Goal: Communication & Community: Answer question/provide support

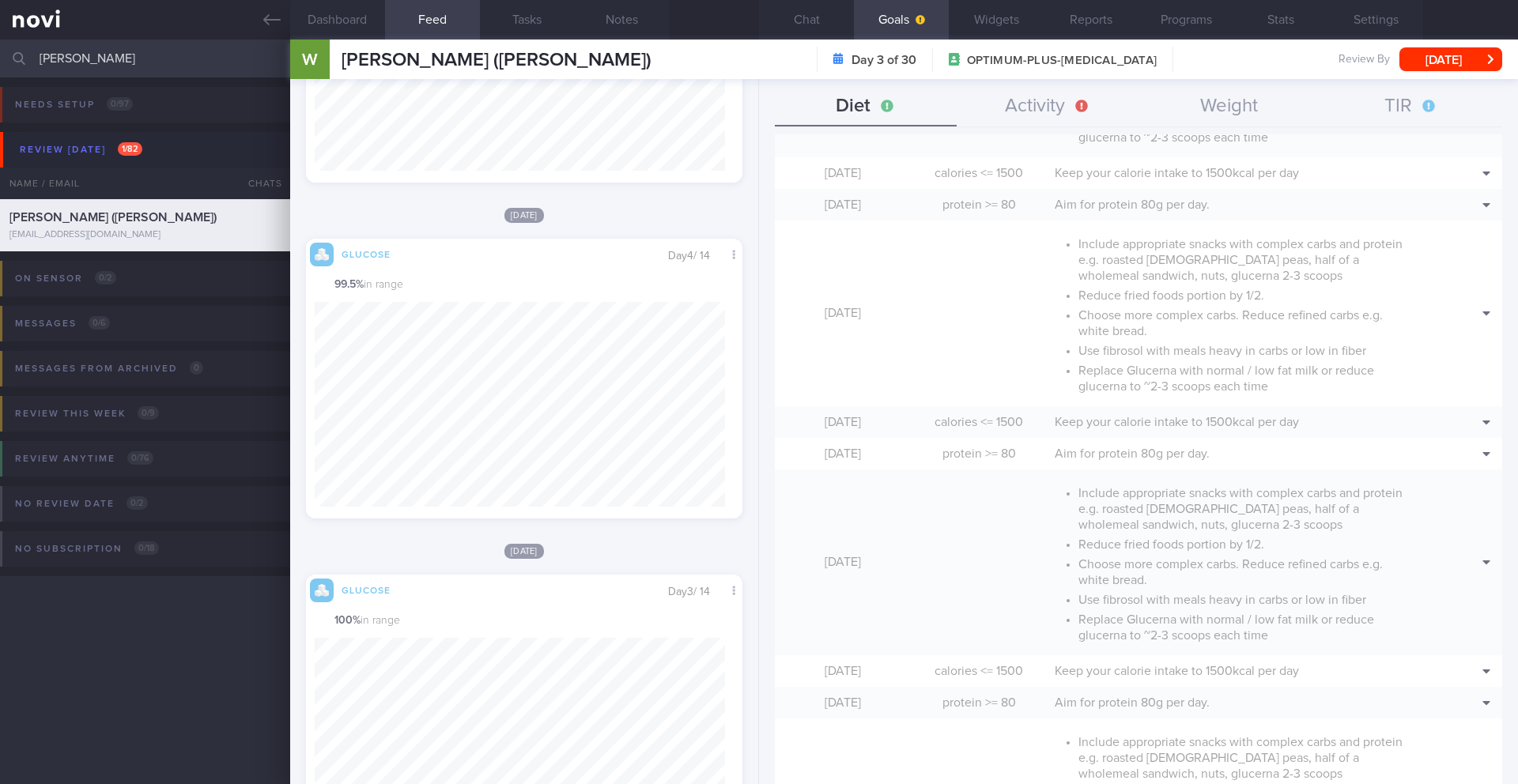
click at [125, 61] on input "[PERSON_NAME]" at bounding box center [759, 58] width 1518 height 38
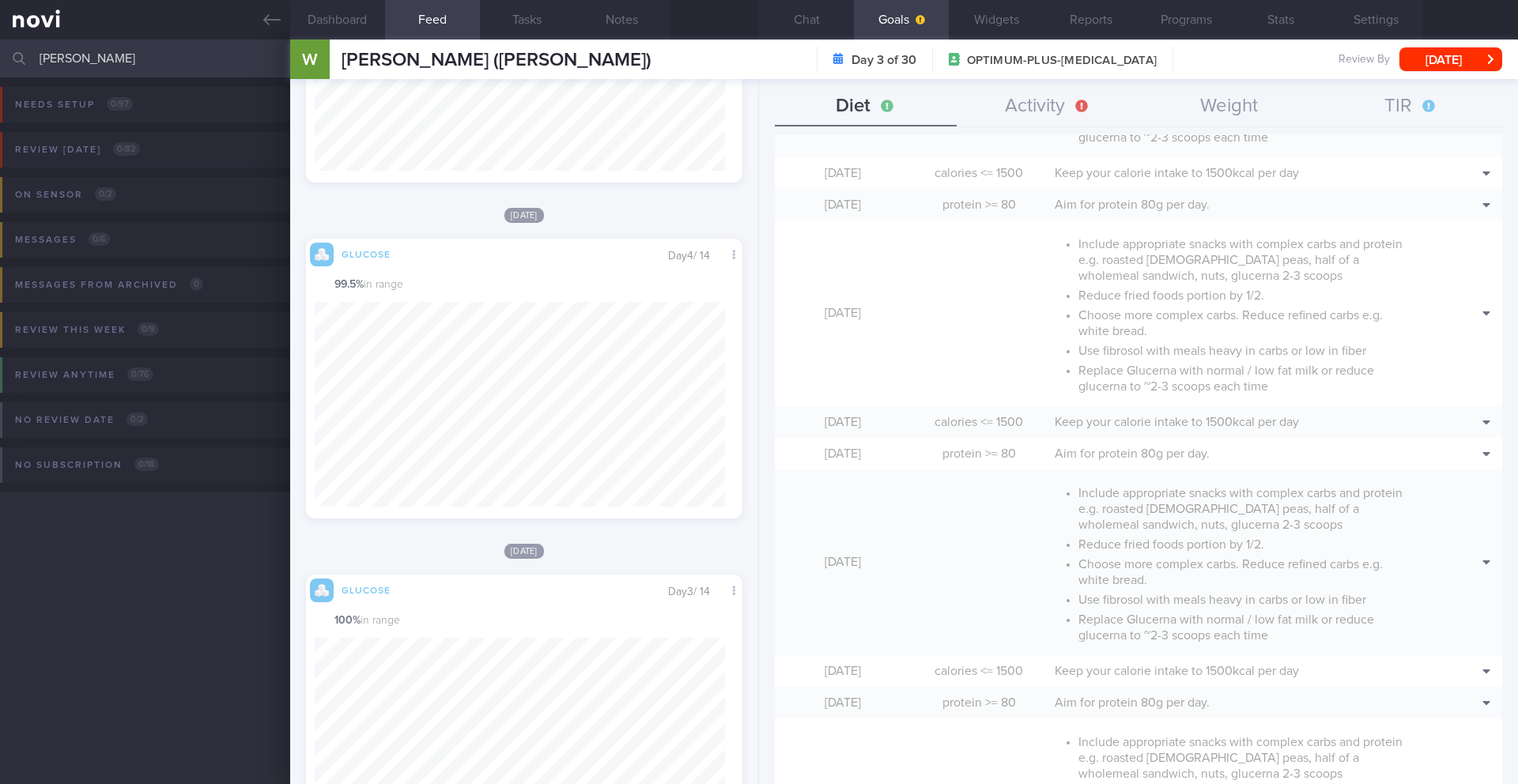
scroll to position [789689, 790010]
click at [155, 58] on input "[PERSON_NAME]" at bounding box center [759, 58] width 1518 height 38
drag, startPoint x: 298, startPoint y: 15, endPoint x: 290, endPoint y: 19, distance: 8.9
click at [297, 15] on button "Dashboard" at bounding box center [337, 19] width 94 height 40
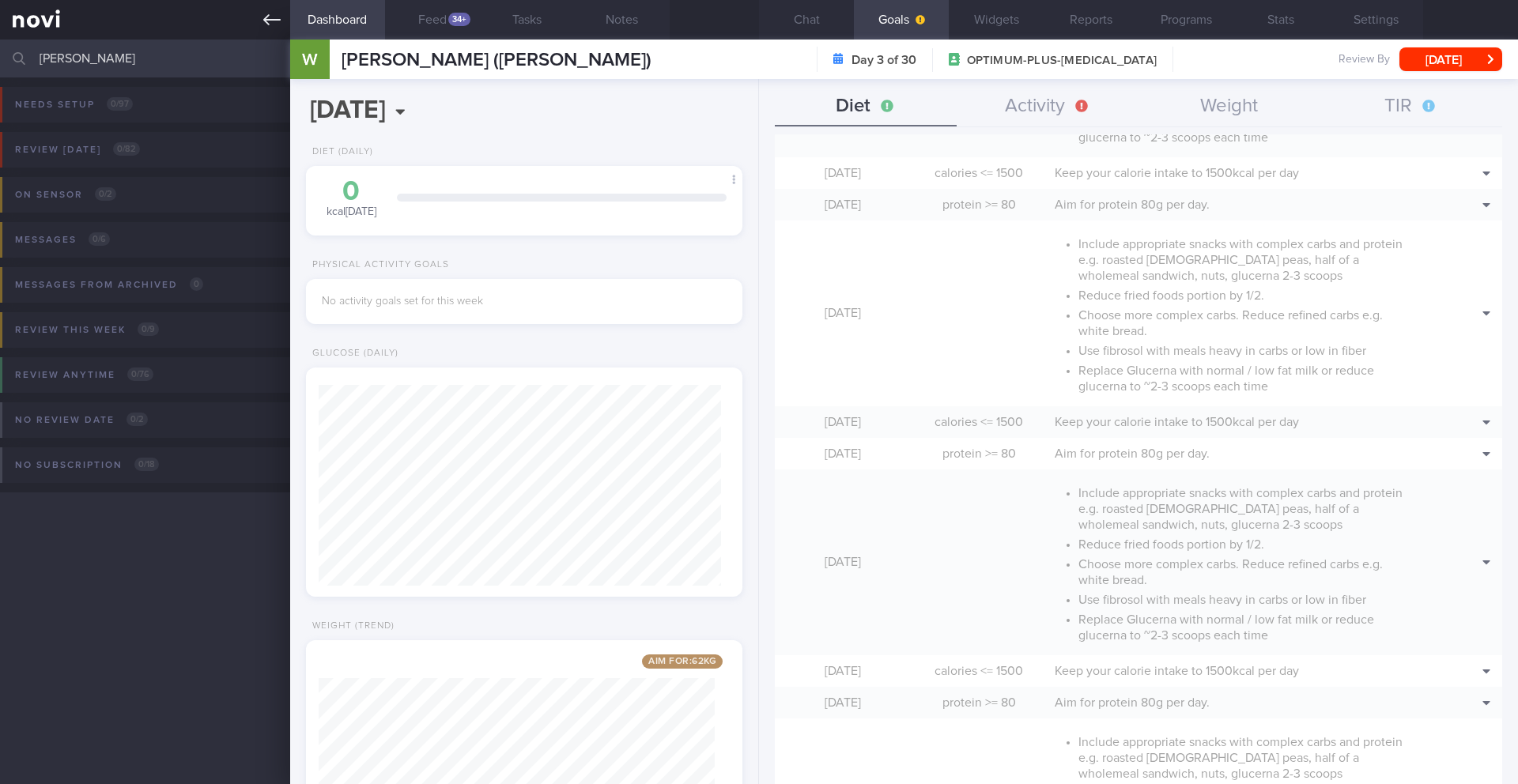
click at [278, 21] on icon at bounding box center [271, 19] width 18 height 18
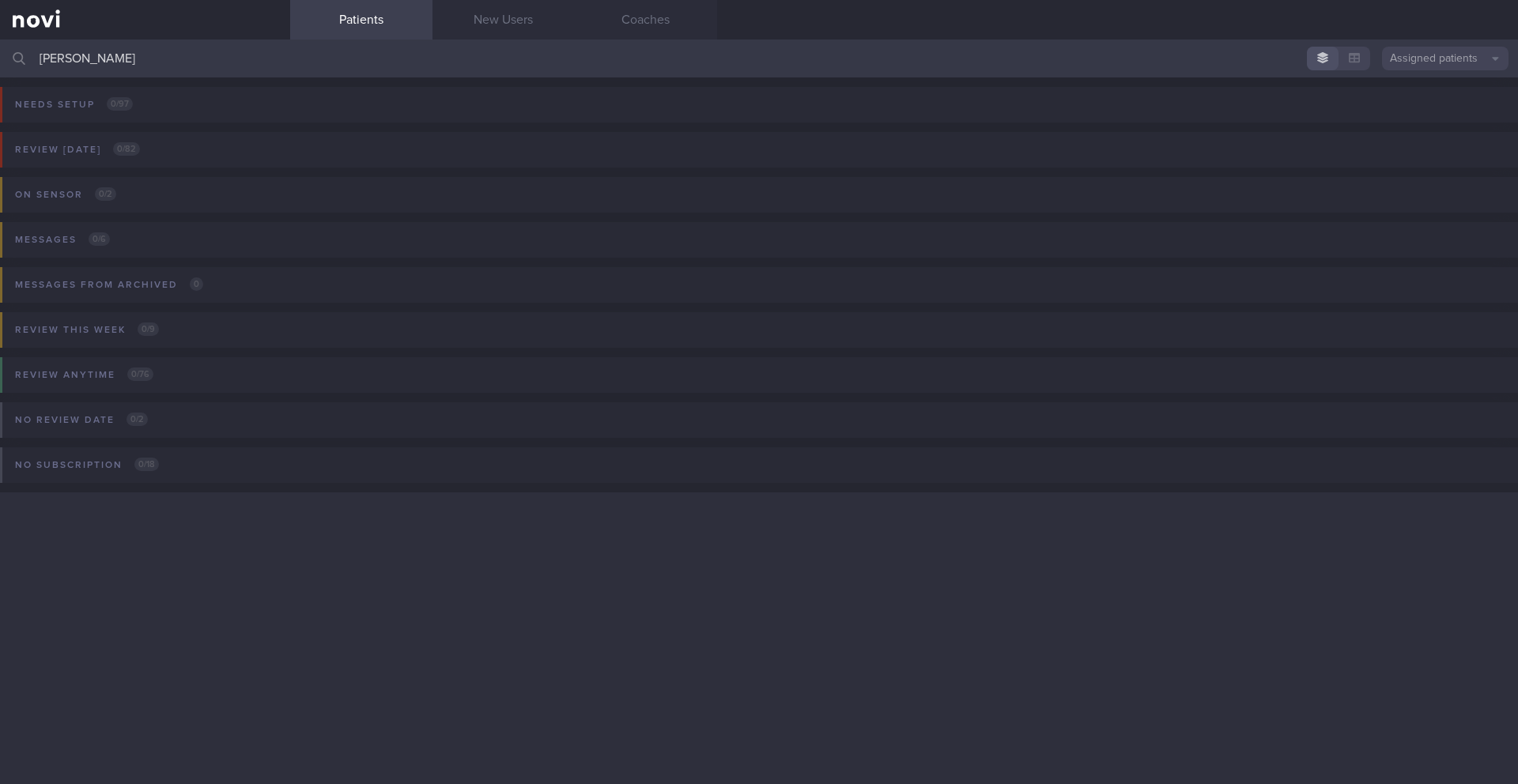
click at [1446, 73] on input "[PERSON_NAME]" at bounding box center [759, 58] width 1518 height 38
click at [1448, 61] on button "Assigned patients" at bounding box center [1445, 58] width 127 height 24
click at [1432, 131] on button "Archived patients" at bounding box center [1445, 133] width 127 height 24
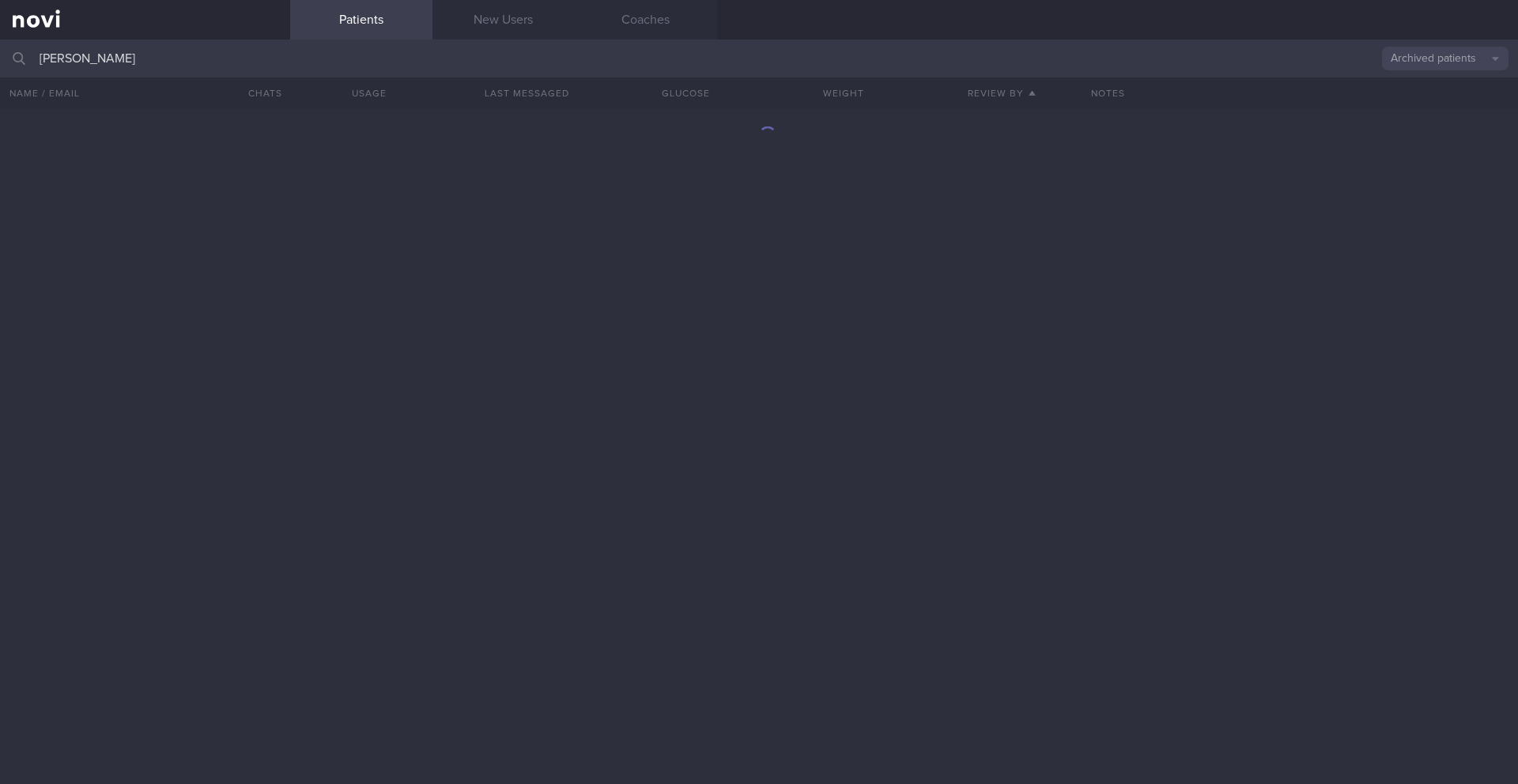
click at [346, 55] on input "[PERSON_NAME]" at bounding box center [759, 58] width 1518 height 38
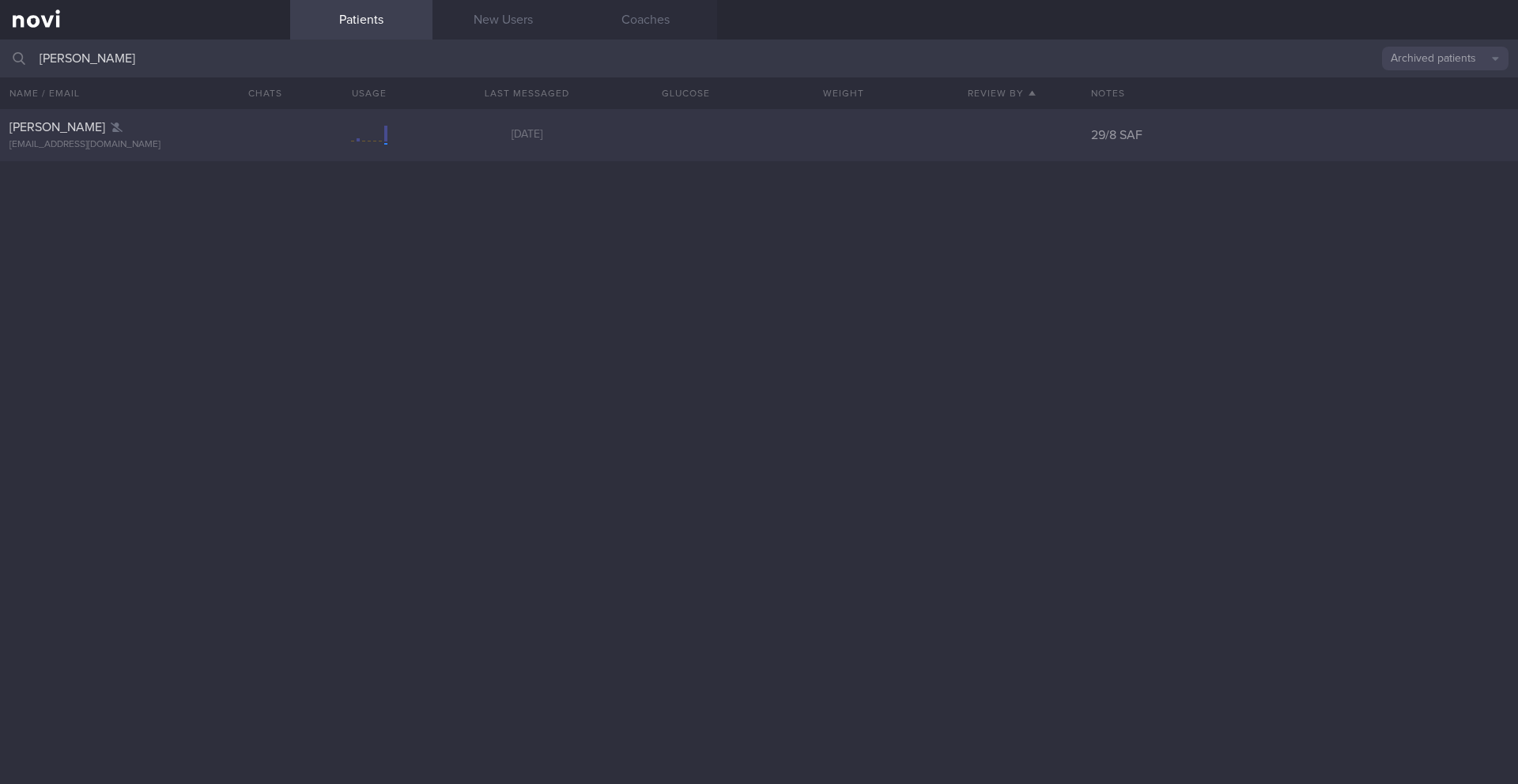
type input "[PERSON_NAME]"
click at [119, 135] on div "[PERSON_NAME] [EMAIL_ADDRESS][DOMAIN_NAME]" at bounding box center [144, 135] width 290 height 31
select select "8"
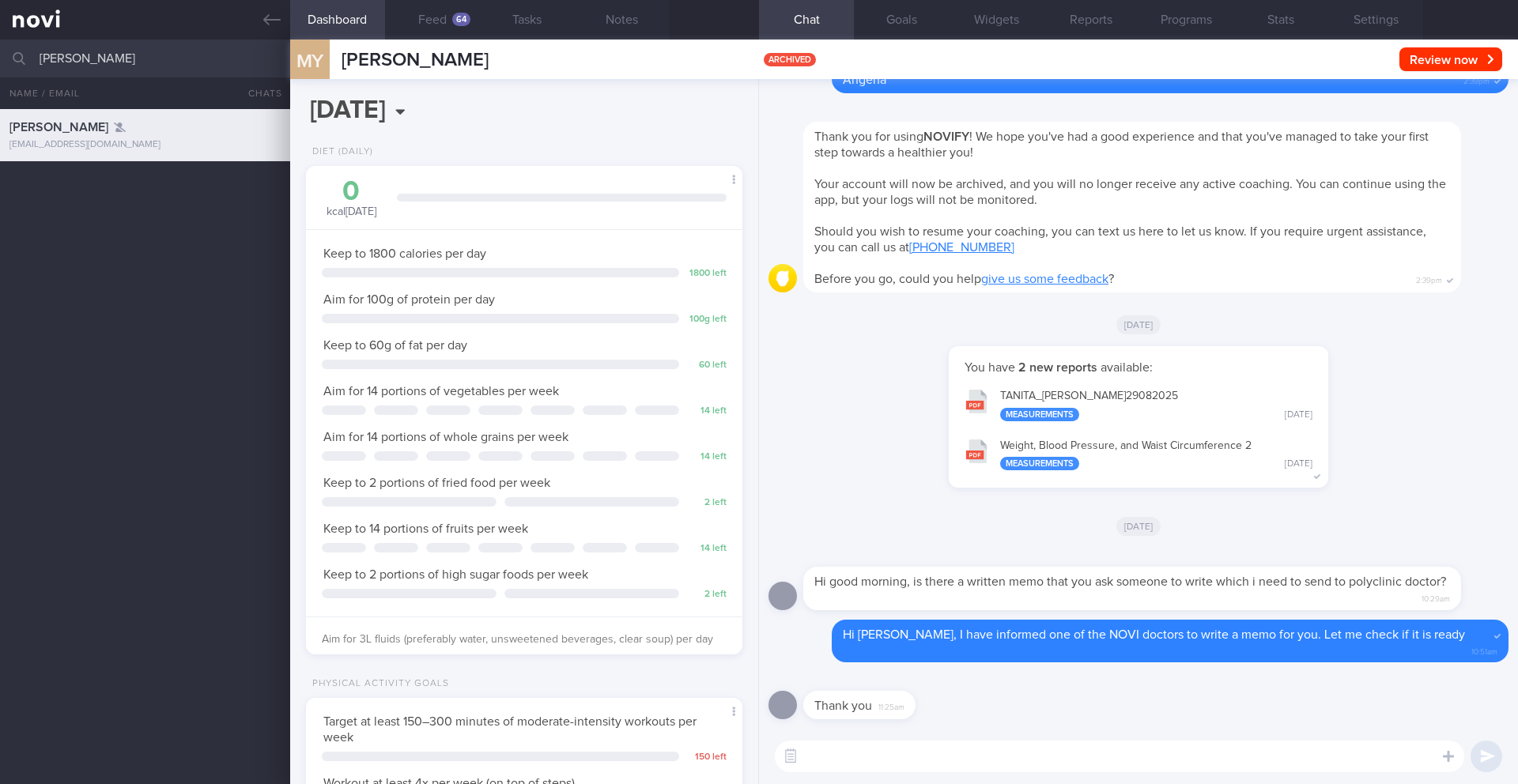
scroll to position [201, 403]
click at [868, 765] on textarea at bounding box center [1119, 756] width 689 height 31
type textarea "Good morning [PERSON_NAME], the doctor will have the memo ready by the end of […"
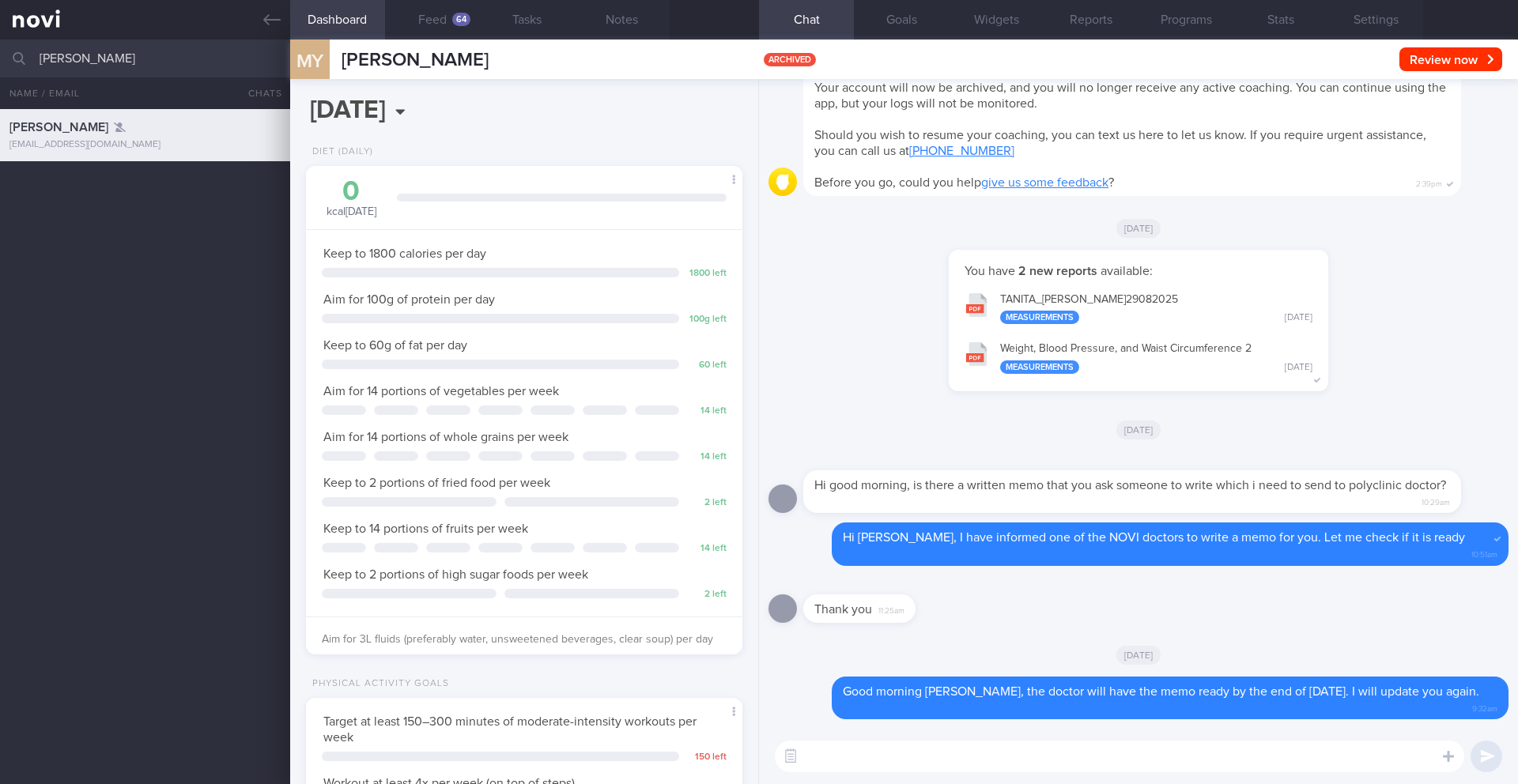
drag, startPoint x: 118, startPoint y: 61, endPoint x: 6, endPoint y: 48, distance: 112.8
click at [6, 48] on div "[PERSON_NAME] Archived patients Assigned patients All active patients Archived …" at bounding box center [759, 58] width 1518 height 38
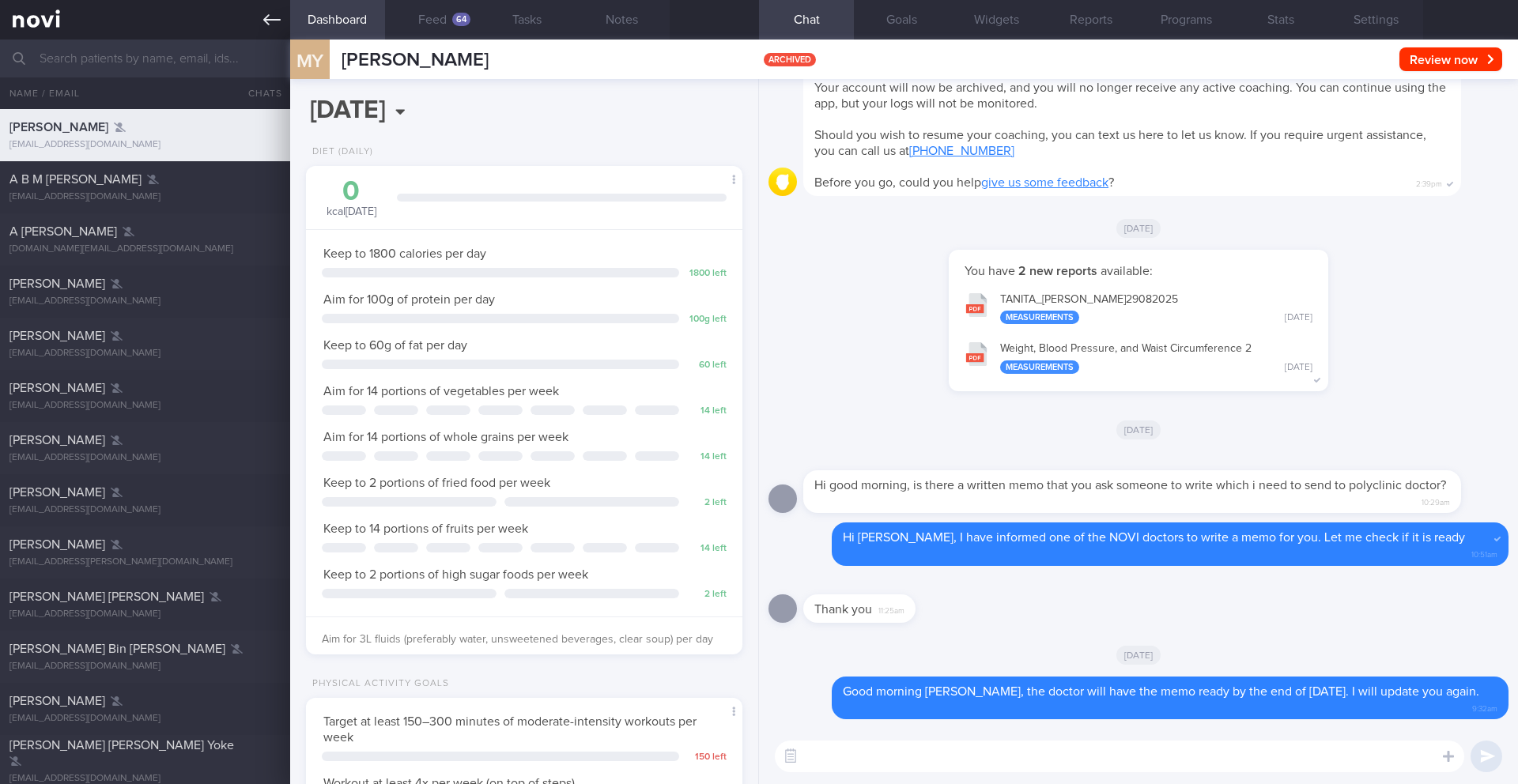
click at [270, 24] on icon at bounding box center [271, 19] width 18 height 18
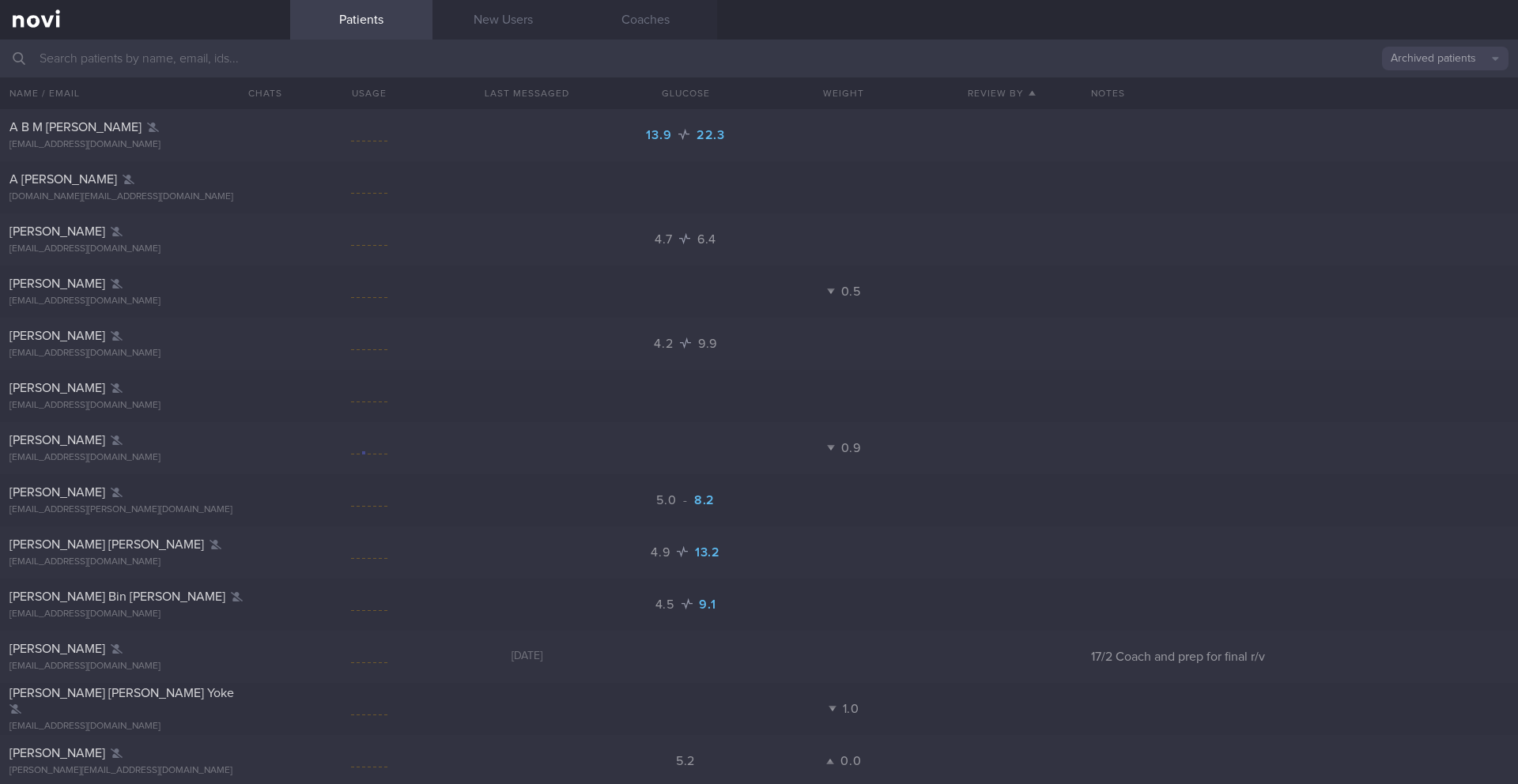
click at [1451, 63] on button "Archived patients" at bounding box center [1445, 58] width 127 height 24
click at [1442, 82] on button "Assigned patients" at bounding box center [1445, 85] width 127 height 24
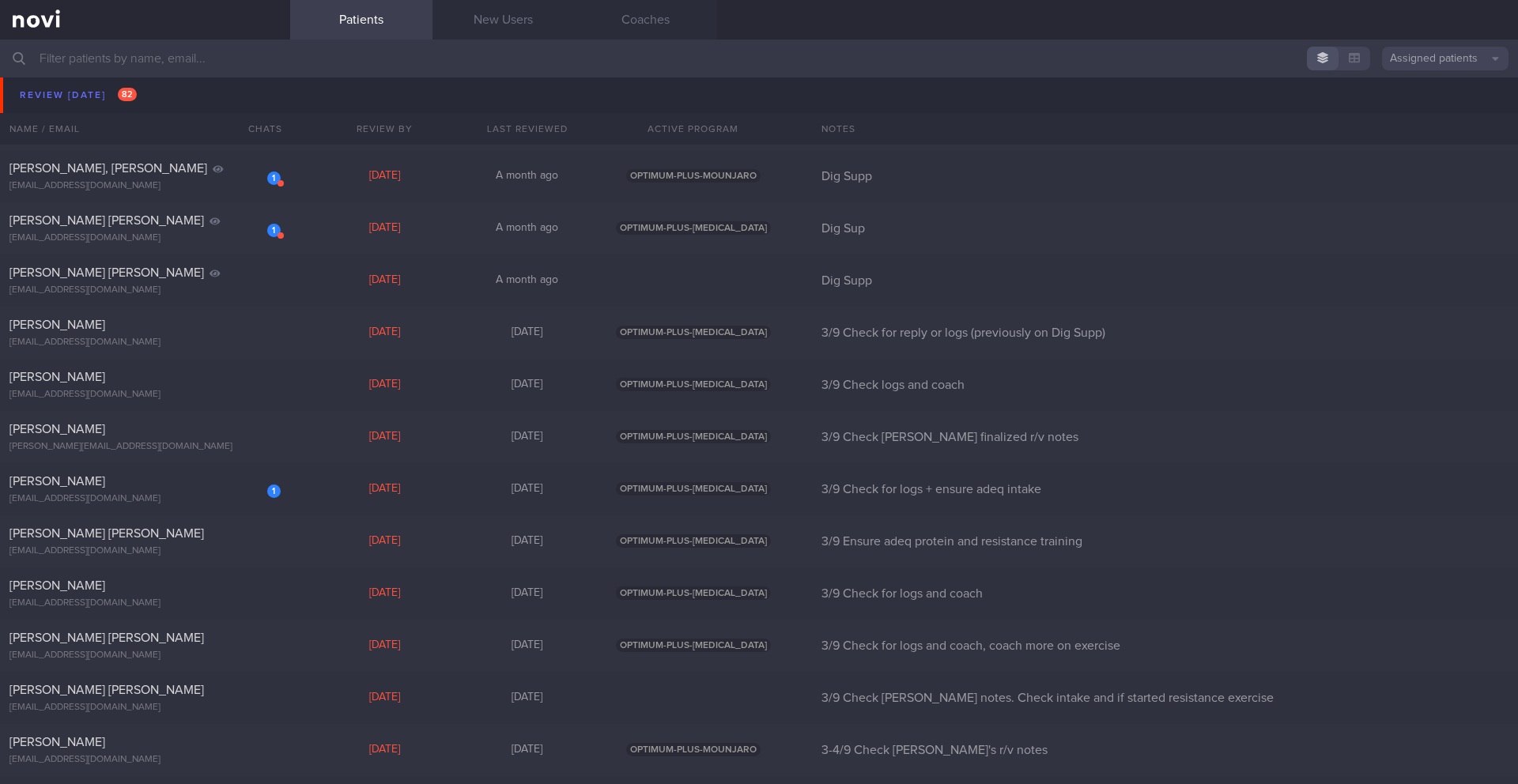
scroll to position [8333, 0]
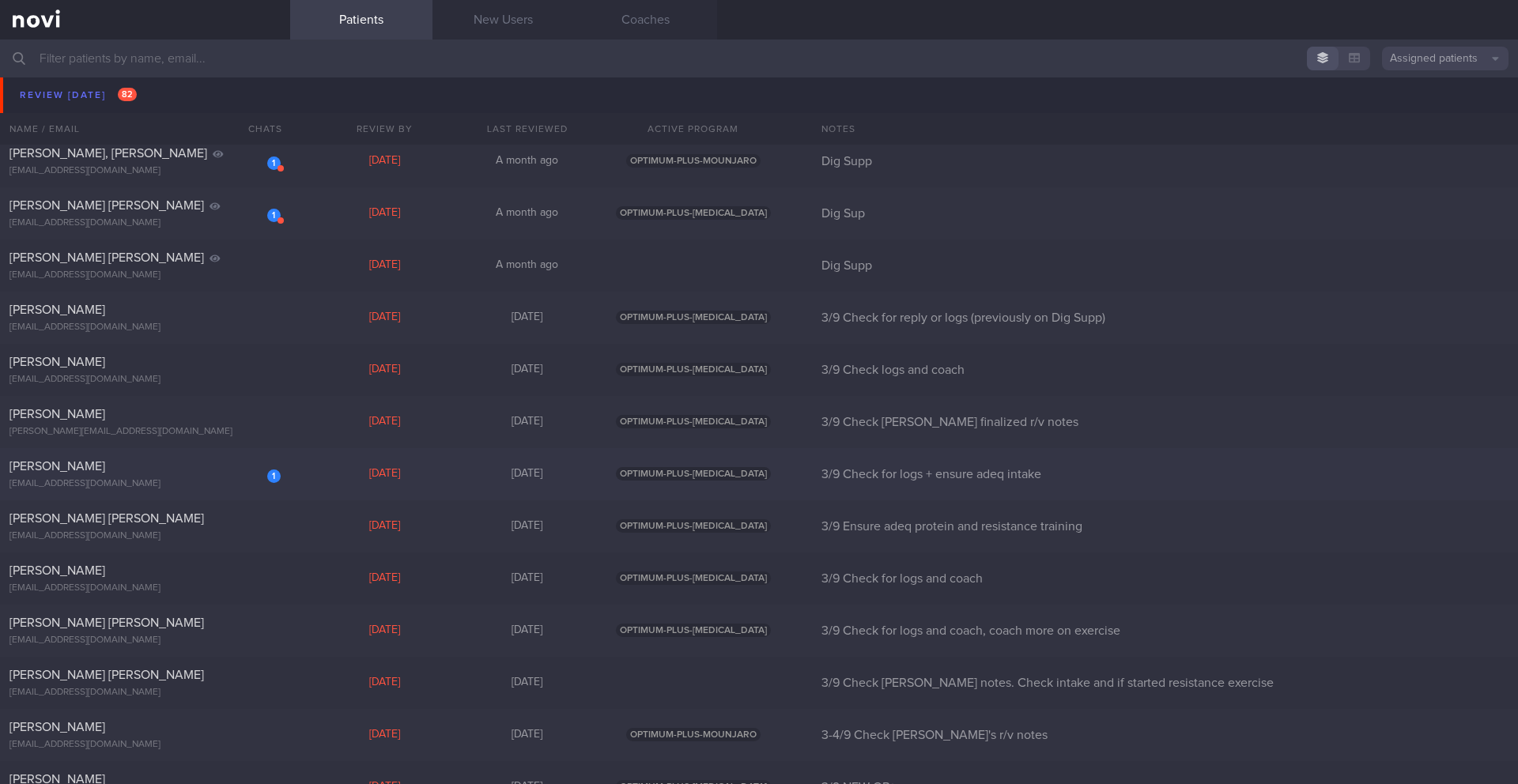
click at [226, 479] on div "[EMAIL_ADDRESS][DOMAIN_NAME]" at bounding box center [144, 483] width 271 height 12
select select "8"
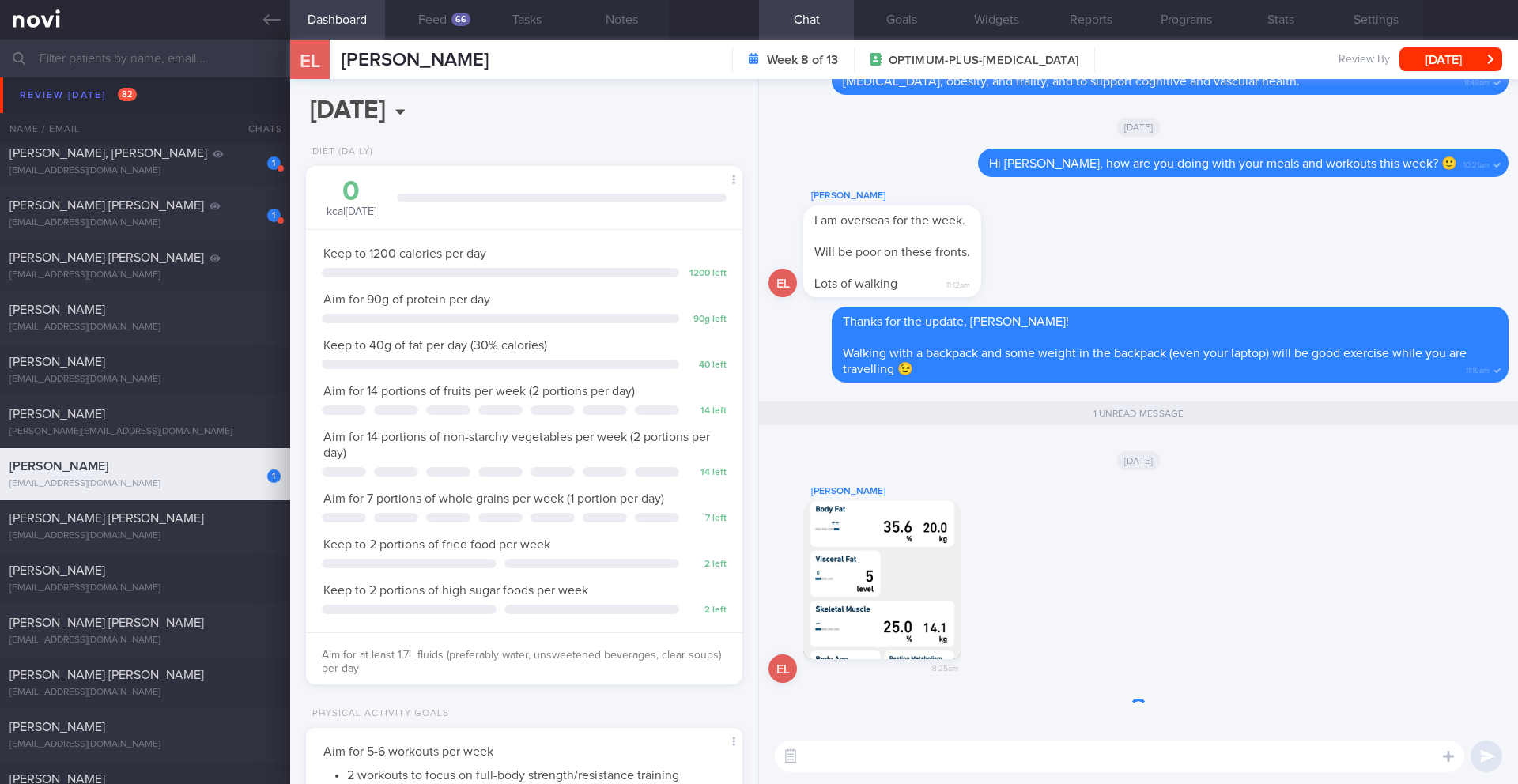
scroll to position [220, 396]
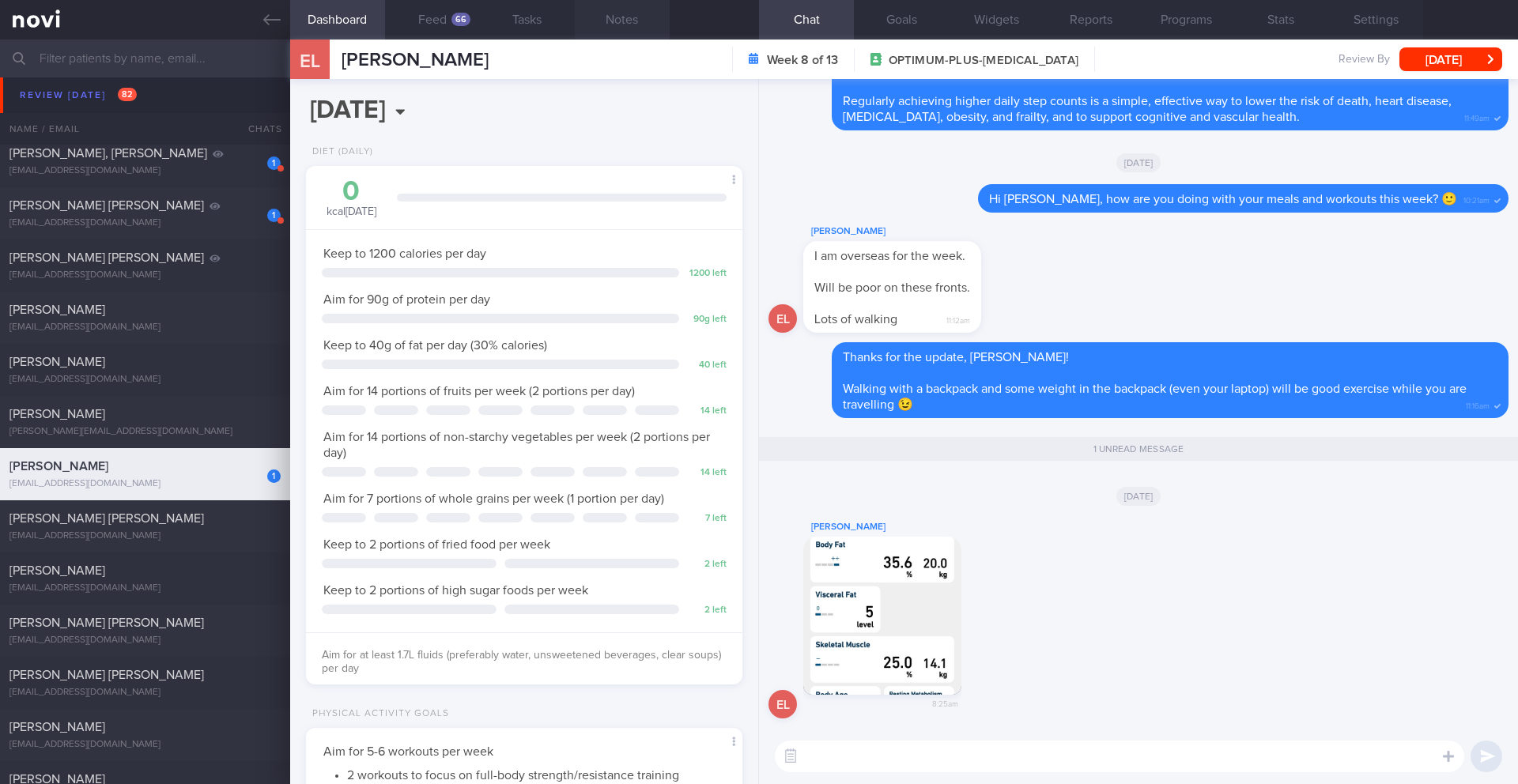
click at [632, 15] on button "Notes" at bounding box center [621, 19] width 94 height 40
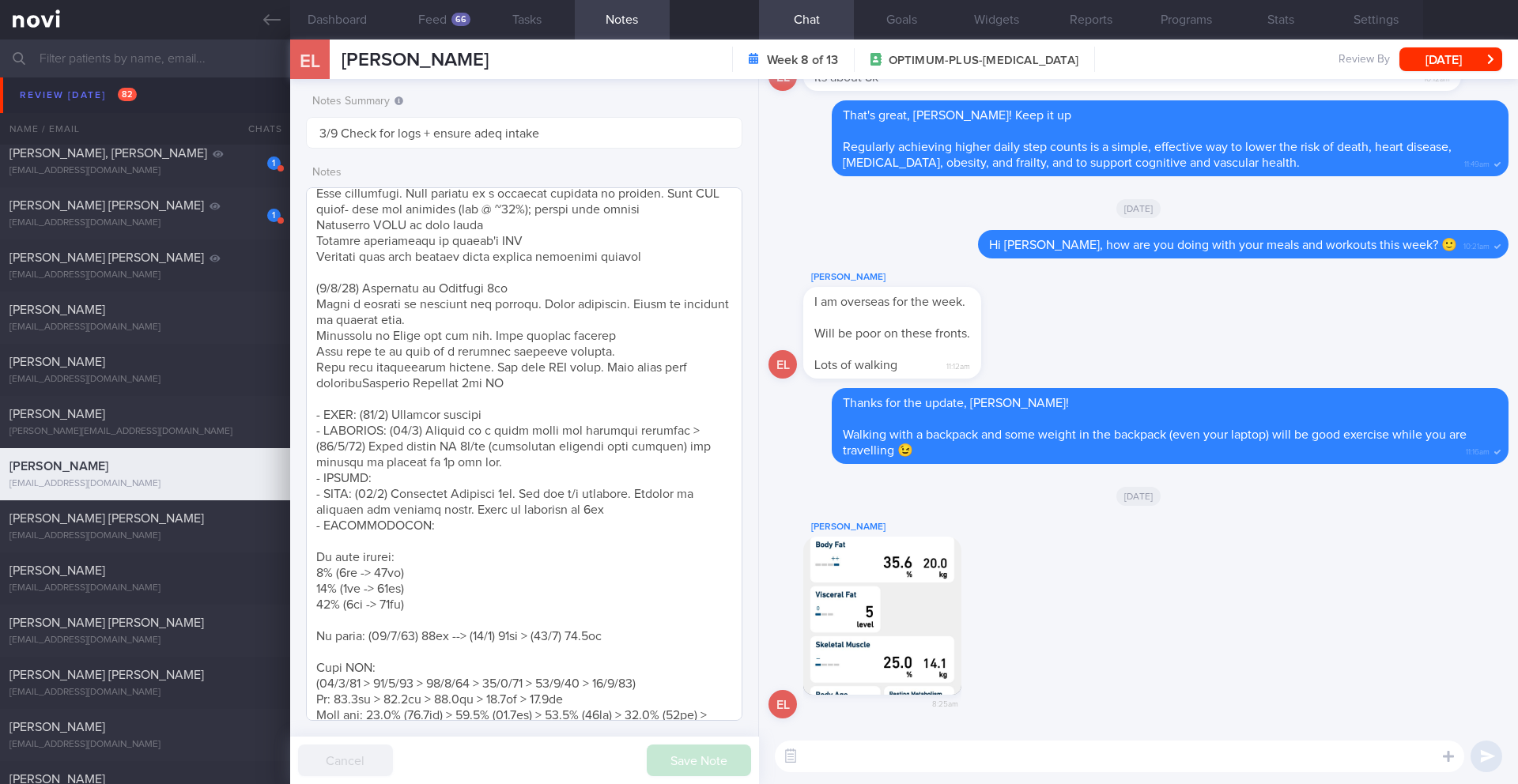
scroll to position [154, 0]
click at [639, 633] on textarea at bounding box center [523, 454] width 436 height 533
click at [915, 606] on button "button" at bounding box center [882, 615] width 158 height 158
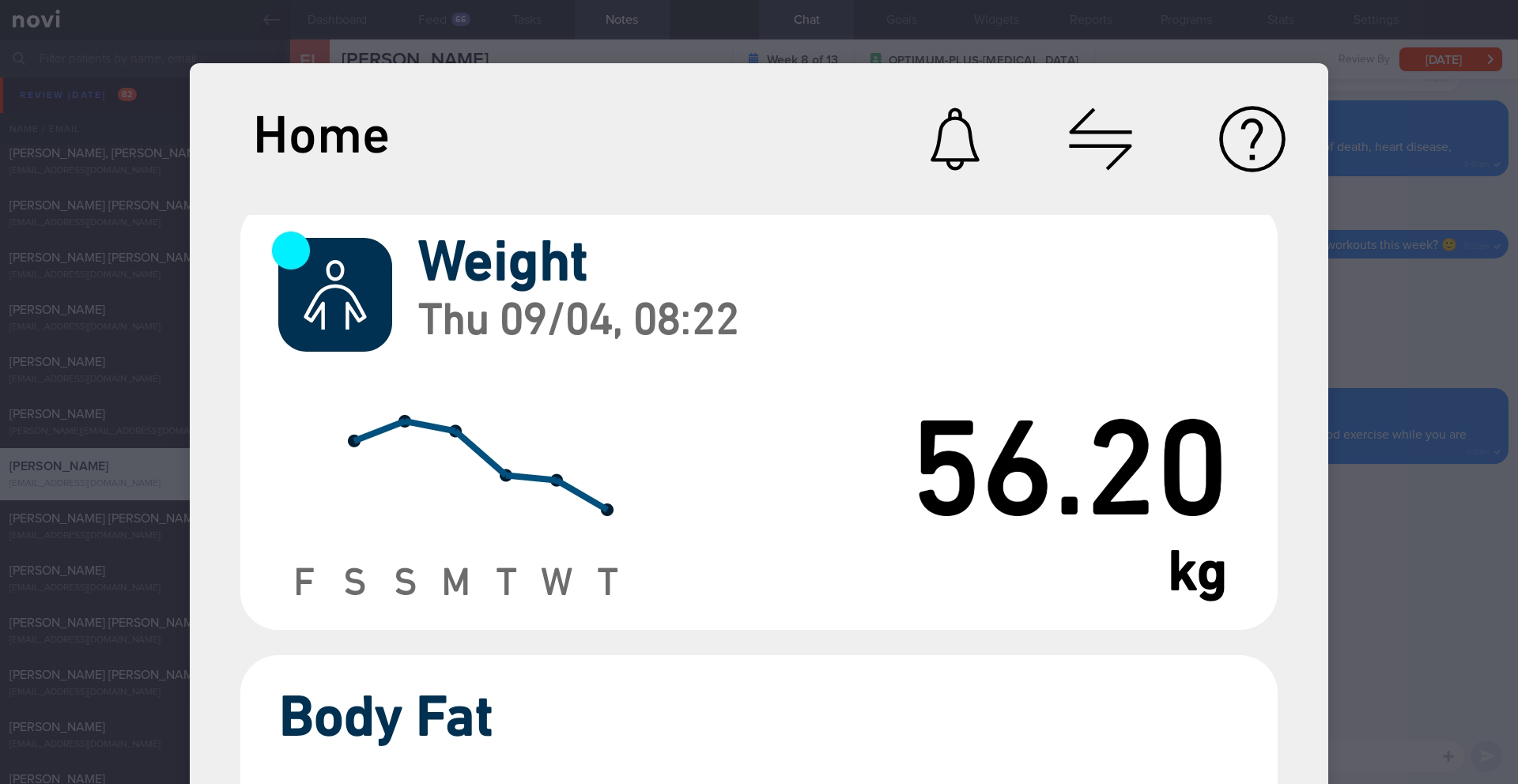
click at [1390, 562] on div at bounding box center [759, 392] width 1518 height 784
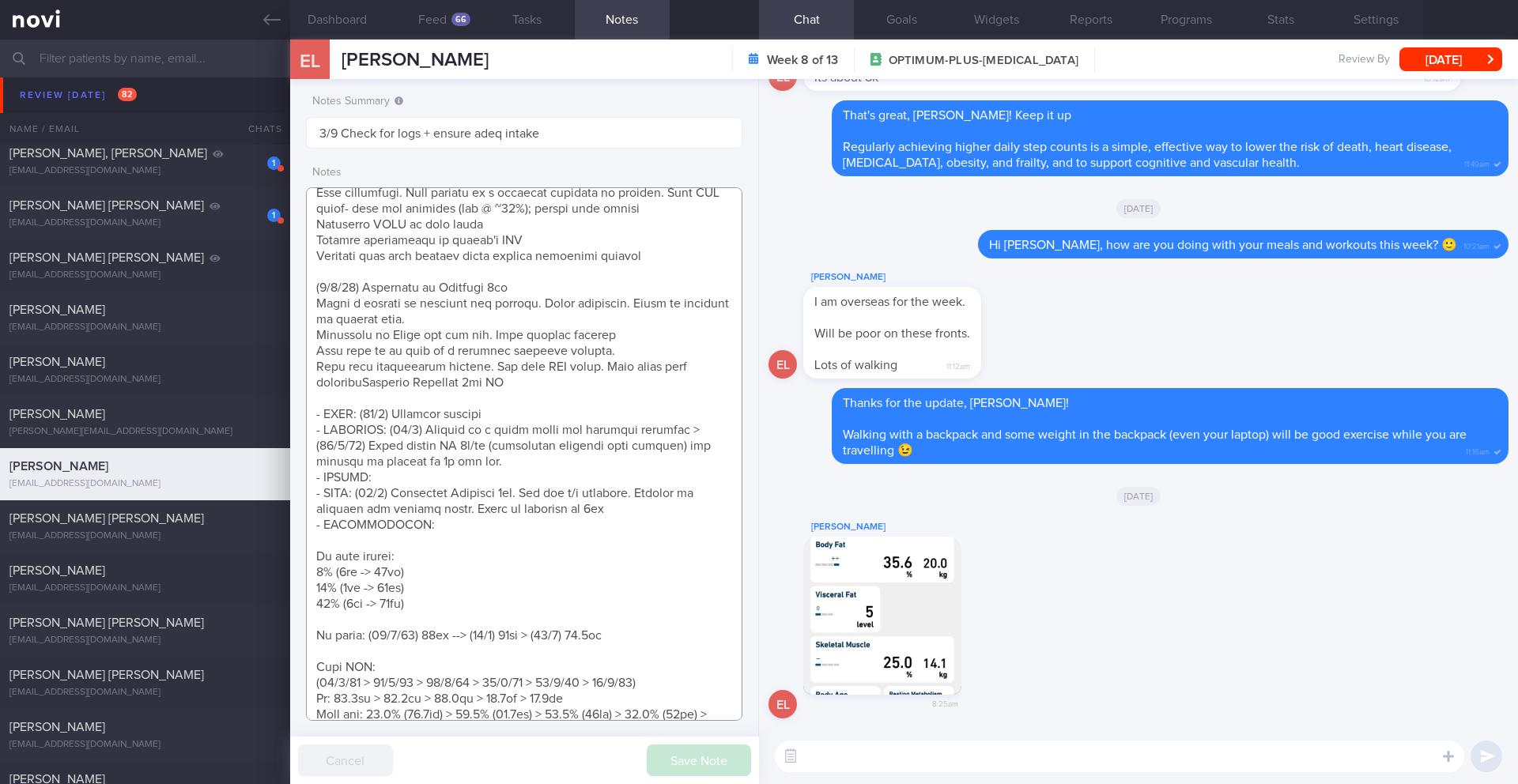
click at [664, 630] on textarea at bounding box center [523, 454] width 436 height 533
click at [912, 642] on button "button" at bounding box center [882, 615] width 158 height 158
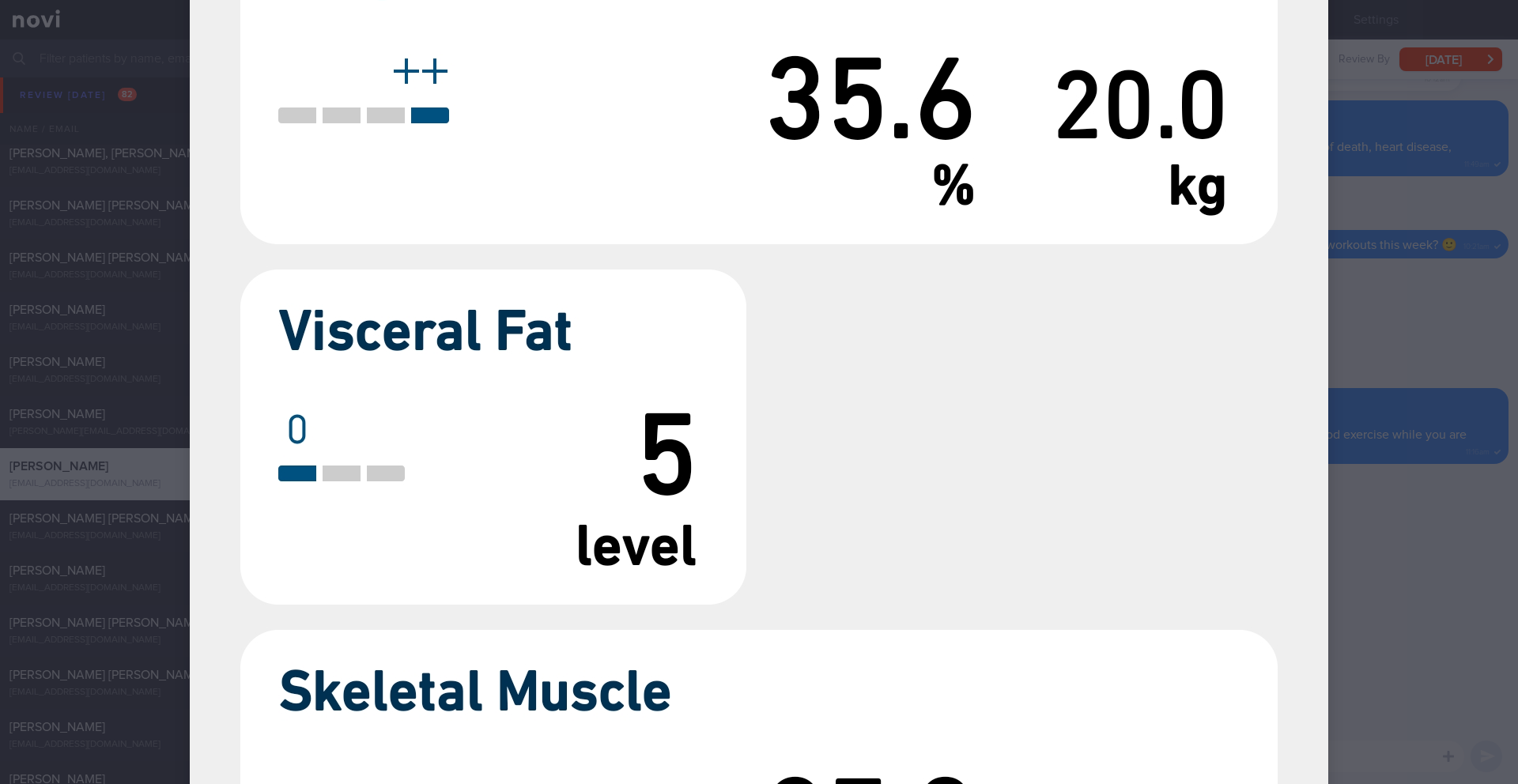
scroll to position [183, 0]
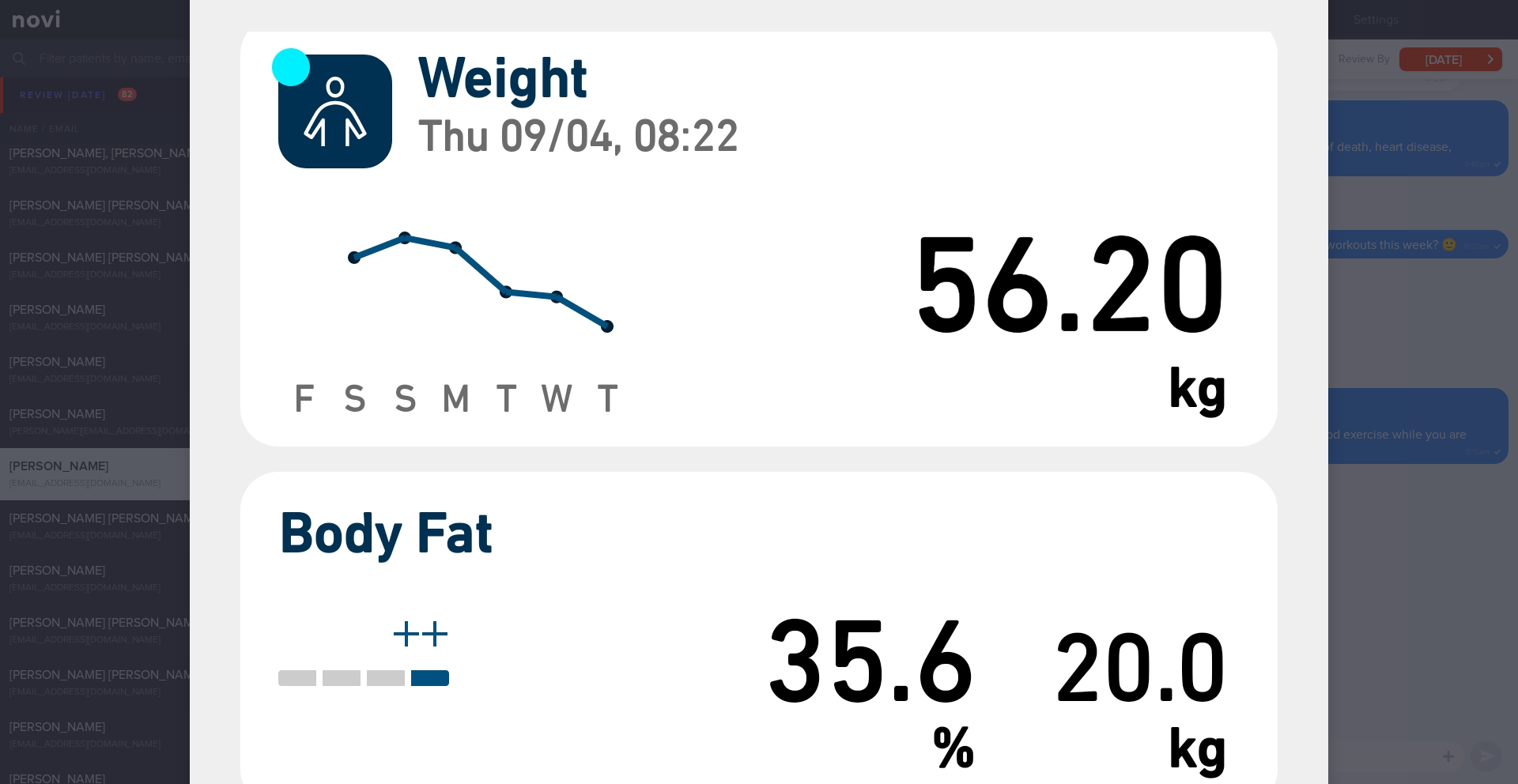
click at [1463, 572] on div at bounding box center [759, 392] width 1518 height 784
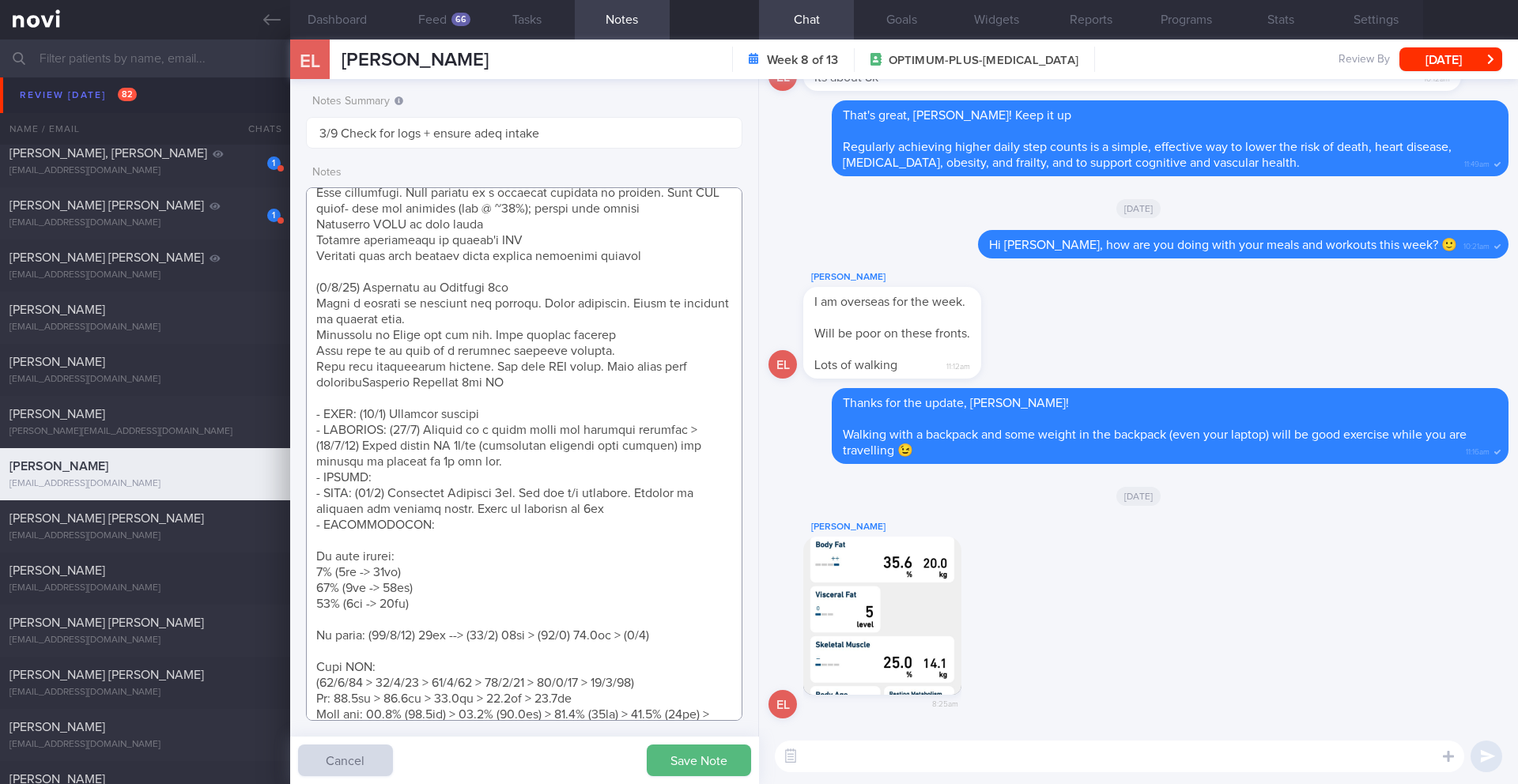
click at [666, 630] on textarea at bounding box center [523, 454] width 436 height 533
click at [636, 682] on textarea at bounding box center [523, 454] width 436 height 533
click at [615, 704] on textarea at bounding box center [523, 454] width 436 height 533
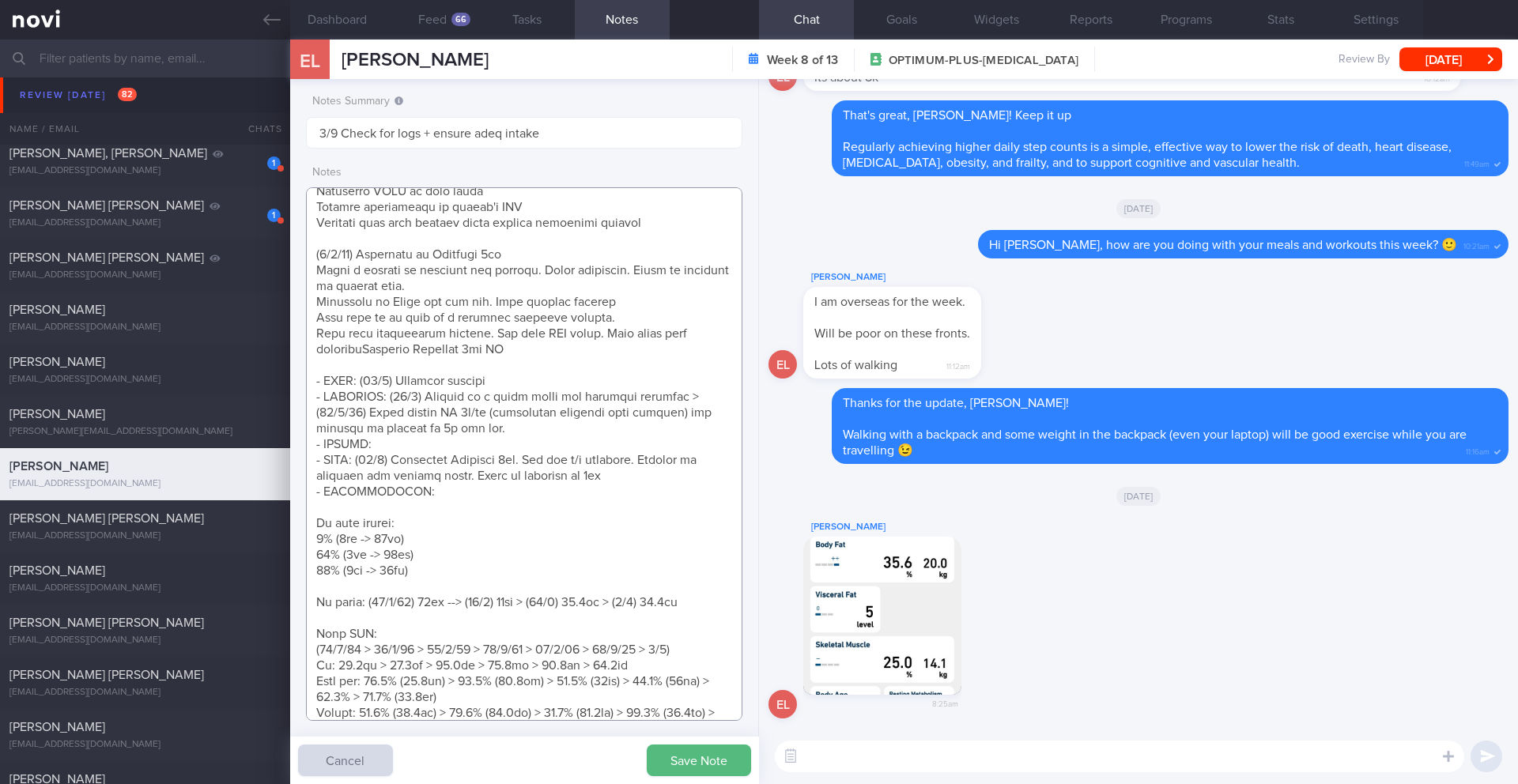
scroll to position [230, 0]
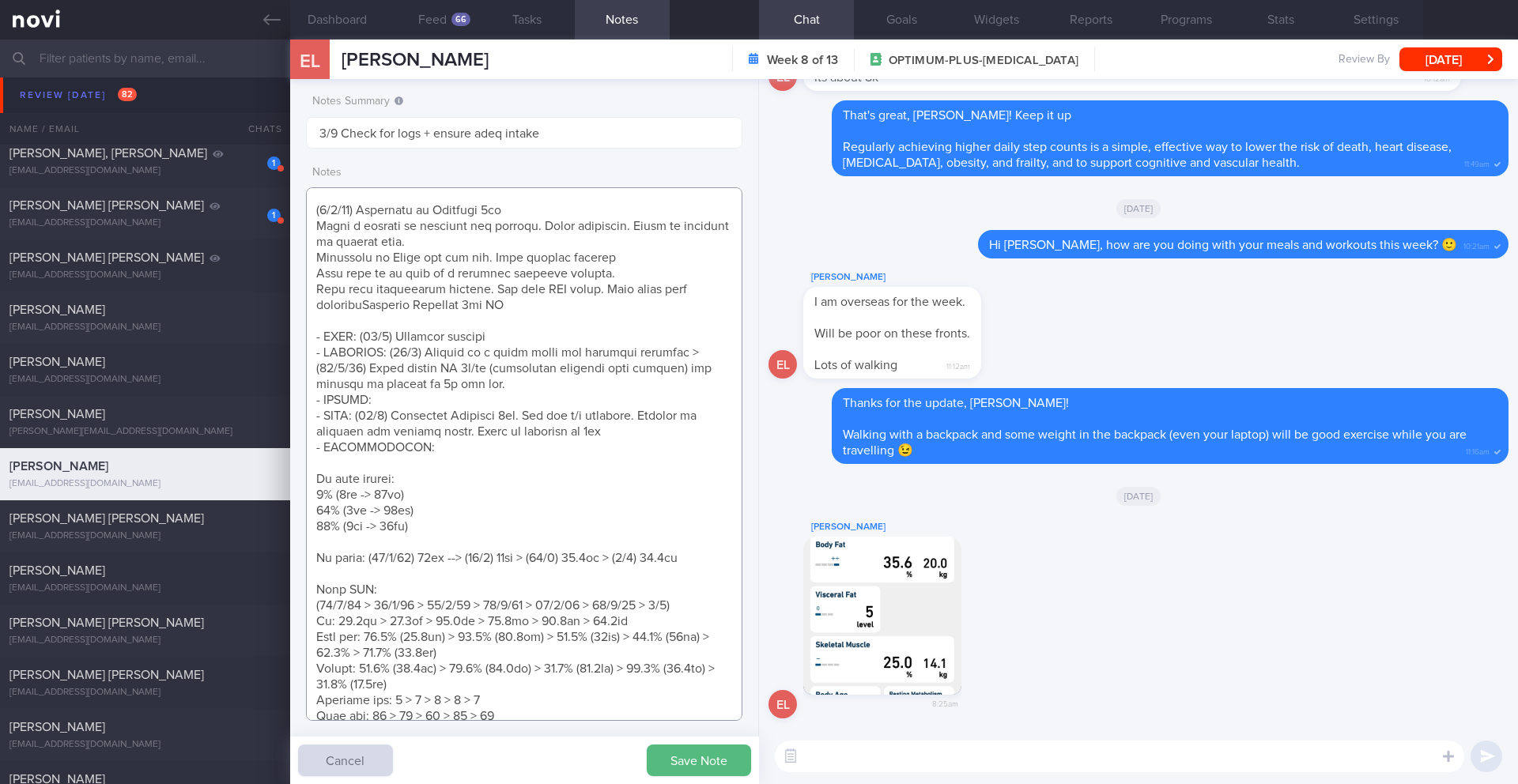
click at [450, 651] on textarea at bounding box center [523, 454] width 436 height 533
click at [446, 677] on textarea at bounding box center [523, 454] width 436 height 533
click at [925, 626] on button "button" at bounding box center [882, 615] width 158 height 158
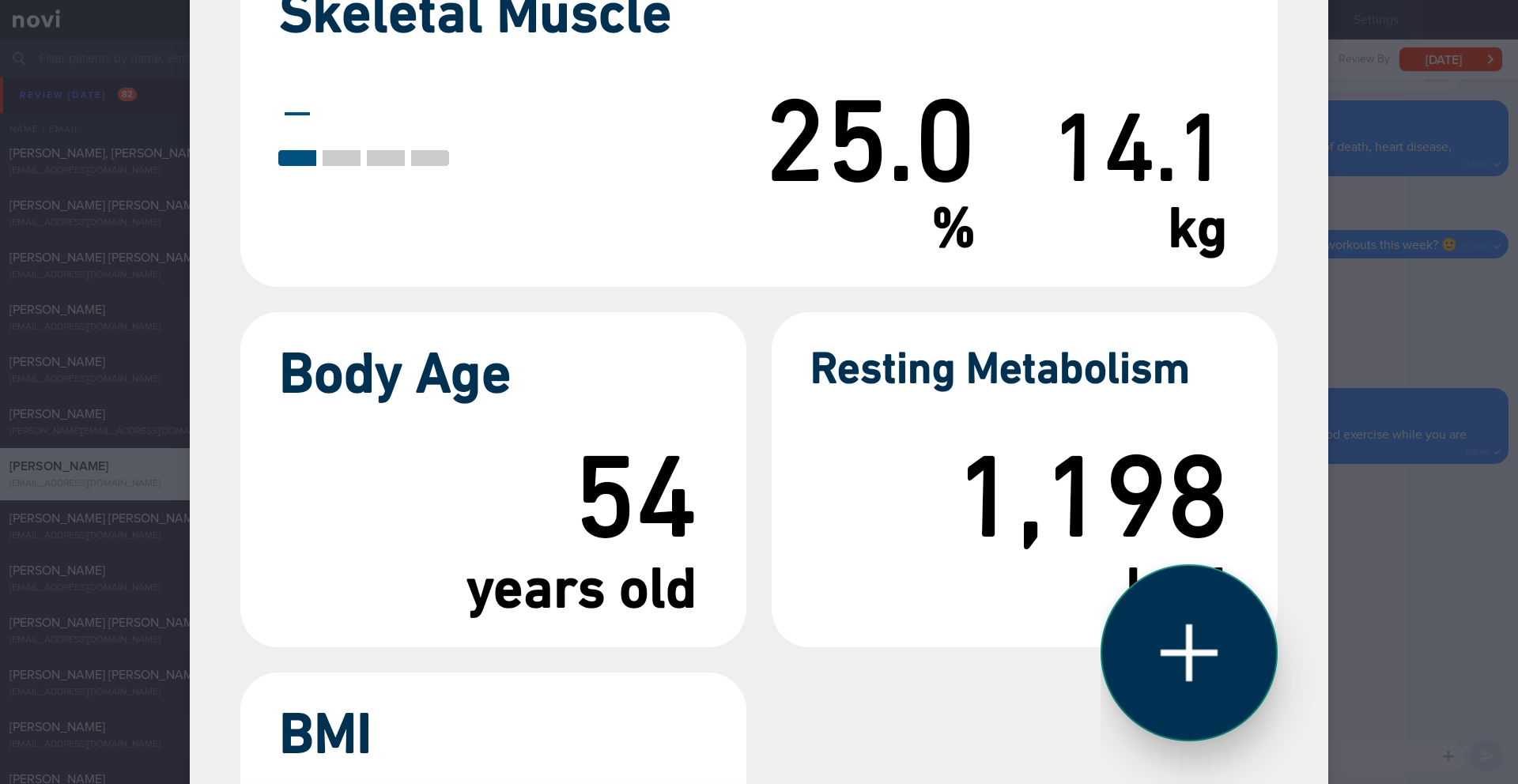
scroll to position [1431, 0]
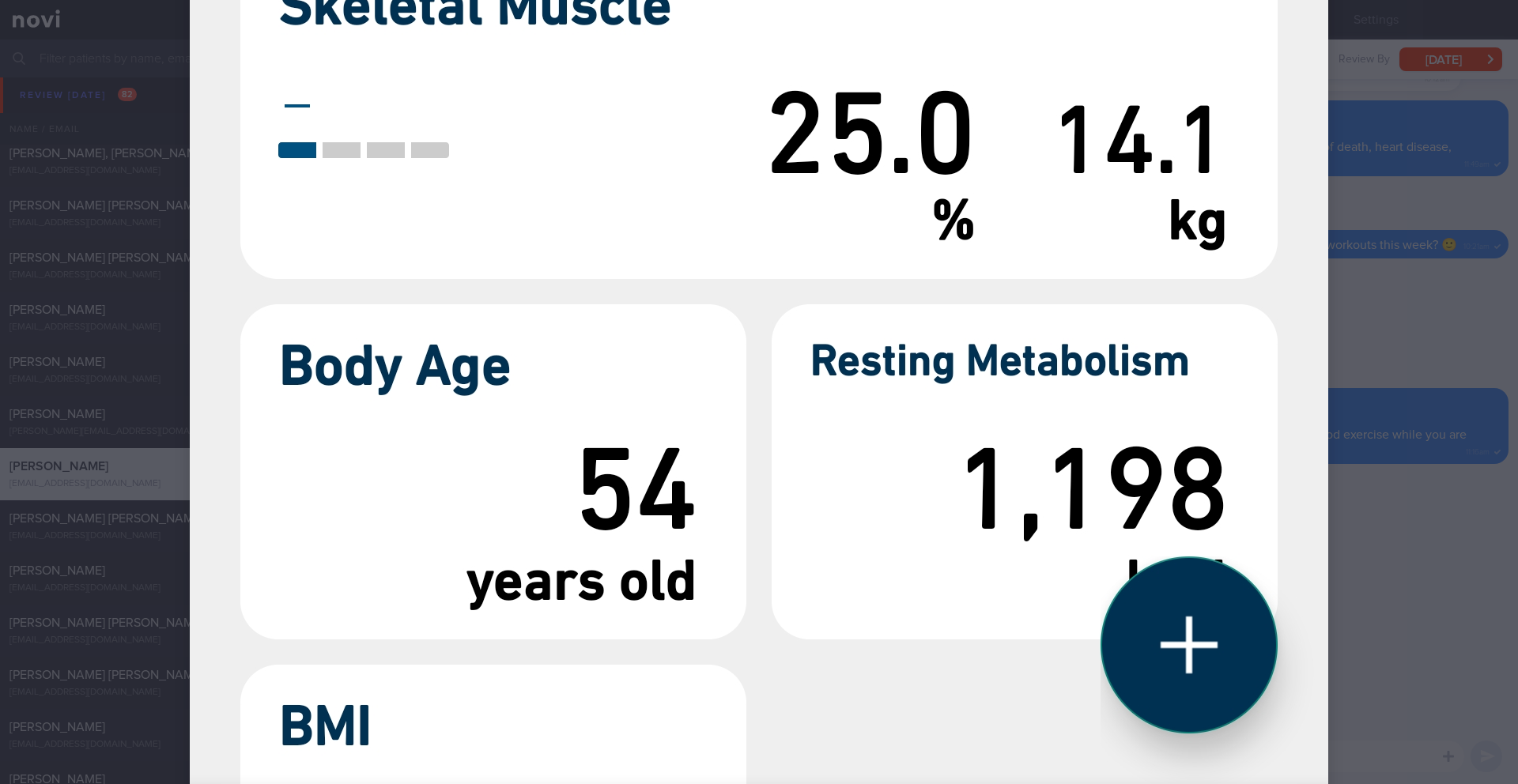
click at [1442, 560] on div at bounding box center [759, 392] width 1518 height 784
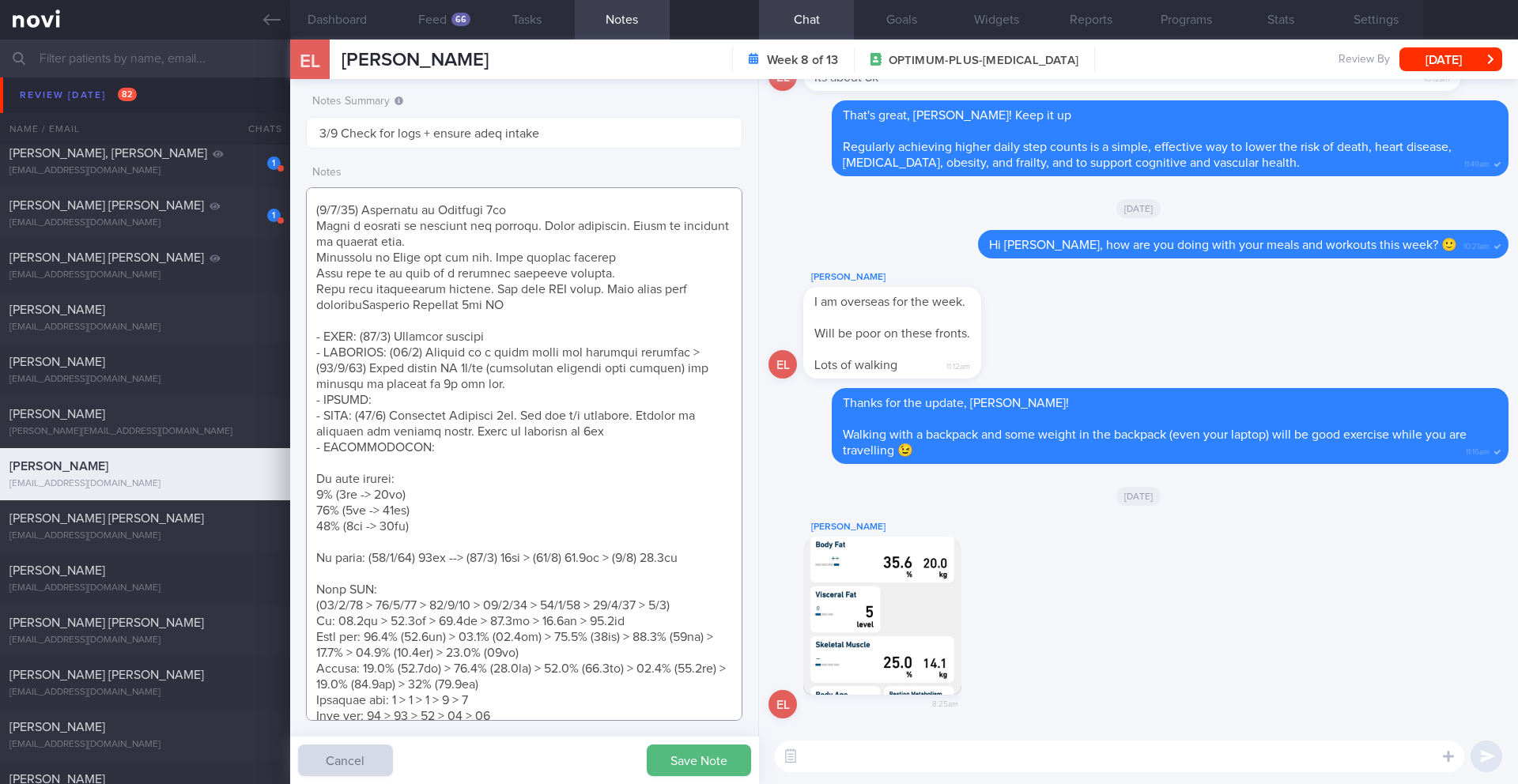
click at [536, 692] on textarea at bounding box center [523, 454] width 436 height 533
click at [1000, 585] on div "[PERSON_NAME] 8:25am" at bounding box center [906, 618] width 206 height 202
click at [935, 599] on button "button" at bounding box center [882, 615] width 158 height 158
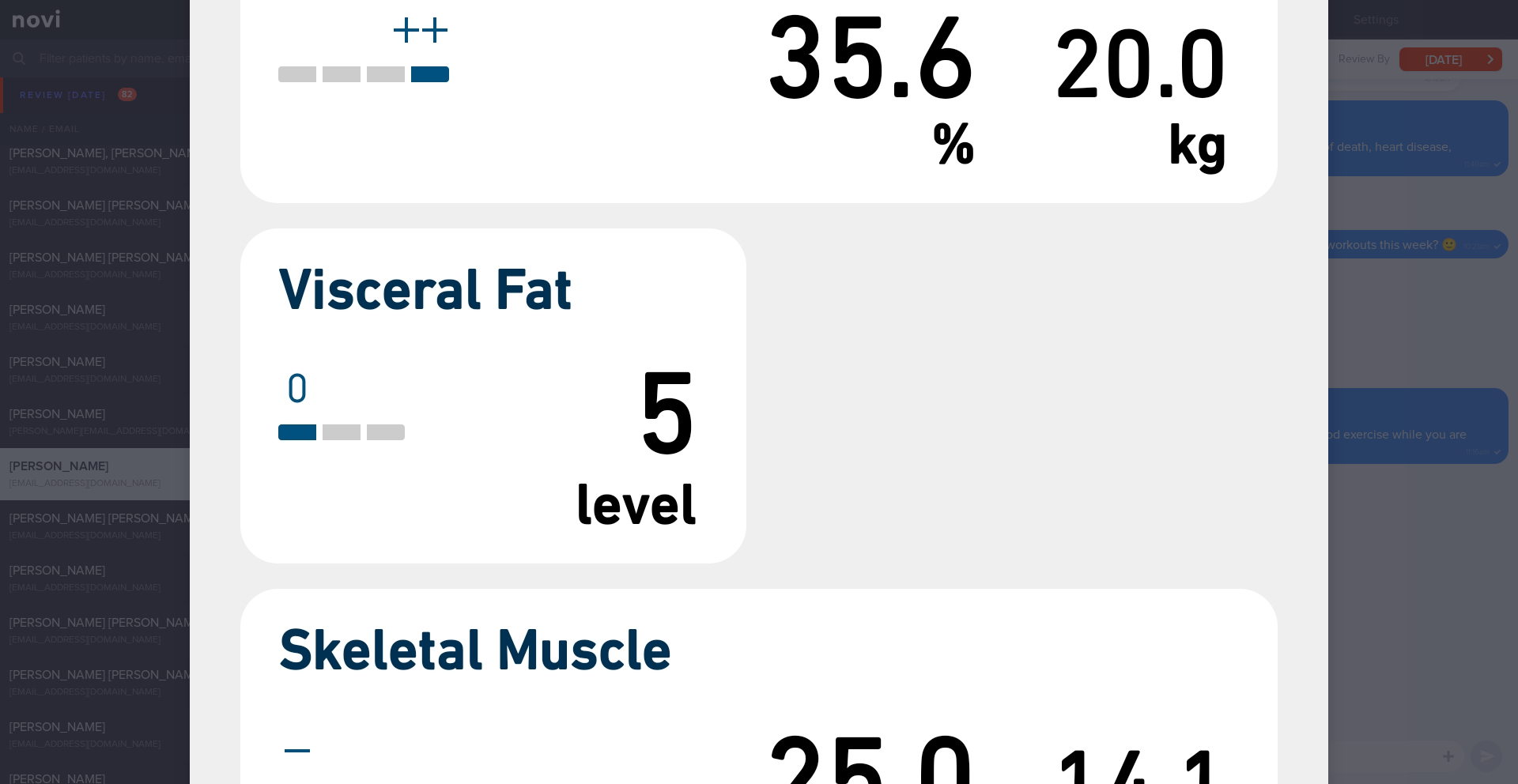
scroll to position [1230, 0]
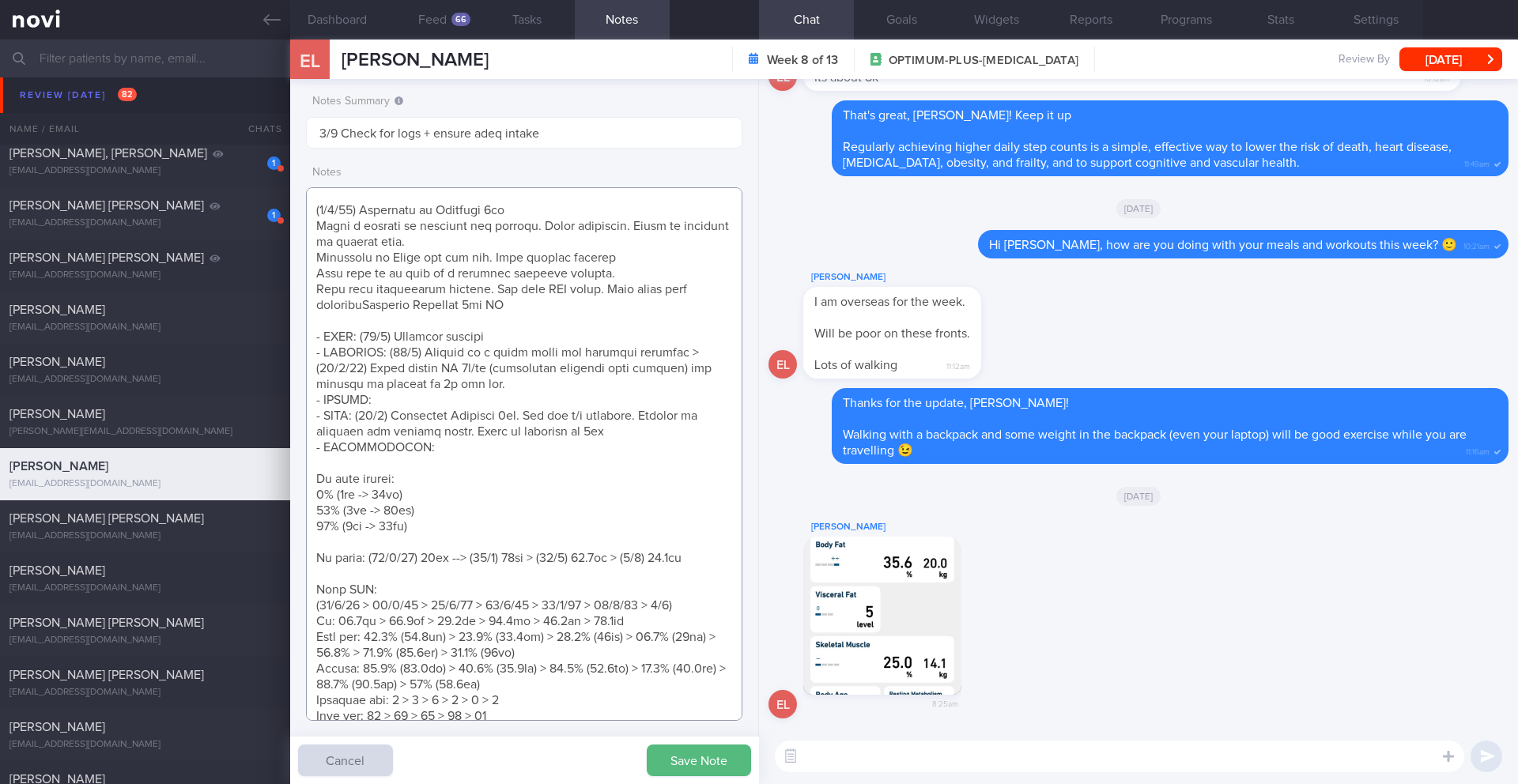
click at [552, 714] on textarea at bounding box center [523, 454] width 436 height 533
type textarea "Personal target weight: 52-54kg SUPPORT NEEDED: CHALLENGE: R/V with JJ: ([DATE]…"
click at [682, 754] on button "Save Note" at bounding box center [698, 760] width 105 height 31
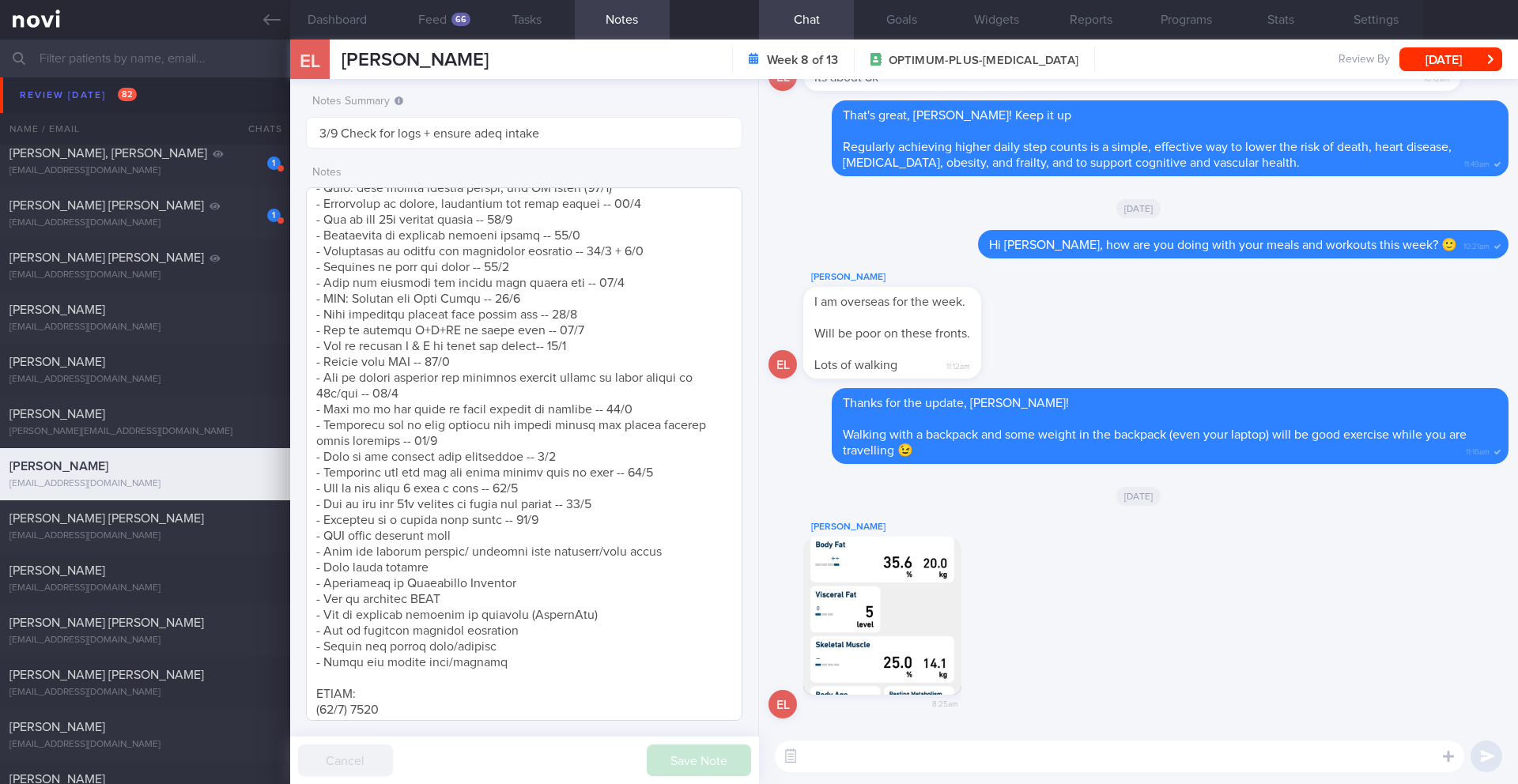
scroll to position [1143, 0]
click at [874, 759] on textarea at bounding box center [1119, 756] width 689 height 31
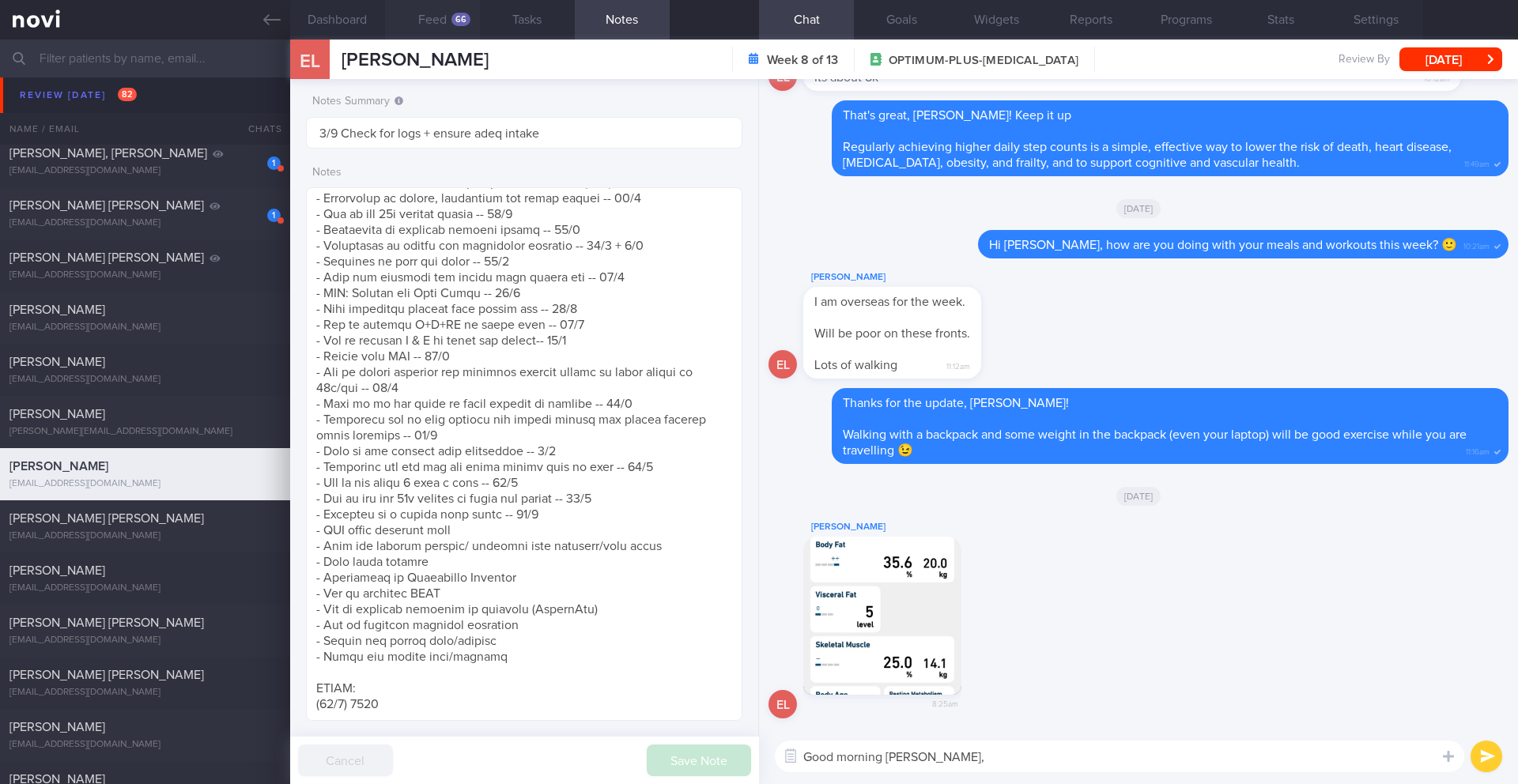
type textarea "Good morning [PERSON_NAME],"
click at [432, 14] on button "Feed 66" at bounding box center [433, 19] width 94 height 40
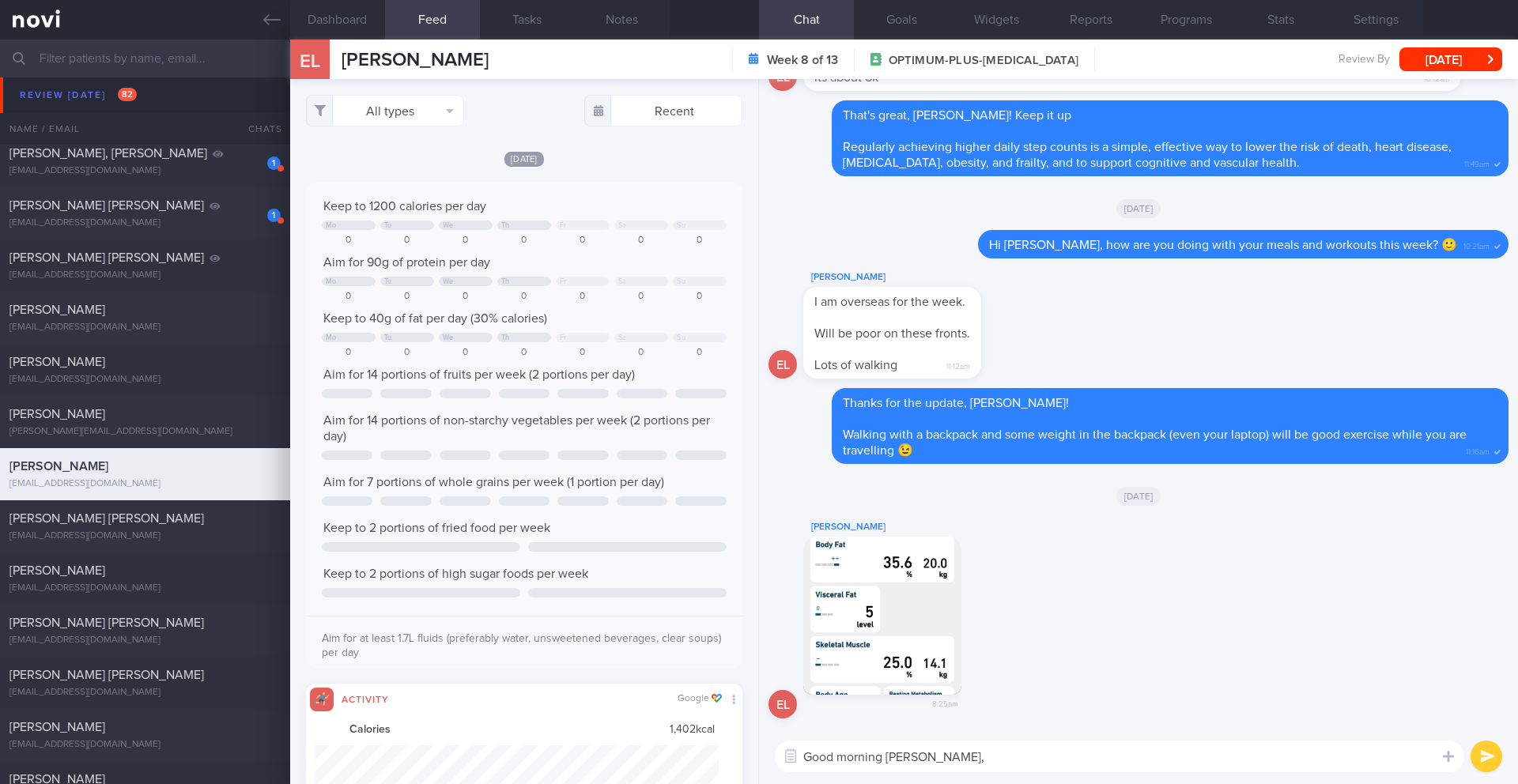
scroll to position [100, 405]
click at [374, 113] on button "All types" at bounding box center [384, 110] width 158 height 31
click at [384, 159] on button "Activity" at bounding box center [384, 166] width 157 height 24
checkbox input "false"
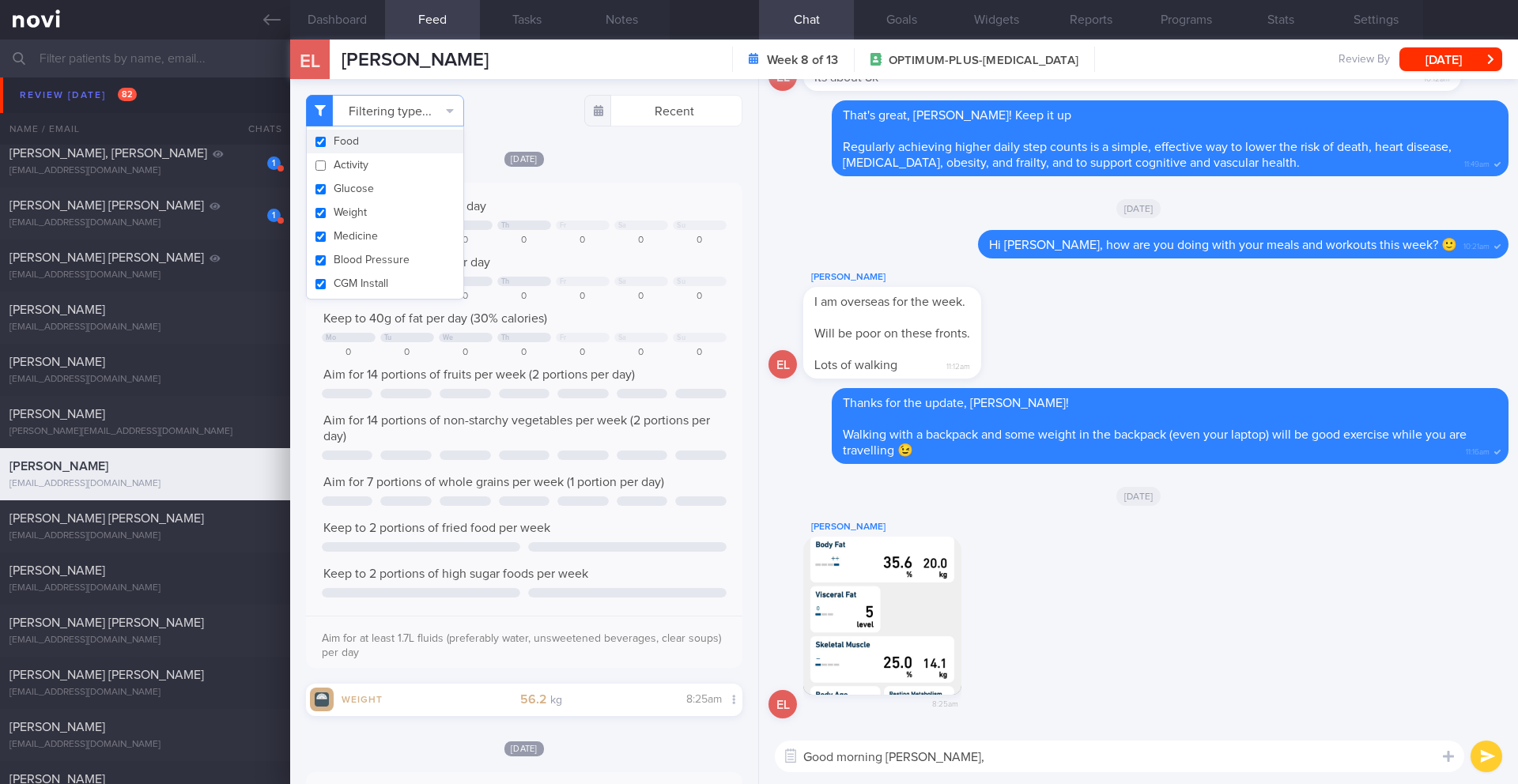
click at [362, 60] on span "[PERSON_NAME]" at bounding box center [415, 60] width 147 height 19
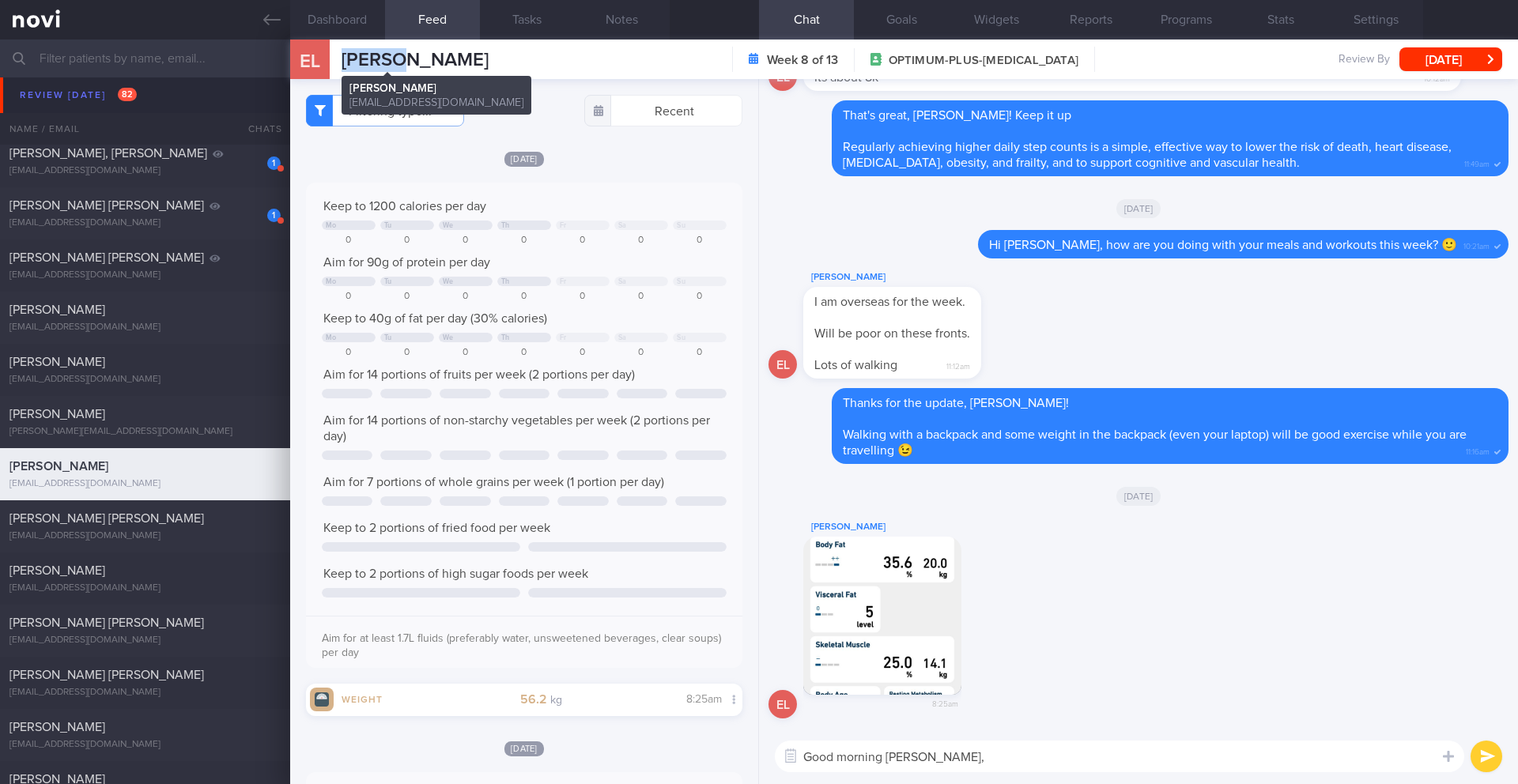
click at [362, 60] on span "[PERSON_NAME]" at bounding box center [415, 60] width 147 height 19
copy div "[PERSON_NAME] [PERSON_NAME] [EMAIL_ADDRESS][DOMAIN_NAME]"
click at [1033, 763] on textarea "Good morning [PERSON_NAME]," at bounding box center [1119, 756] width 689 height 31
click at [344, 30] on button "Dashboard" at bounding box center [337, 19] width 94 height 40
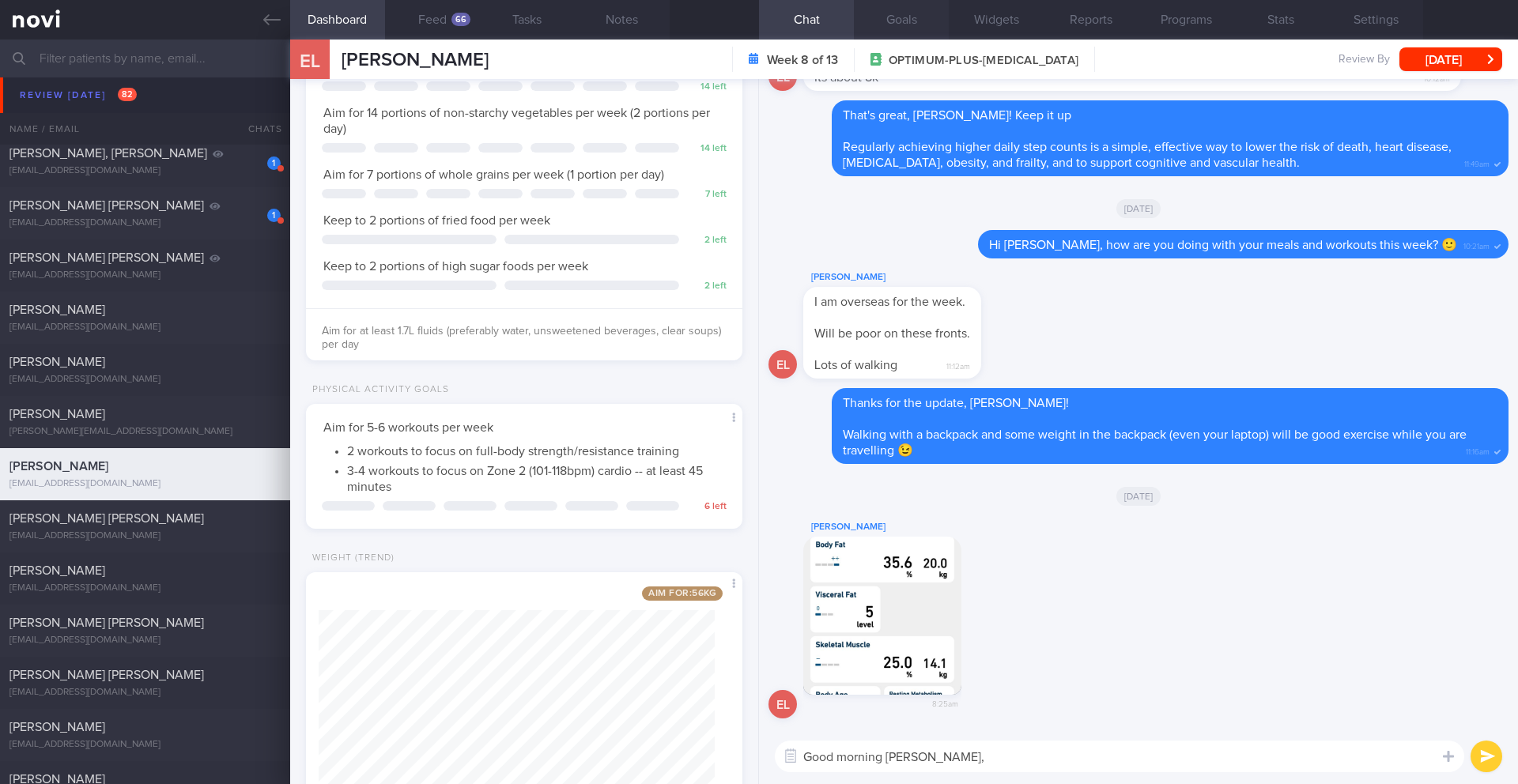
click at [909, 24] on button "Goals" at bounding box center [901, 19] width 94 height 40
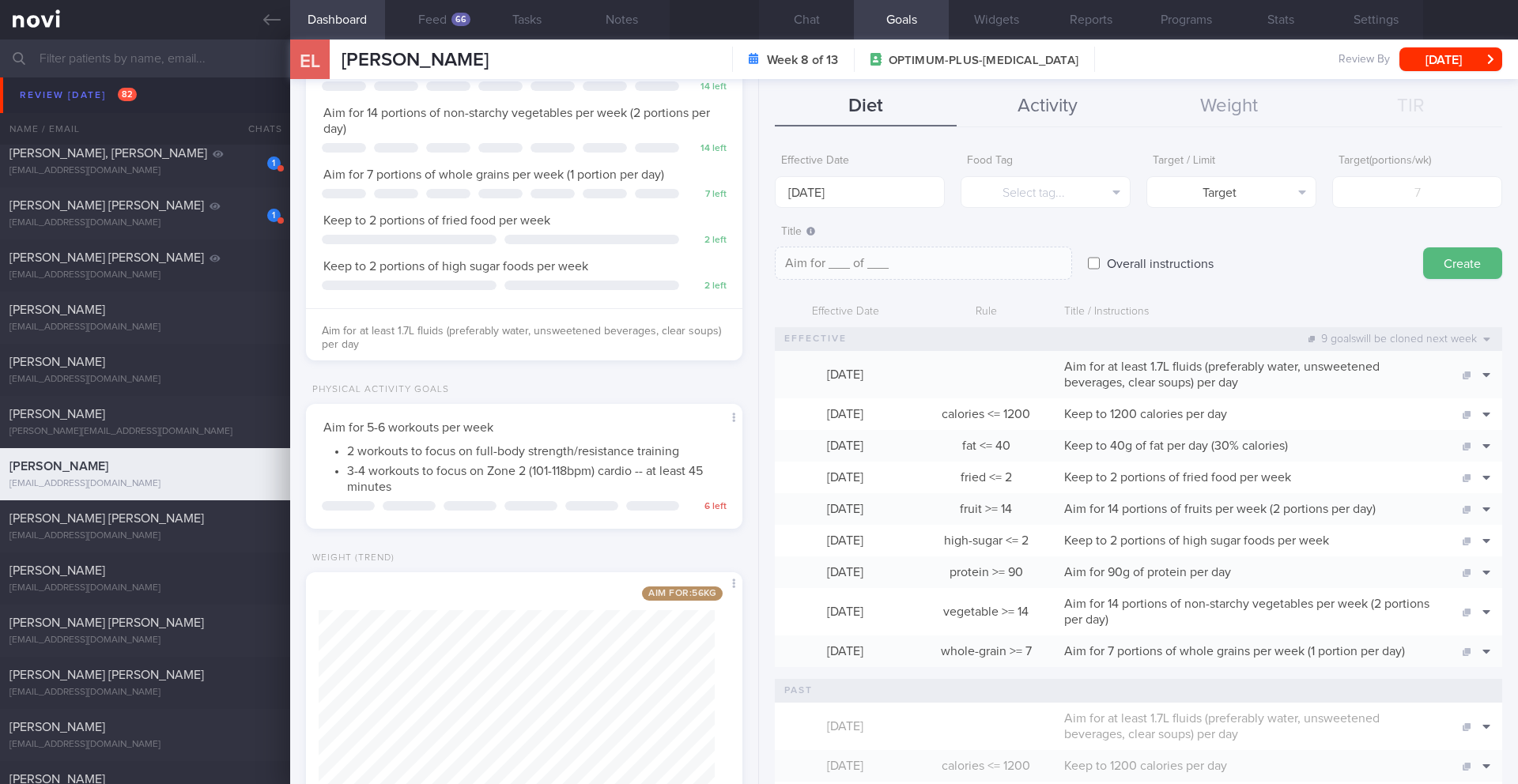
click at [1063, 111] on button "Activity" at bounding box center [1048, 106] width 182 height 40
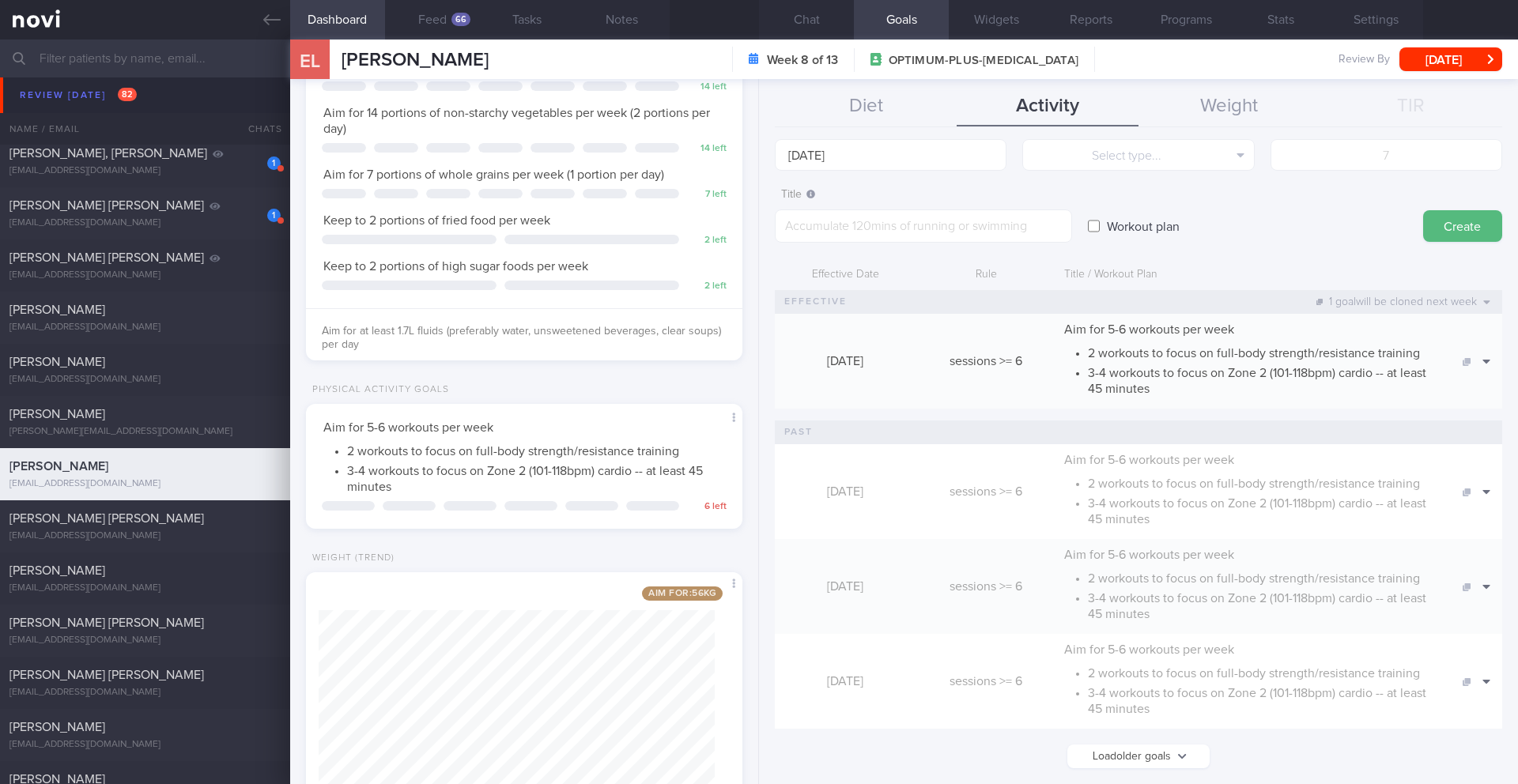
click at [1166, 757] on button "Load older goals" at bounding box center [1138, 756] width 143 height 24
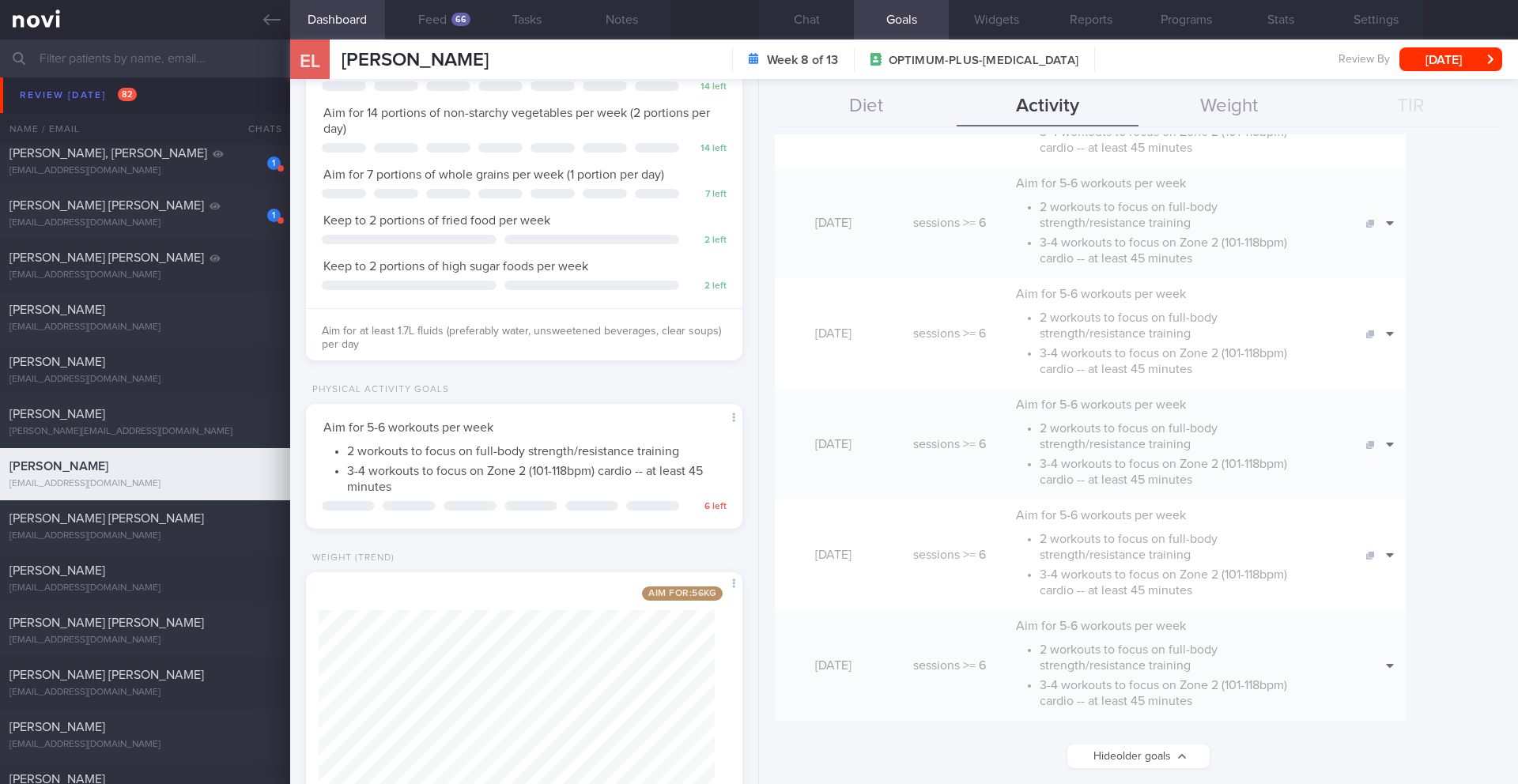
click at [1124, 751] on button "Hide older goals" at bounding box center [1138, 756] width 143 height 24
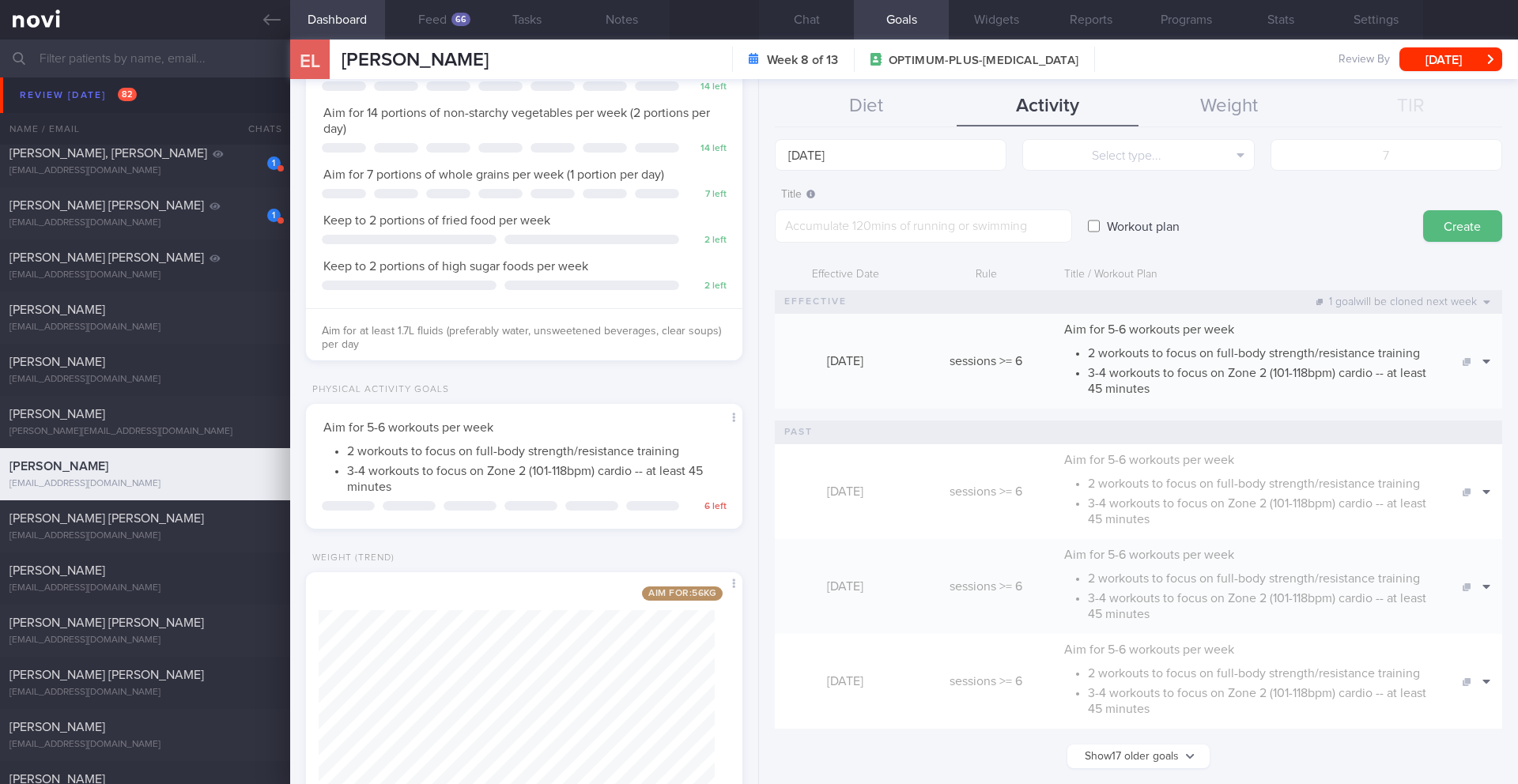
click at [1152, 753] on button "Show 17 older goals" at bounding box center [1138, 756] width 143 height 24
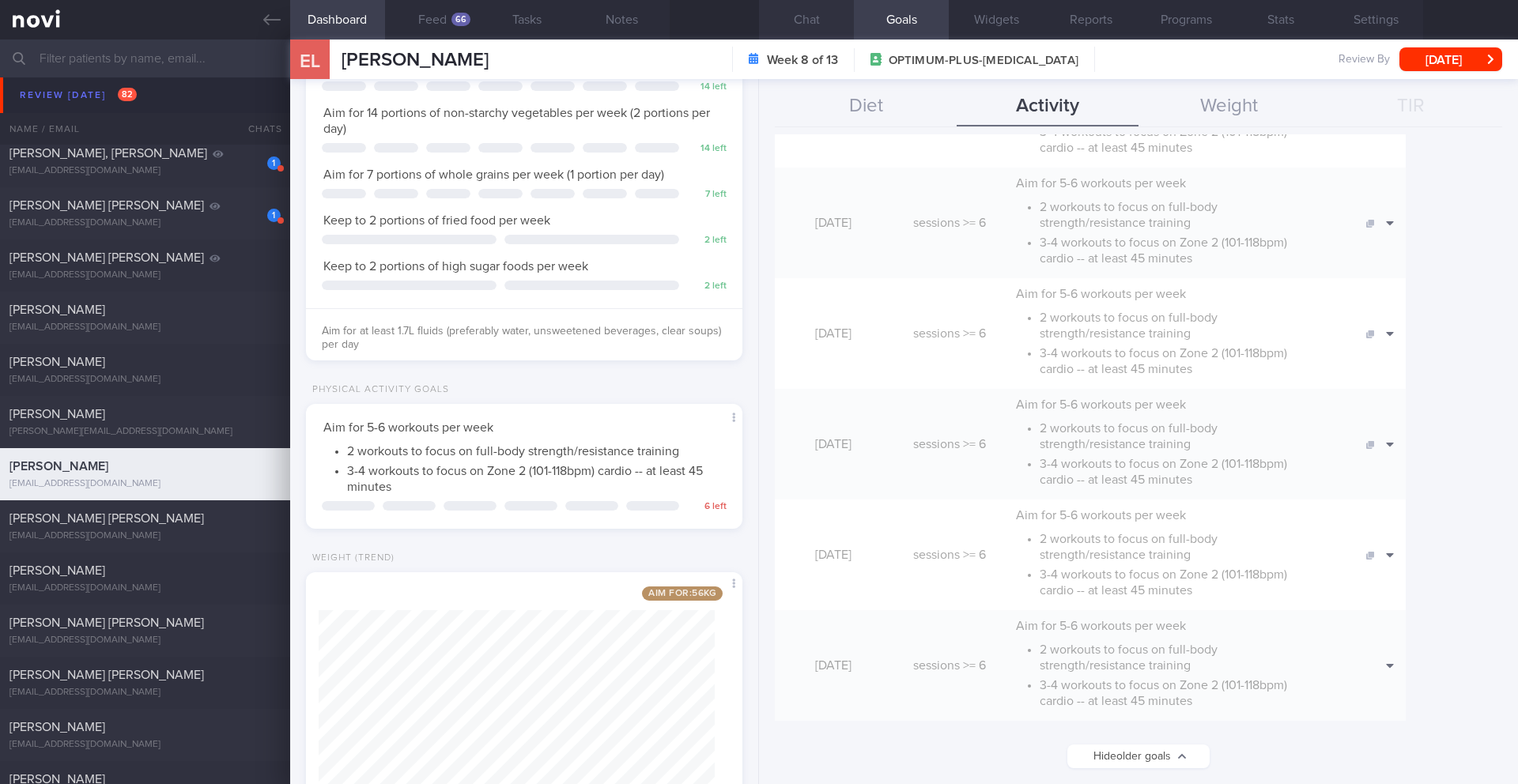
click at [796, 15] on button "Chat" at bounding box center [806, 19] width 94 height 40
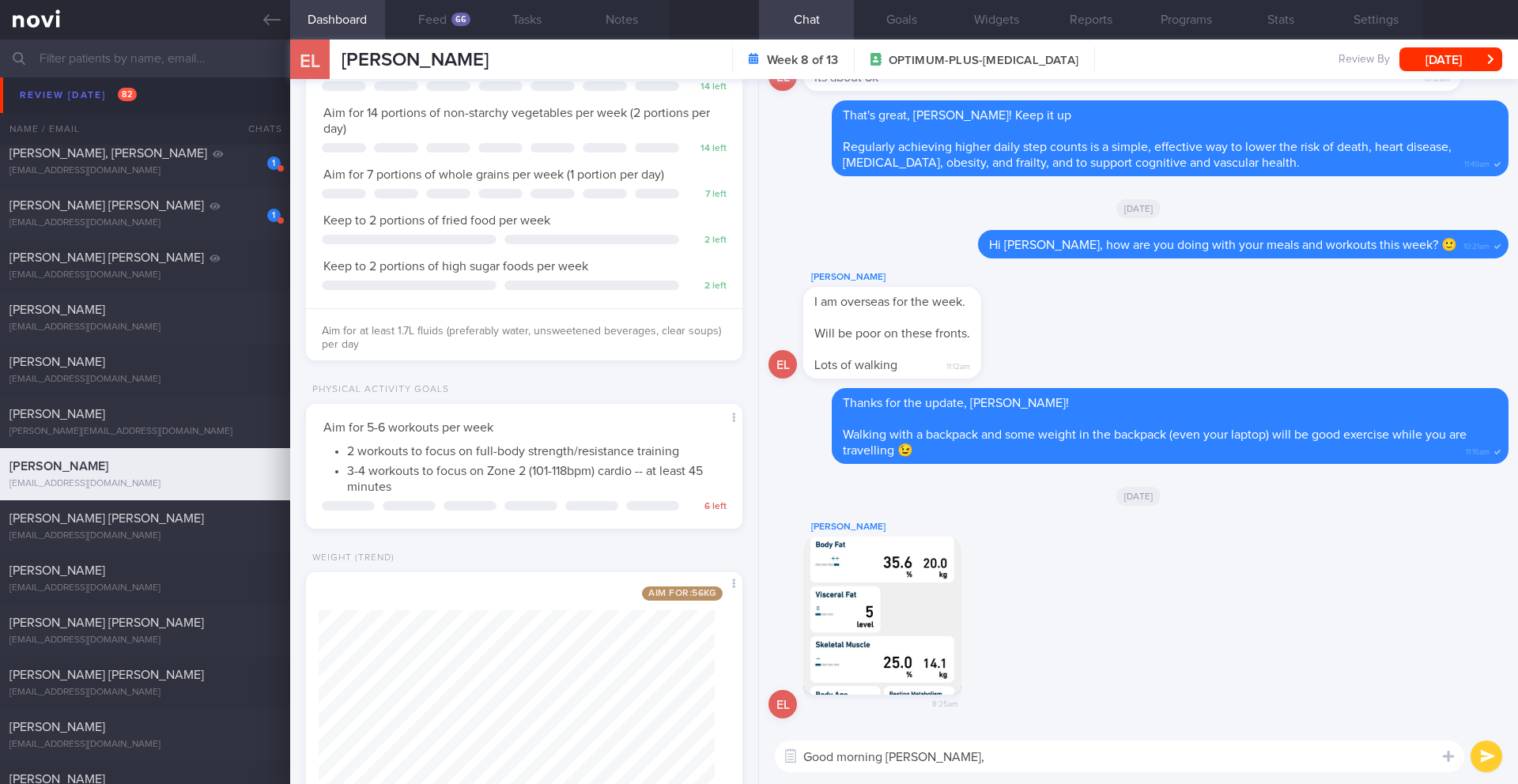
click at [960, 746] on textarea "Good morning [PERSON_NAME]," at bounding box center [1119, 756] width 689 height 31
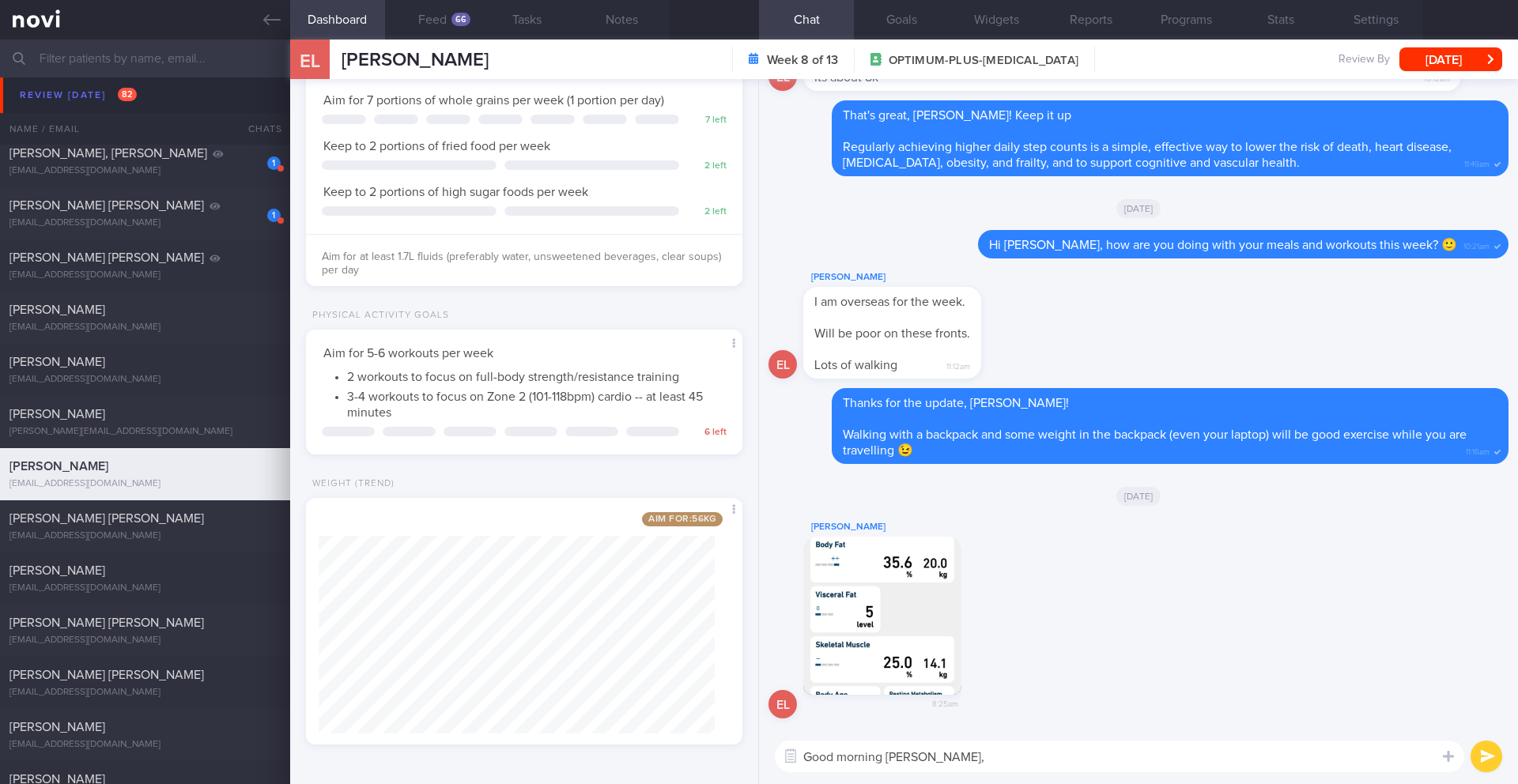
click at [948, 752] on textarea "Good morning [PERSON_NAME]," at bounding box center [1119, 756] width 689 height 31
click at [612, 31] on button "Notes" at bounding box center [621, 19] width 94 height 40
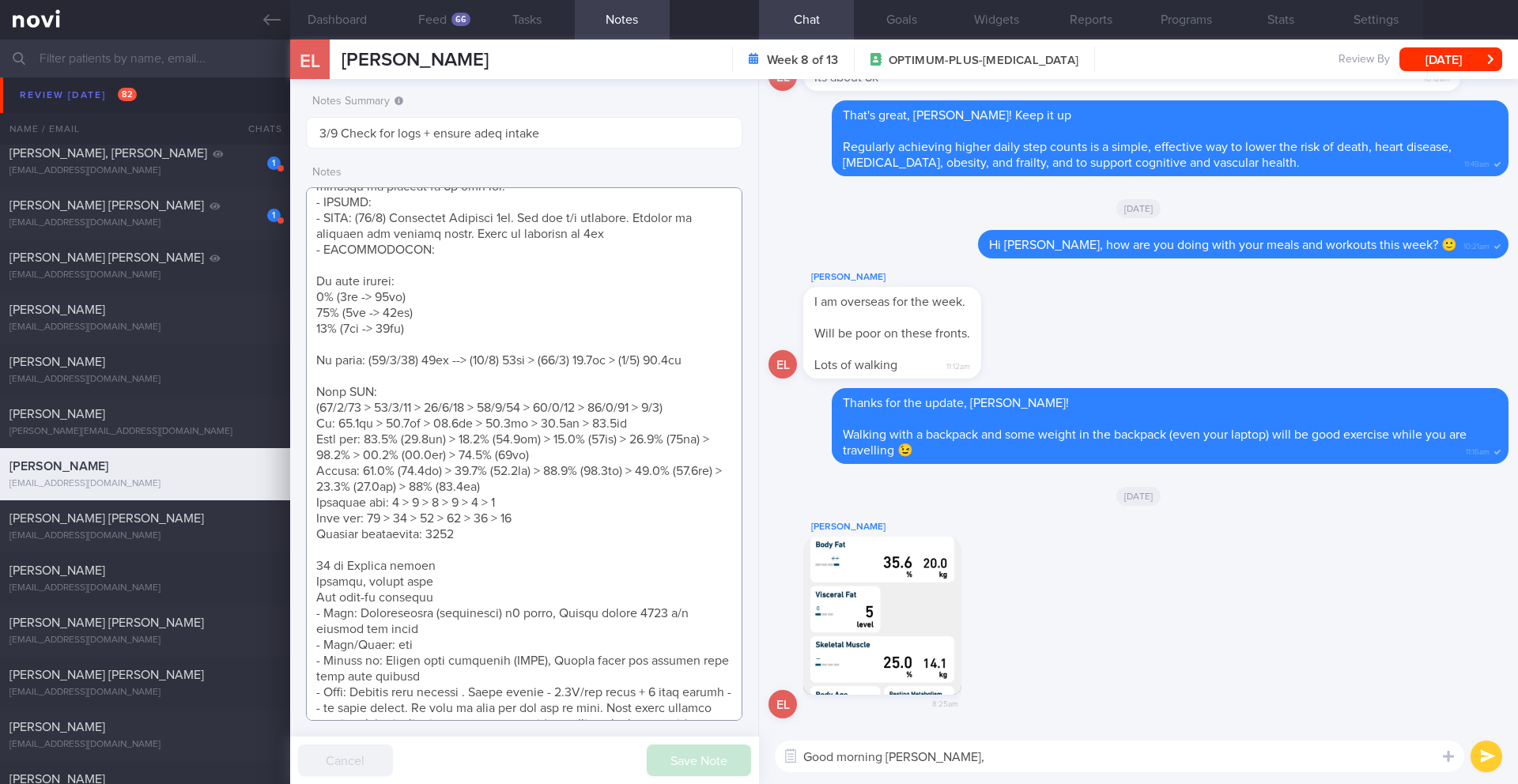
scroll to position [426, 0]
click at [961, 761] on textarea "Good morning [PERSON_NAME]," at bounding box center [1119, 756] width 689 height 31
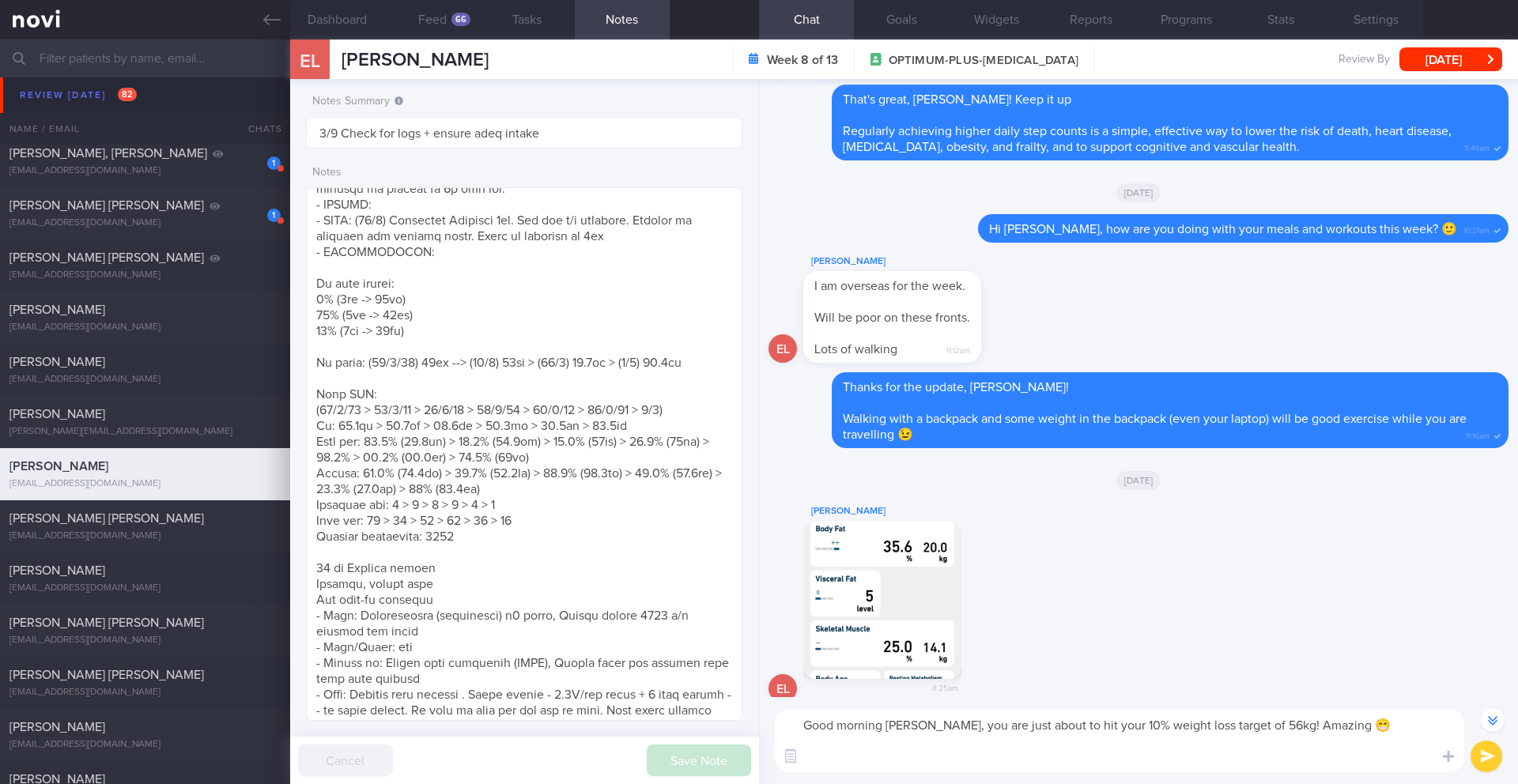
scroll to position [-31, 0]
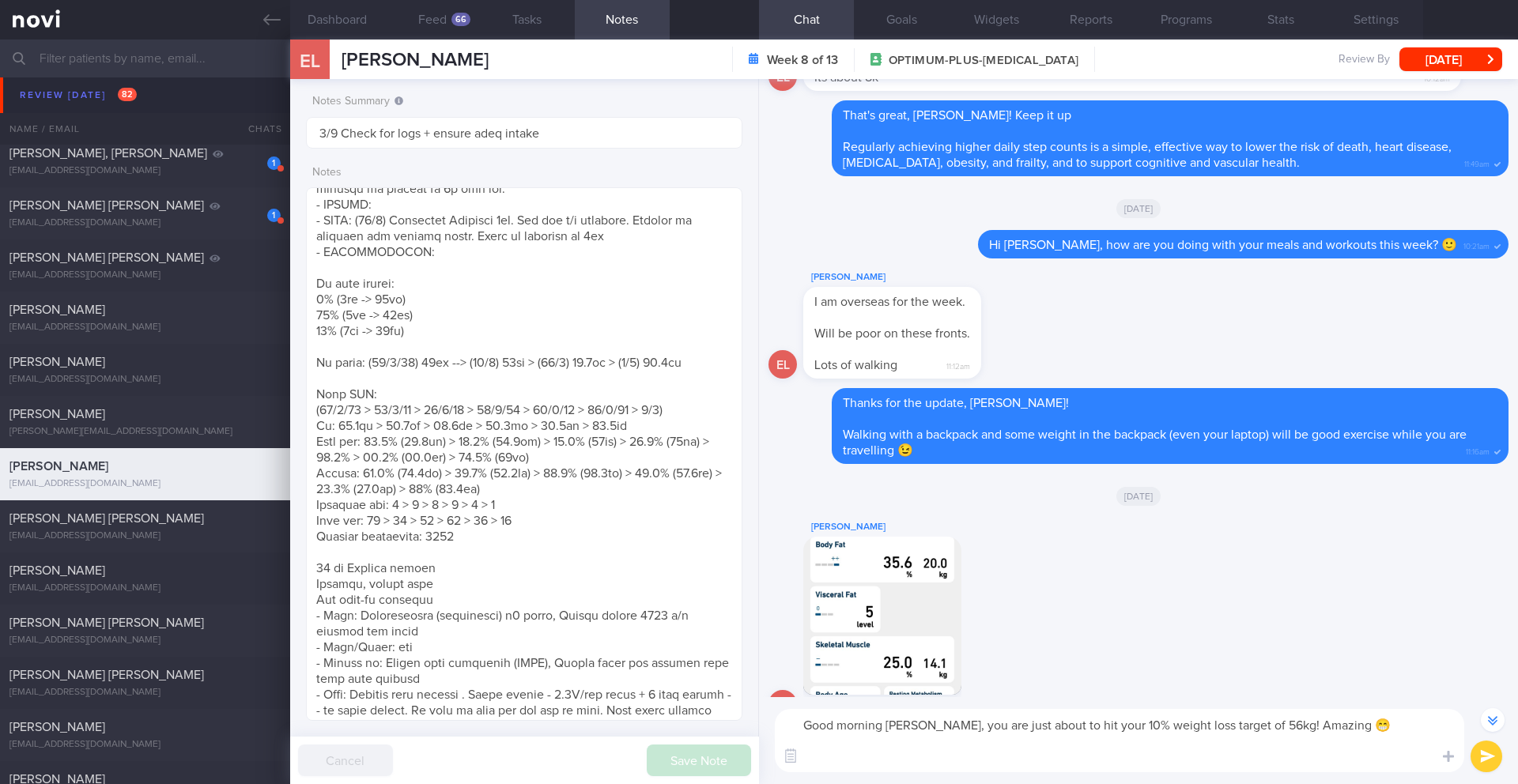
click at [871, 749] on textarea "Good morning [PERSON_NAME], you are just about to hit your 10% weight loss targ…" at bounding box center [1119, 740] width 689 height 63
click at [883, 596] on button "button" at bounding box center [882, 615] width 158 height 158
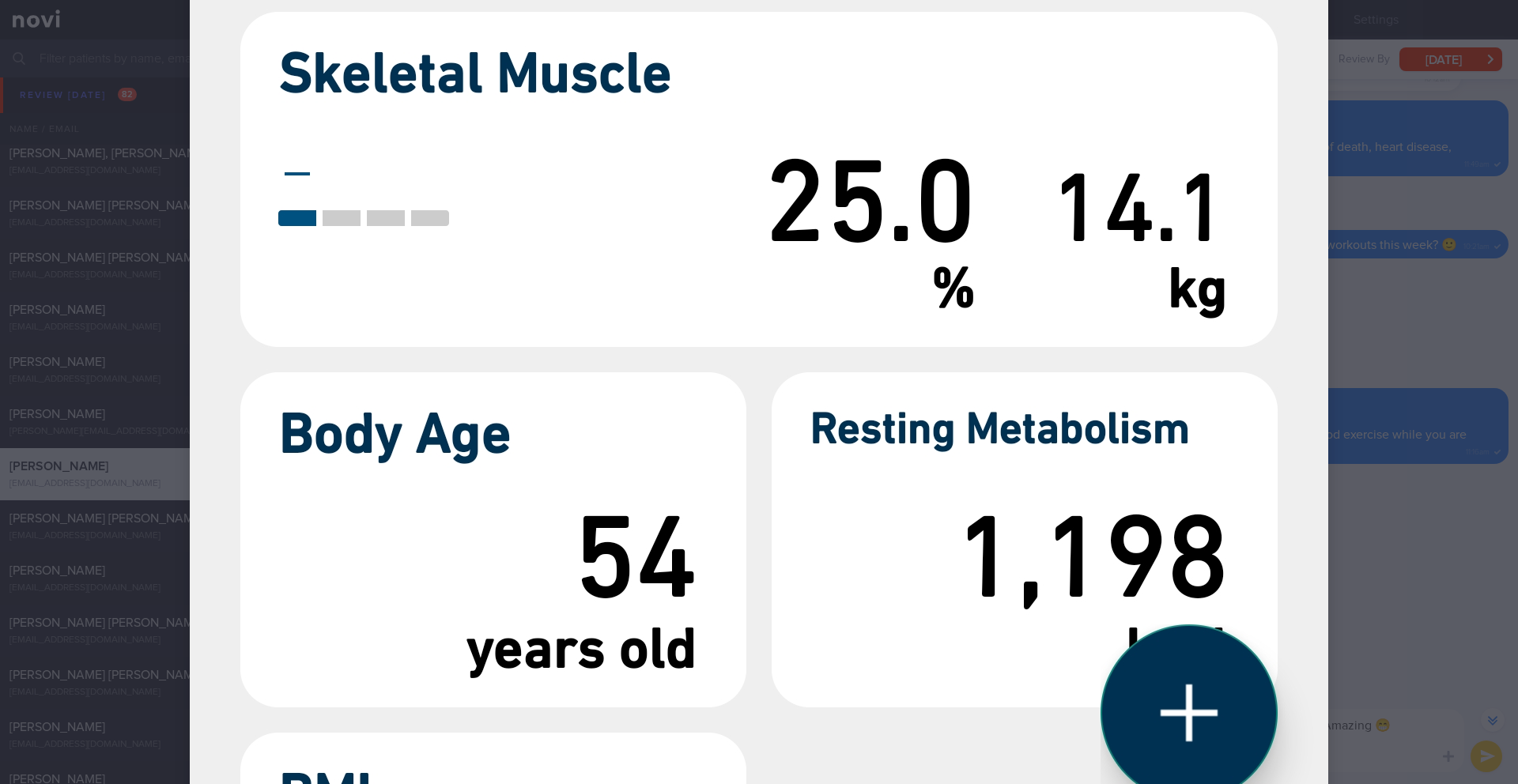
scroll to position [1672, 0]
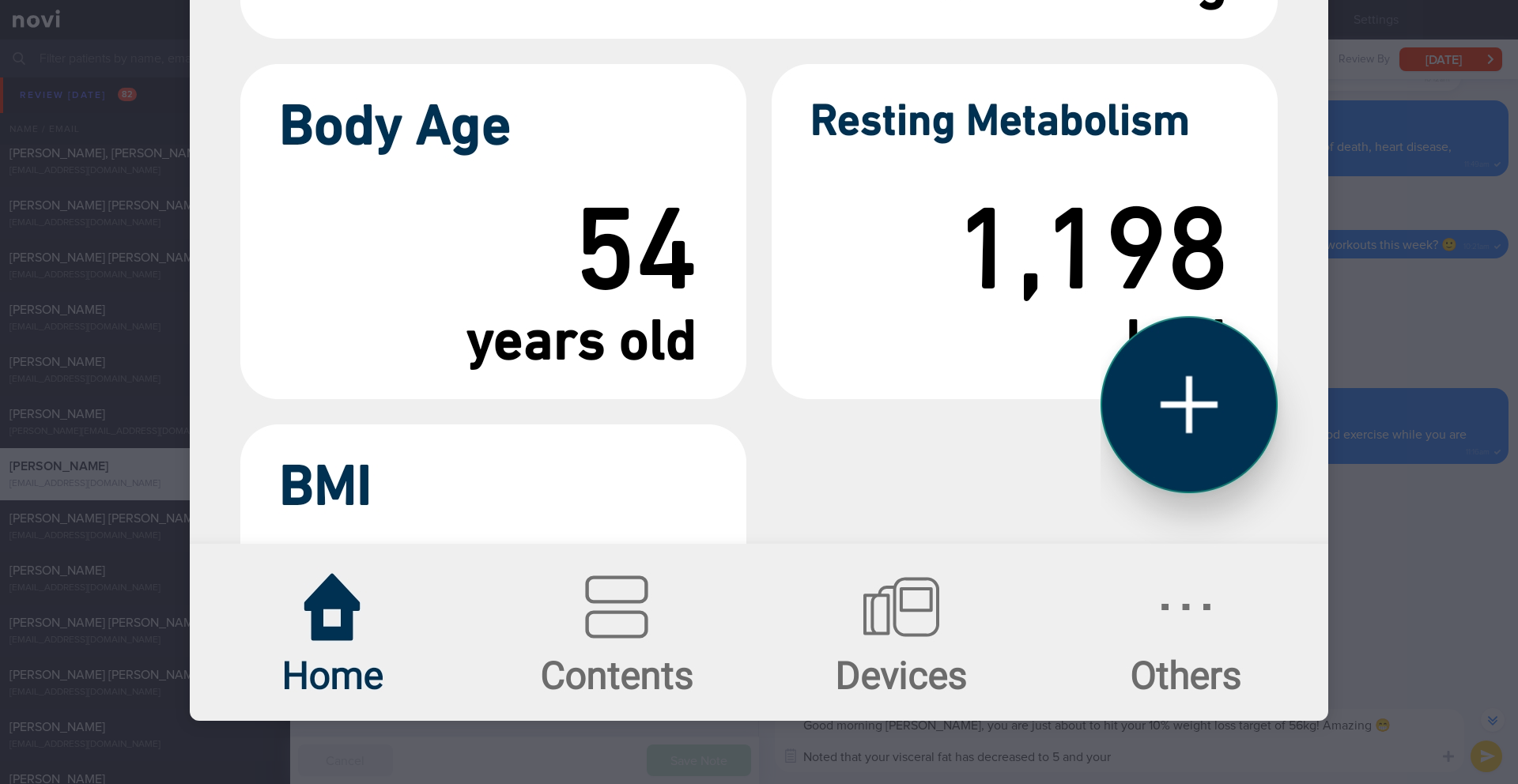
click at [1441, 618] on div at bounding box center [759, 392] width 1518 height 784
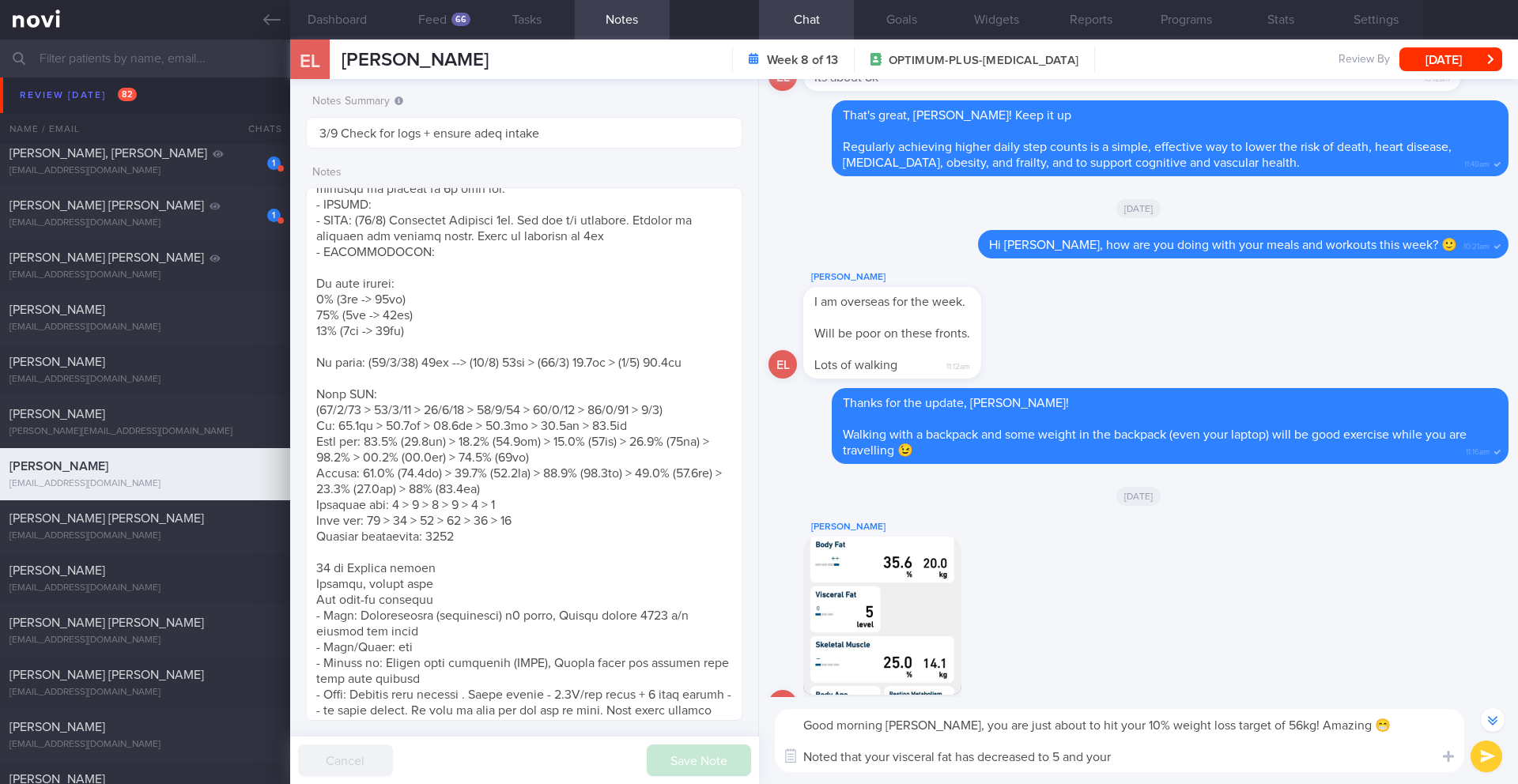
drag, startPoint x: 1146, startPoint y: 763, endPoint x: 1068, endPoint y: 760, distance: 78.1
click at [1068, 760] on textarea "Good morning [PERSON_NAME], you are just about to hit your 10% weight loss targ…" at bounding box center [1119, 740] width 689 height 63
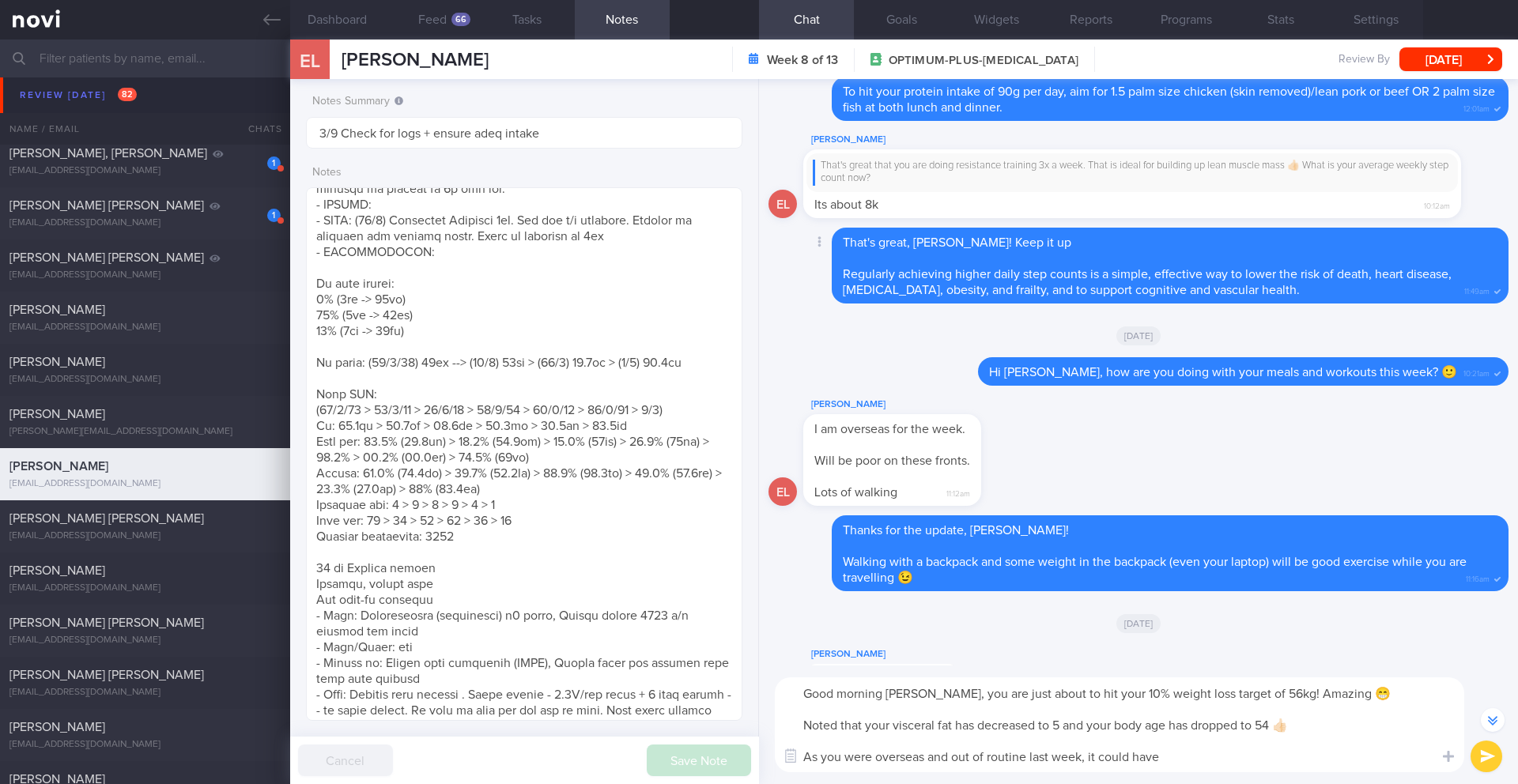
scroll to position [-210, 0]
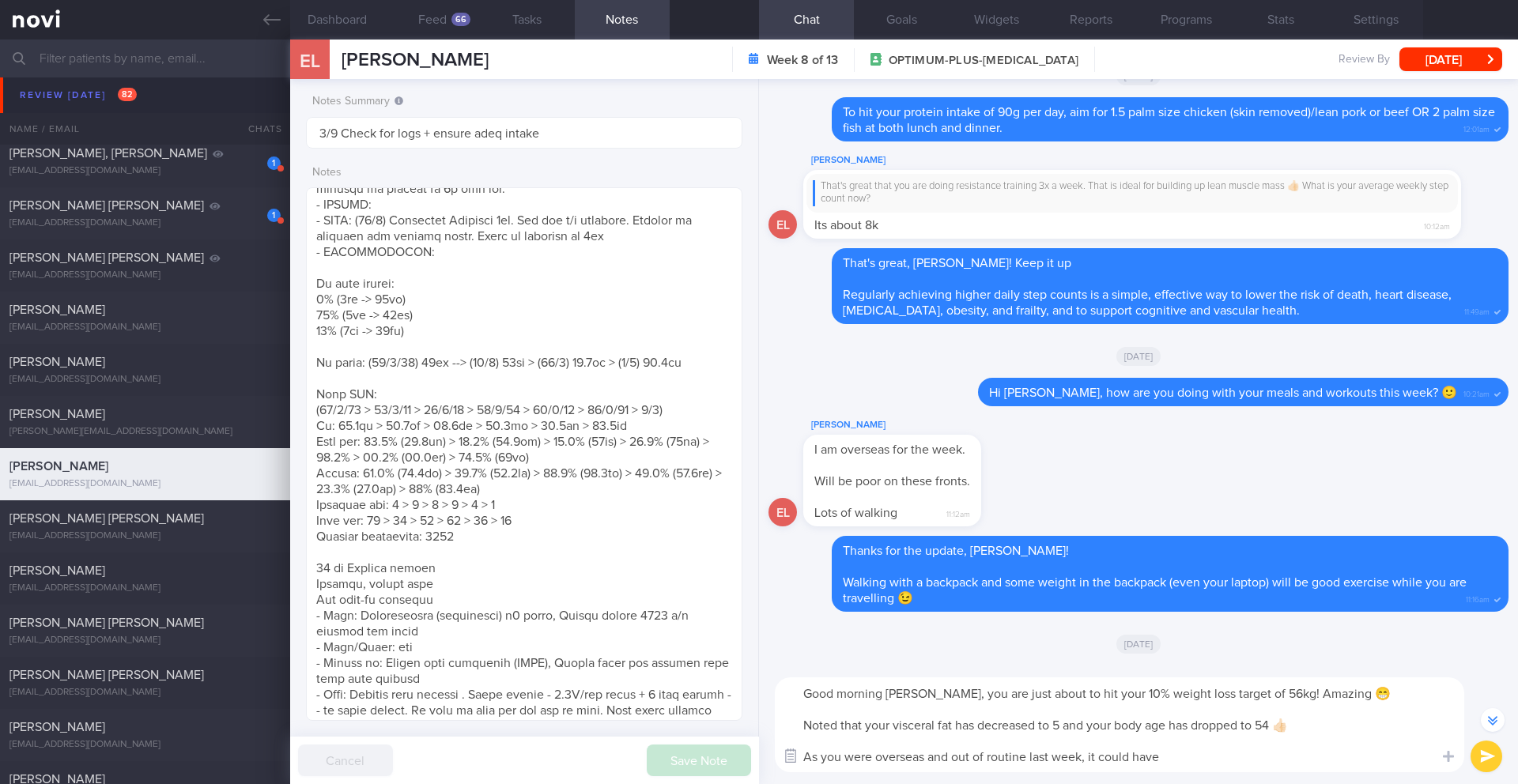
drag, startPoint x: 1148, startPoint y: 763, endPoint x: 804, endPoint y: 755, distance: 344.1
click at [804, 755] on div "Chat Templates Admin [MEDICAL_DATA] Weight Nutrition Physical Activity Infograp…" at bounding box center [1137, 725] width 759 height 118
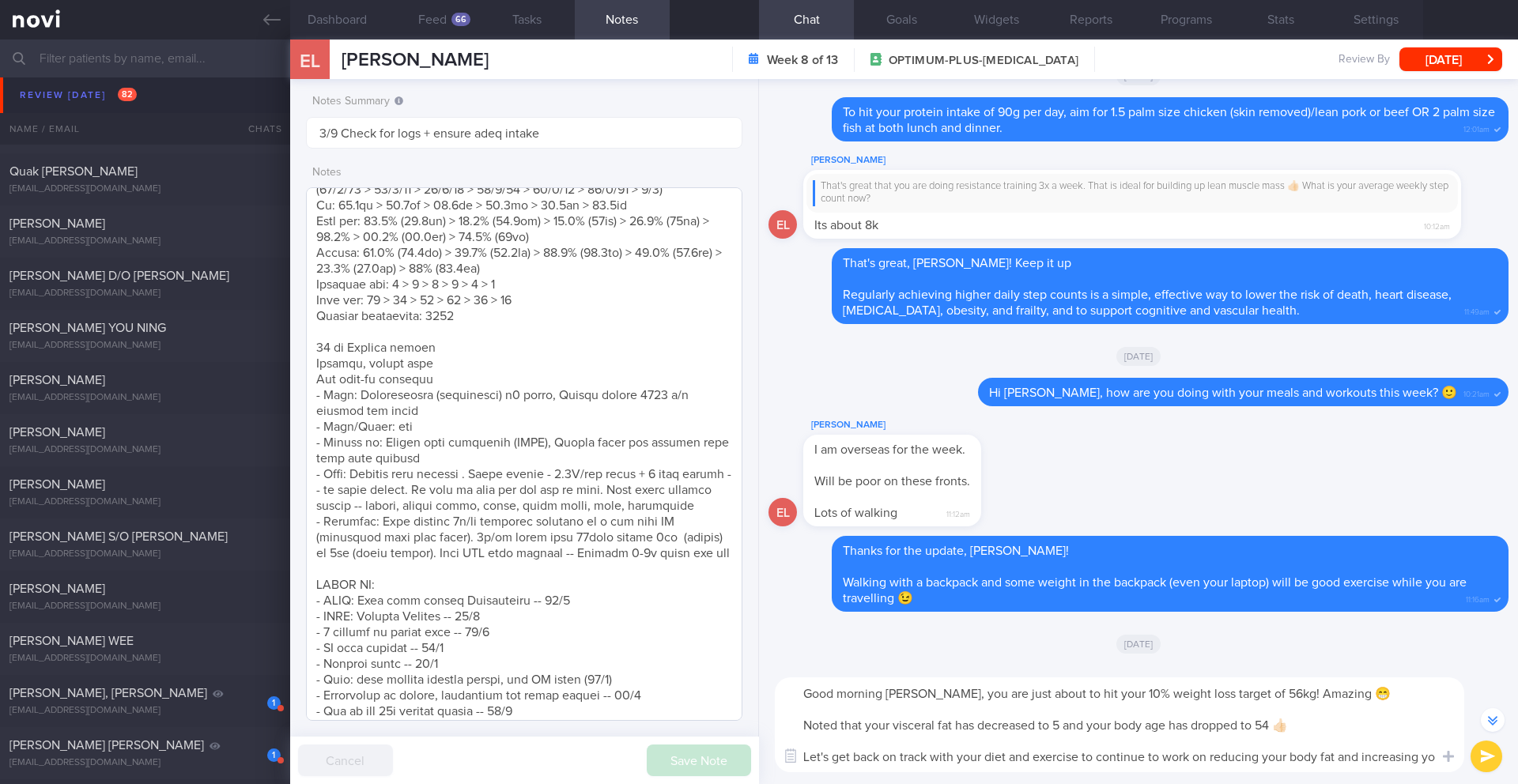
scroll to position [-226, 0]
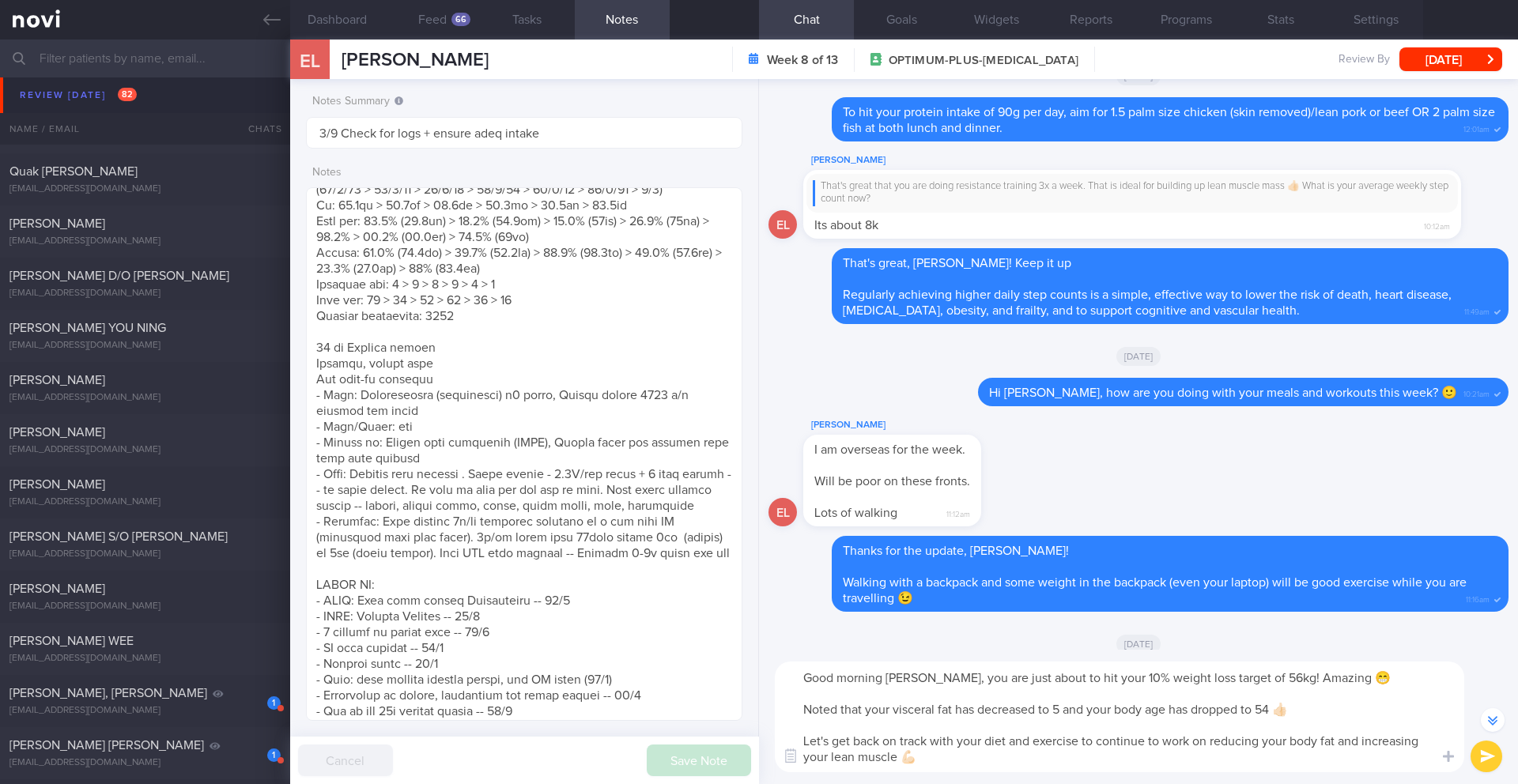
type textarea "Good morning [PERSON_NAME], you are just about to hit your 10% weight loss targ…"
click at [1475, 759] on button "submit" at bounding box center [1486, 756] width 31 height 31
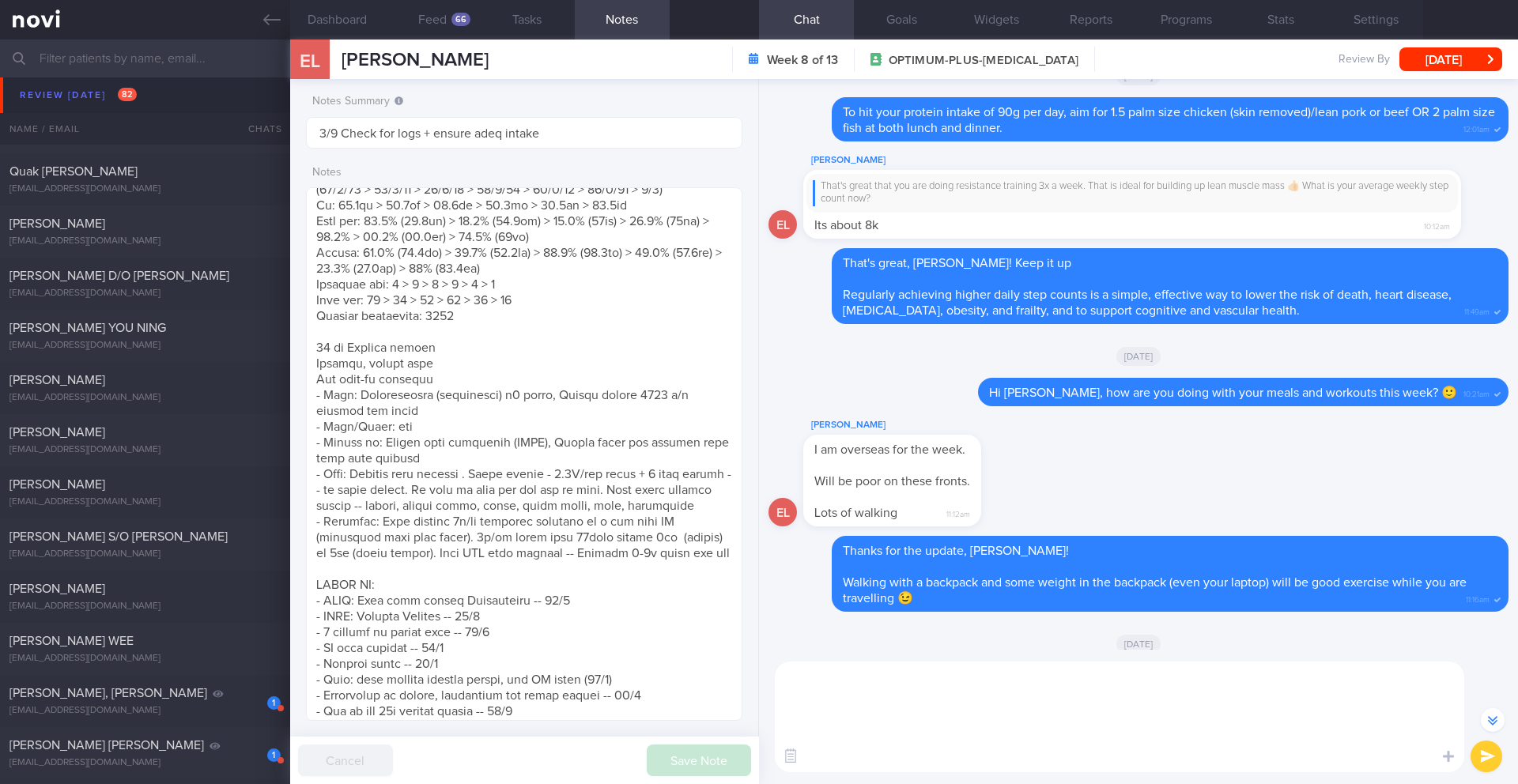
scroll to position [0, 0]
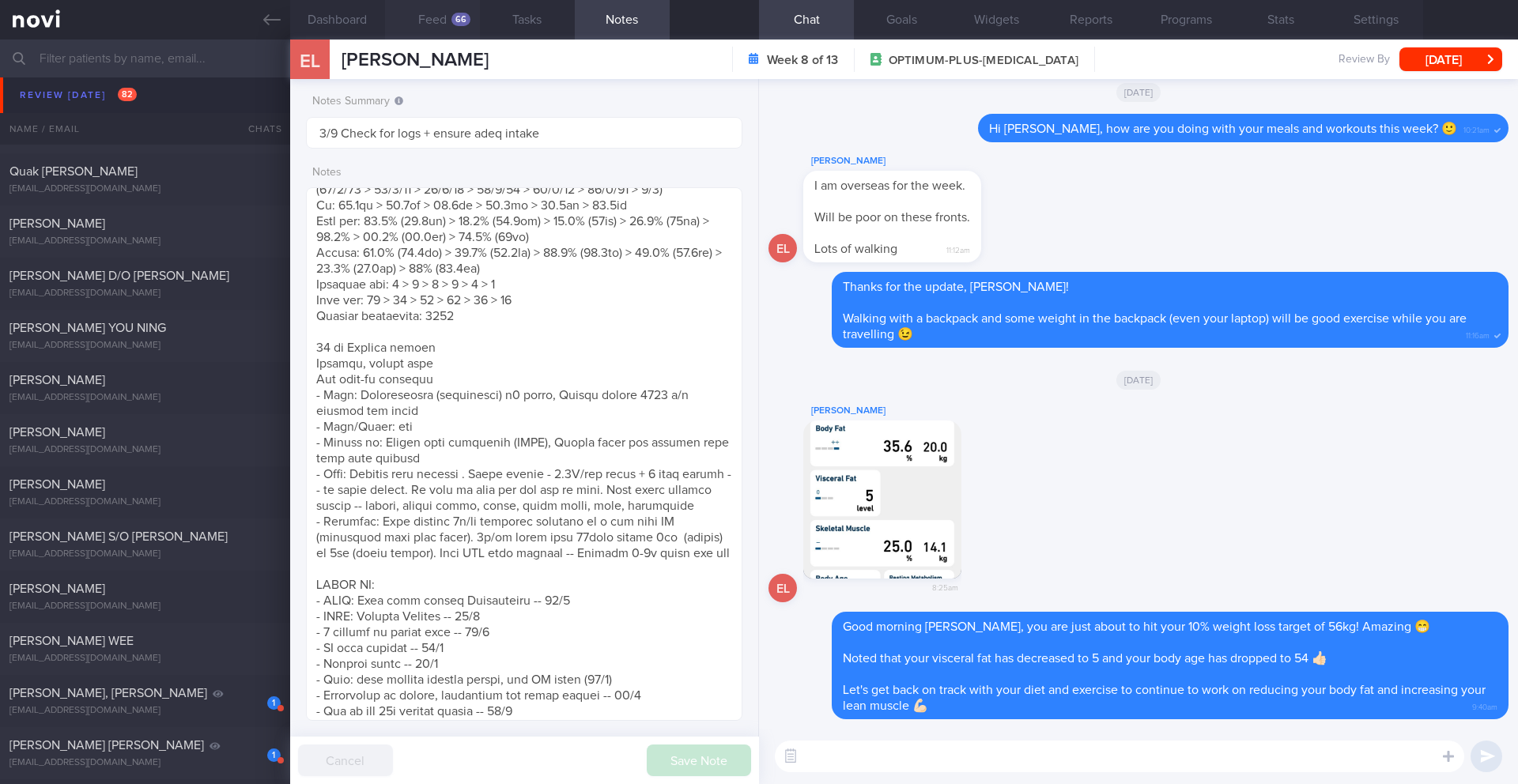
click at [448, 19] on button "Feed 66" at bounding box center [433, 19] width 94 height 40
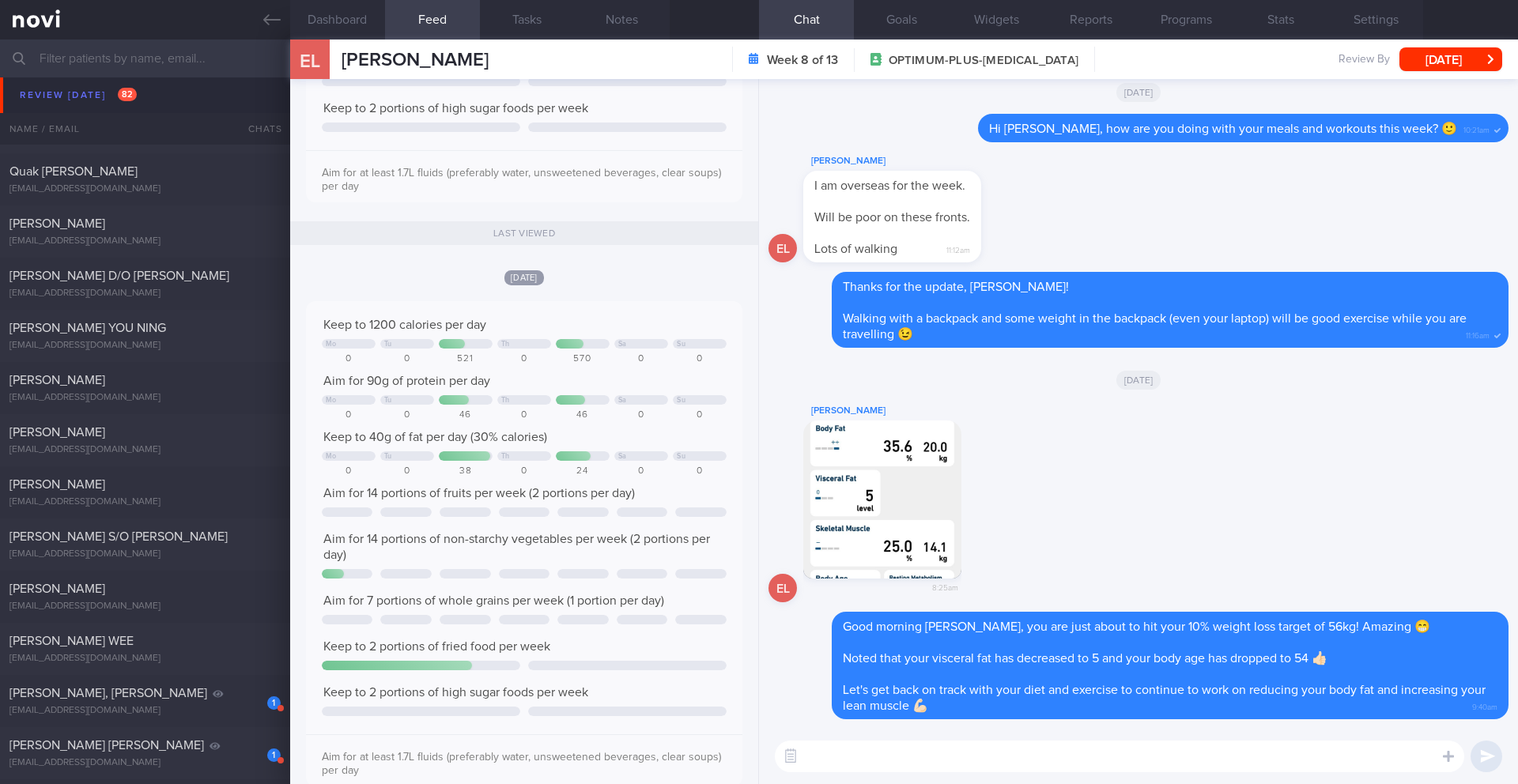
scroll to position [1588, 0]
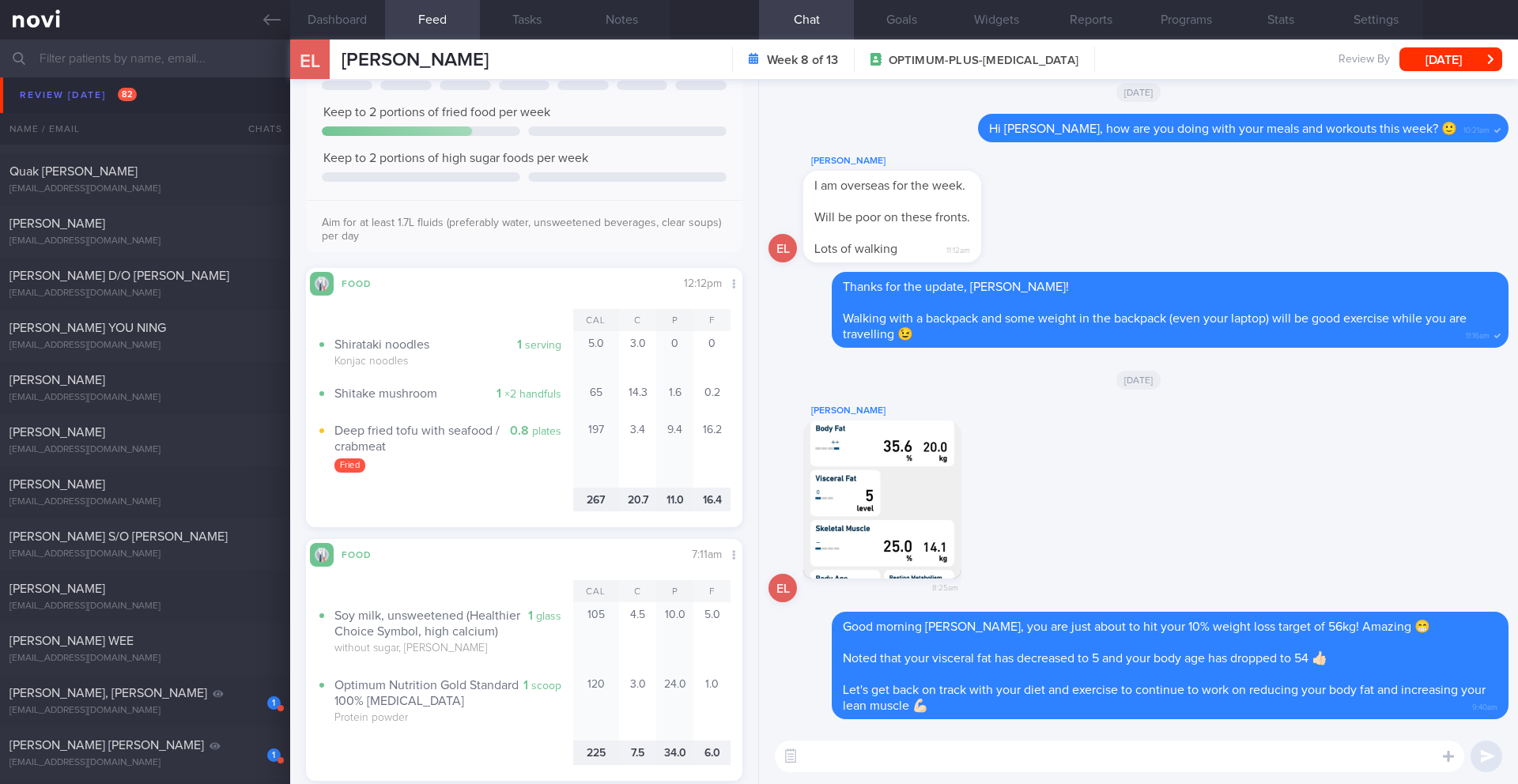
click at [869, 752] on textarea at bounding box center [1119, 756] width 689 height 31
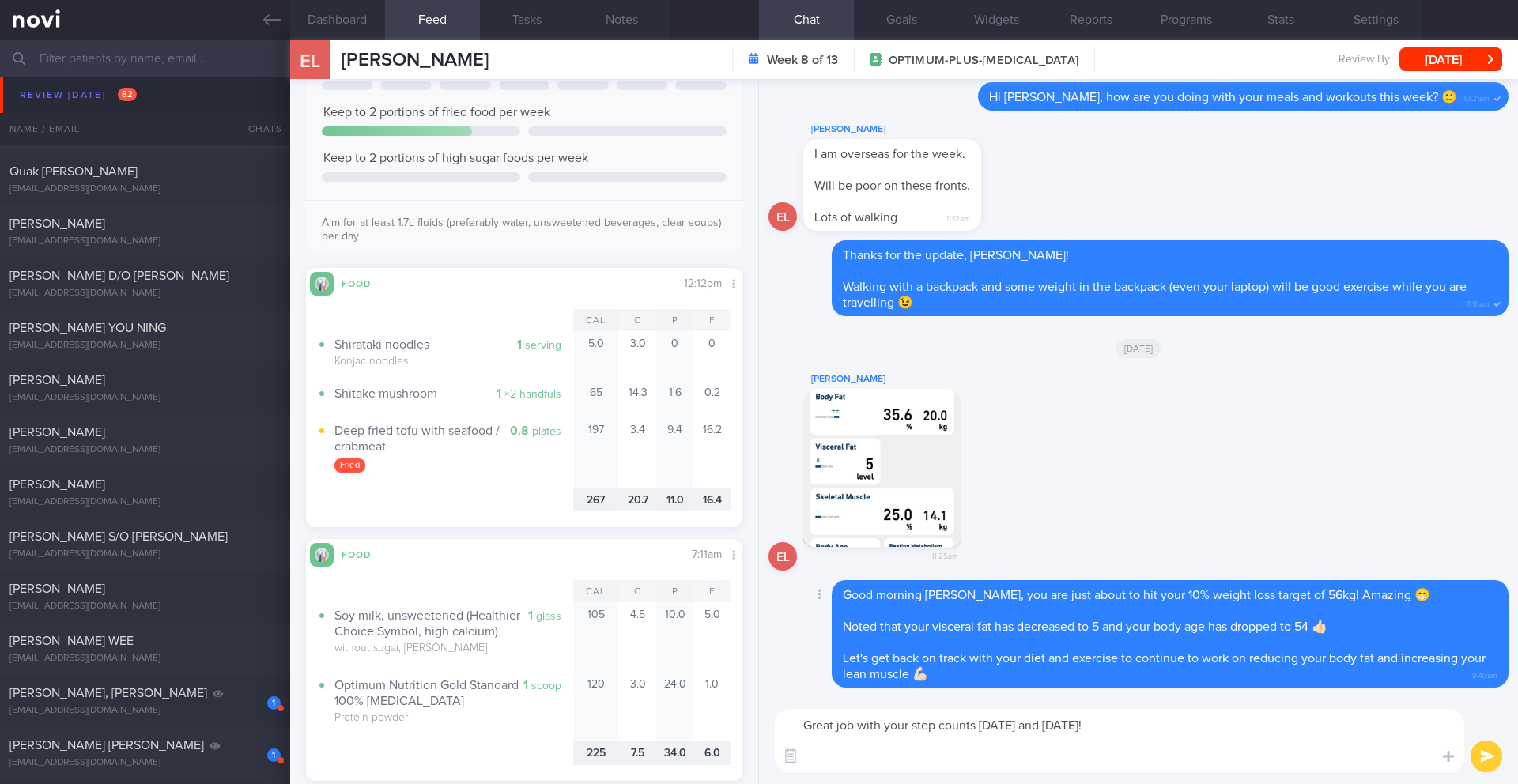
scroll to position [0, 0]
drag, startPoint x: 1072, startPoint y: 759, endPoint x: 780, endPoint y: 763, distance: 292.0
click at [779, 763] on div "Chat Templates Admin CGM Weight Nutrition Physical Activity Infographics Articl…" at bounding box center [1137, 740] width 759 height 87
type textarea "Great job with your step counts [DATE] and [DATE]! Let's aim for at least 8k st…"
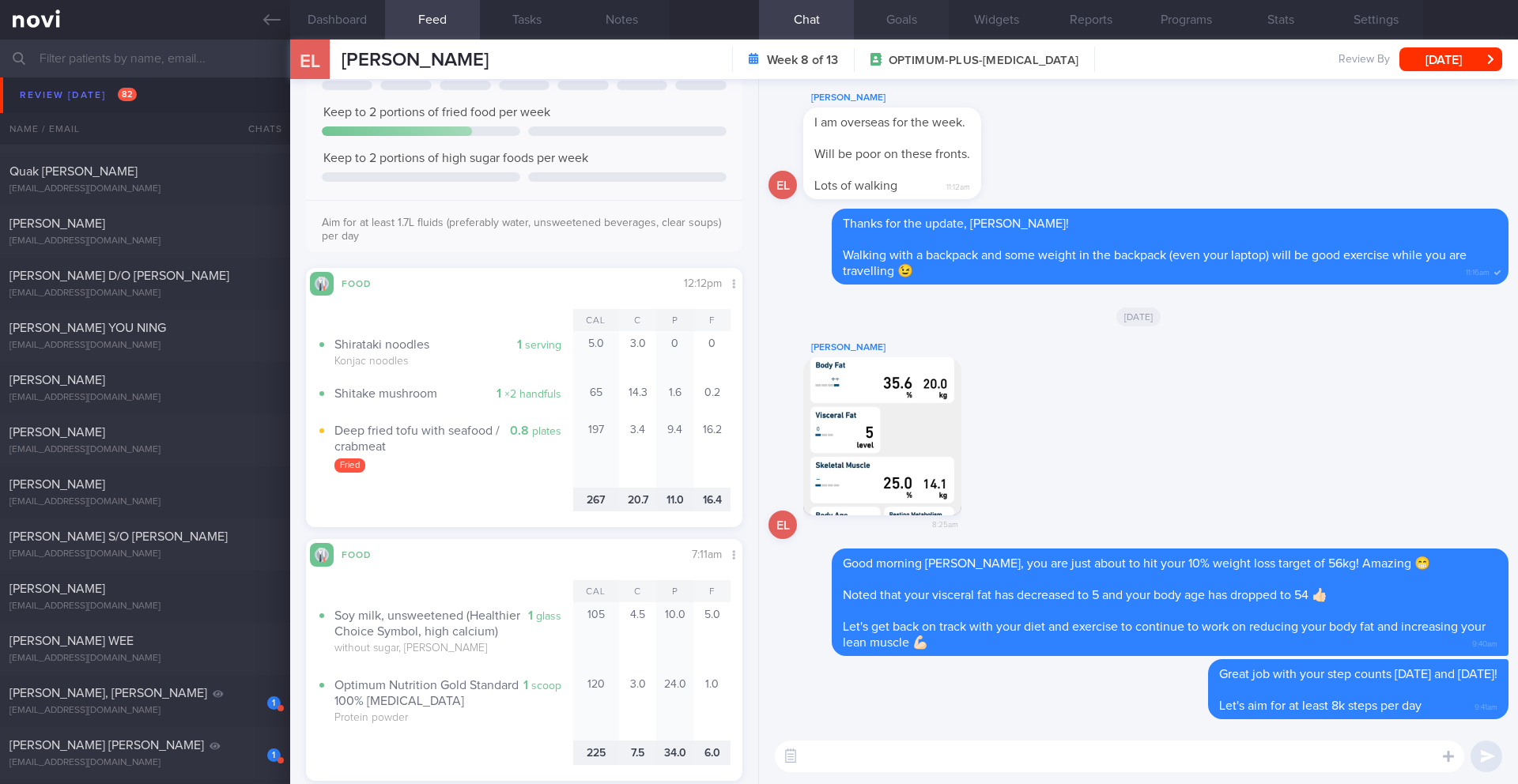
click at [902, 31] on button "Goals" at bounding box center [901, 19] width 94 height 40
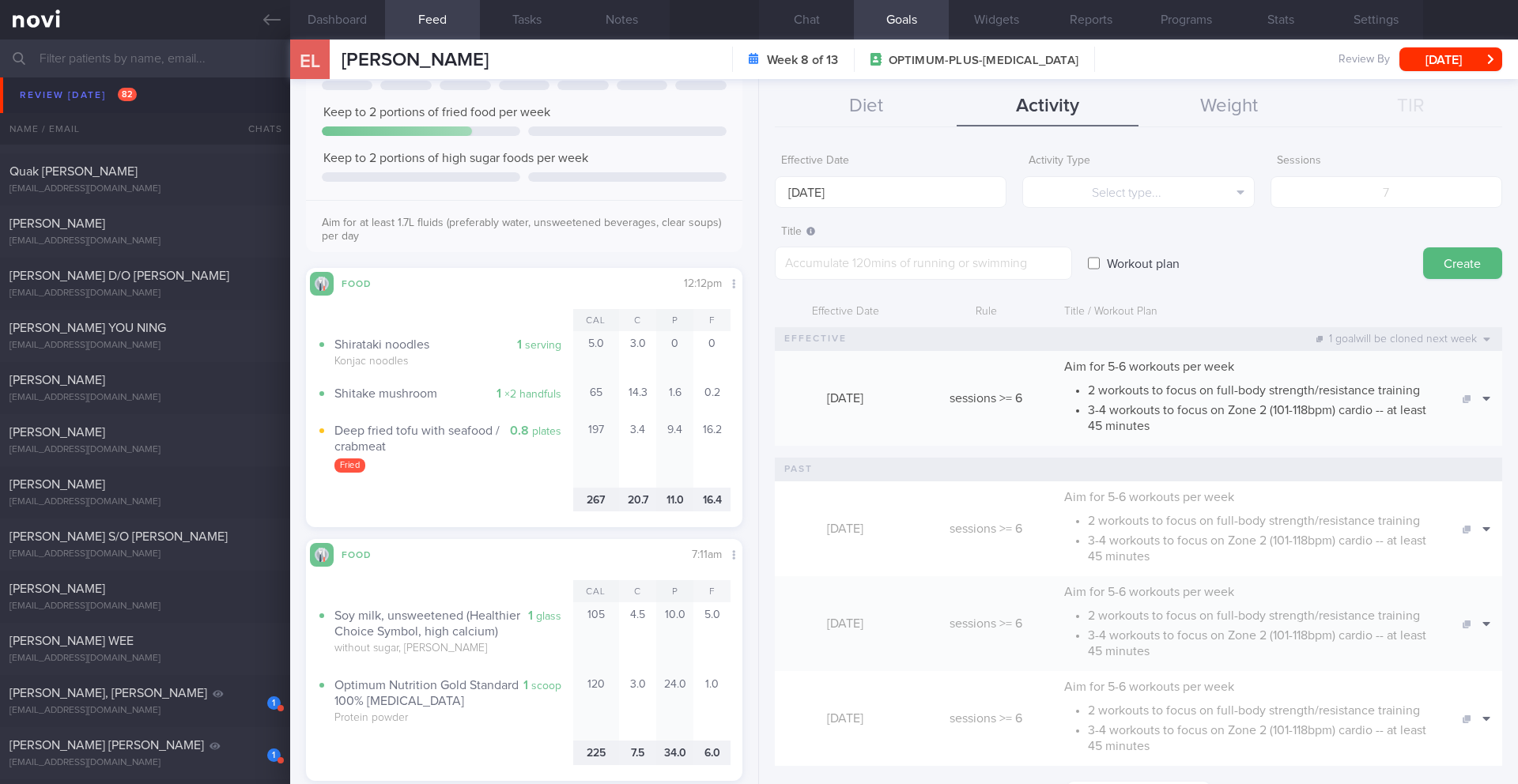
click at [931, 193] on input "[DATE]" at bounding box center [890, 192] width 232 height 31
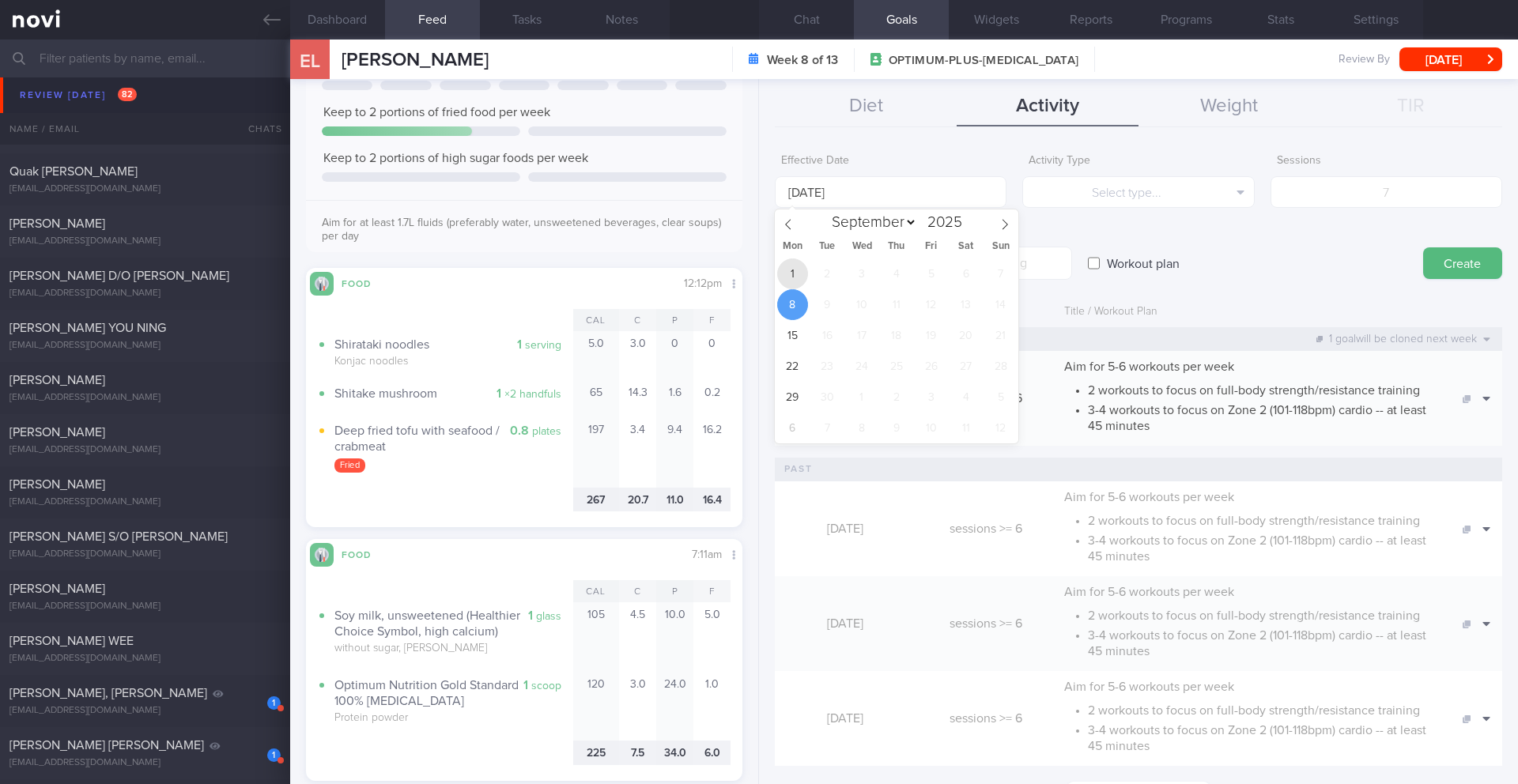
click at [789, 272] on span "1" at bounding box center [792, 273] width 31 height 31
type input "[DATE]"
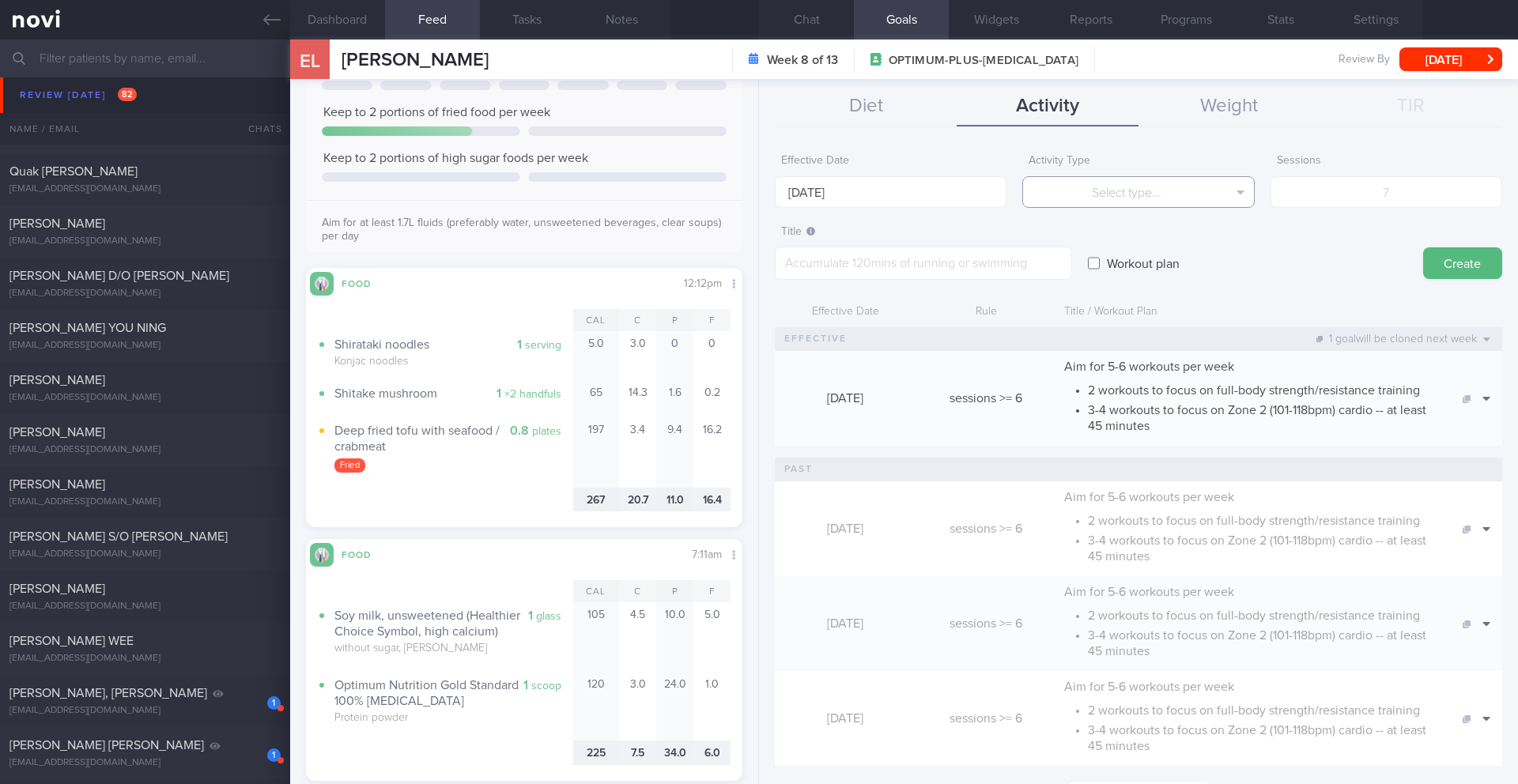
click at [1073, 184] on button "Select type..." at bounding box center [1137, 192] width 232 height 31
click at [1082, 299] on button "Steps" at bounding box center [1137, 294] width 230 height 24
click at [1424, 202] on input "number" at bounding box center [1386, 192] width 232 height 31
type input "56000"
click at [1023, 262] on textarea at bounding box center [922, 263] width 297 height 33
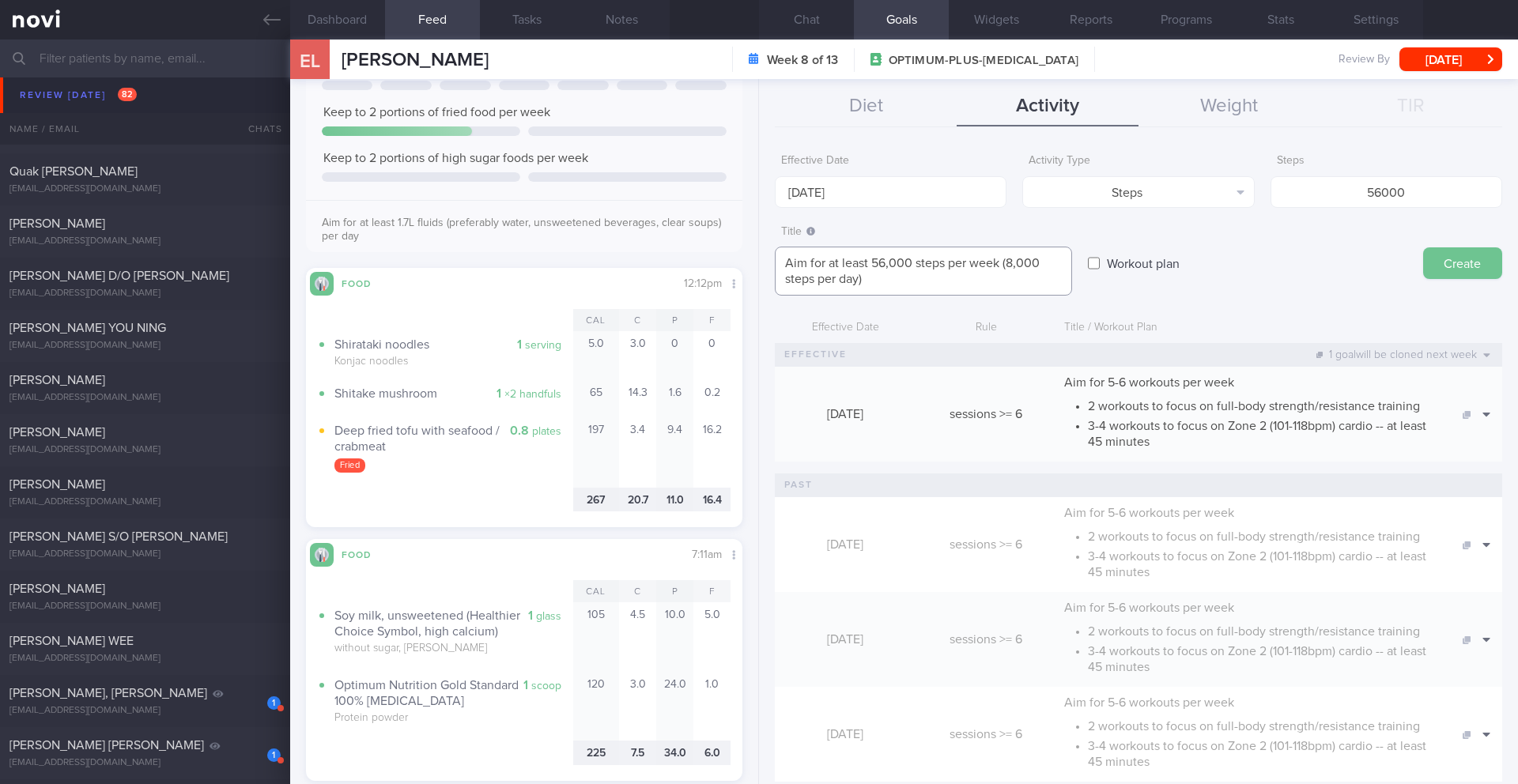
type textarea "Aim for at least 56,000 steps per week (8,000 steps per day)"
click at [1436, 263] on button "Create" at bounding box center [1462, 263] width 79 height 31
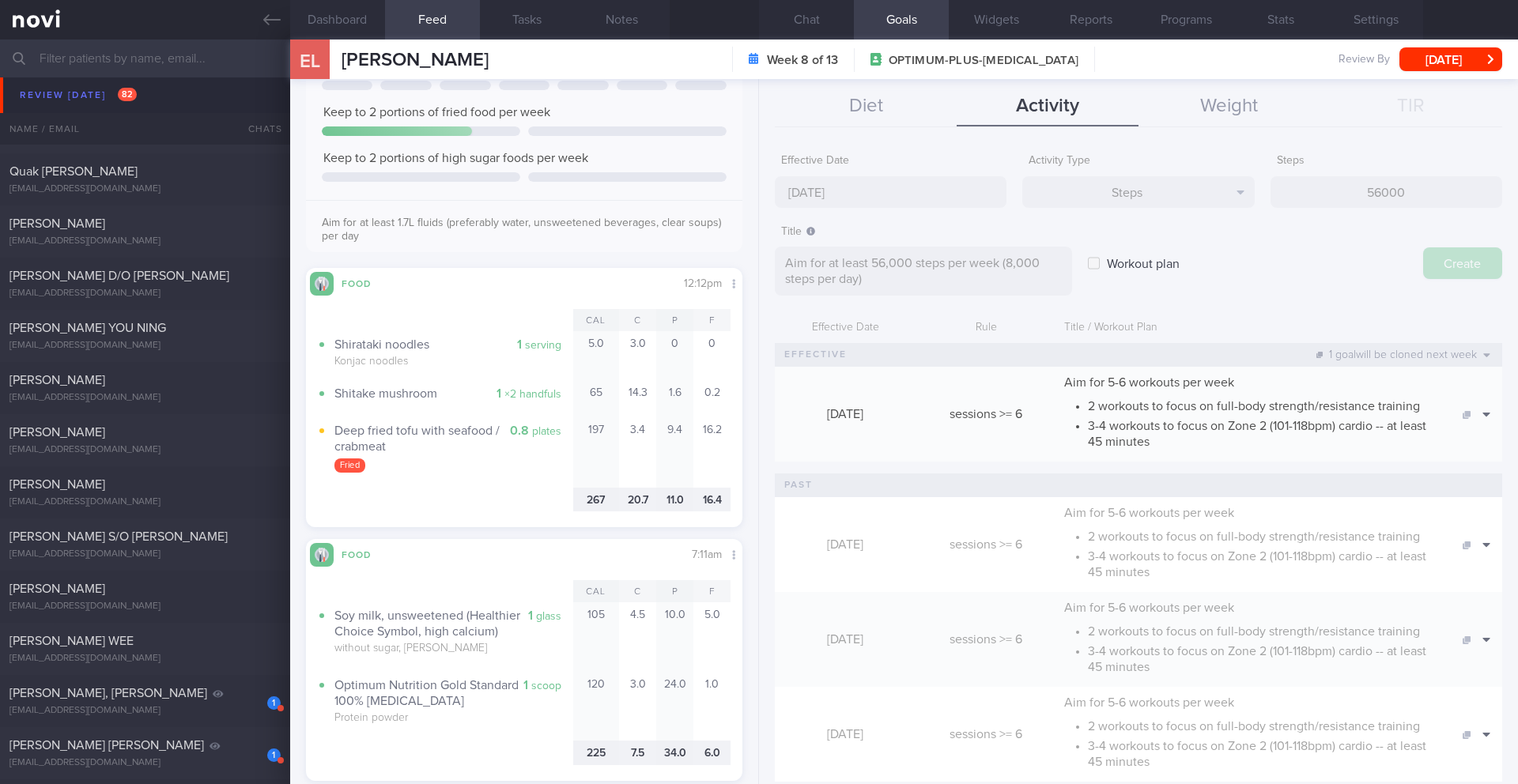
type input "[DATE]"
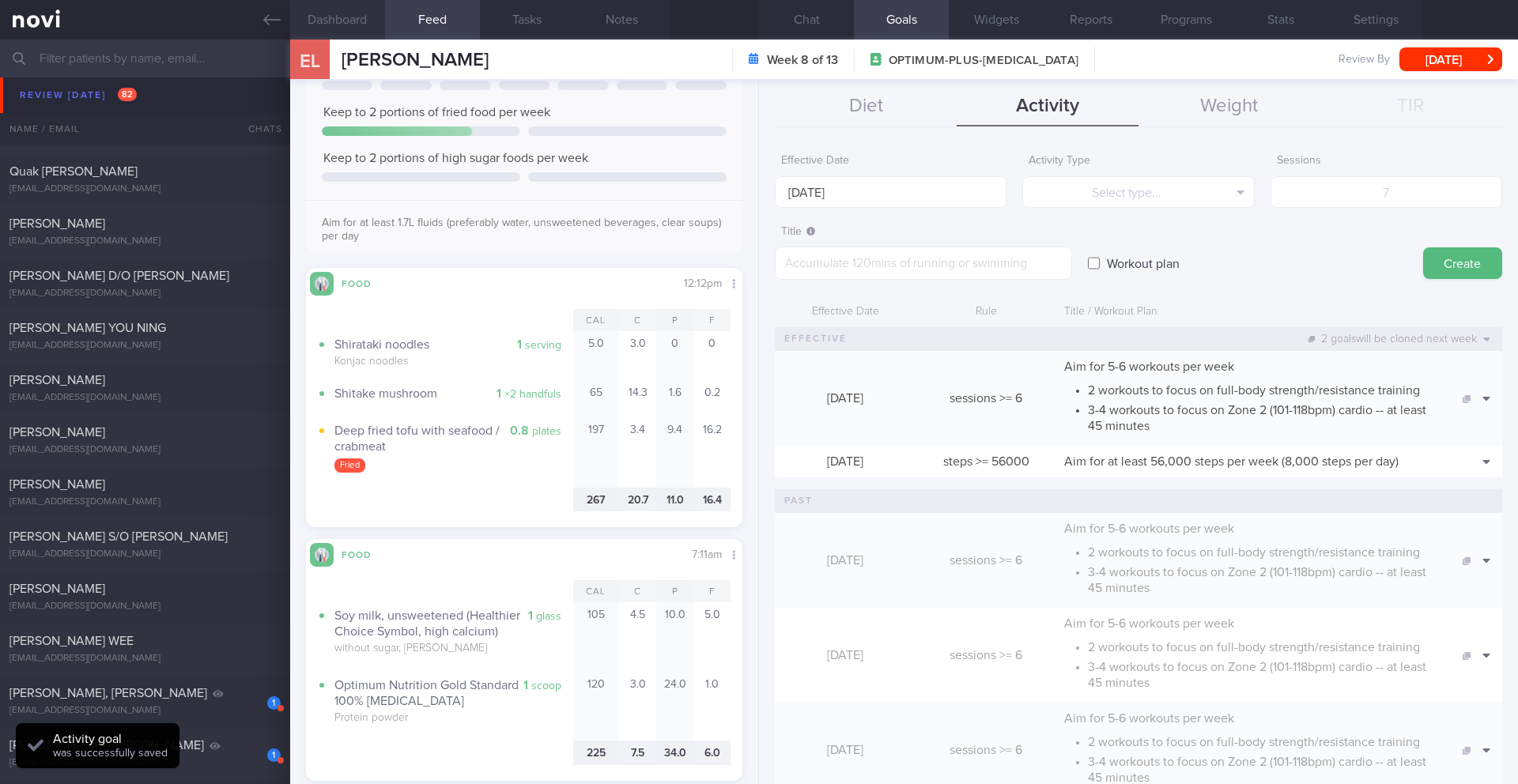
click at [320, 19] on button "Dashboard" at bounding box center [337, 19] width 94 height 40
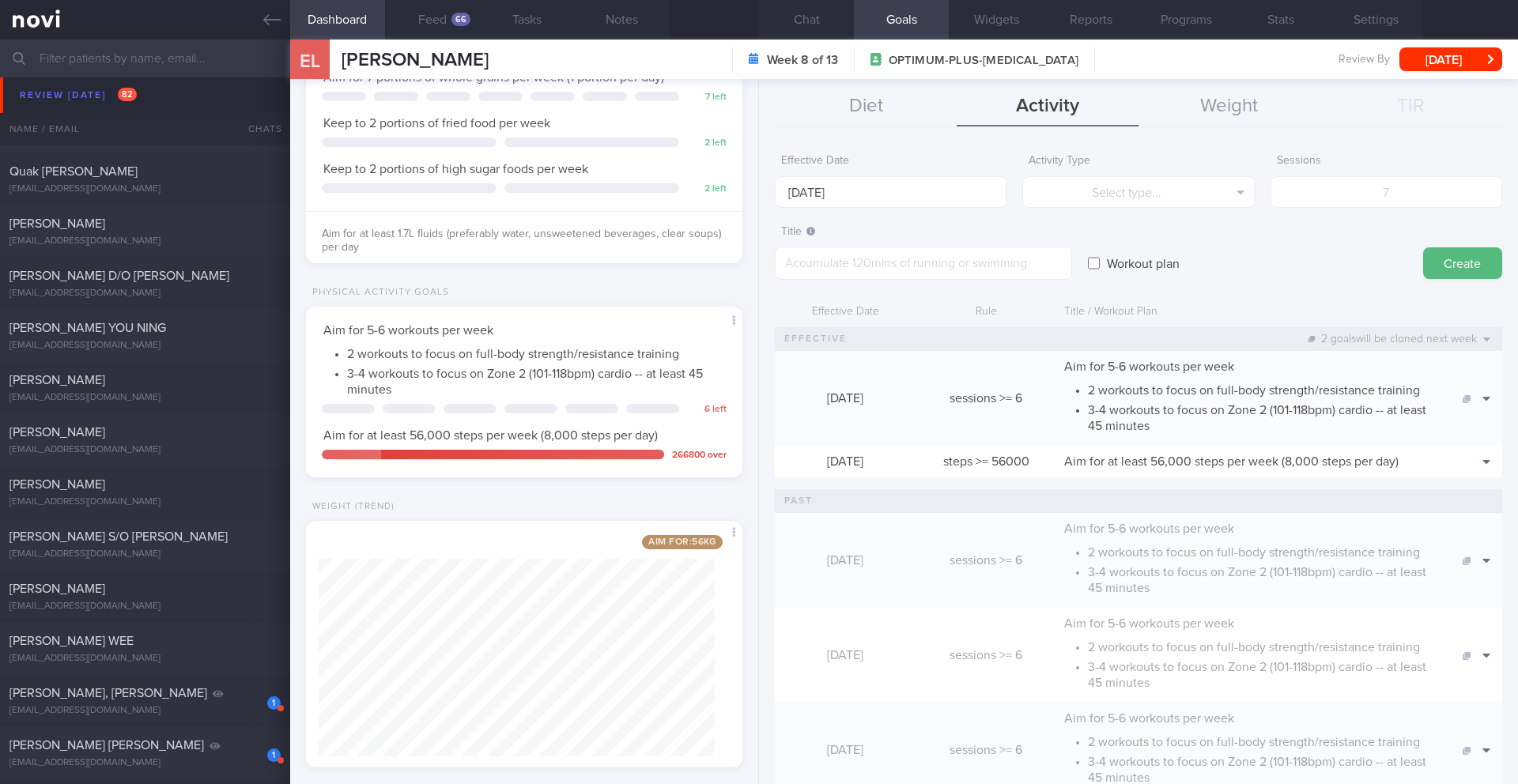
scroll to position [84, 0]
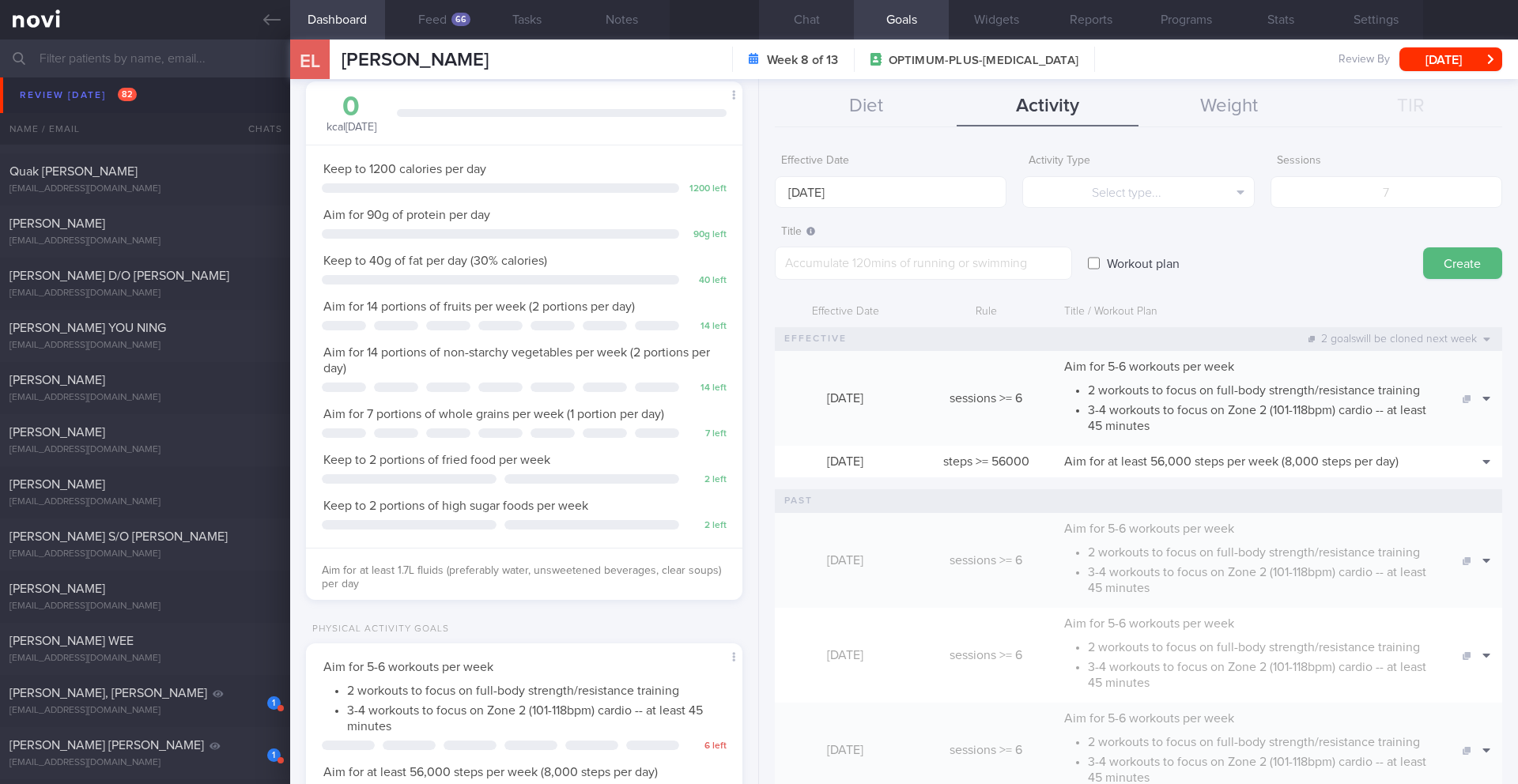
click at [801, 17] on button "Chat" at bounding box center [806, 19] width 94 height 40
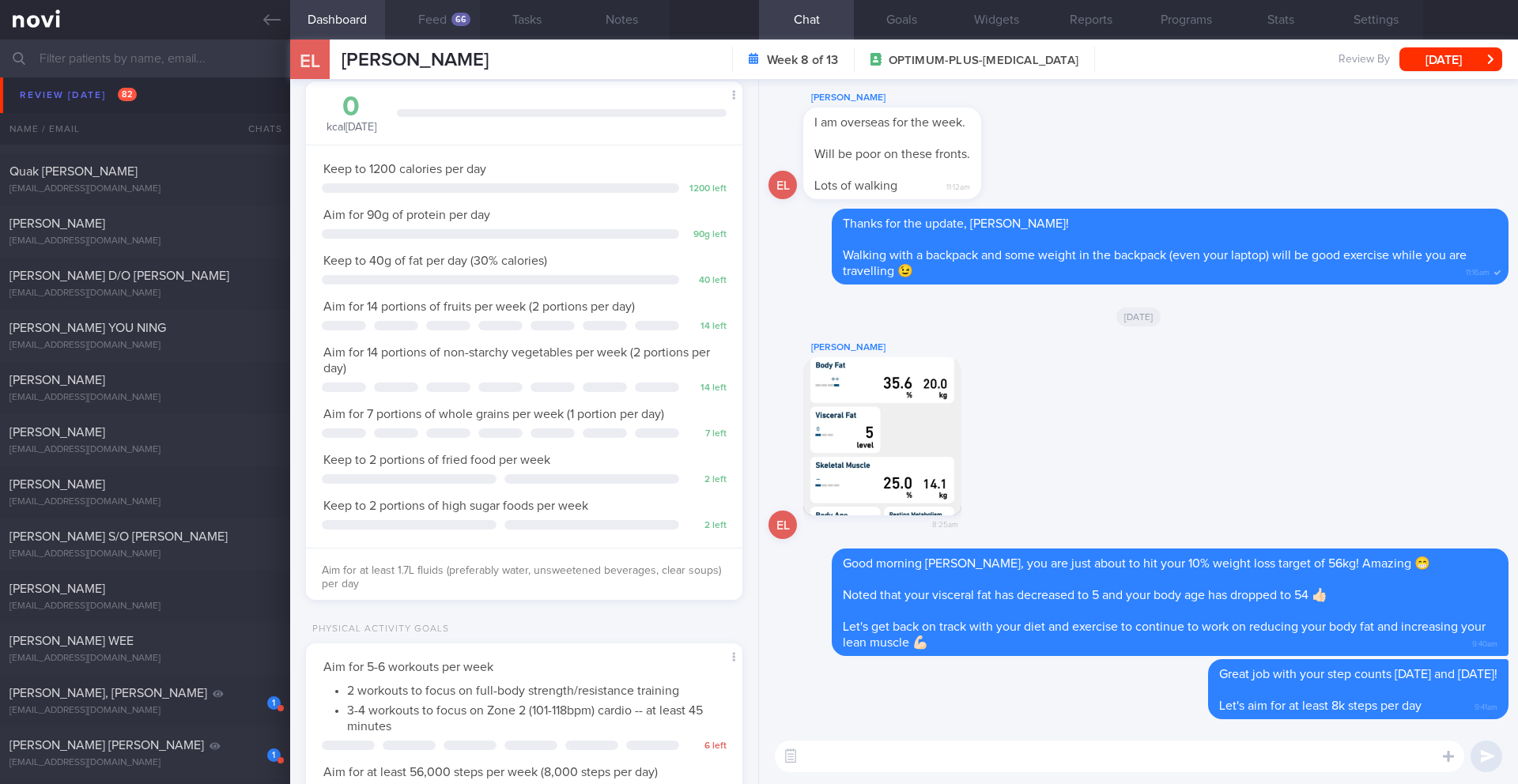
click at [411, 19] on button "Feed 66" at bounding box center [433, 19] width 94 height 40
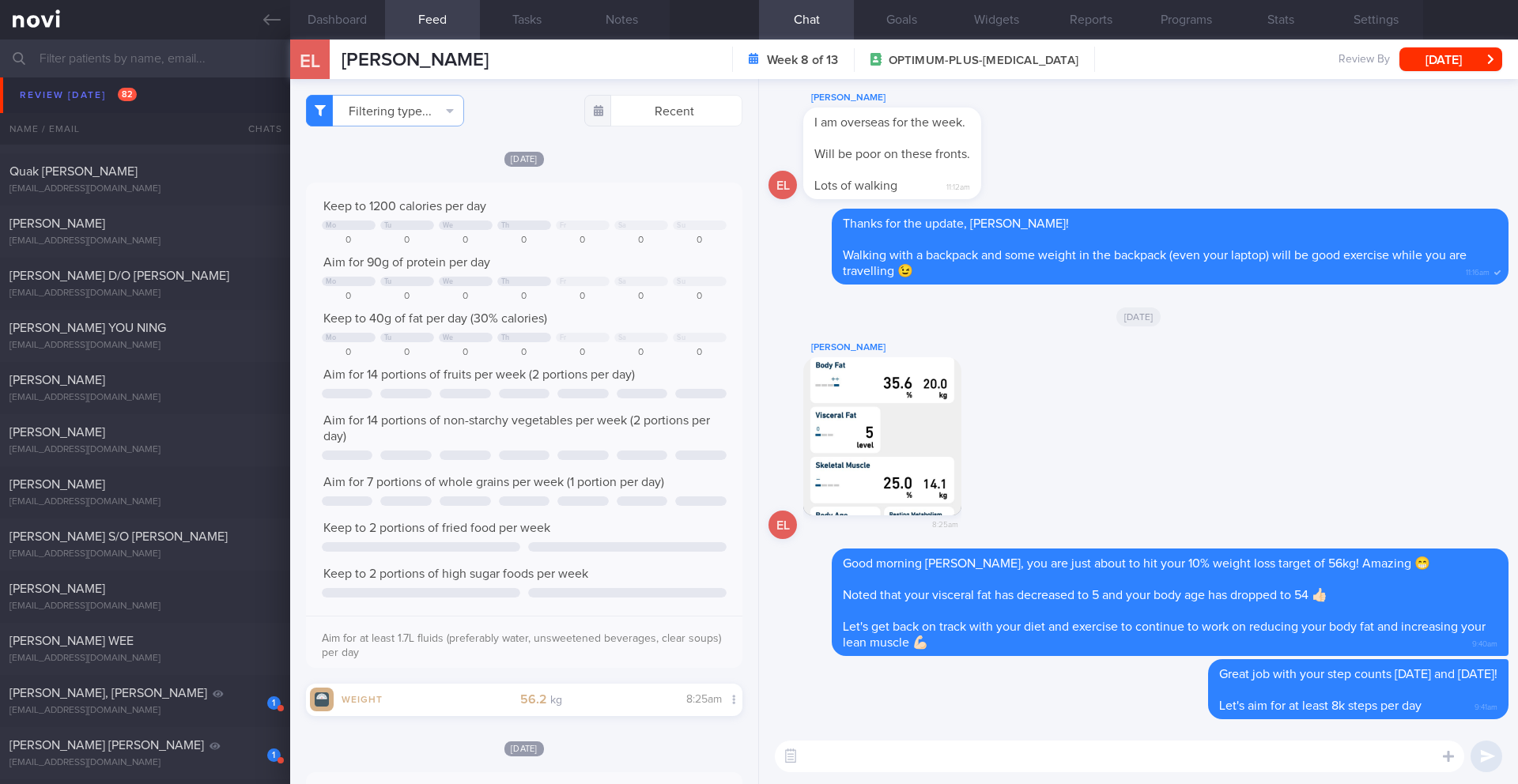
click at [995, 766] on textarea at bounding box center [1119, 756] width 689 height 31
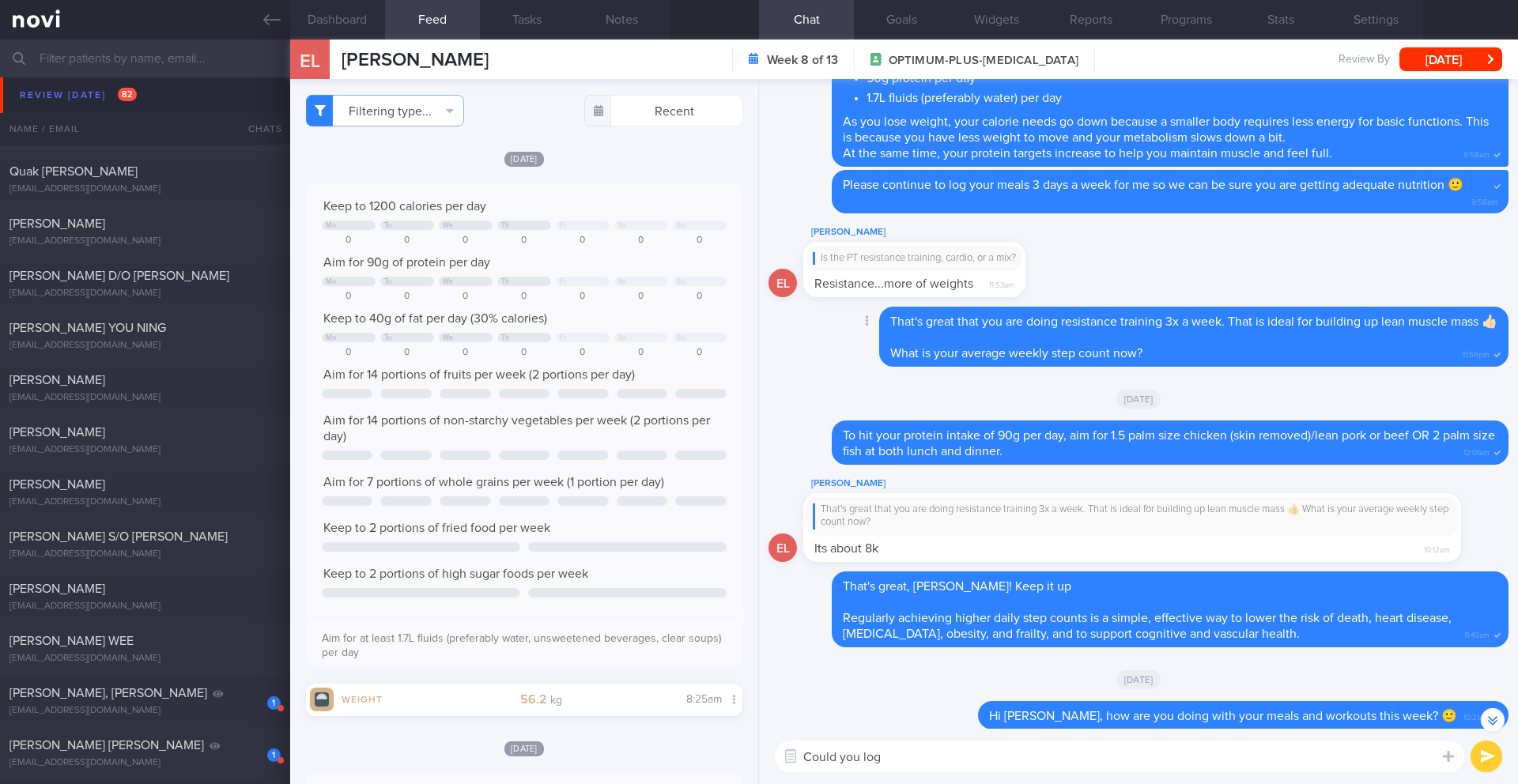
scroll to position [-865, 0]
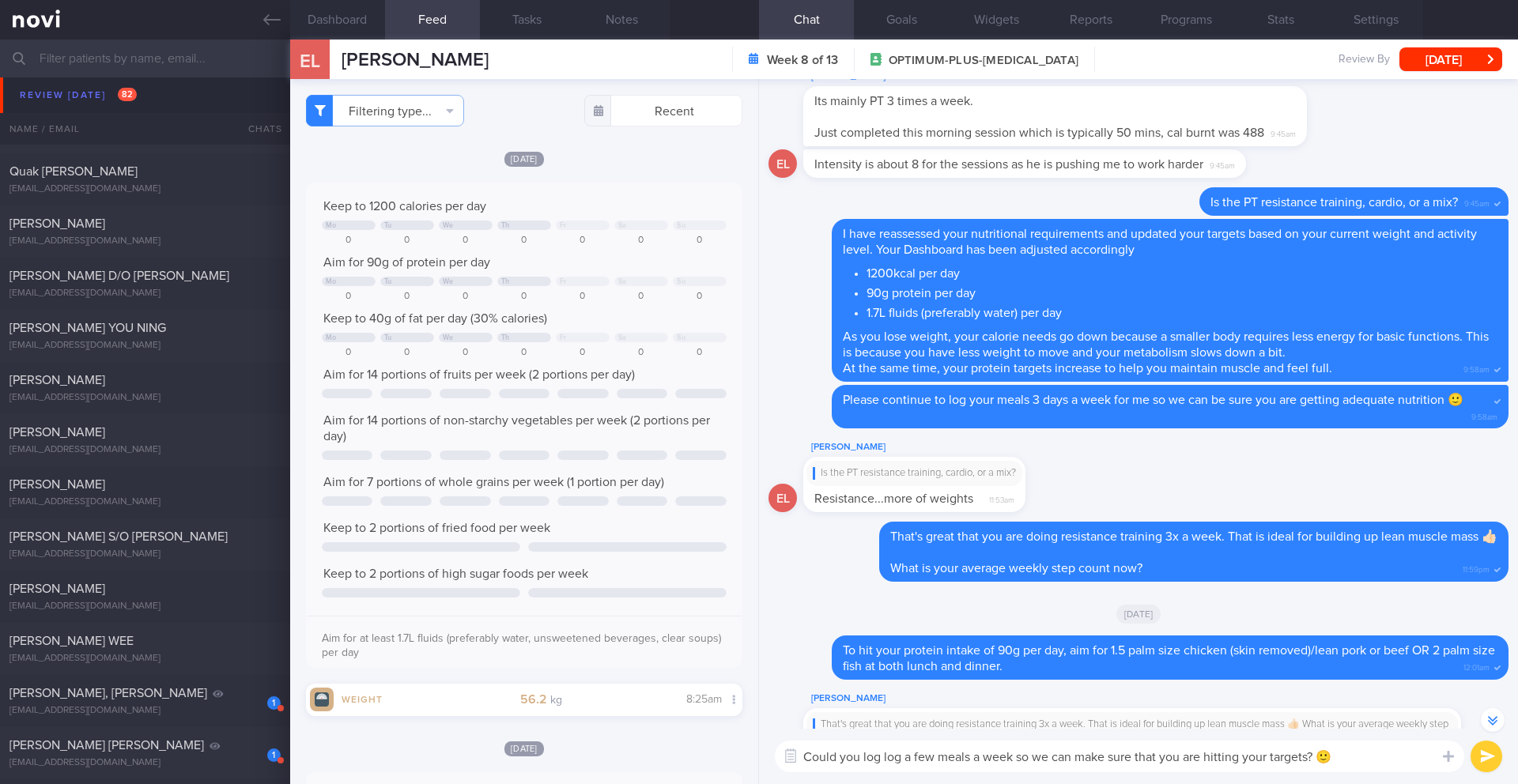
type textarea "Could you log log a few meals a week so we can make sure that you are hitting y…"
click at [1484, 764] on button "submit" at bounding box center [1486, 756] width 31 height 31
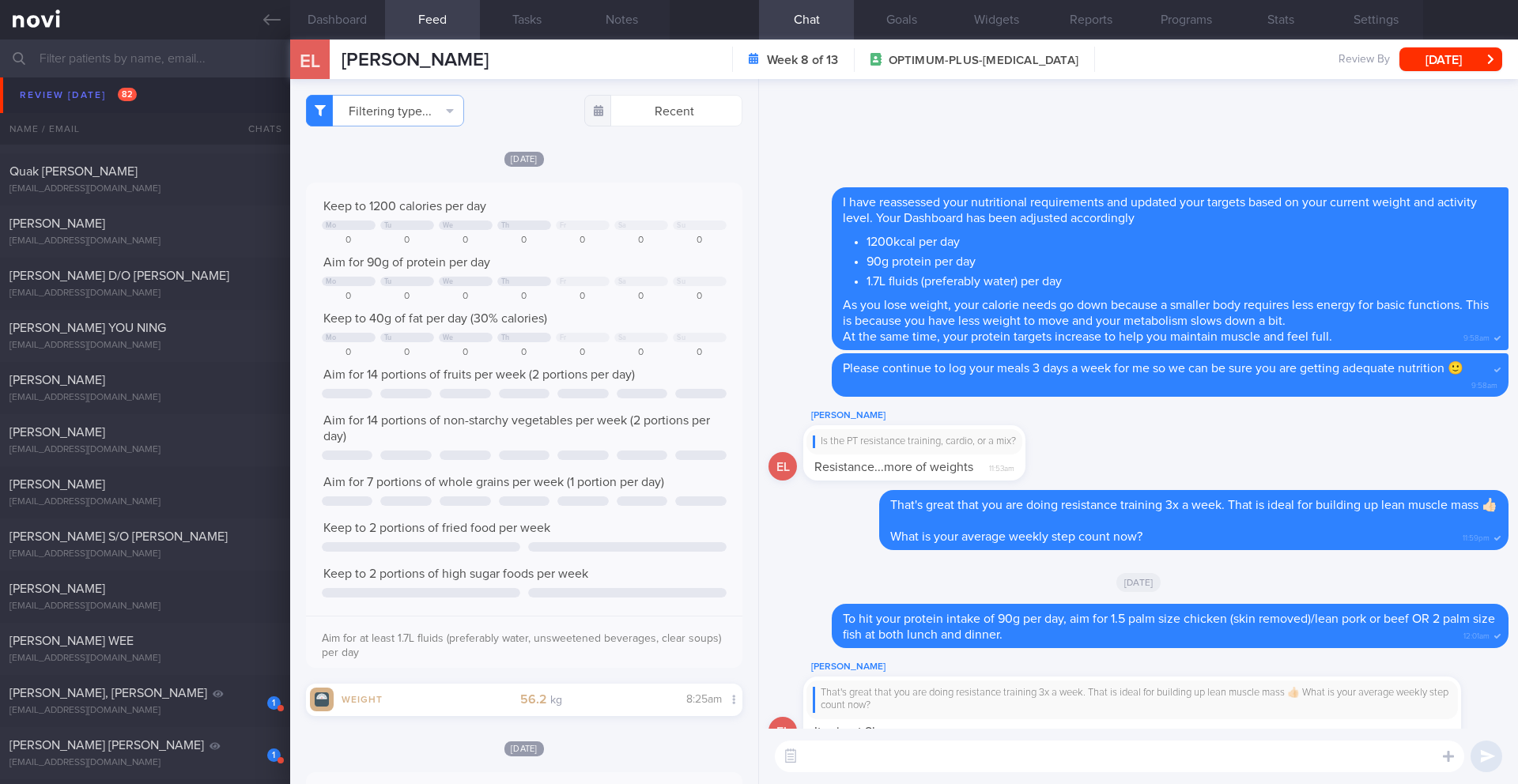
scroll to position [0, 0]
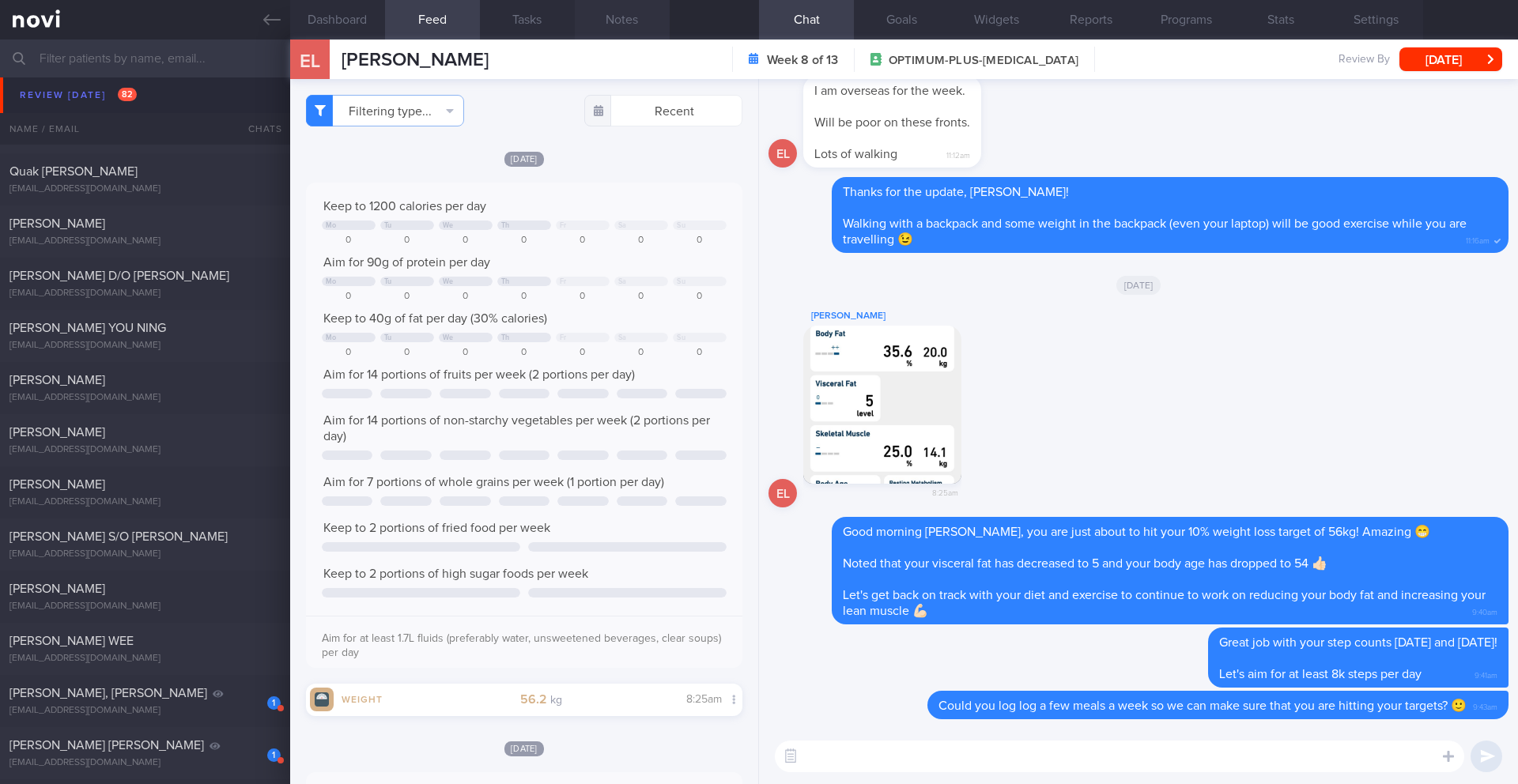
click at [611, 24] on button "Notes" at bounding box center [621, 19] width 94 height 40
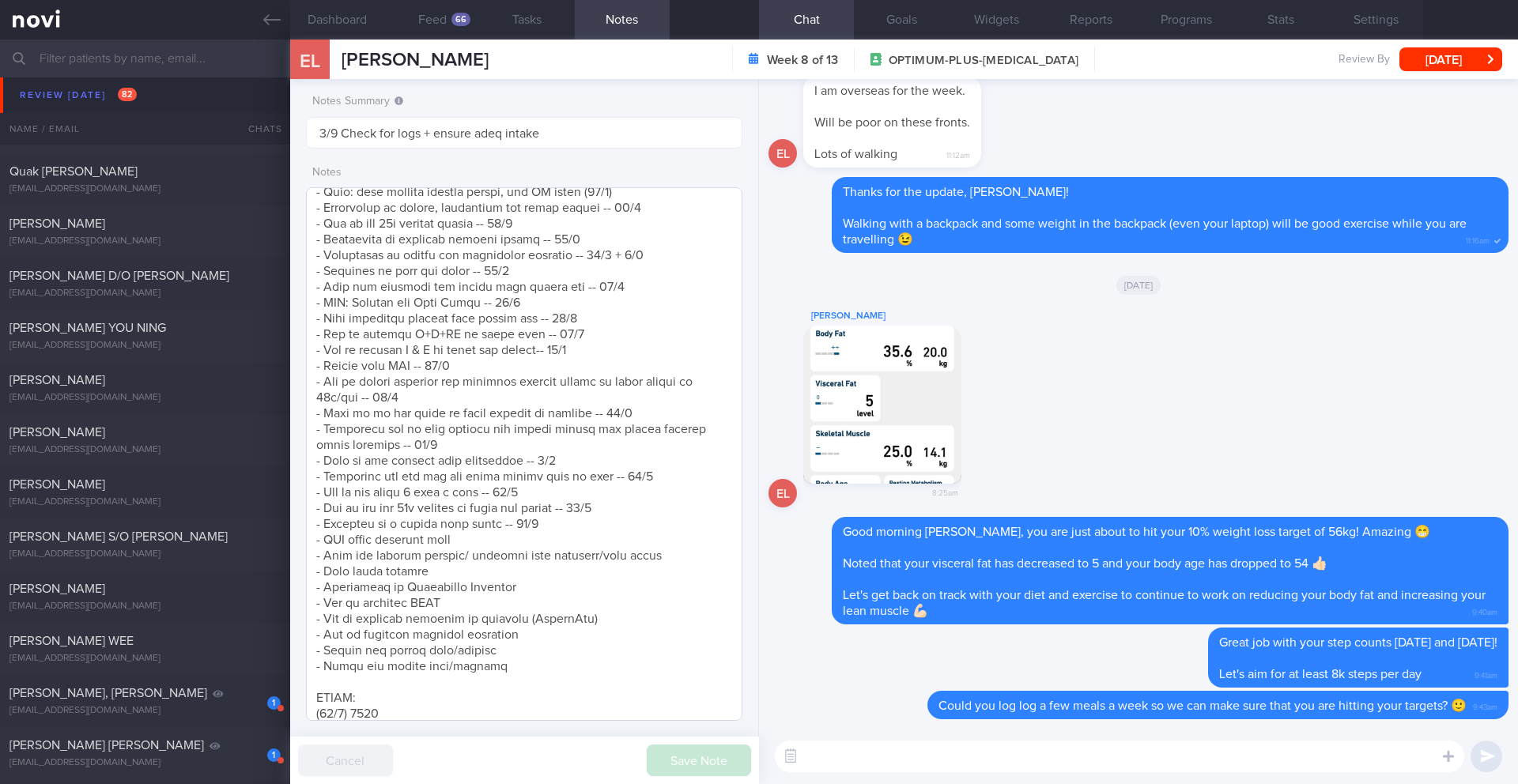
scroll to position [1143, 0]
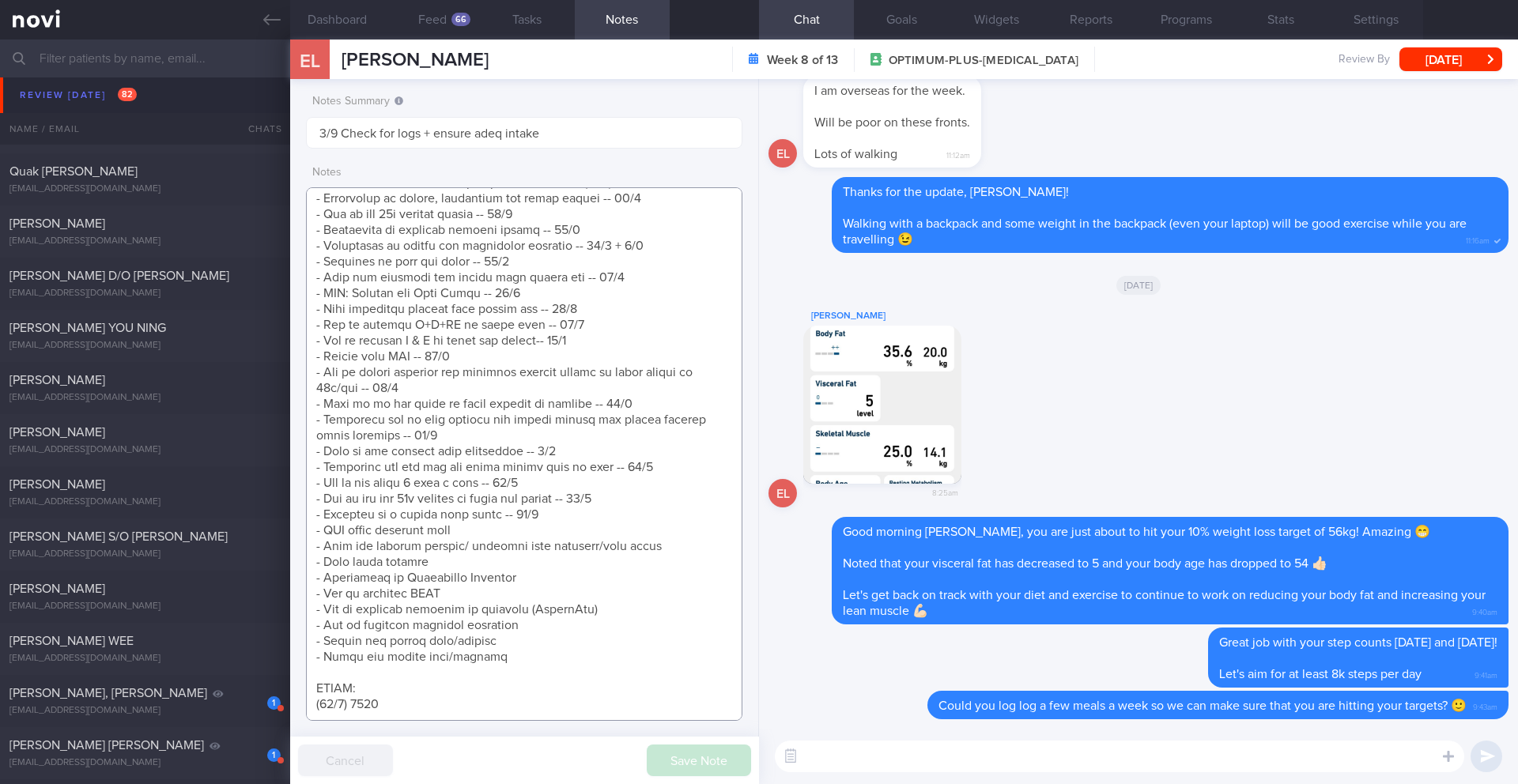
click at [552, 508] on textarea at bounding box center [523, 454] width 436 height 533
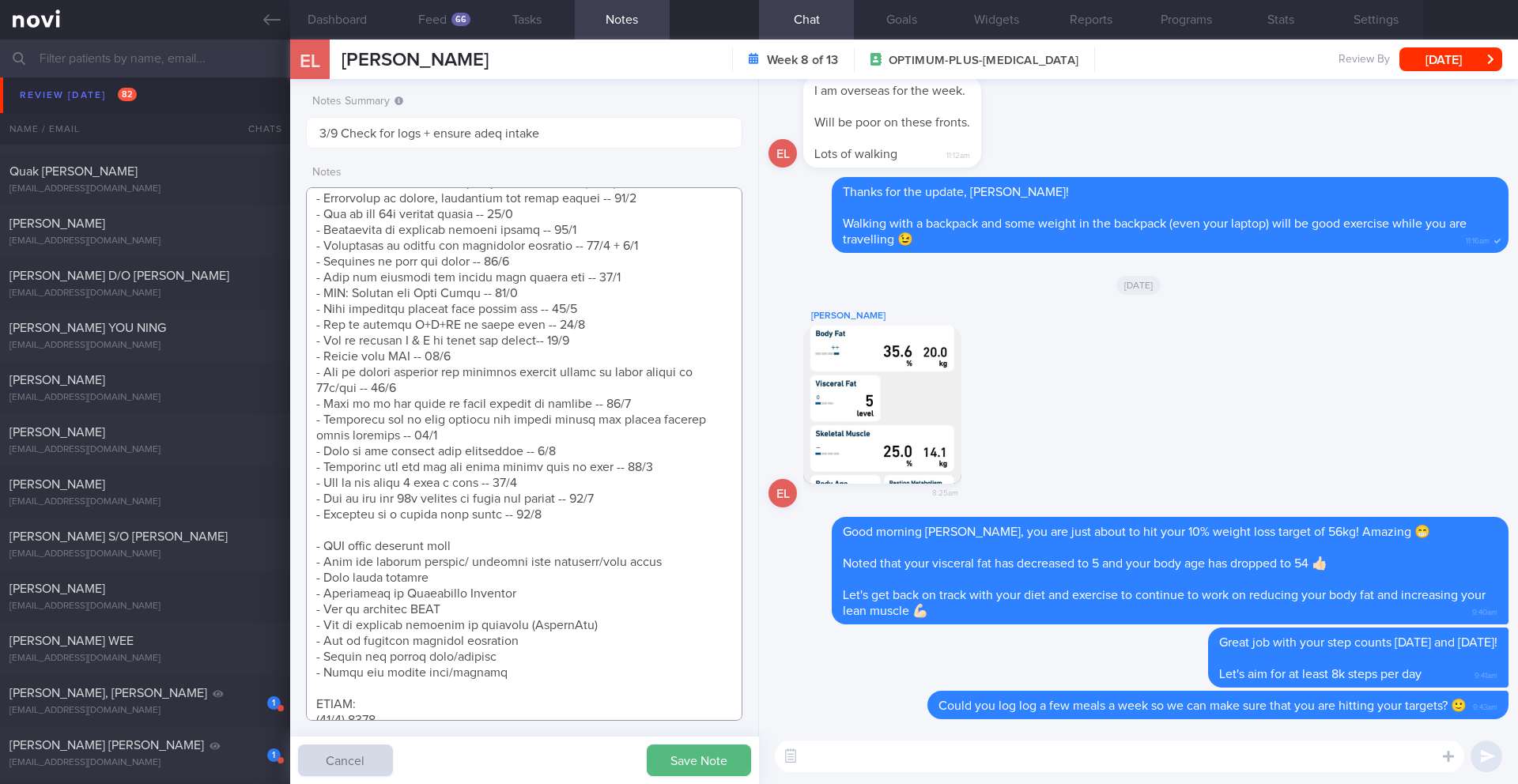
scroll to position [1159, 0]
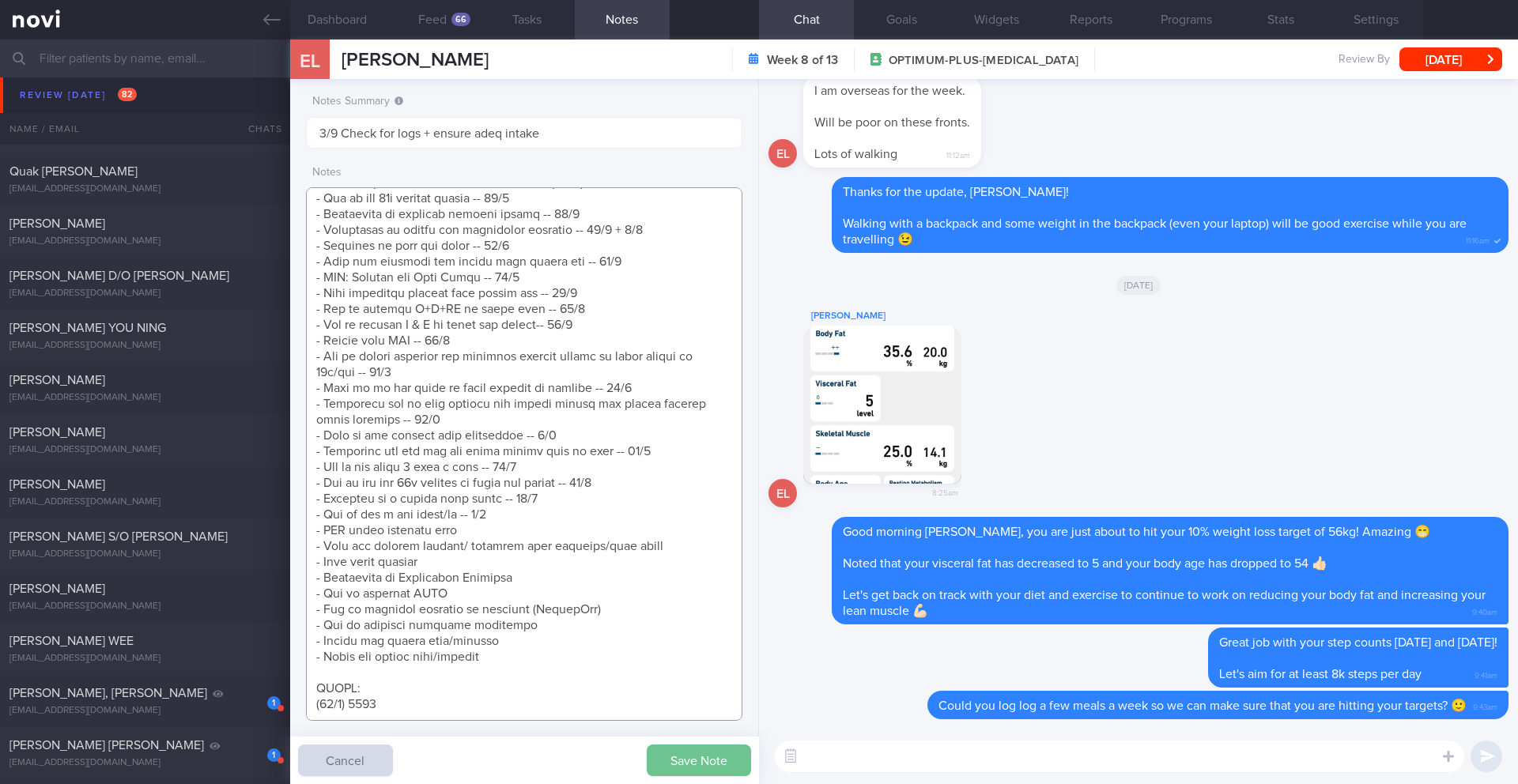
type textarea "Personal target weight: 52-54kg SUPPORT NEEDED: CHALLENGE: R/V with JJ: ([DATE]…"
click at [710, 757] on button "Save Note" at bounding box center [698, 760] width 105 height 31
click at [897, 746] on textarea at bounding box center [1119, 756] width 689 height 31
paste textarea "Incidental exercise is the physical activity required to engage in normal daily…"
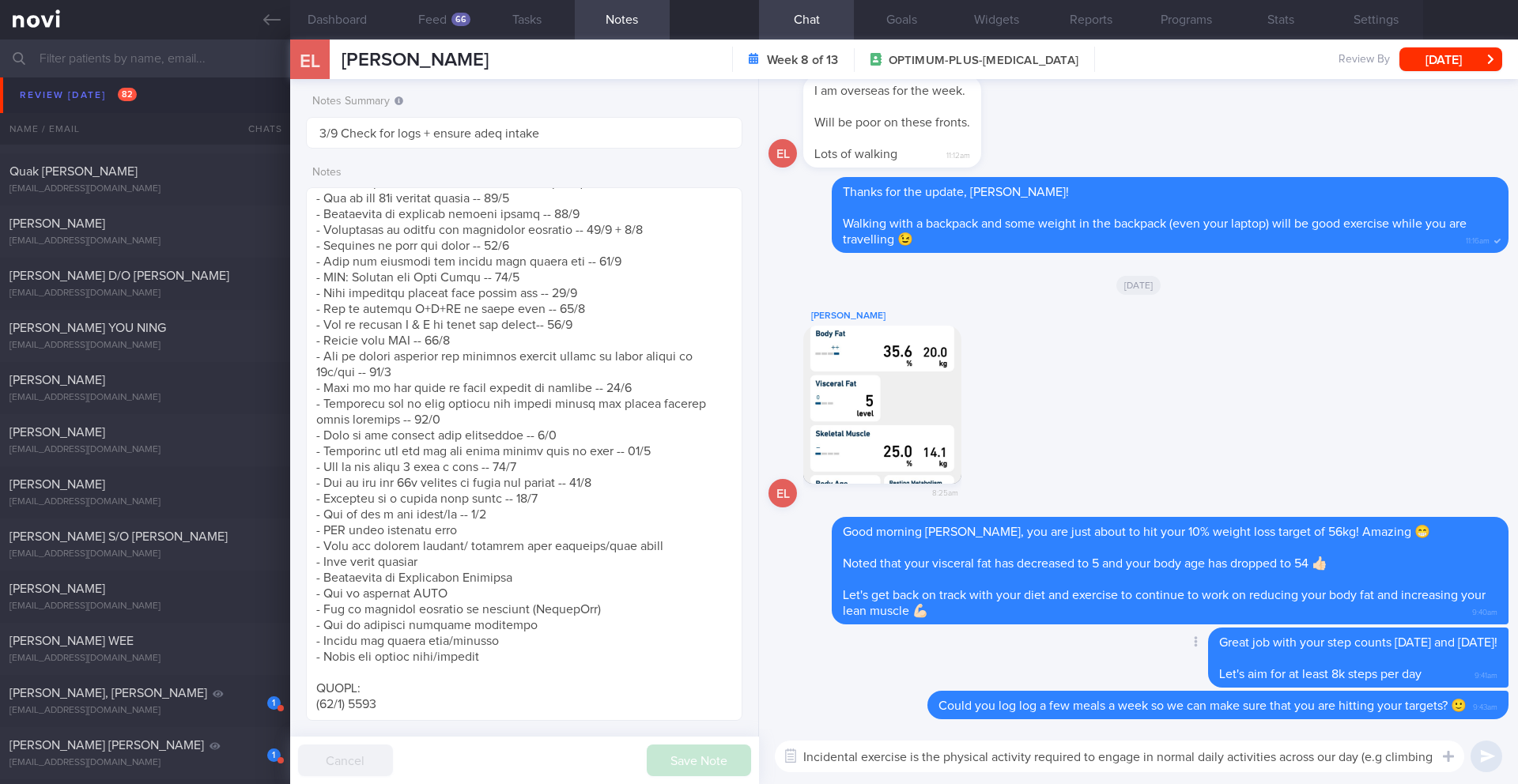
scroll to position [0, 0]
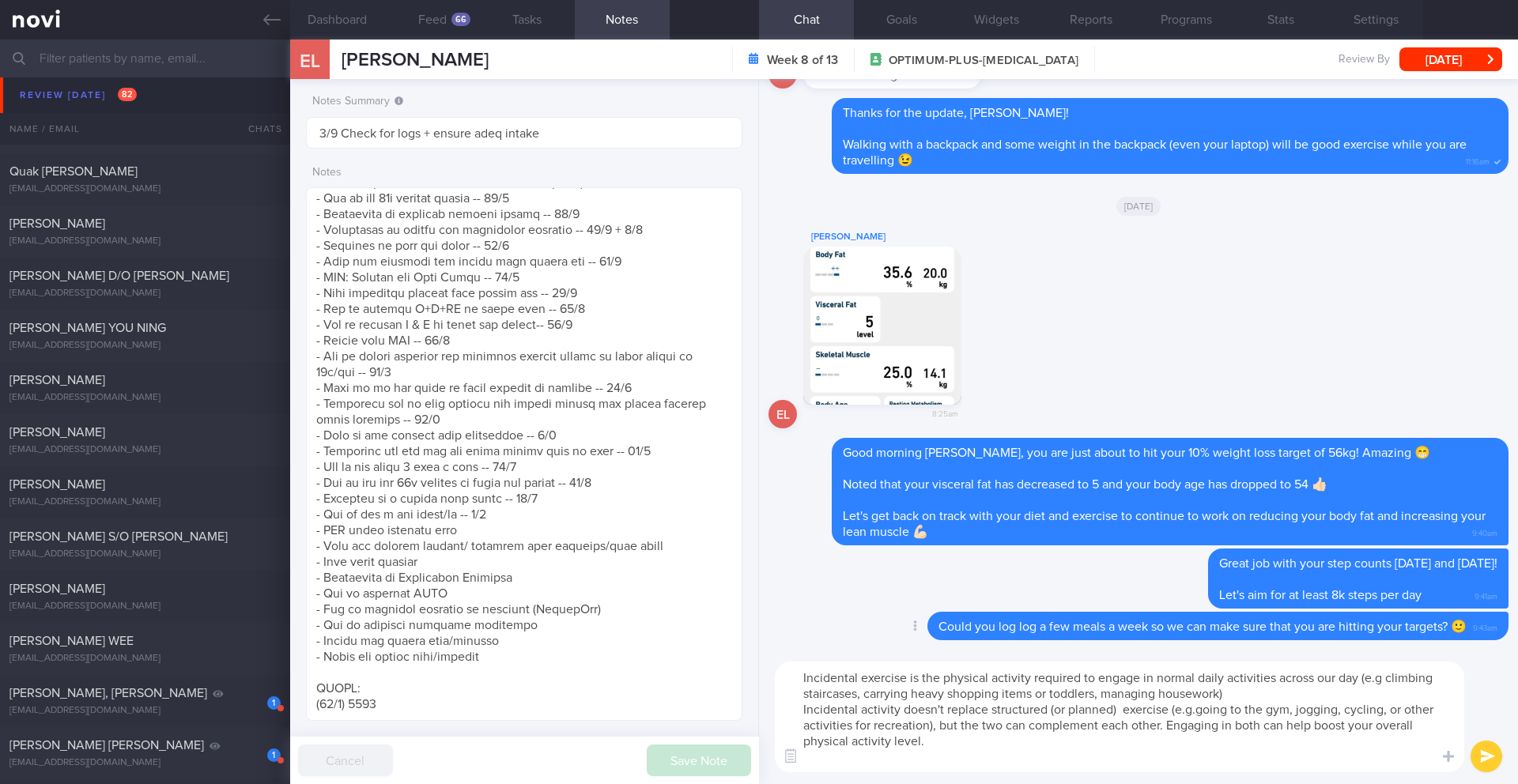
click at [949, 625] on span "Could you log log a few meals a week so we can make sure that you are hitting y…" at bounding box center [1202, 627] width 528 height 13
copy div "Could you log log a few meals a week so we can make sure that you are hitting y…"
click at [913, 628] on icon at bounding box center [915, 626] width 4 height 11
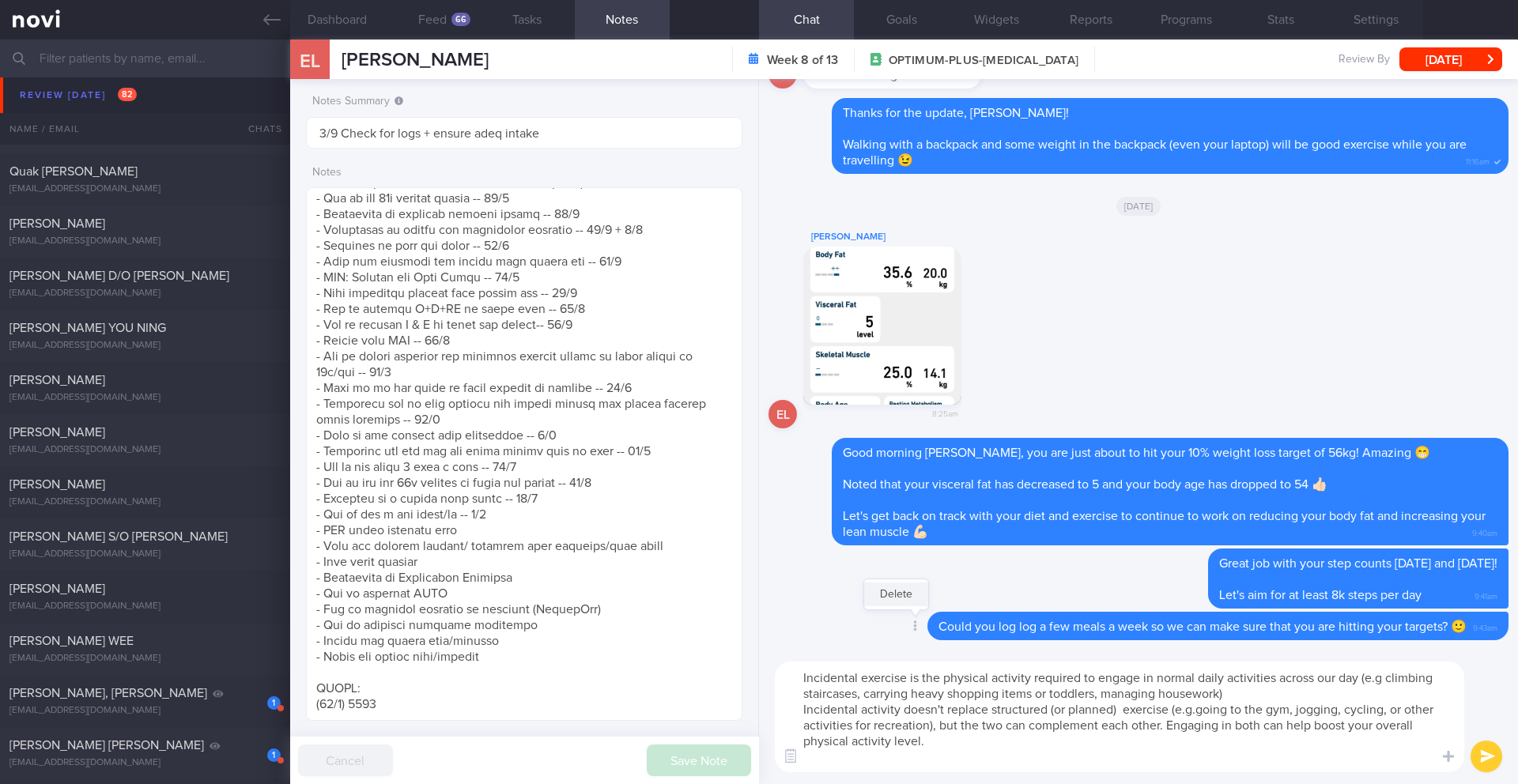
click at [876, 597] on button "Delete" at bounding box center [896, 594] width 64 height 24
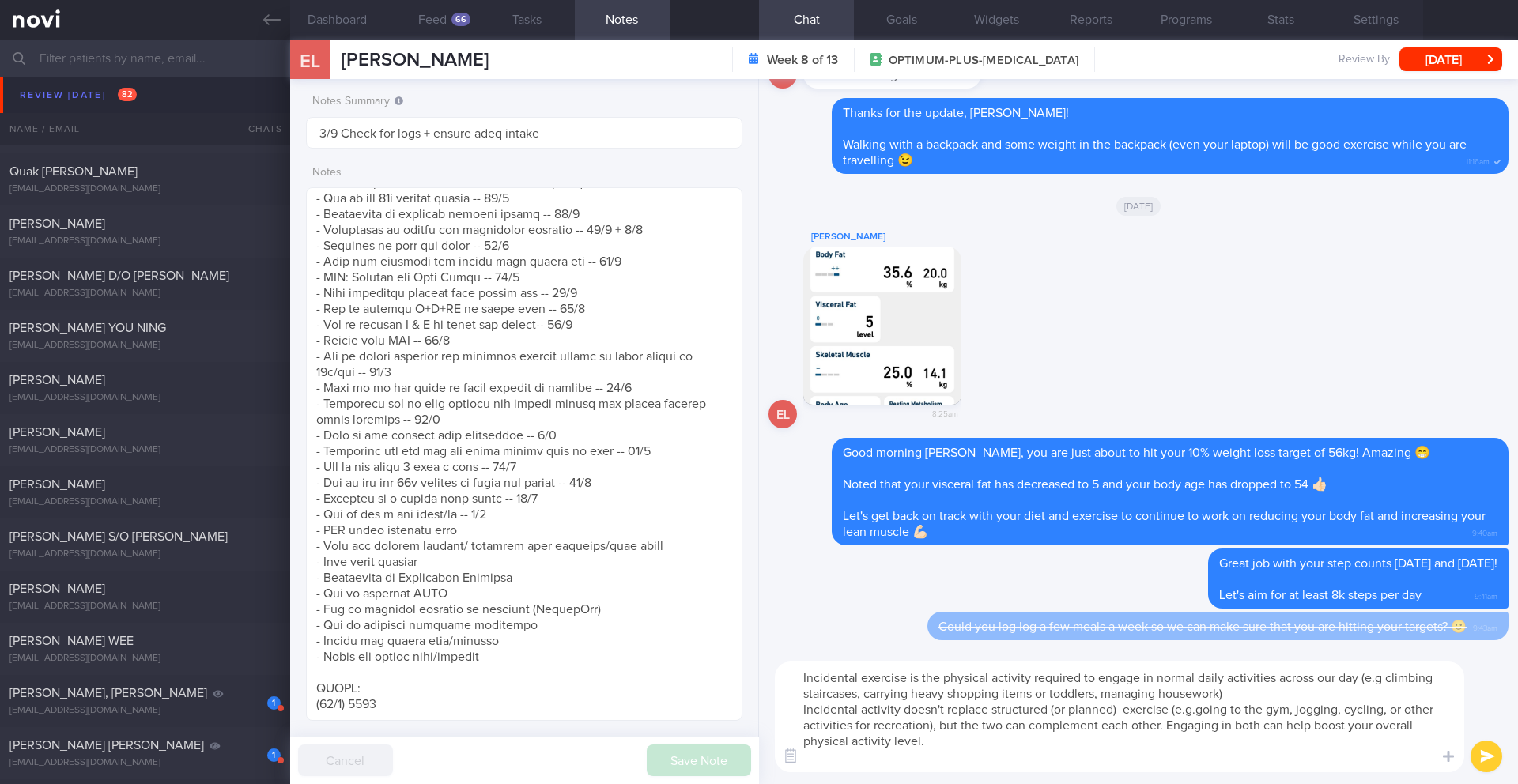
click at [1319, 691] on textarea "Incidental exercise is the physical activity required to engage in normal daily…" at bounding box center [1119, 716] width 689 height 110
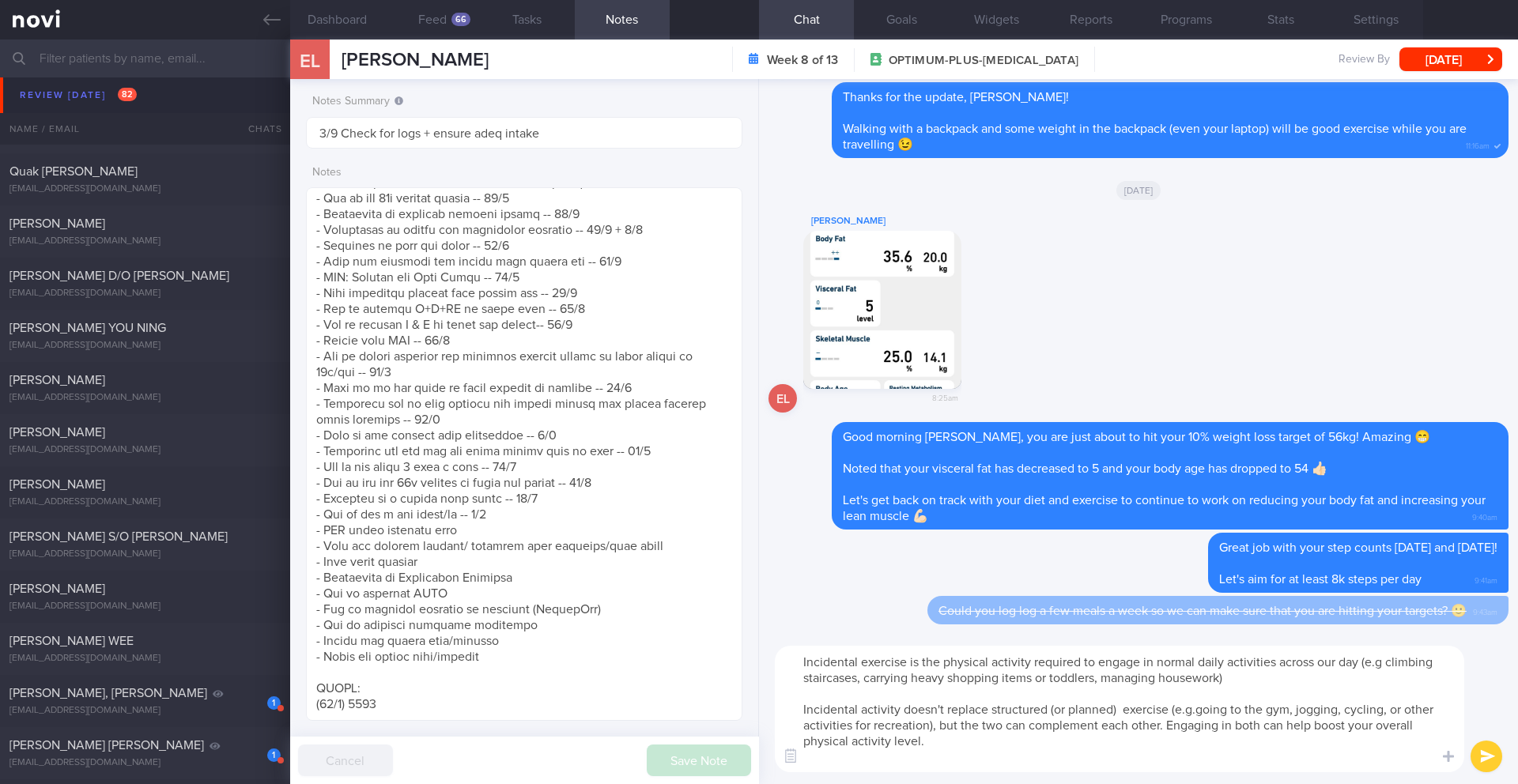
type textarea "Incidental exercise is the physical activity required to engage in normal daily…"
click at [1491, 757] on button "submit" at bounding box center [1486, 756] width 31 height 31
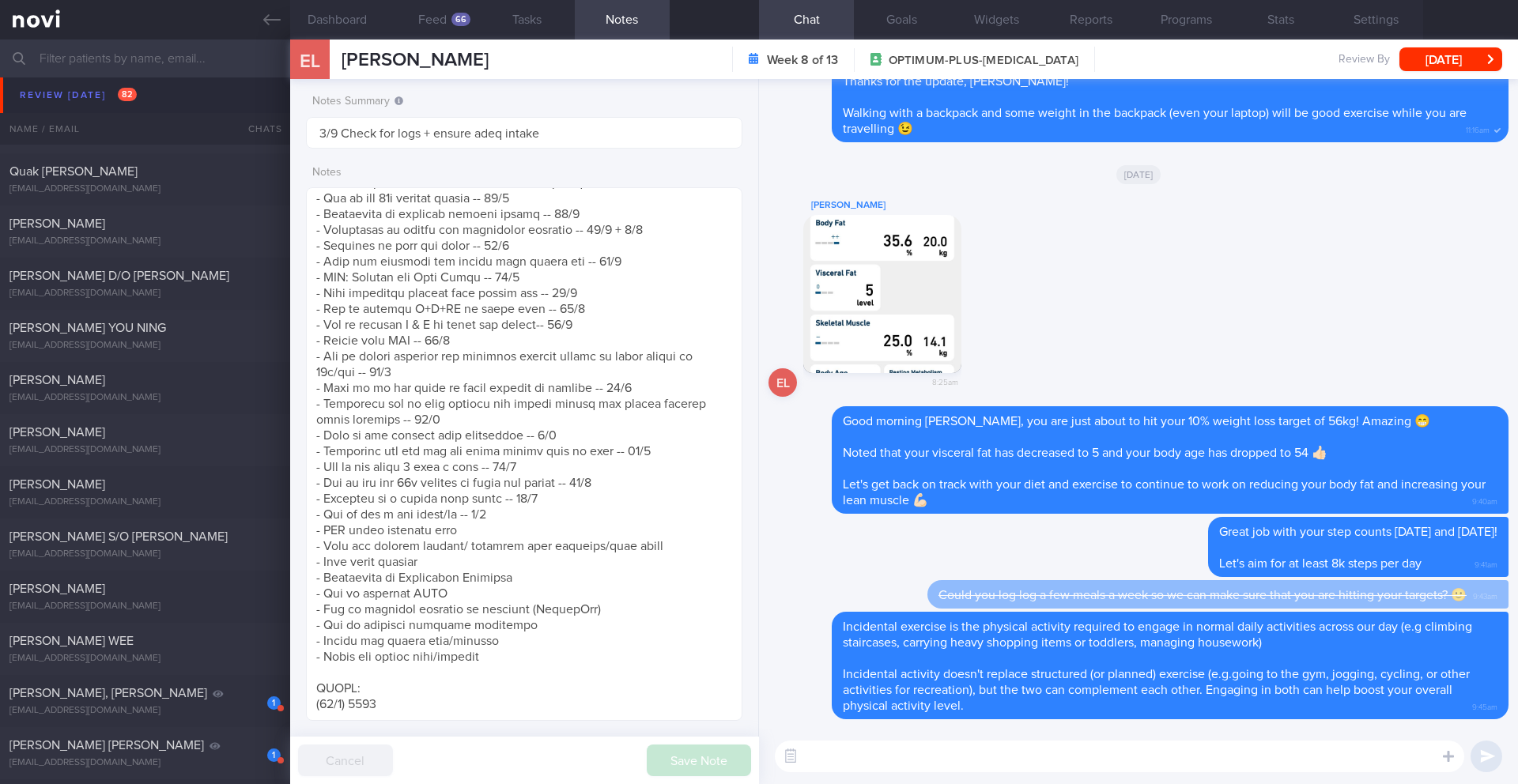
paste textarea "Could you log log a few meals a week so we can make sure that you are hitting y…"
type textarea "Could you log log a few meals a week so we can make sure that you are hitting y…"
click at [1494, 763] on button "submit" at bounding box center [1486, 756] width 31 height 31
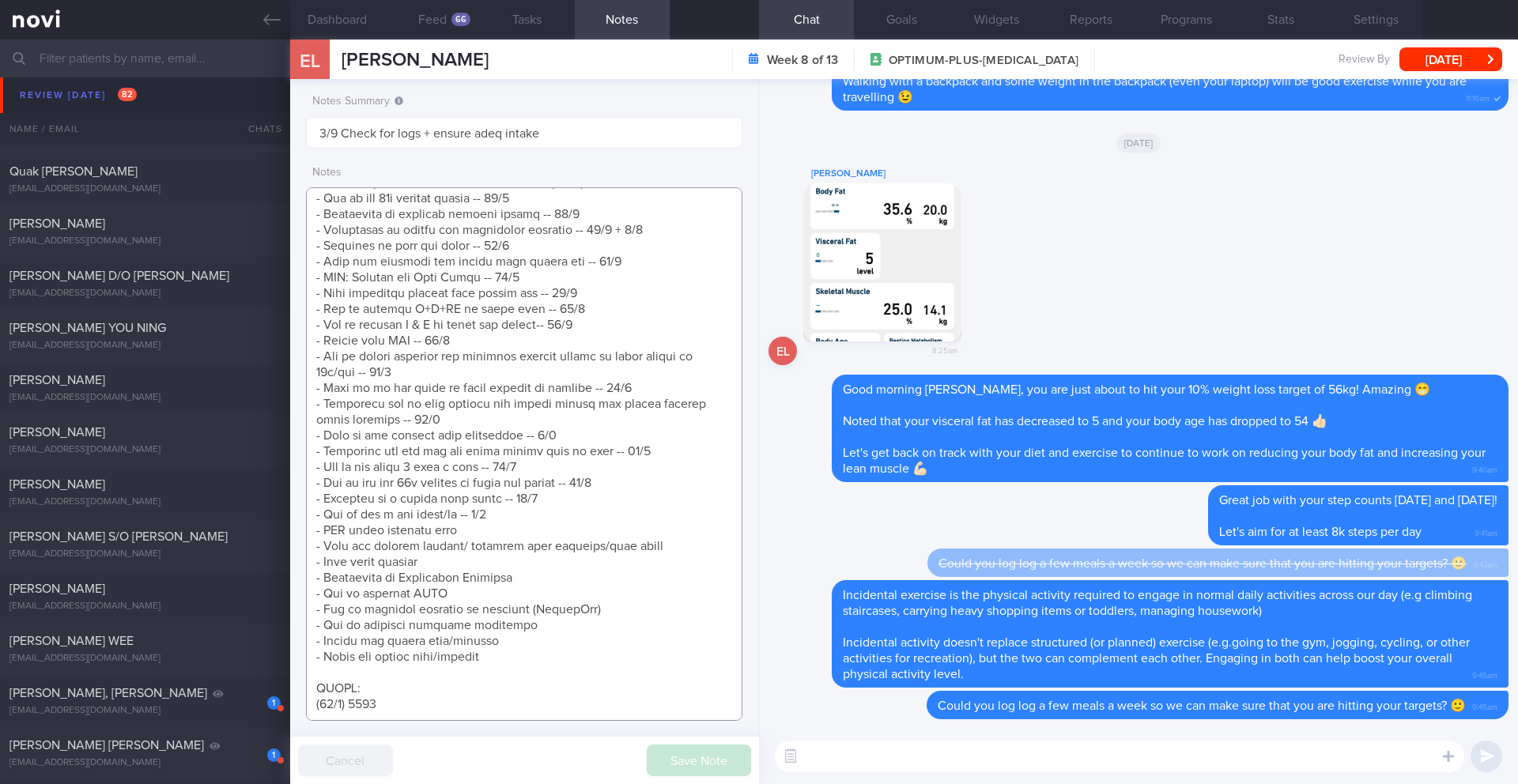
click at [524, 583] on textarea at bounding box center [523, 454] width 436 height 533
drag, startPoint x: 533, startPoint y: 584, endPoint x: 297, endPoint y: 579, distance: 236.1
click at [291, 580] on div "Notes Summary 3/9 Check for logs + ensure adeq intake Notes Save Note Cancel" at bounding box center [524, 430] width 469 height 704
click at [540, 514] on textarea at bounding box center [523, 454] width 436 height 533
click at [546, 498] on textarea at bounding box center [523, 454] width 436 height 533
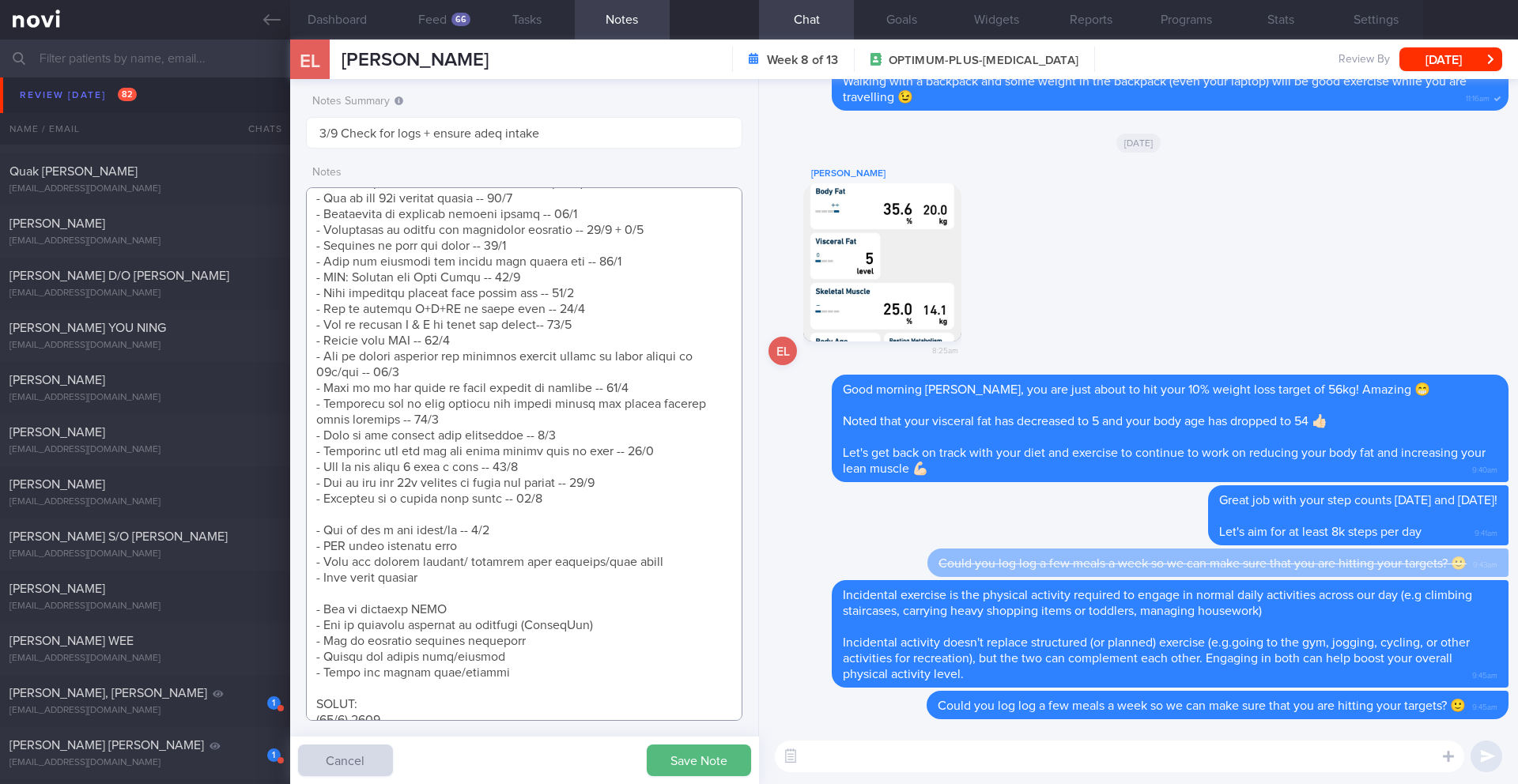
paste textarea "- Incidental vs Structured Exercise -- 4/9"
click at [403, 595] on textarea at bounding box center [523, 454] width 436 height 533
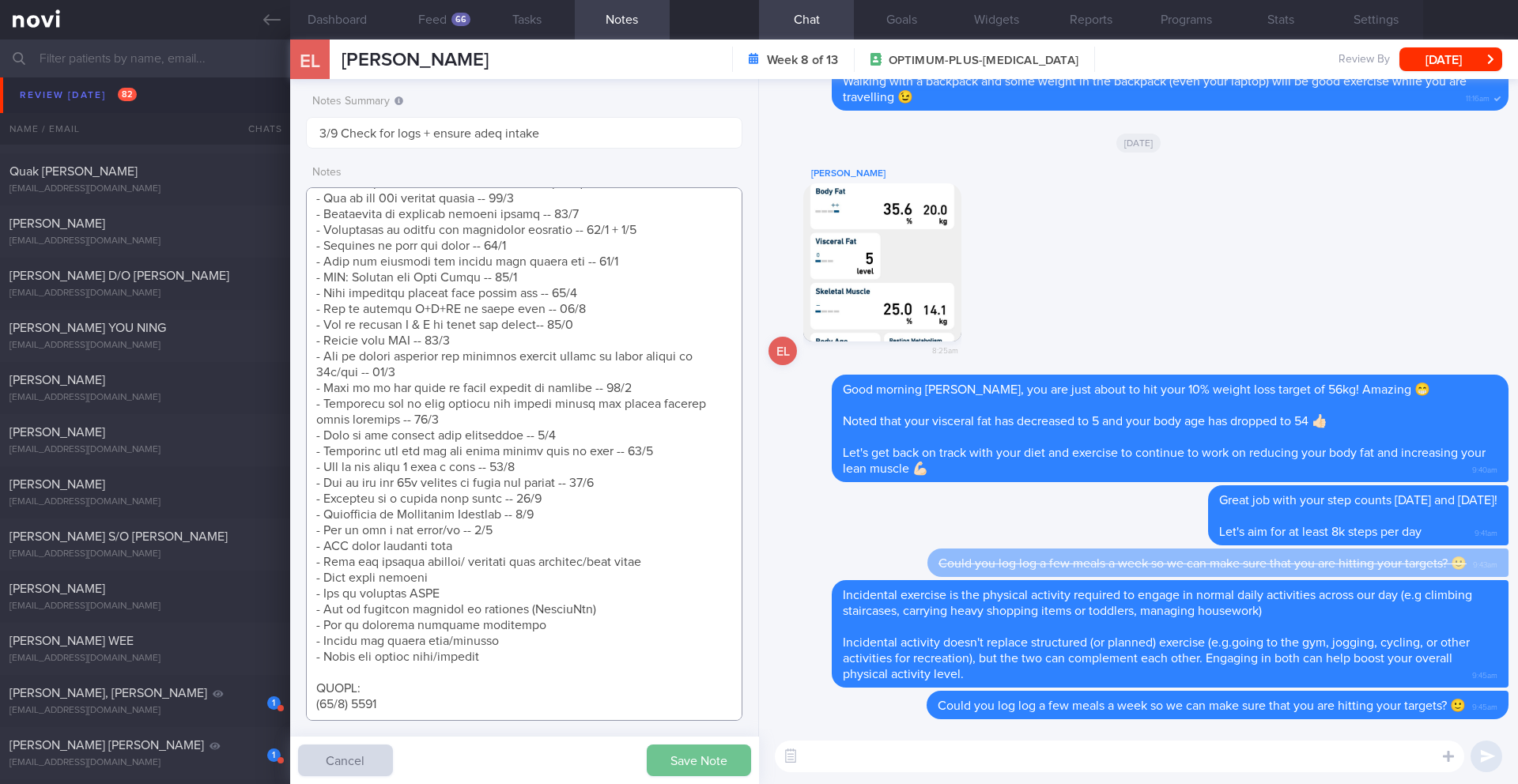
type textarea "Personal target weight: 52-54kg SUPPORT NEEDED: CHALLENGE: R/V with JJ: ([DATE]…"
click at [680, 754] on button "Save Note" at bounding box center [698, 760] width 105 height 31
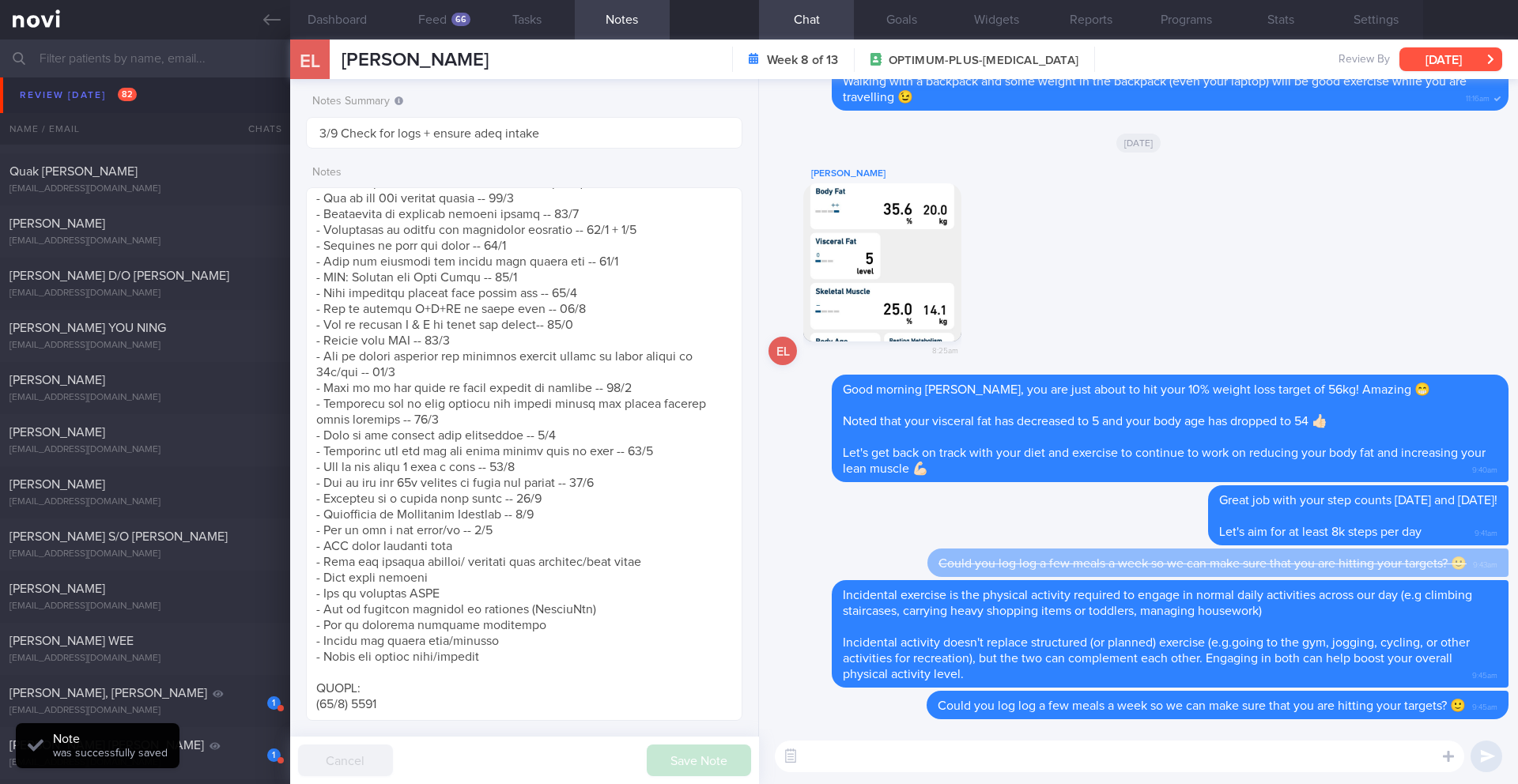
click at [1438, 68] on button "[DATE]" at bounding box center [1450, 59] width 103 height 24
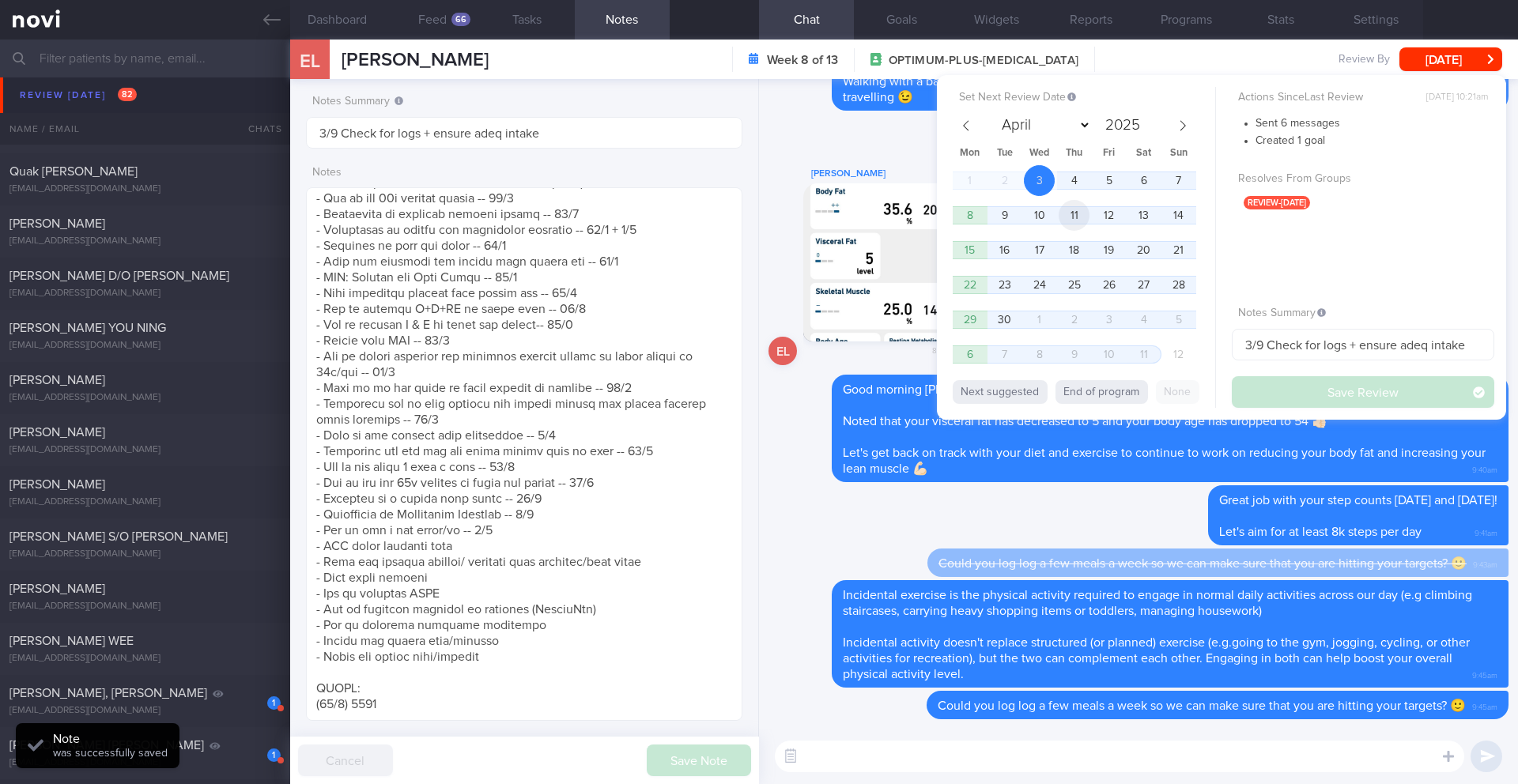
click at [1072, 218] on span "11" at bounding box center [1073, 215] width 31 height 31
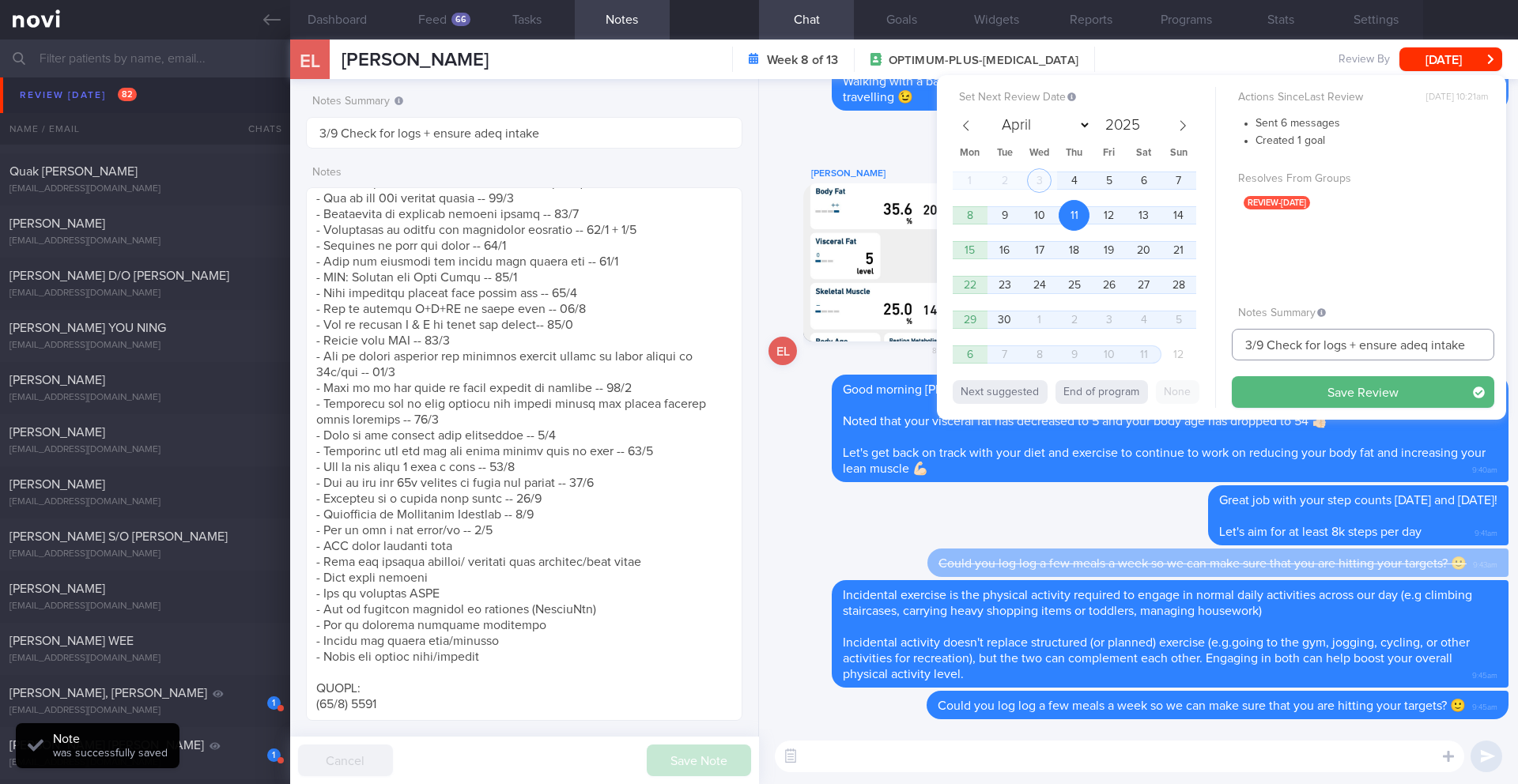
drag, startPoint x: 1250, startPoint y: 343, endPoint x: 1199, endPoint y: 339, distance: 51.2
click at [1199, 339] on div "Set Next Review Date [DATE] April May June July August September October Novemb…" at bounding box center [1221, 247] width 569 height 344
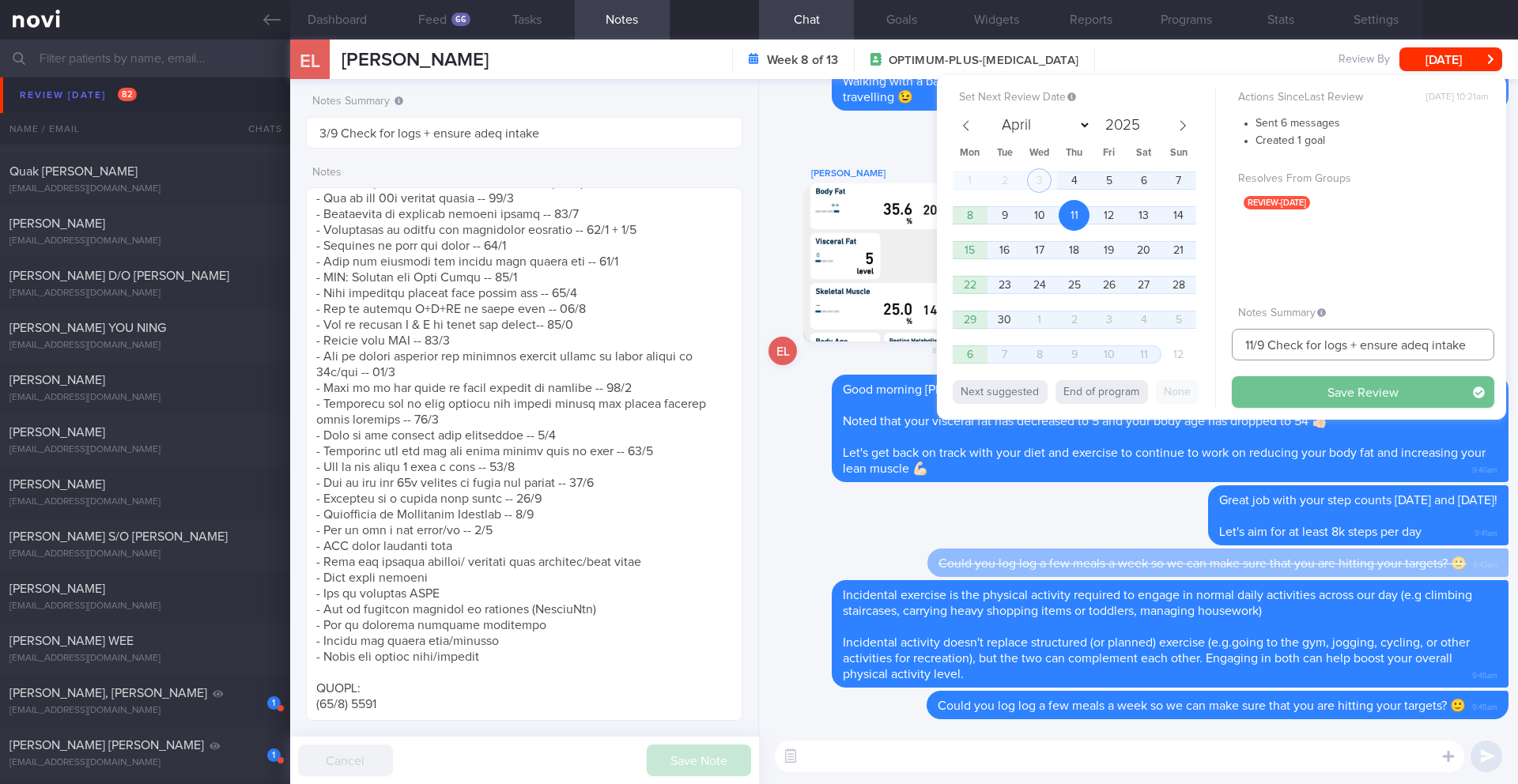
type input "11/9 Check for logs + ensure adeq intake"
click at [1324, 393] on button "Save Review" at bounding box center [1362, 392] width 262 height 31
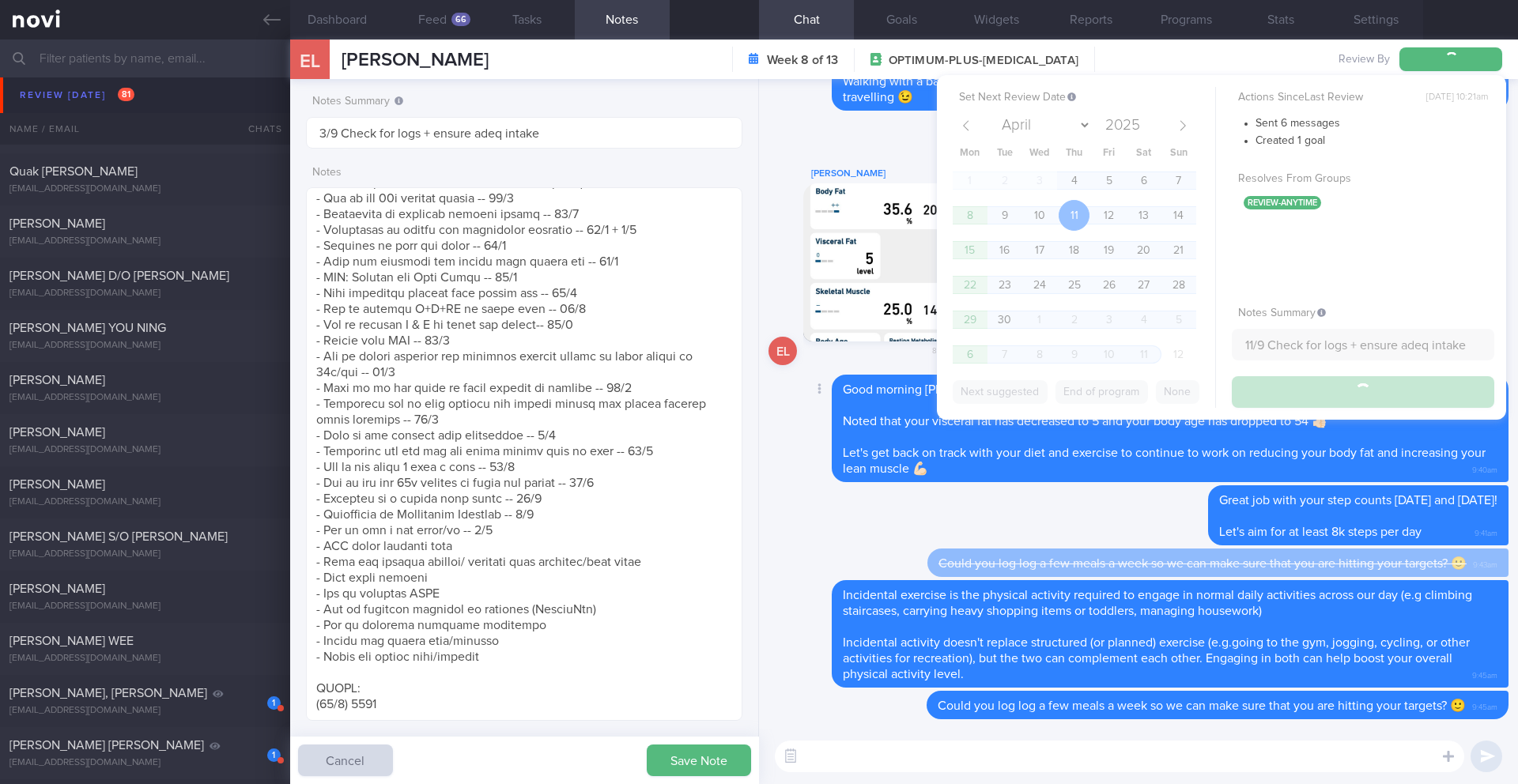
type input "11/9 Check for logs + ensure adeq intake"
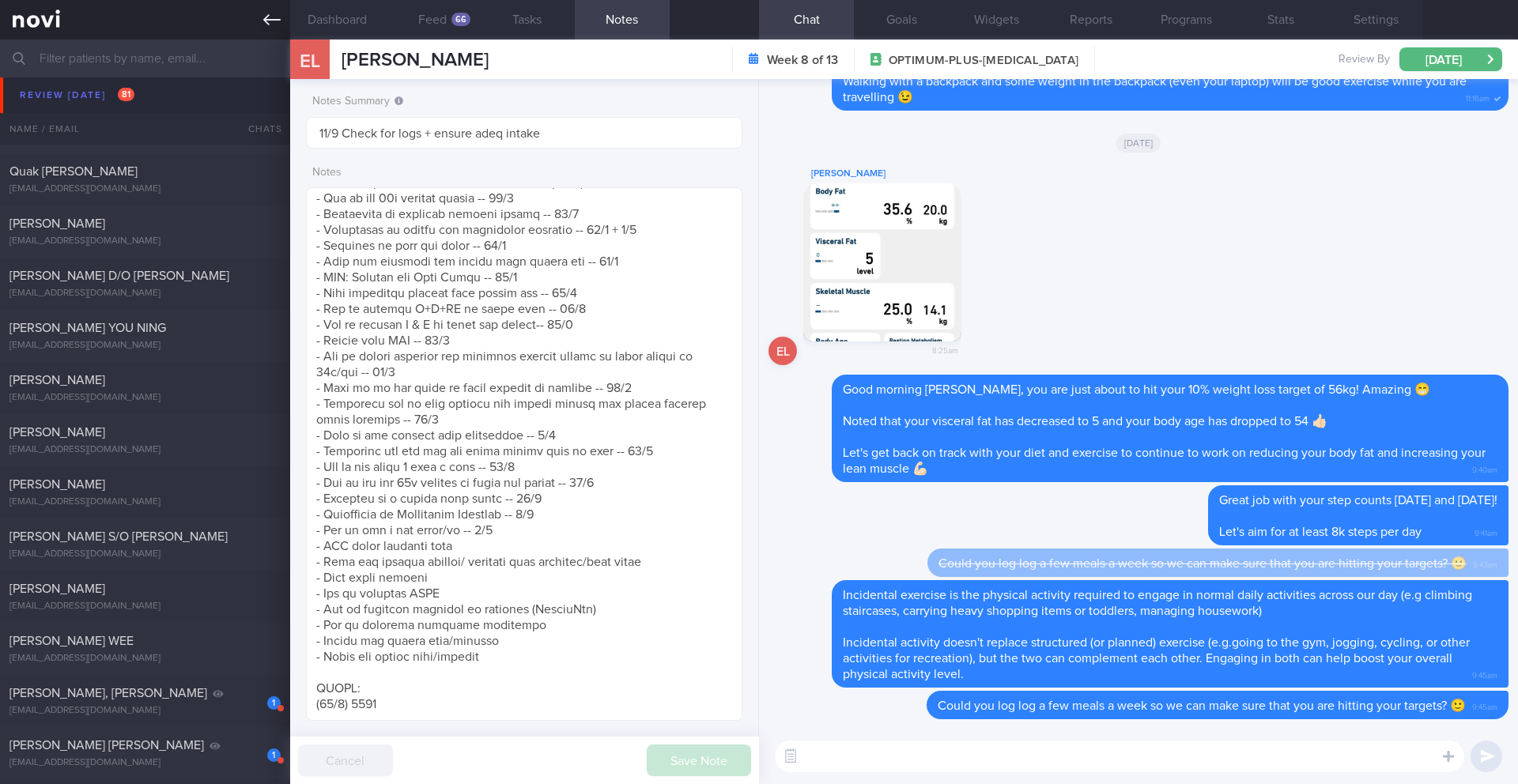
click at [263, 16] on icon at bounding box center [271, 19] width 18 height 18
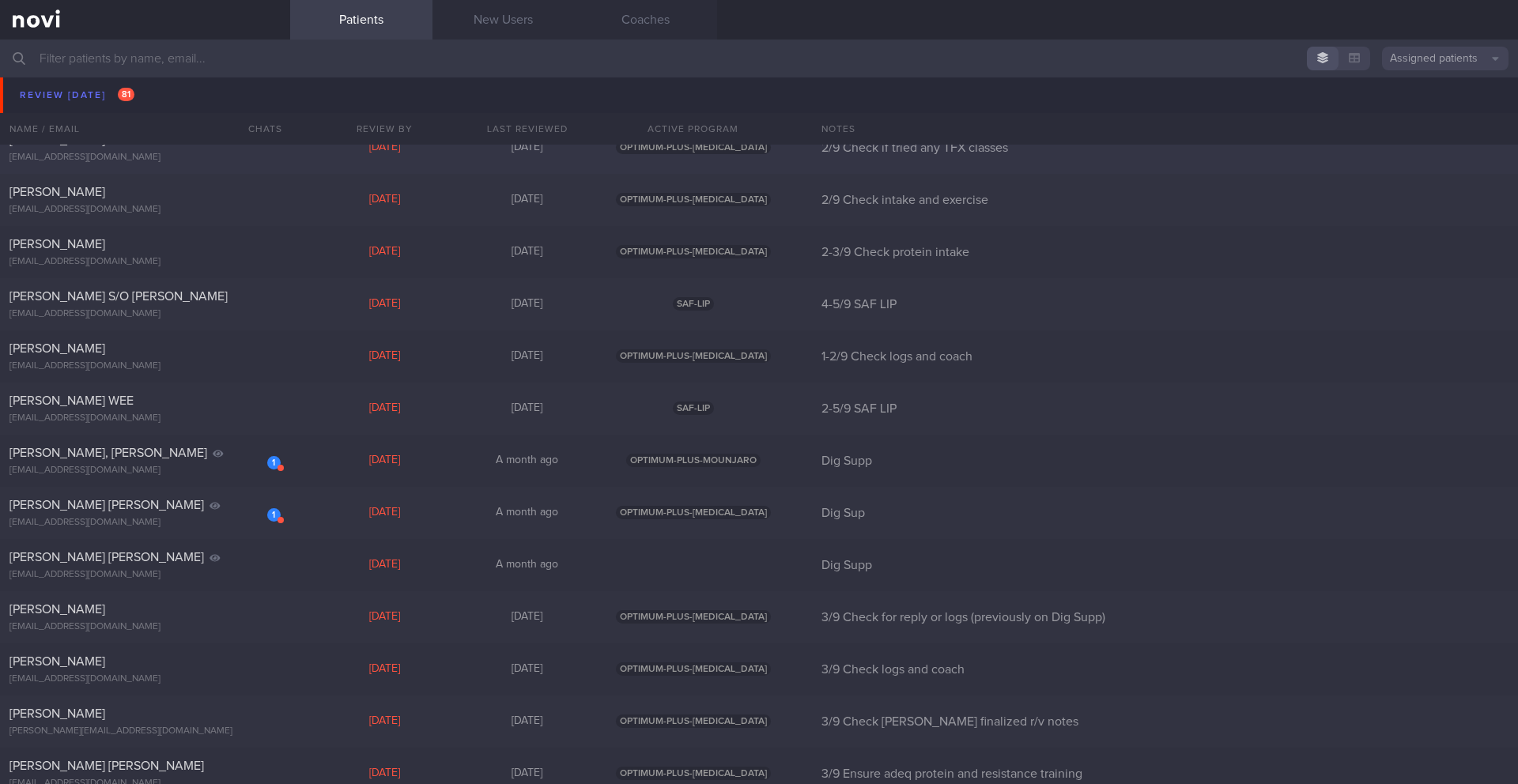
scroll to position [8043, 0]
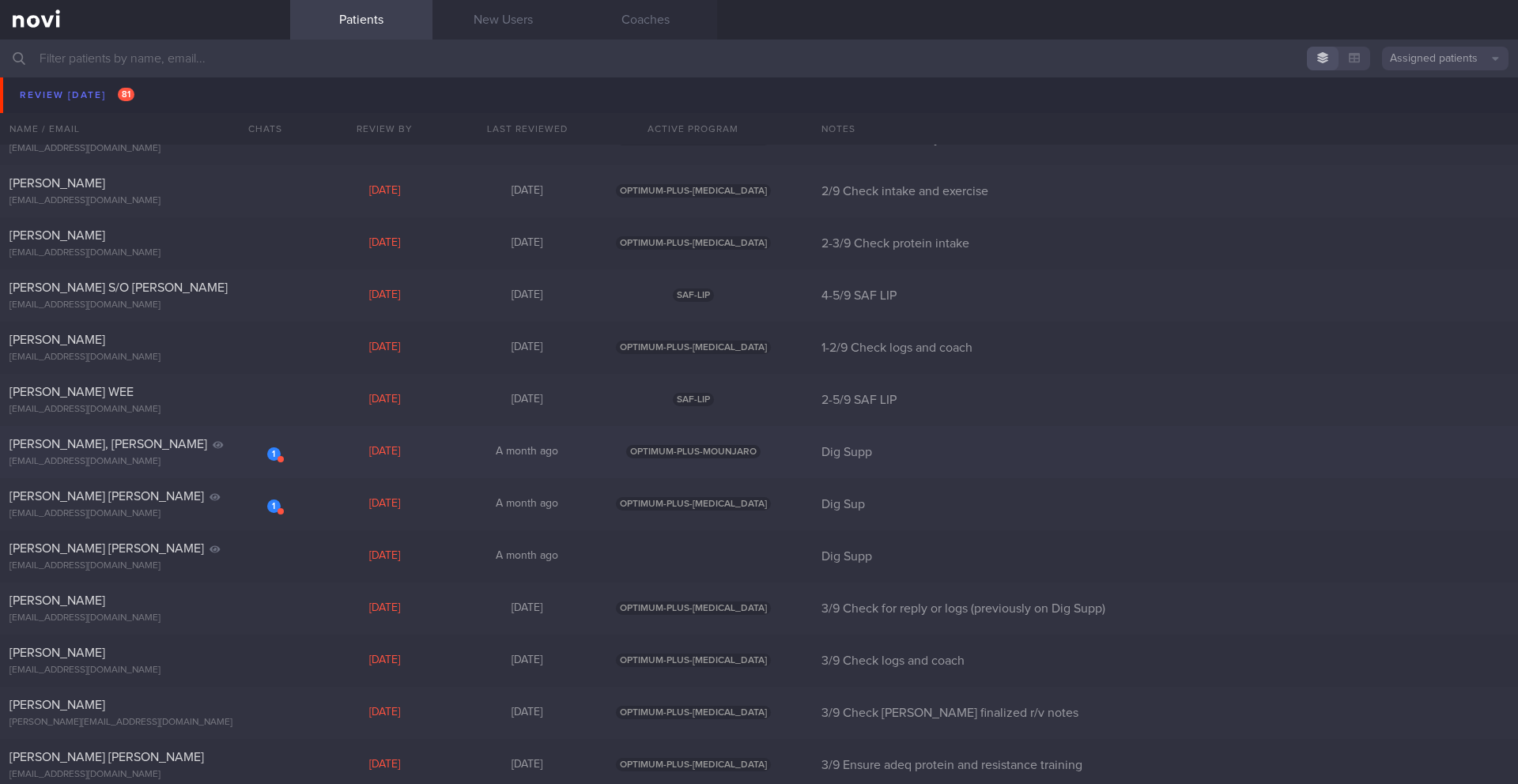
click at [231, 462] on div "[EMAIL_ADDRESS][DOMAIN_NAME]" at bounding box center [144, 461] width 271 height 12
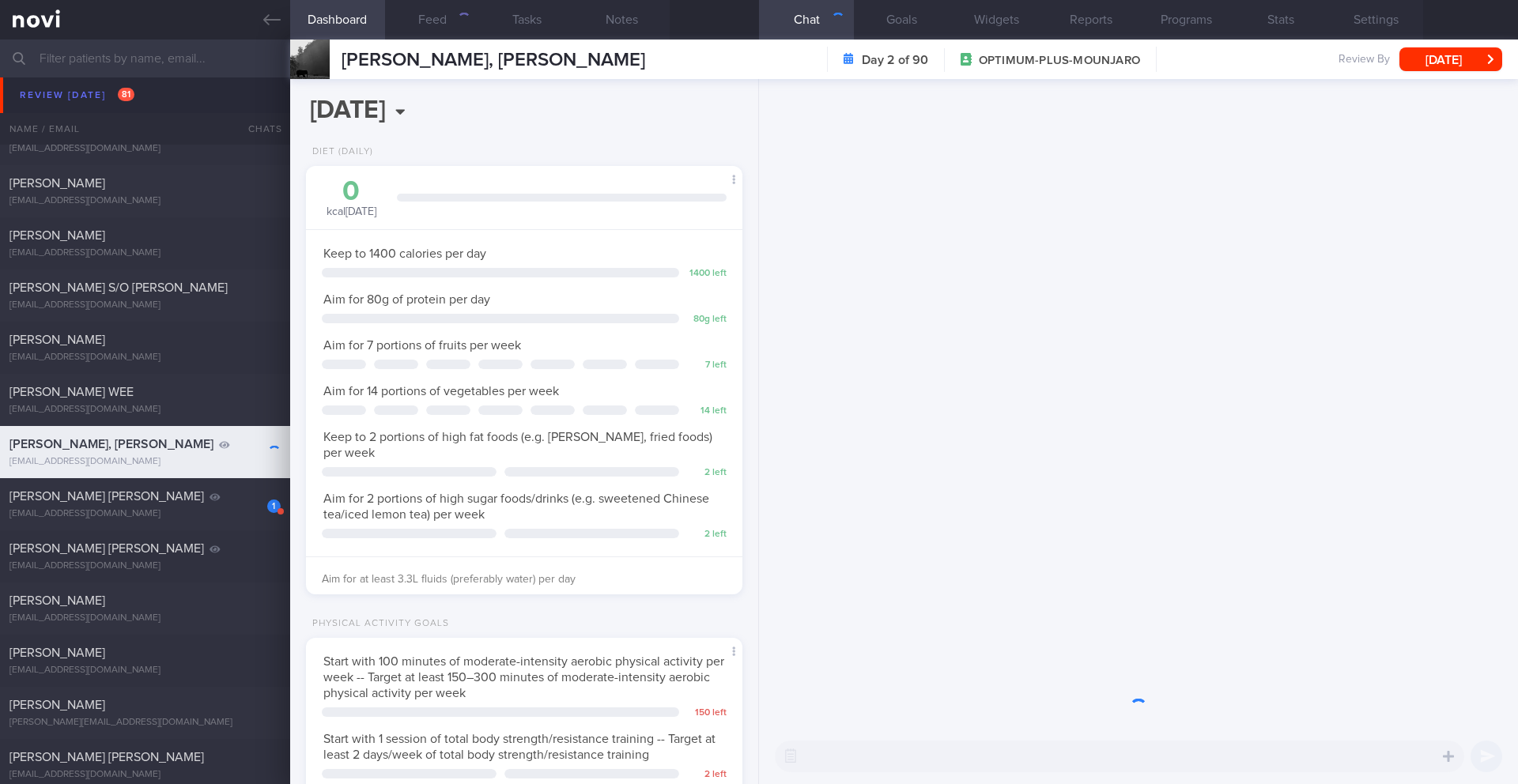
scroll to position [789726, 790024]
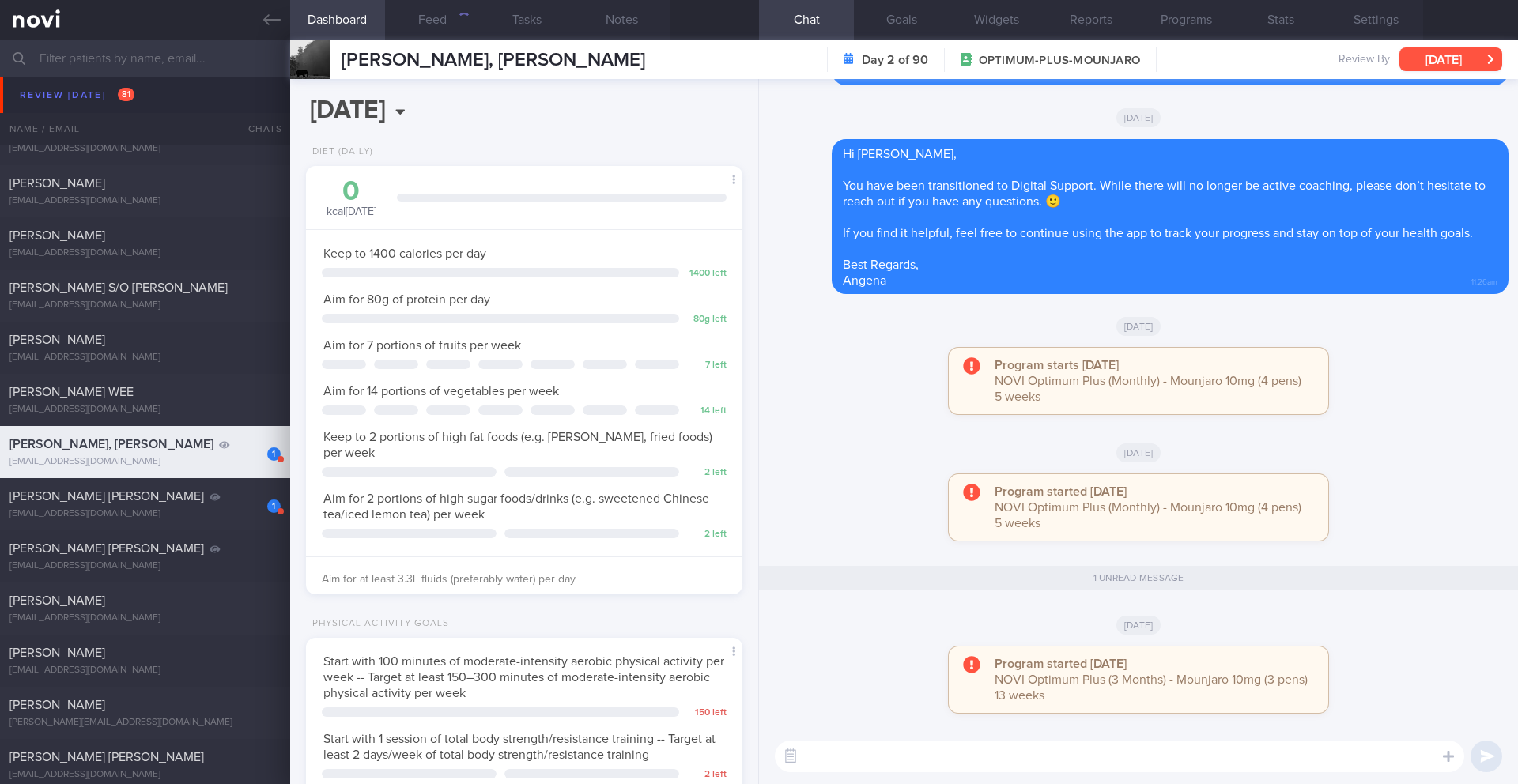
click at [1429, 62] on button "[DATE]" at bounding box center [1450, 59] width 103 height 24
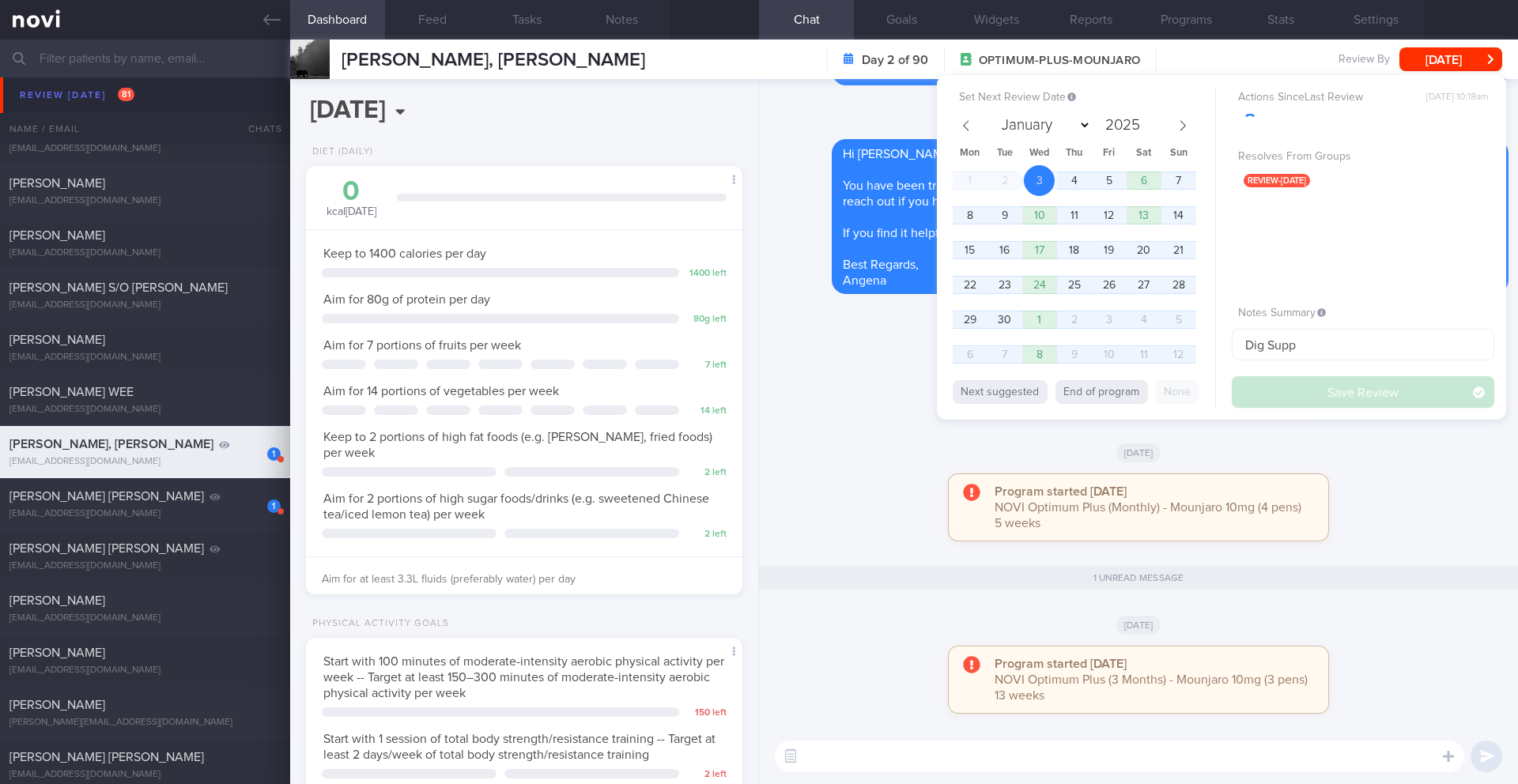
scroll to position [220, 396]
click at [1098, 402] on button "End of program" at bounding box center [1101, 392] width 93 height 24
select select "11"
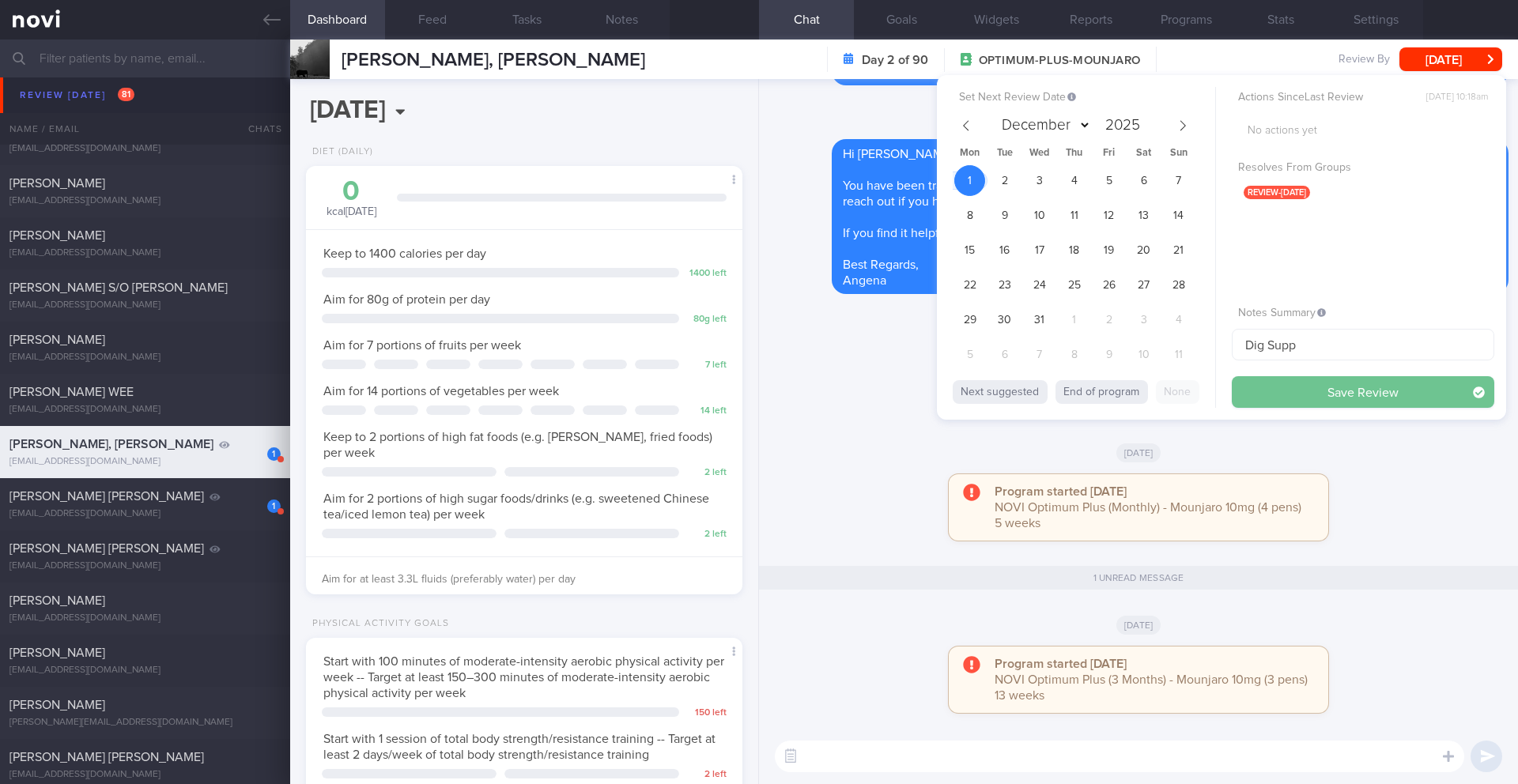
click at [1286, 387] on button "Save Review" at bounding box center [1362, 392] width 262 height 31
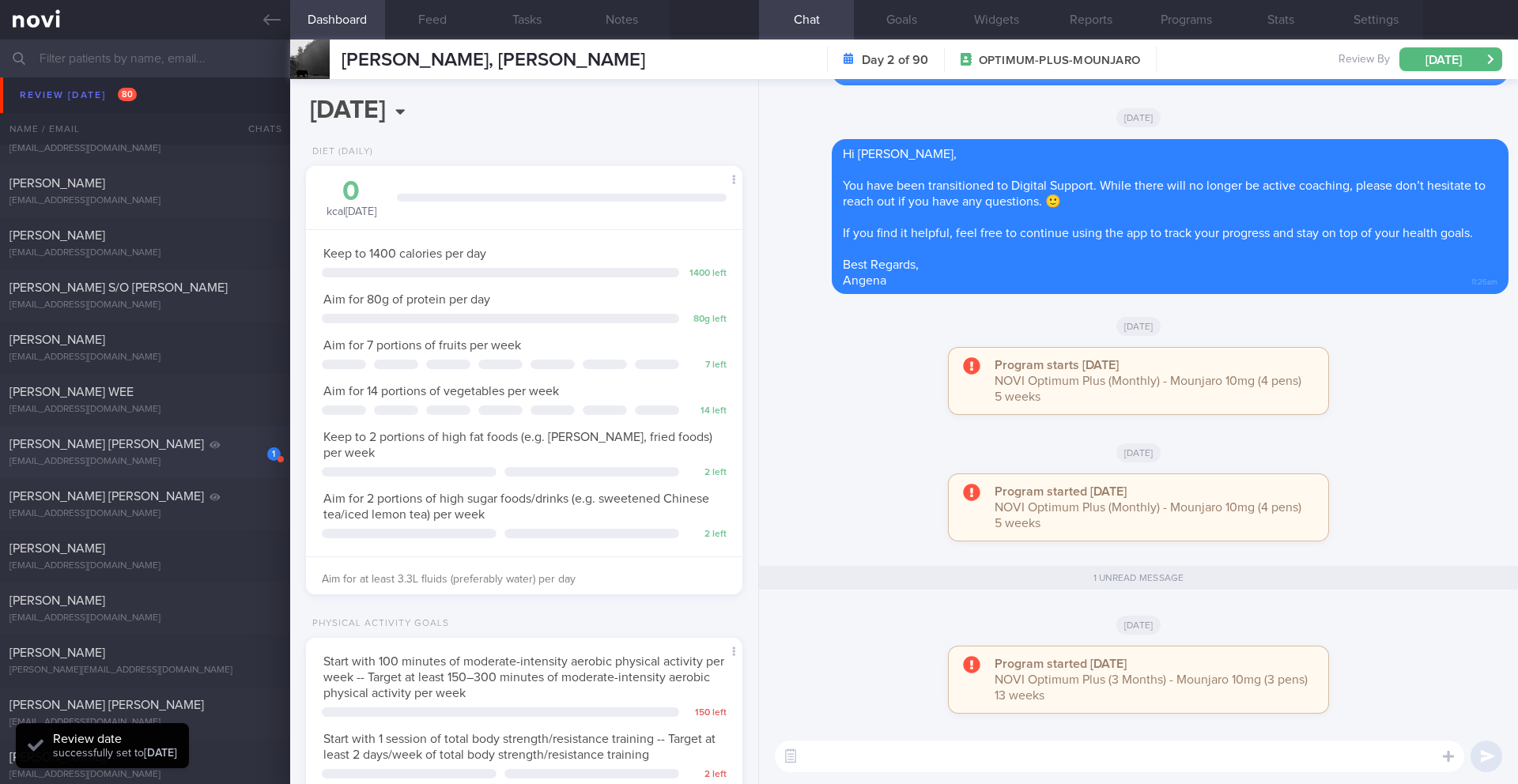
click at [207, 454] on div "1 [PERSON_NAME] [PERSON_NAME] [EMAIL_ADDRESS][DOMAIN_NAME]" at bounding box center [144, 452] width 290 height 31
type input "Dig Sup"
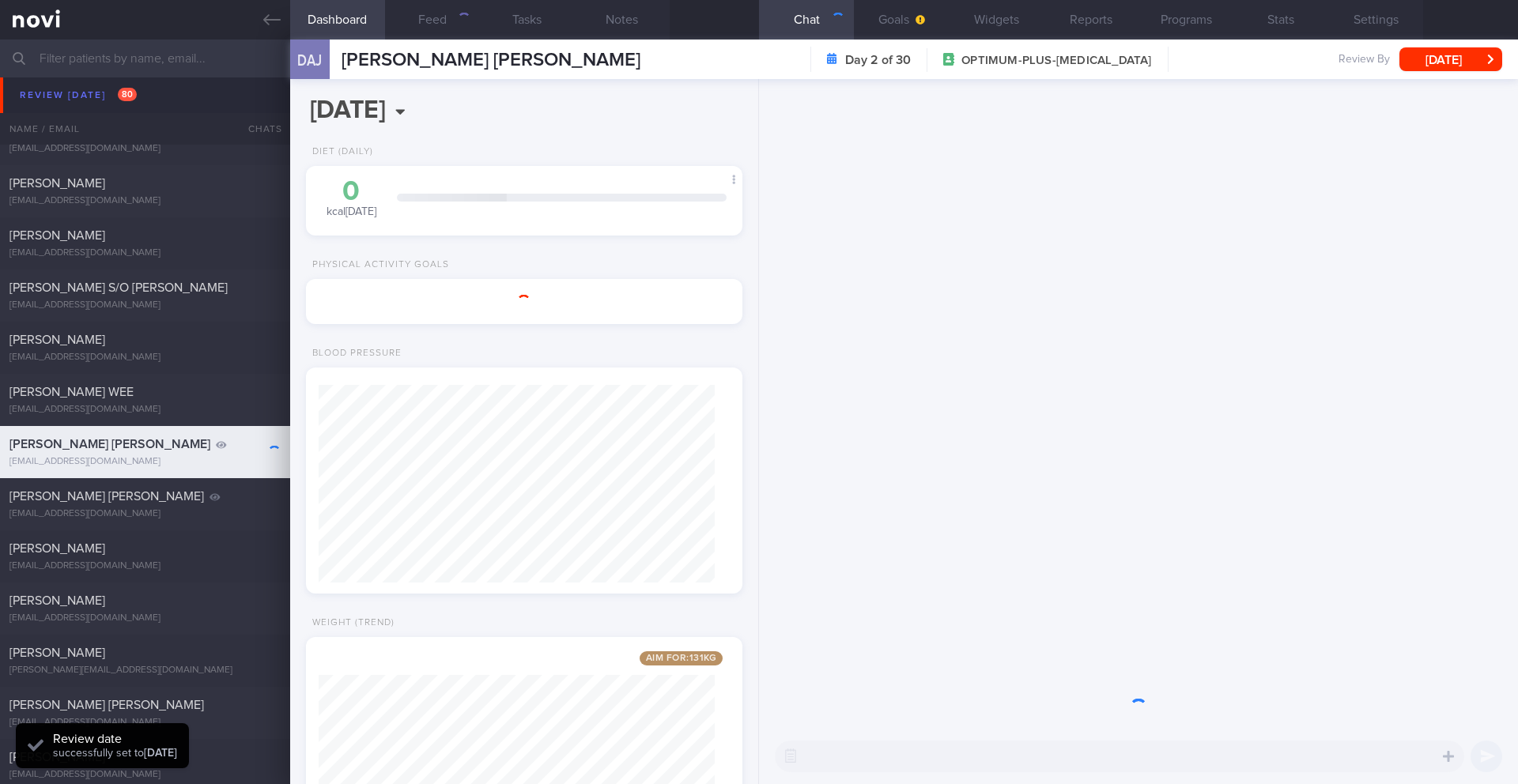
scroll to position [220, 396]
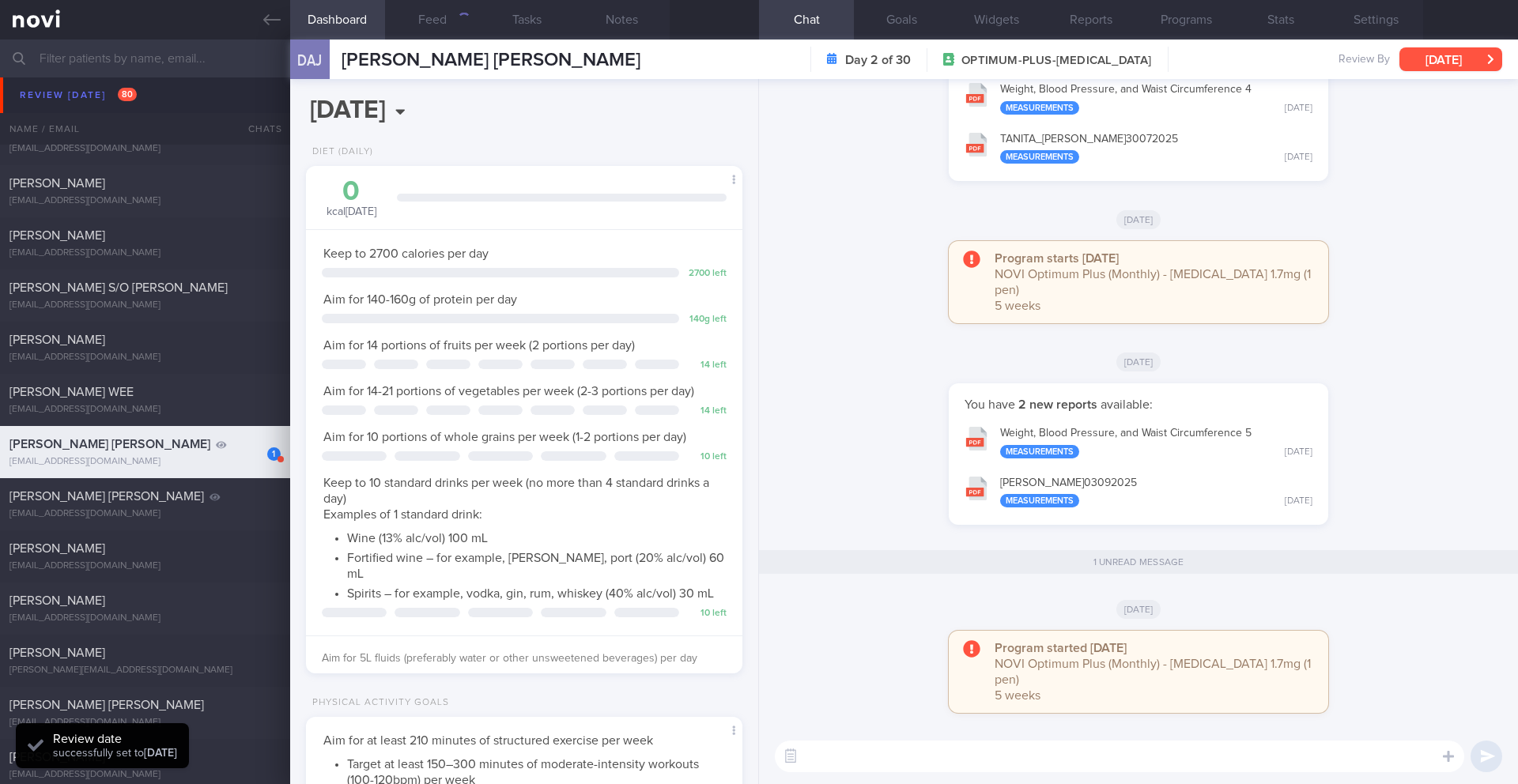
click at [1462, 51] on button "[DATE]" at bounding box center [1450, 59] width 103 height 24
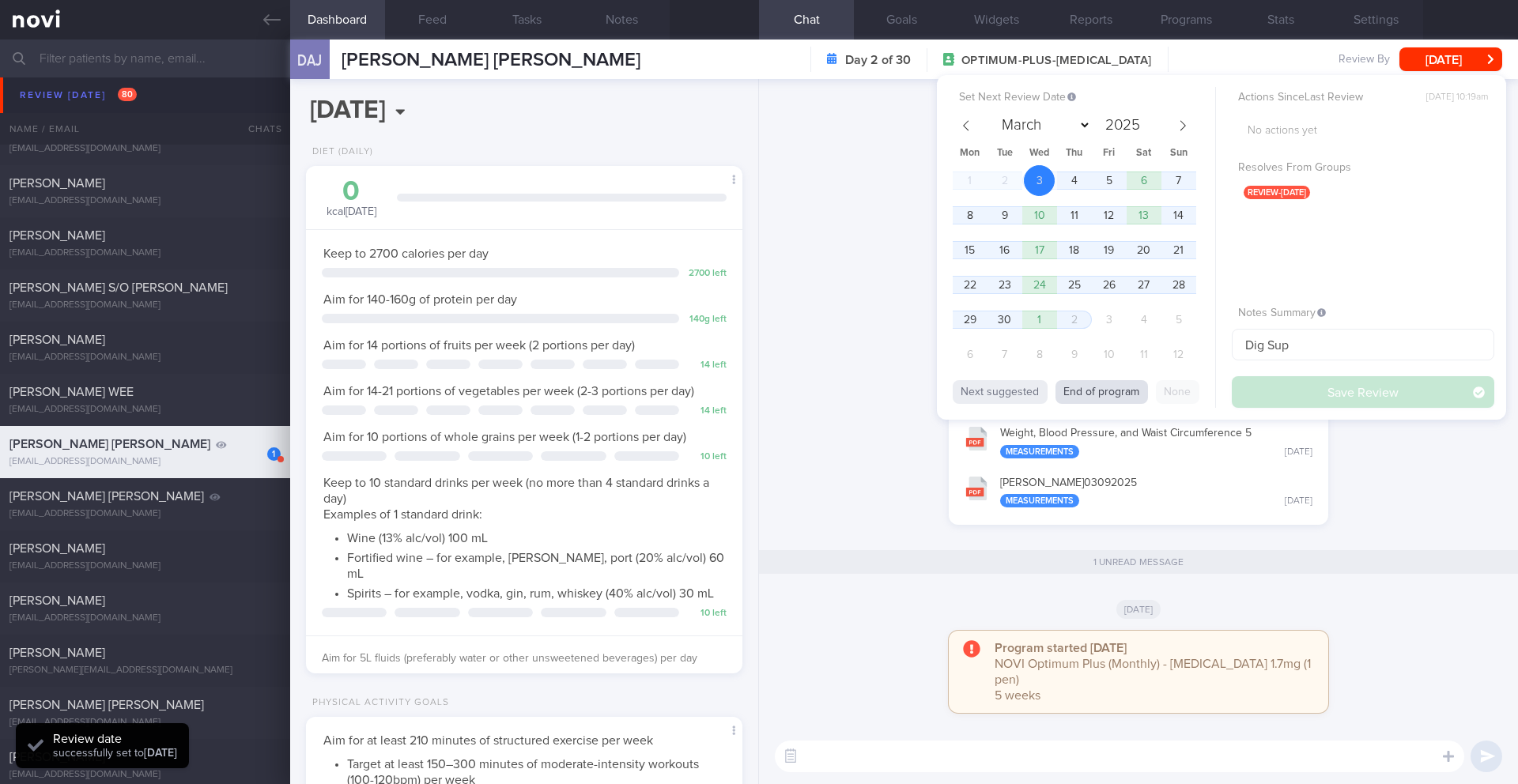
click at [1087, 392] on button "End of program" at bounding box center [1101, 392] width 93 height 24
select select "9"
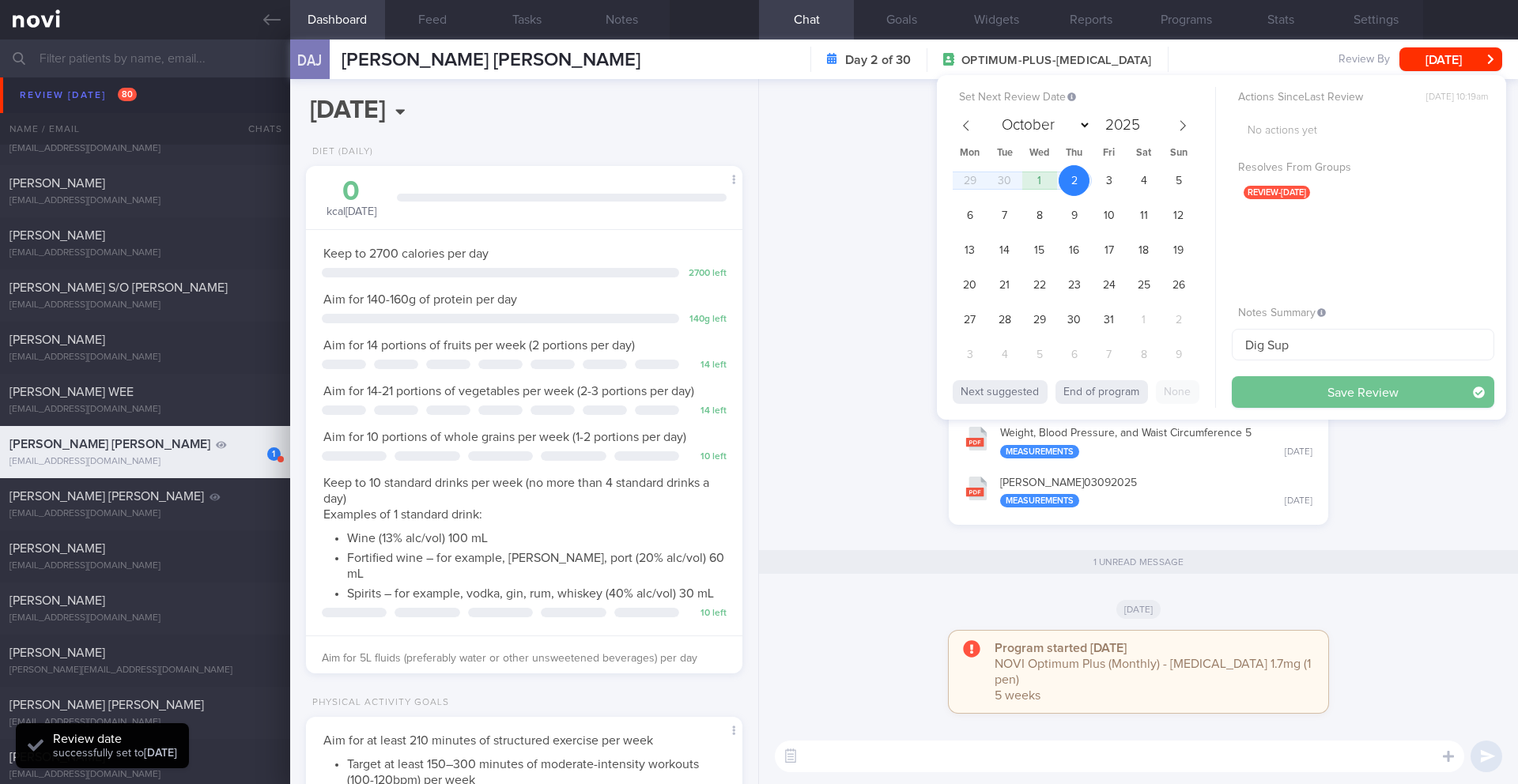
click at [1334, 391] on button "Save Review" at bounding box center [1362, 392] width 262 height 31
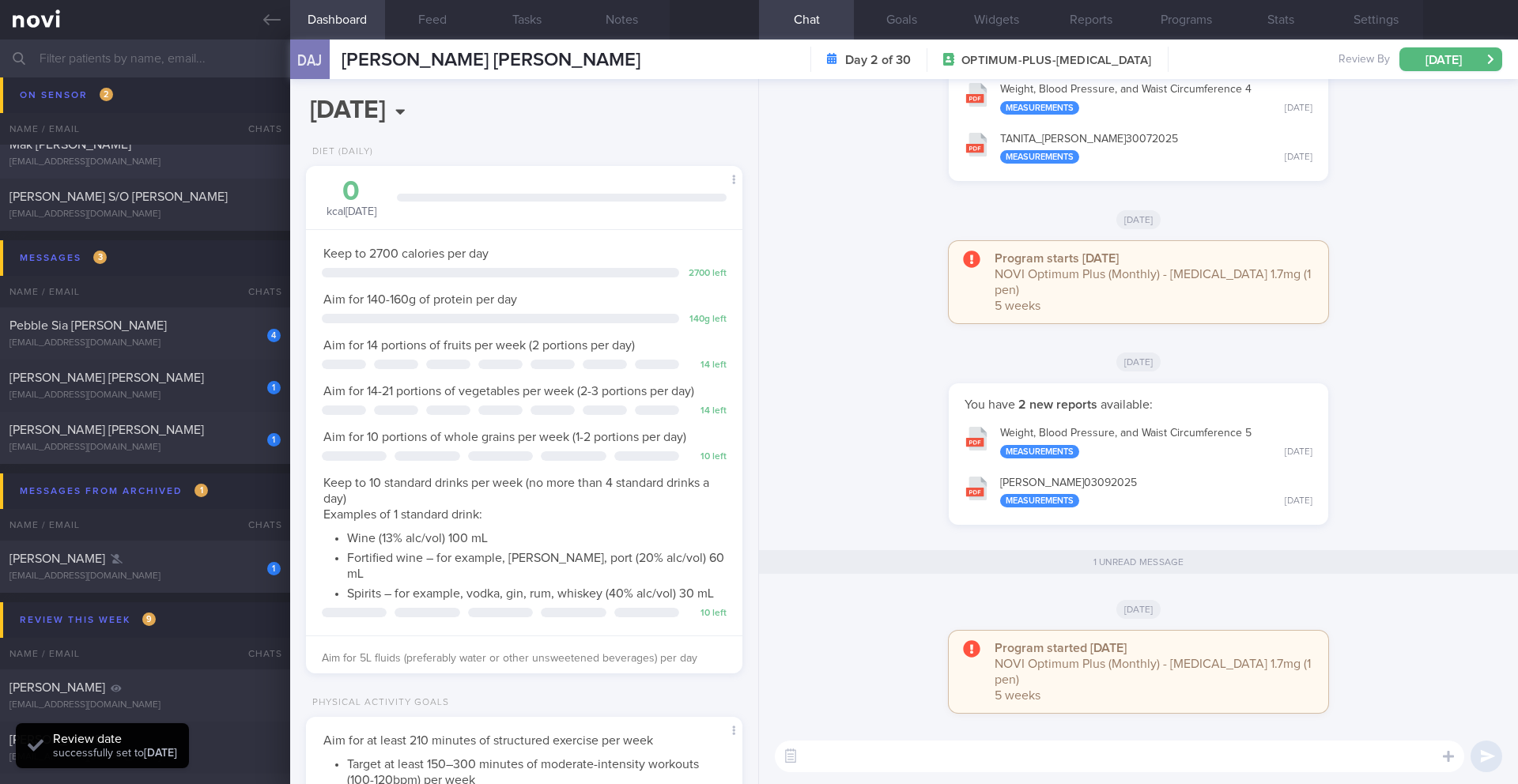
scroll to position [9253, 0]
click at [187, 591] on div "1 [PERSON_NAME] [EMAIL_ADDRESS][DOMAIN_NAME] [DATE] 29/8 SAF" at bounding box center [759, 566] width 1518 height 52
type input "29/8 SAF"
select select "8"
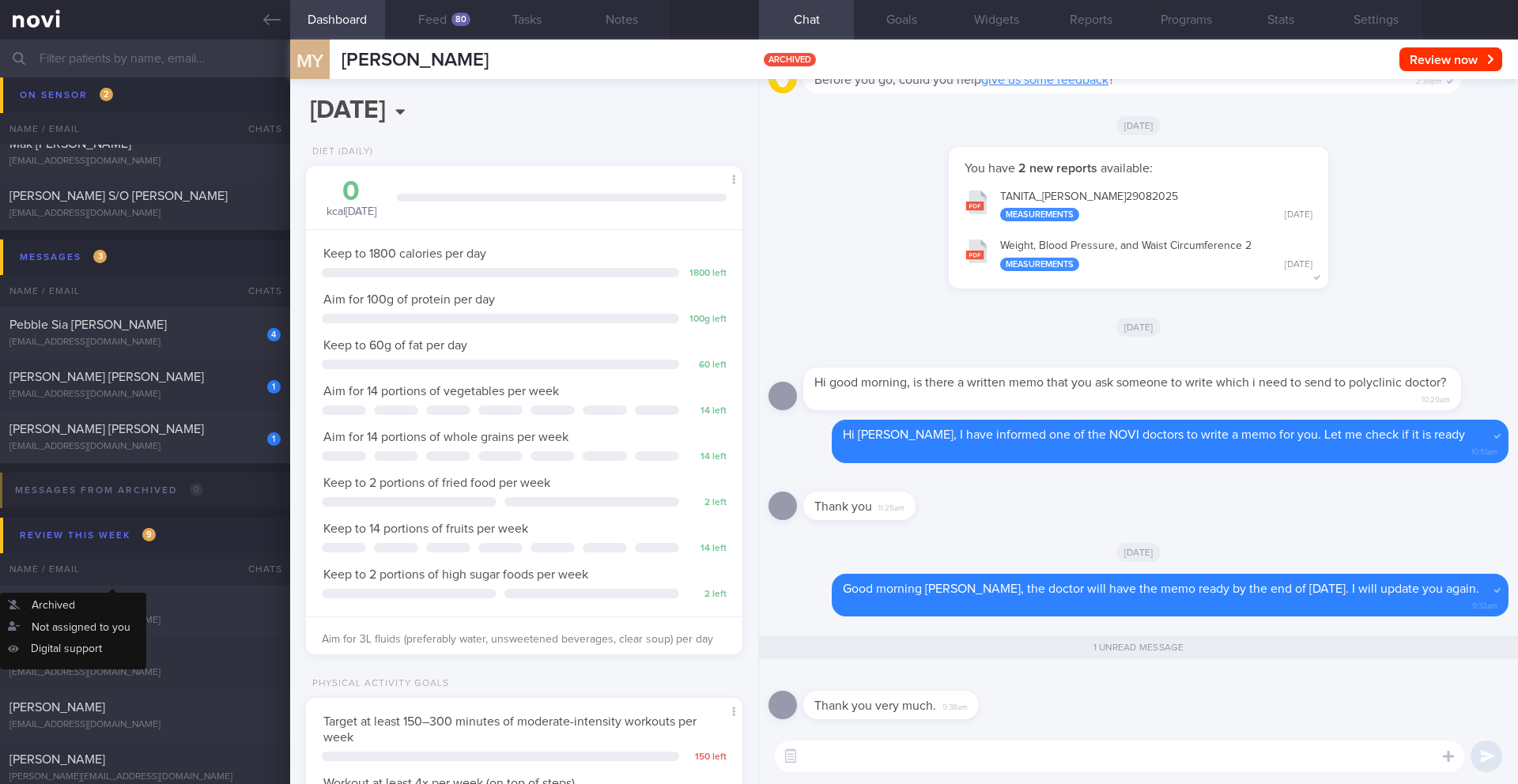
scroll to position [201, 403]
click at [154, 429] on div "[PERSON_NAME] [PERSON_NAME]" at bounding box center [143, 429] width 267 height 16
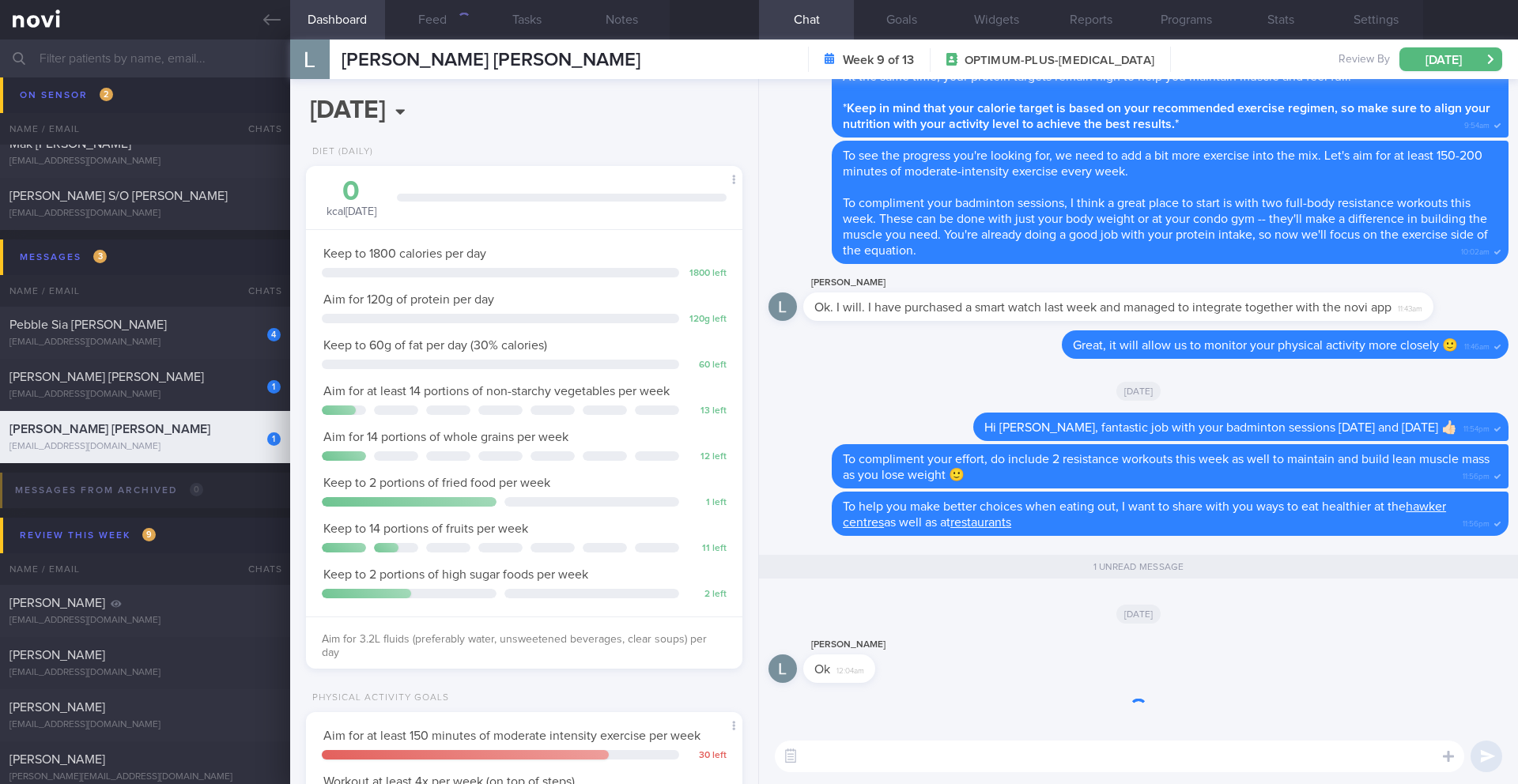
scroll to position [220, 396]
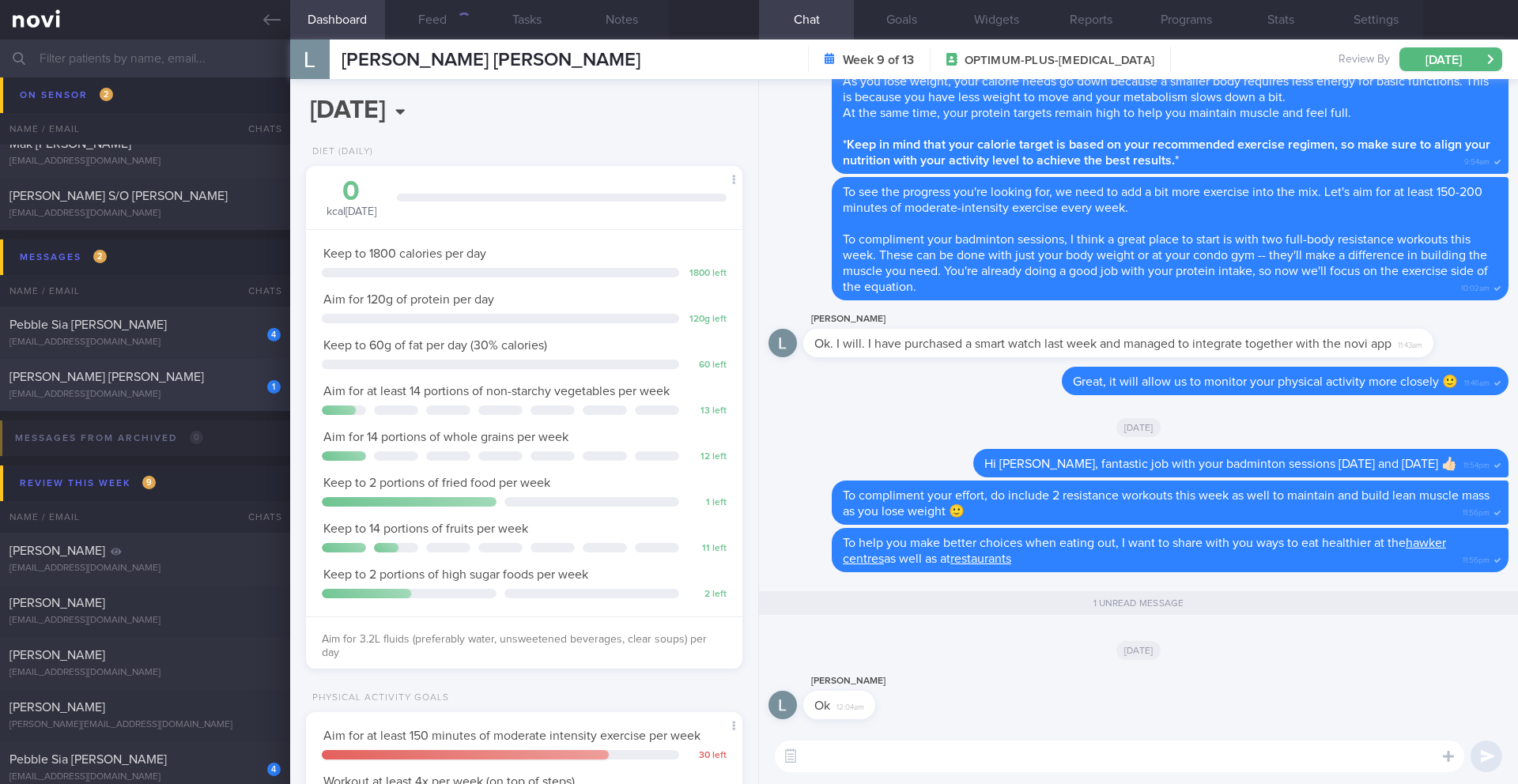
click at [222, 381] on div "[PERSON_NAME] [PERSON_NAME]" at bounding box center [143, 377] width 267 height 16
type input "10/9 Check wt progress > Reassess needs. Check if taking veg and whole grain. C…"
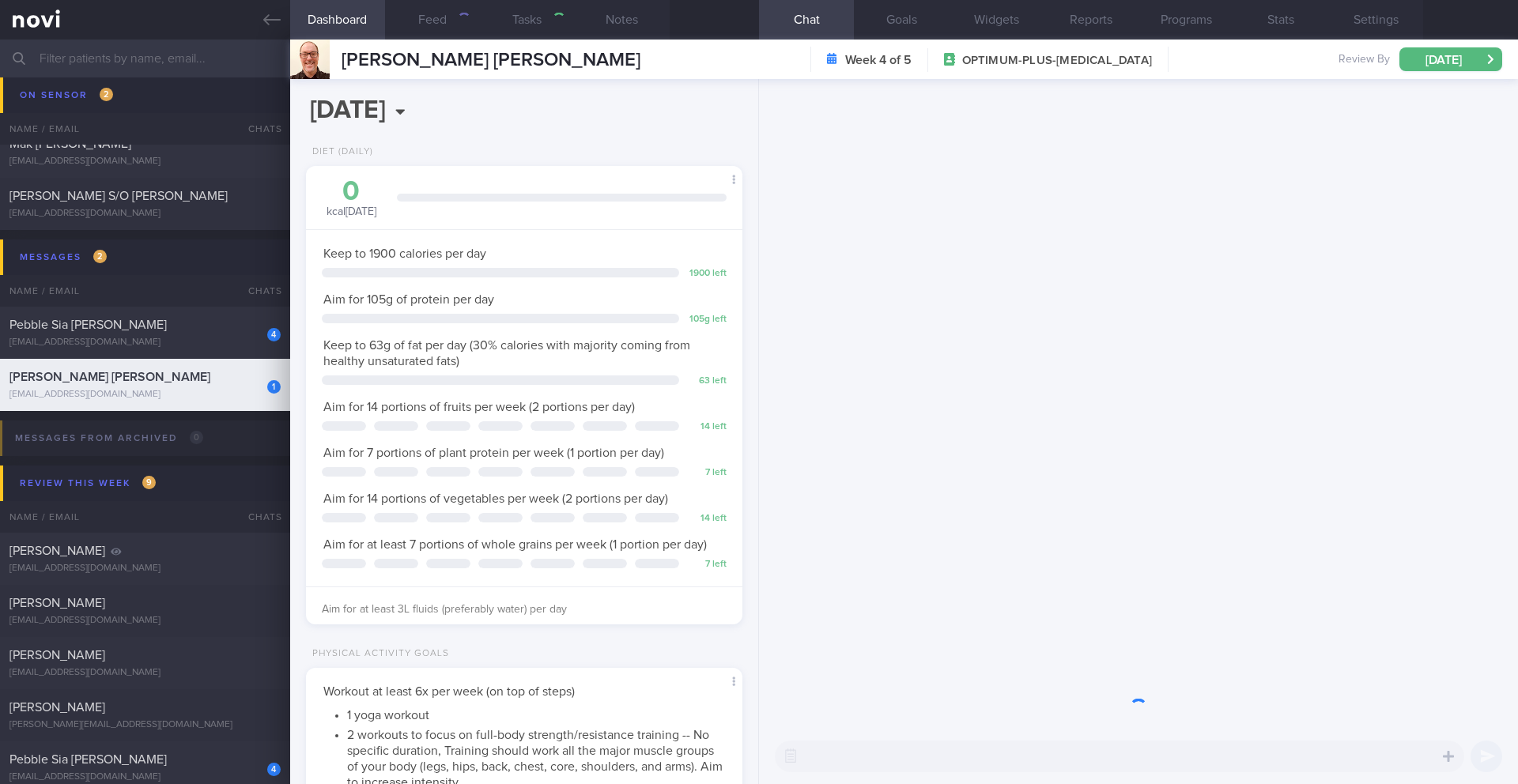
scroll to position [220, 396]
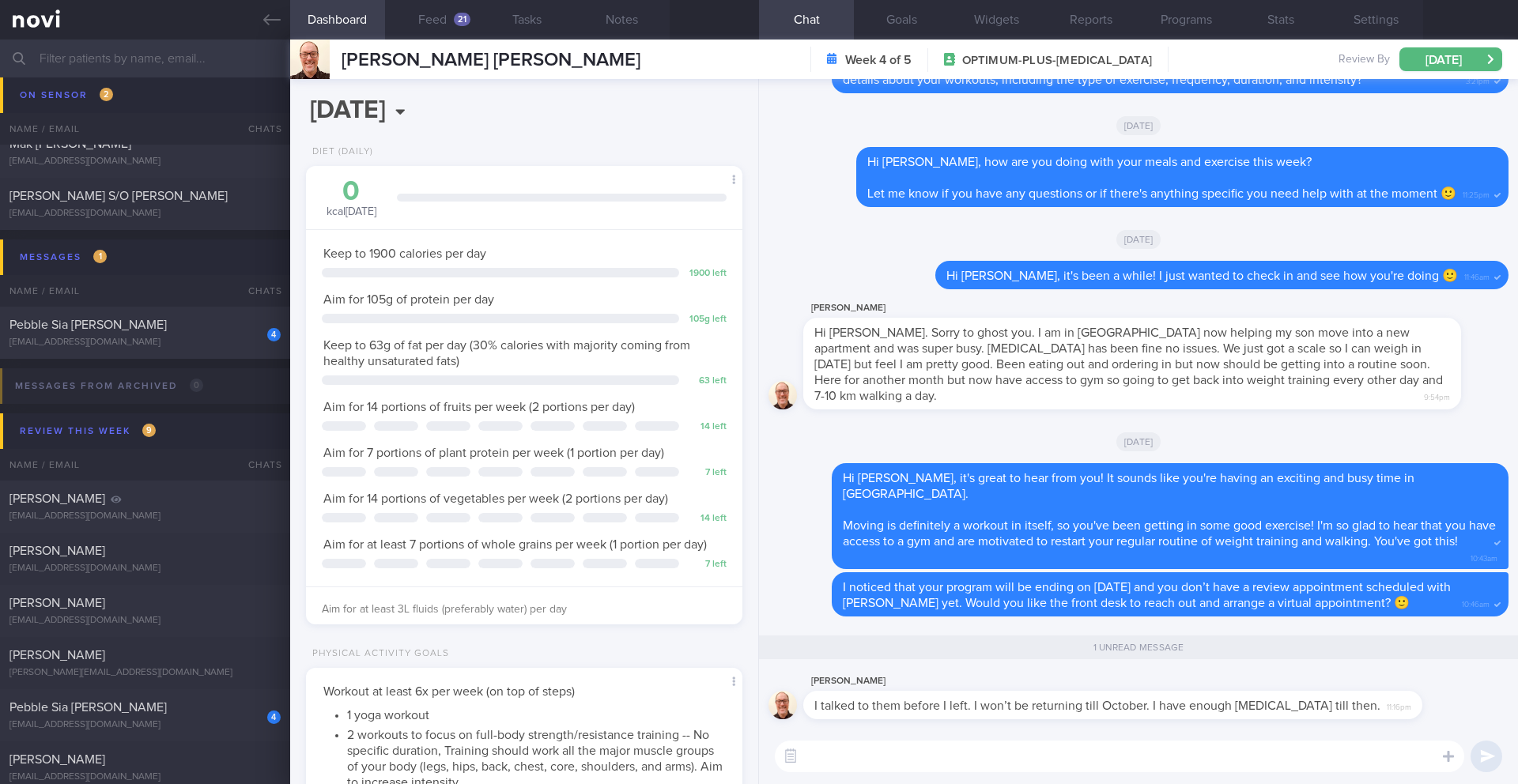
click at [889, 760] on textarea at bounding box center [1119, 756] width 689 height 31
type textarea "I"
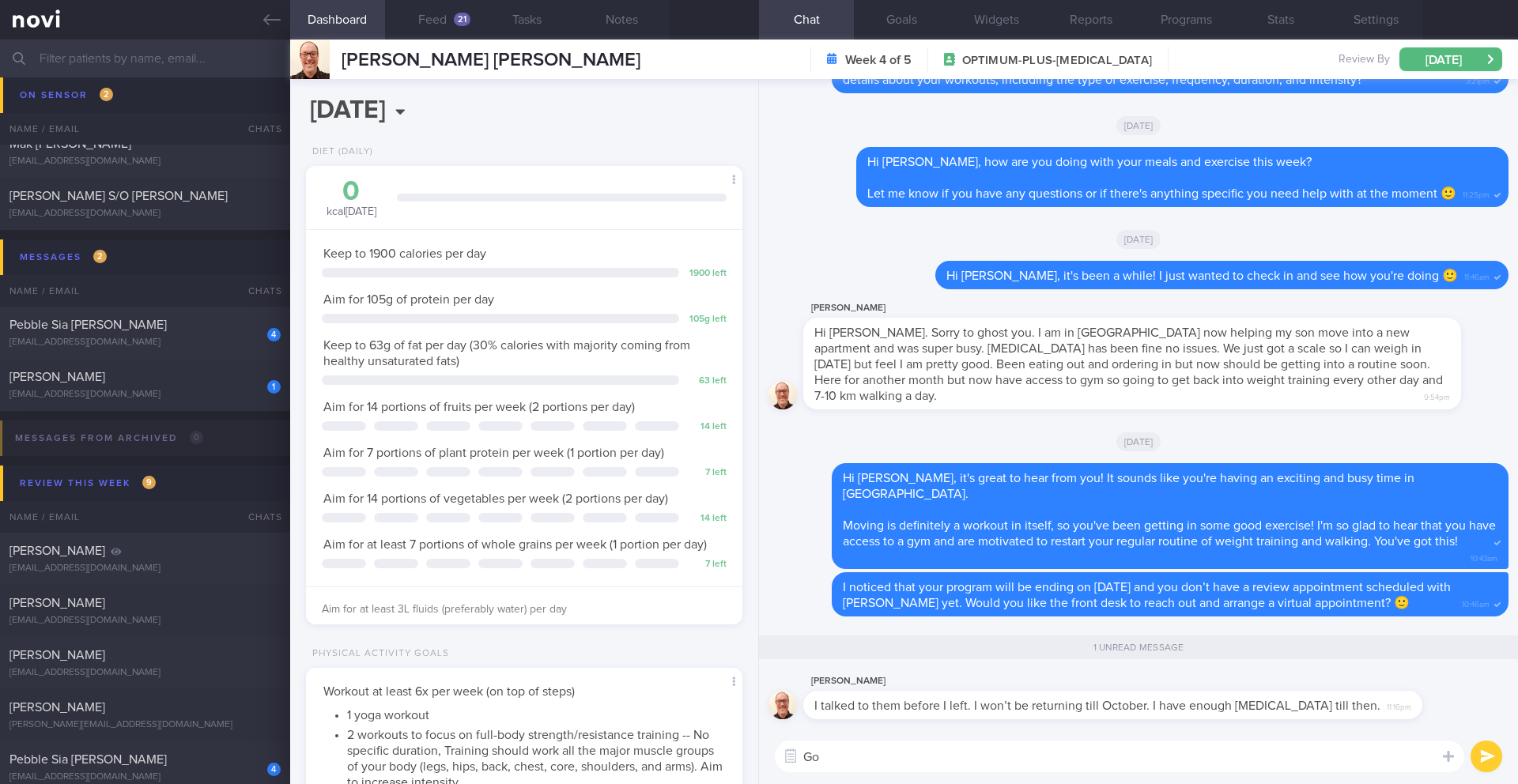
type textarea "G"
click at [1198, 8] on button "Programs" at bounding box center [1186, 19] width 94 height 40
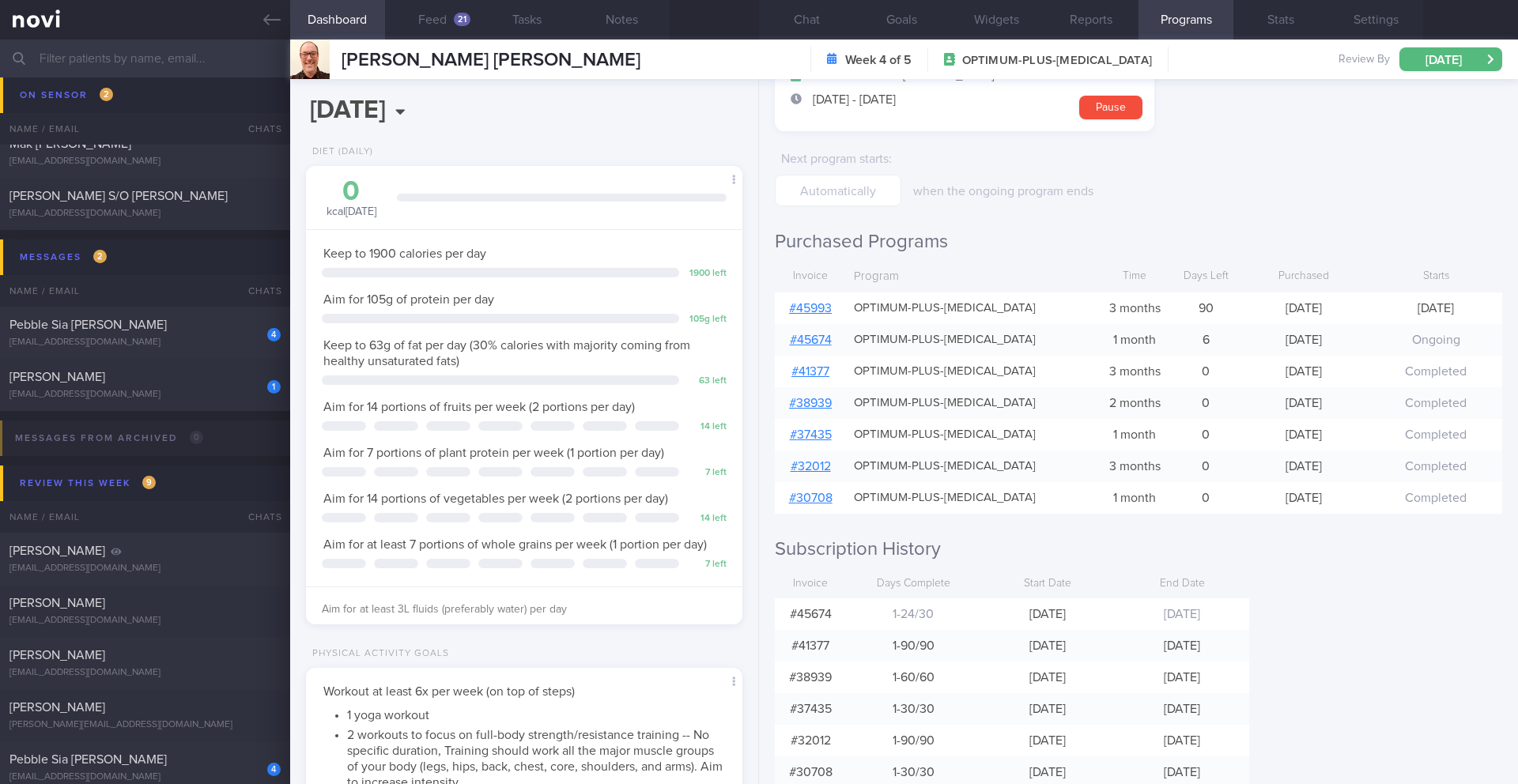
scroll to position [127, 0]
click at [826, 9] on button "Chat" at bounding box center [806, 19] width 94 height 40
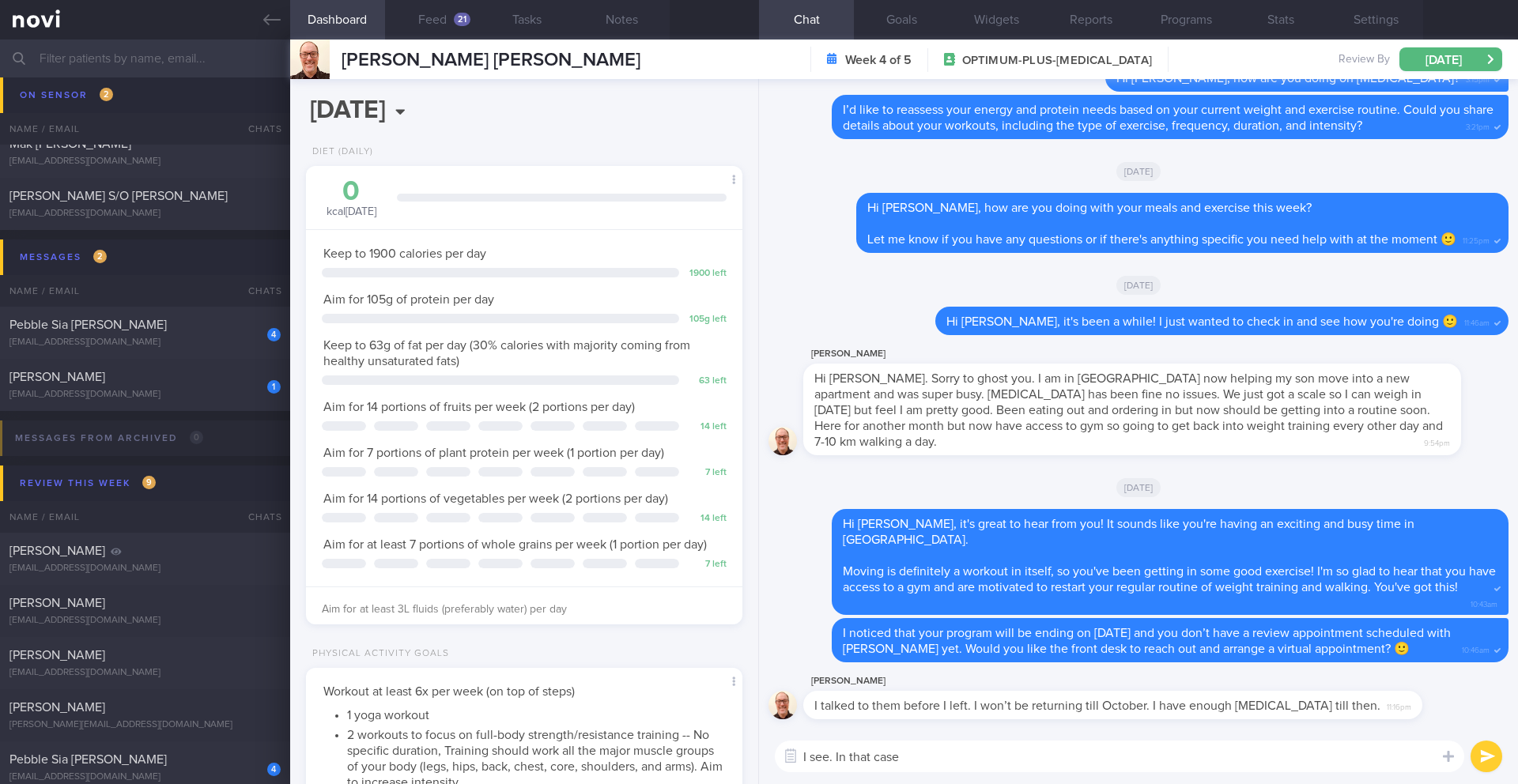
click at [923, 763] on textarea "I see. In that case" at bounding box center [1119, 756] width 689 height 31
click at [910, 757] on textarea "I see. In that case" at bounding box center [1119, 756] width 689 height 31
paste textarea "As we transition you to digital support, please note that while active coaching…"
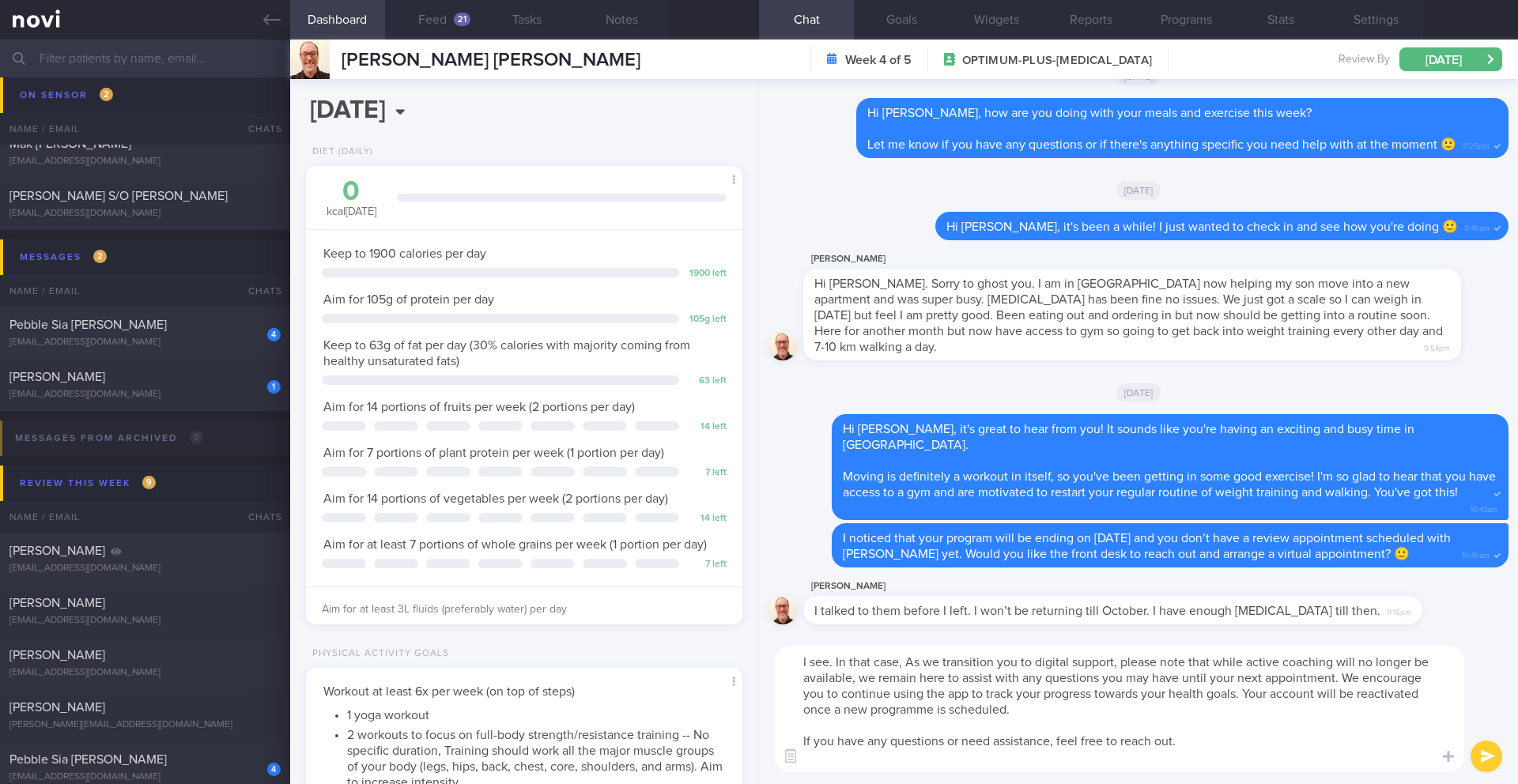
drag, startPoint x: 941, startPoint y: 660, endPoint x: 905, endPoint y: 662, distance: 36.1
click at [905, 662] on textarea "I see. In that case, As we transition you to digital support, please note that …" at bounding box center [1119, 708] width 689 height 127
click at [1121, 661] on textarea "I see. In that case, we will transition you to digital support, please note tha…" at bounding box center [1119, 708] width 689 height 127
click at [1229, 654] on textarea "I see. In that case, we will transition you to digital support after [DATE]. Pl…" at bounding box center [1119, 708] width 689 height 127
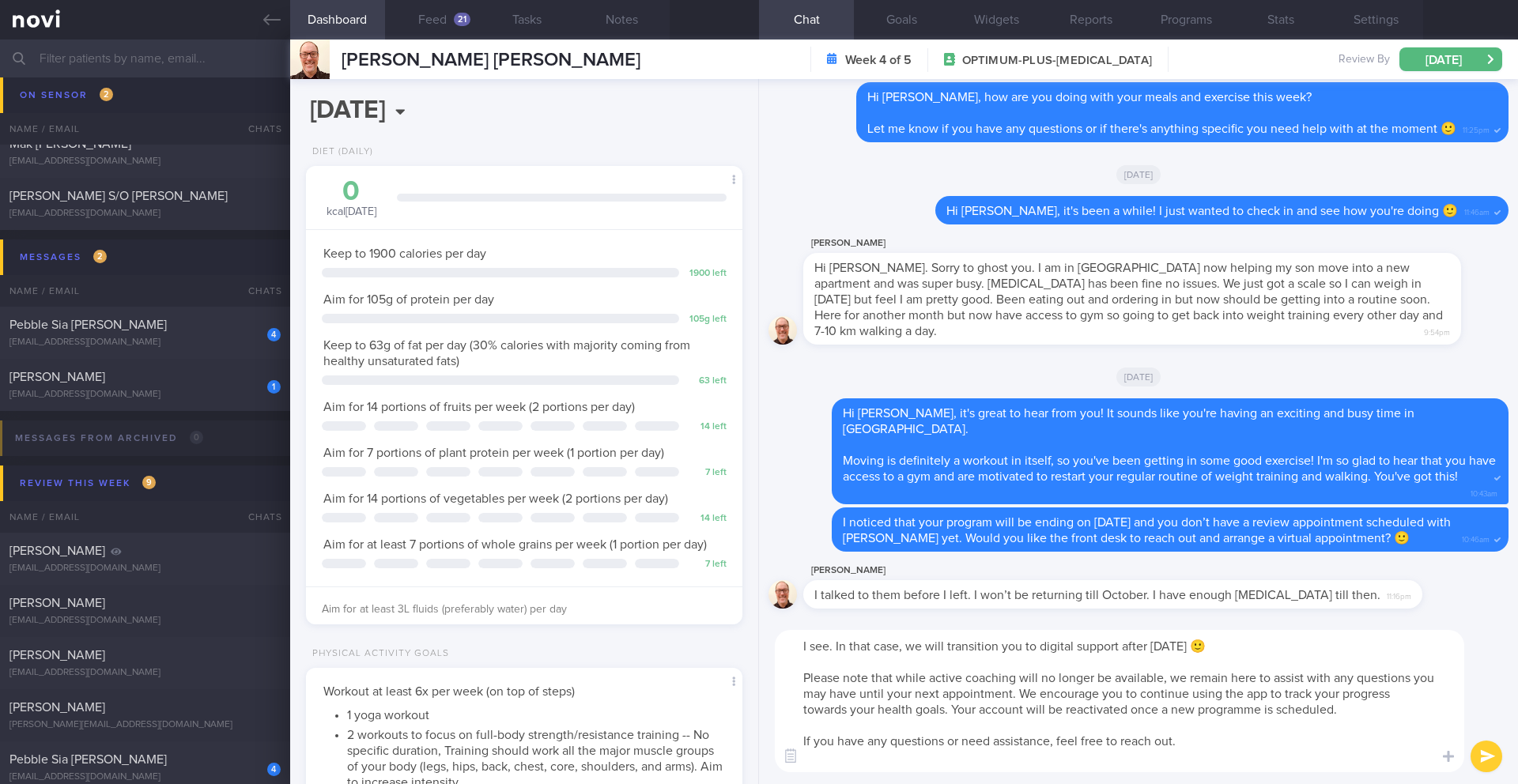
drag, startPoint x: 834, startPoint y: 650, endPoint x: 805, endPoint y: 648, distance: 29.1
click at [805, 648] on textarea "I see. In that case, we will transition you to digital support after [DATE] 🙂 P…" at bounding box center [1119, 701] width 689 height 143
drag, startPoint x: 1222, startPoint y: 736, endPoint x: 797, endPoint y: 742, distance: 425.0
click at [797, 742] on textarea "Thank you for letting me know. In that case, we will transition you to digital …" at bounding box center [1119, 701] width 689 height 143
type textarea "Thank you for letting me know. In that case, we will transition you to digital …"
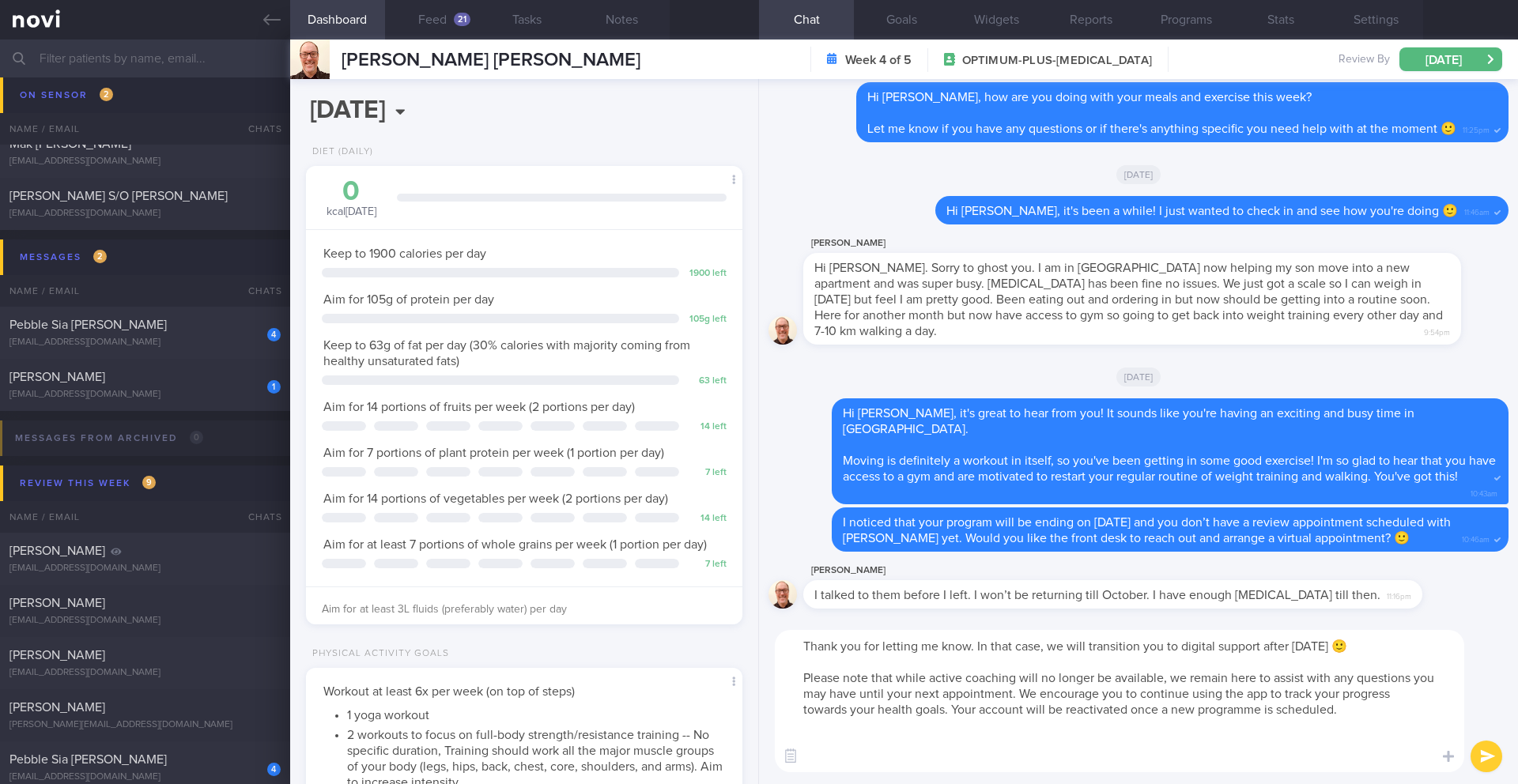
click at [1488, 755] on button "submit" at bounding box center [1486, 756] width 31 height 31
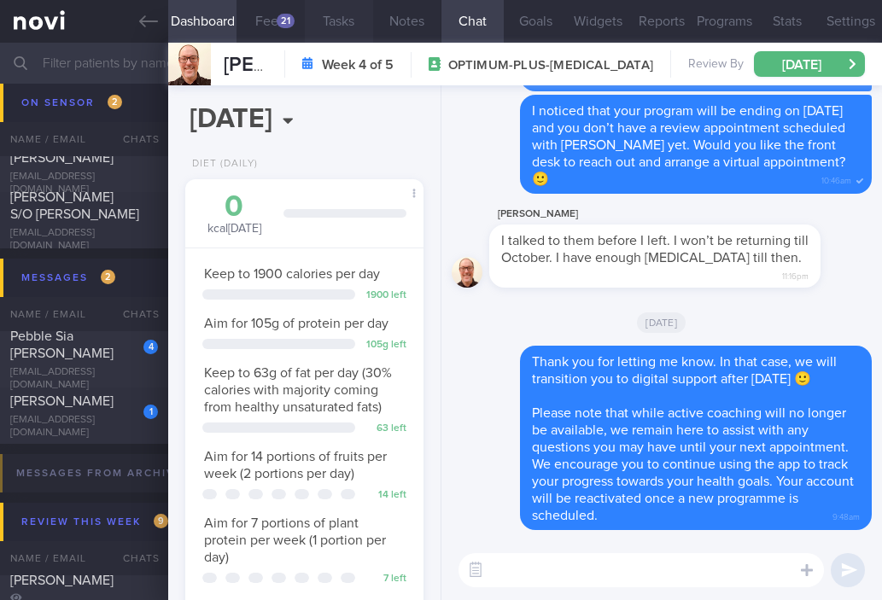
scroll to position [137, 0]
click at [140, 63] on input "text" at bounding box center [441, 63] width 882 height 41
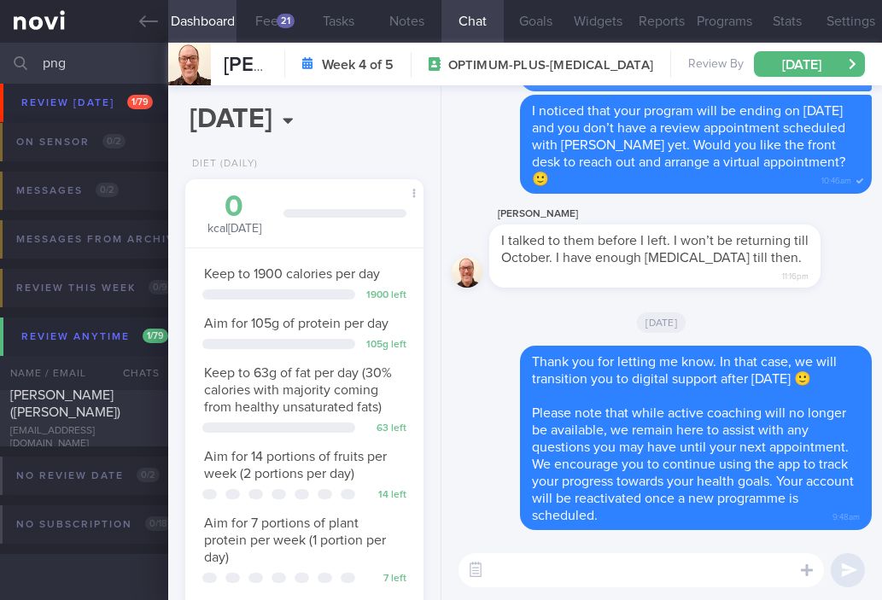
scroll to position [159, 0]
drag, startPoint x: 79, startPoint y: 70, endPoint x: 29, endPoint y: 64, distance: 49.9
click at [29, 64] on div "png Assigned patients Assigned patients All active patients Archived patients" at bounding box center [441, 63] width 882 height 41
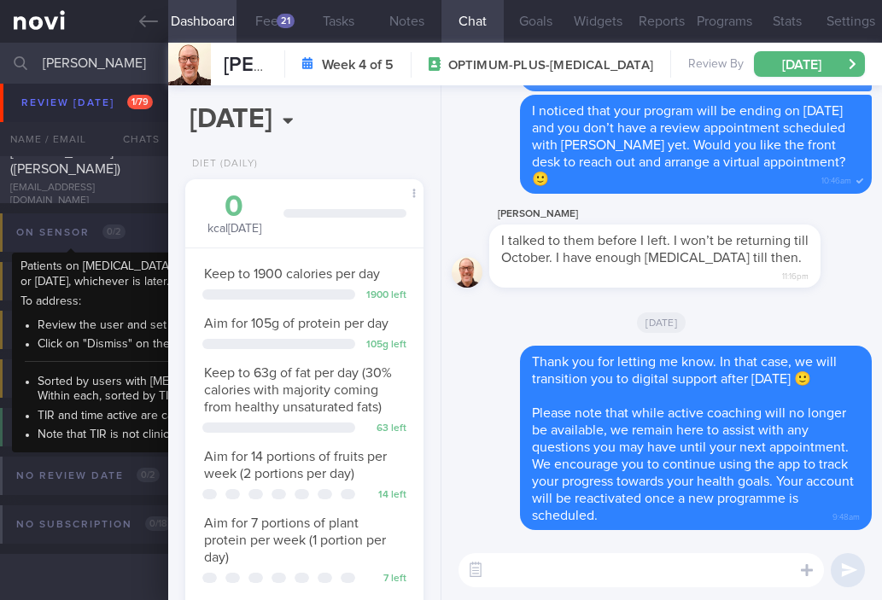
scroll to position [68, 0]
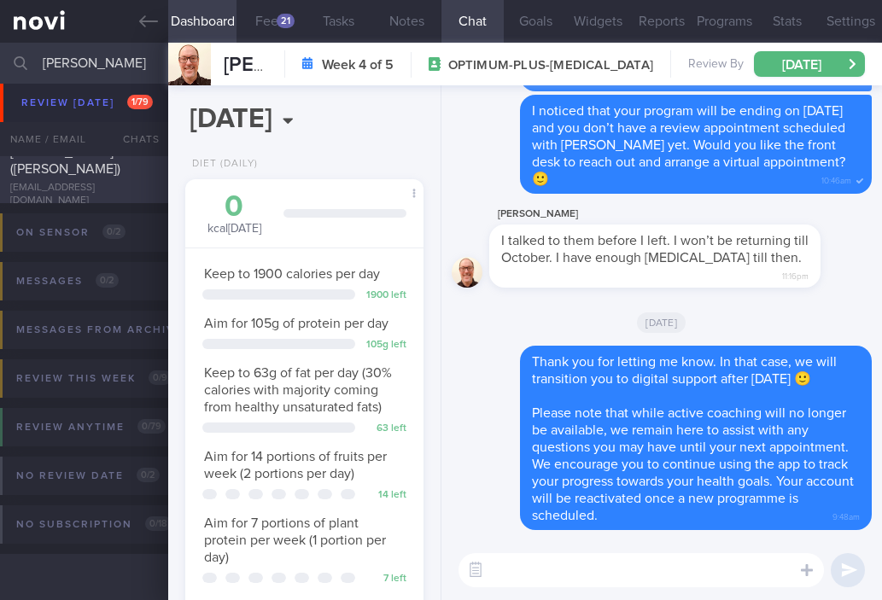
type input "[PERSON_NAME]"
click at [84, 186] on div "[PERSON_NAME] ([PERSON_NAME]) [EMAIL_ADDRESS][DOMAIN_NAME]" at bounding box center [84, 175] width 168 height 64
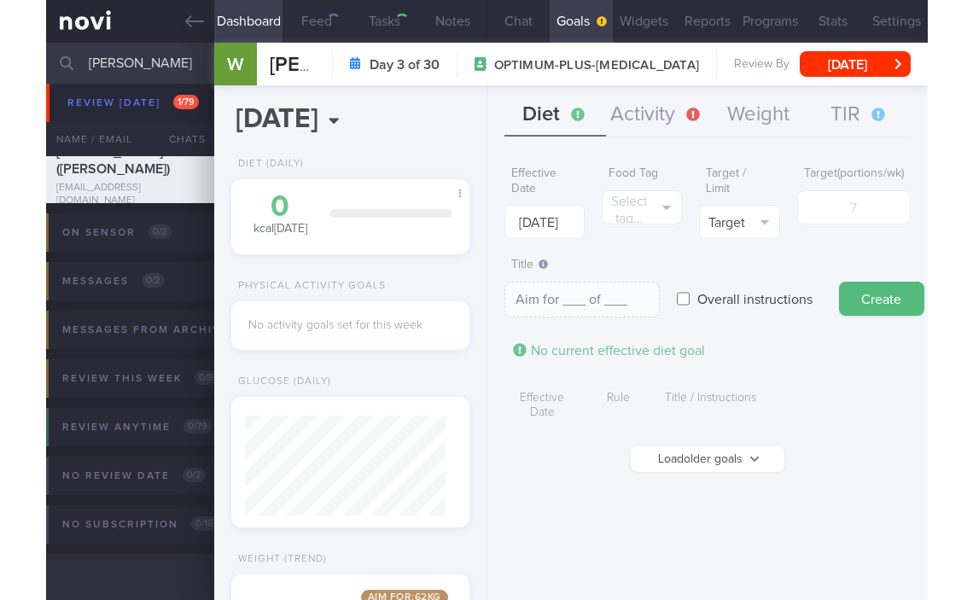
scroll to position [100, 201]
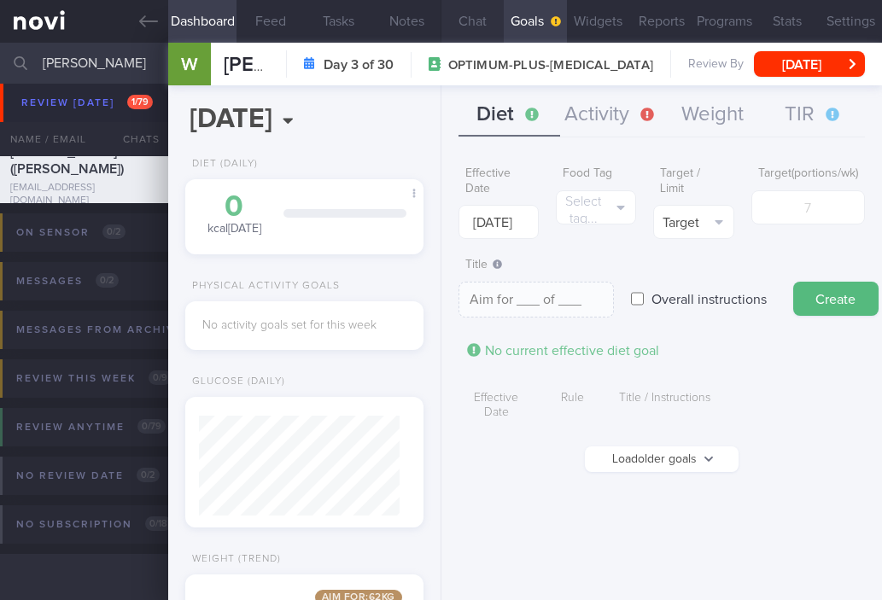
click at [481, 15] on button "Chat" at bounding box center [472, 21] width 63 height 43
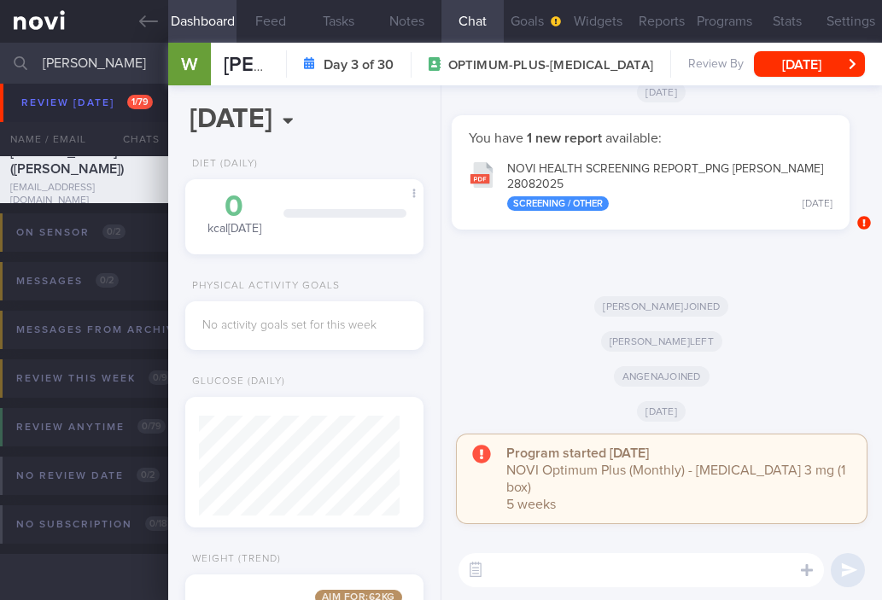
click at [508, 568] on textarea at bounding box center [640, 570] width 365 height 34
type textarea "Hi Mr [PERSON_NAME]"
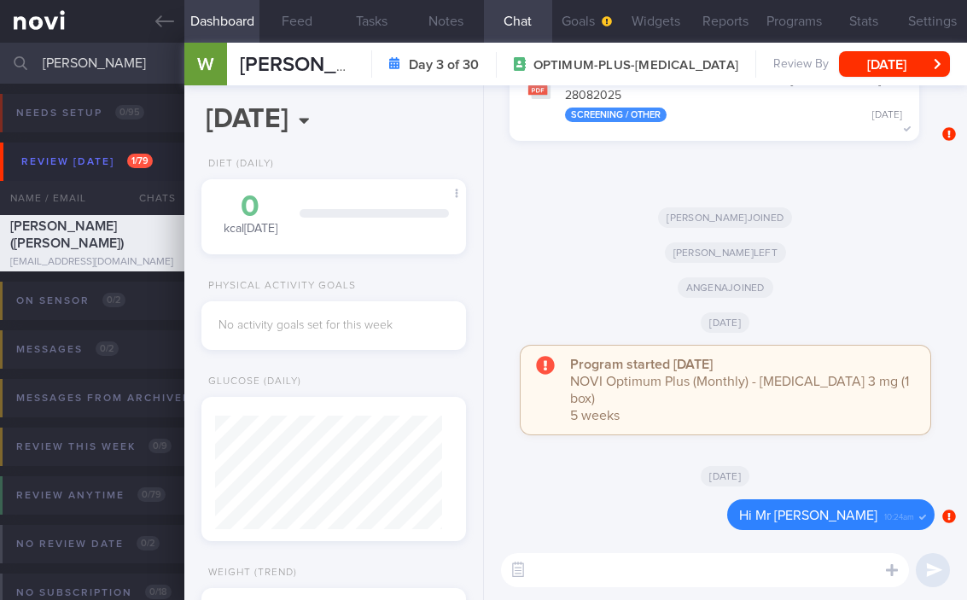
scroll to position [114, 227]
click at [310, 27] on button "Feed" at bounding box center [296, 21] width 75 height 43
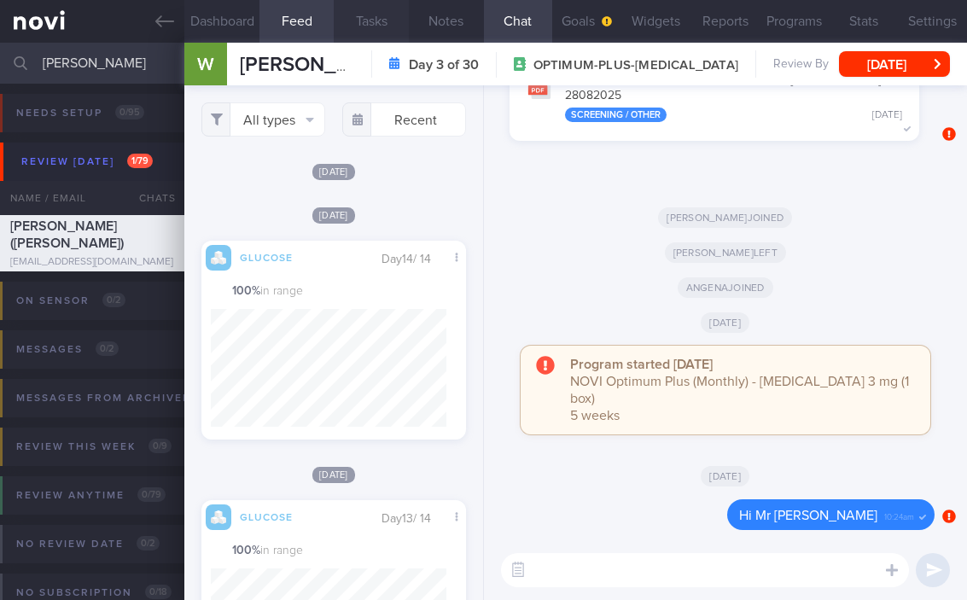
click at [371, 23] on button "Tasks" at bounding box center [371, 21] width 75 height 43
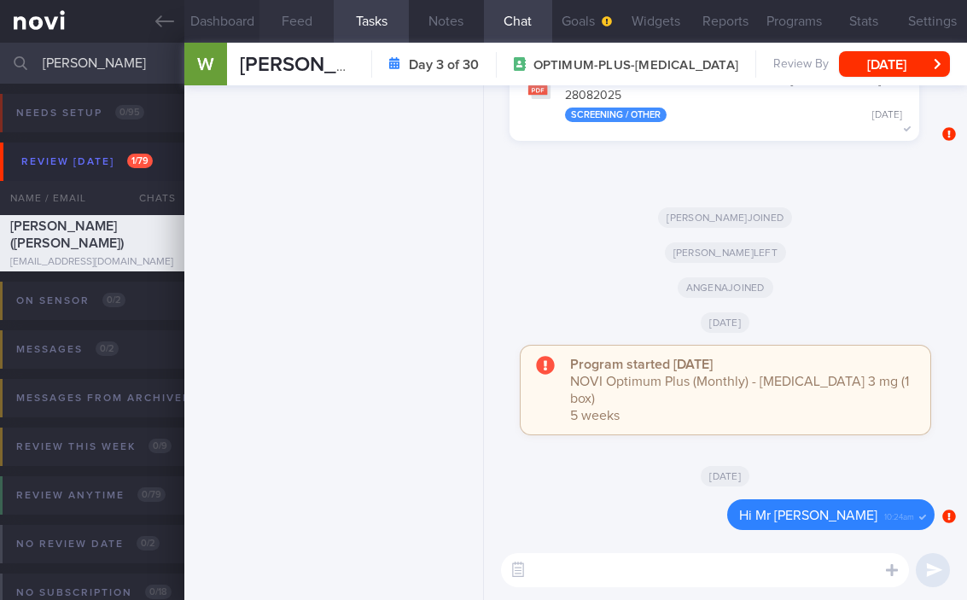
click at [276, 20] on button "Feed" at bounding box center [296, 21] width 75 height 43
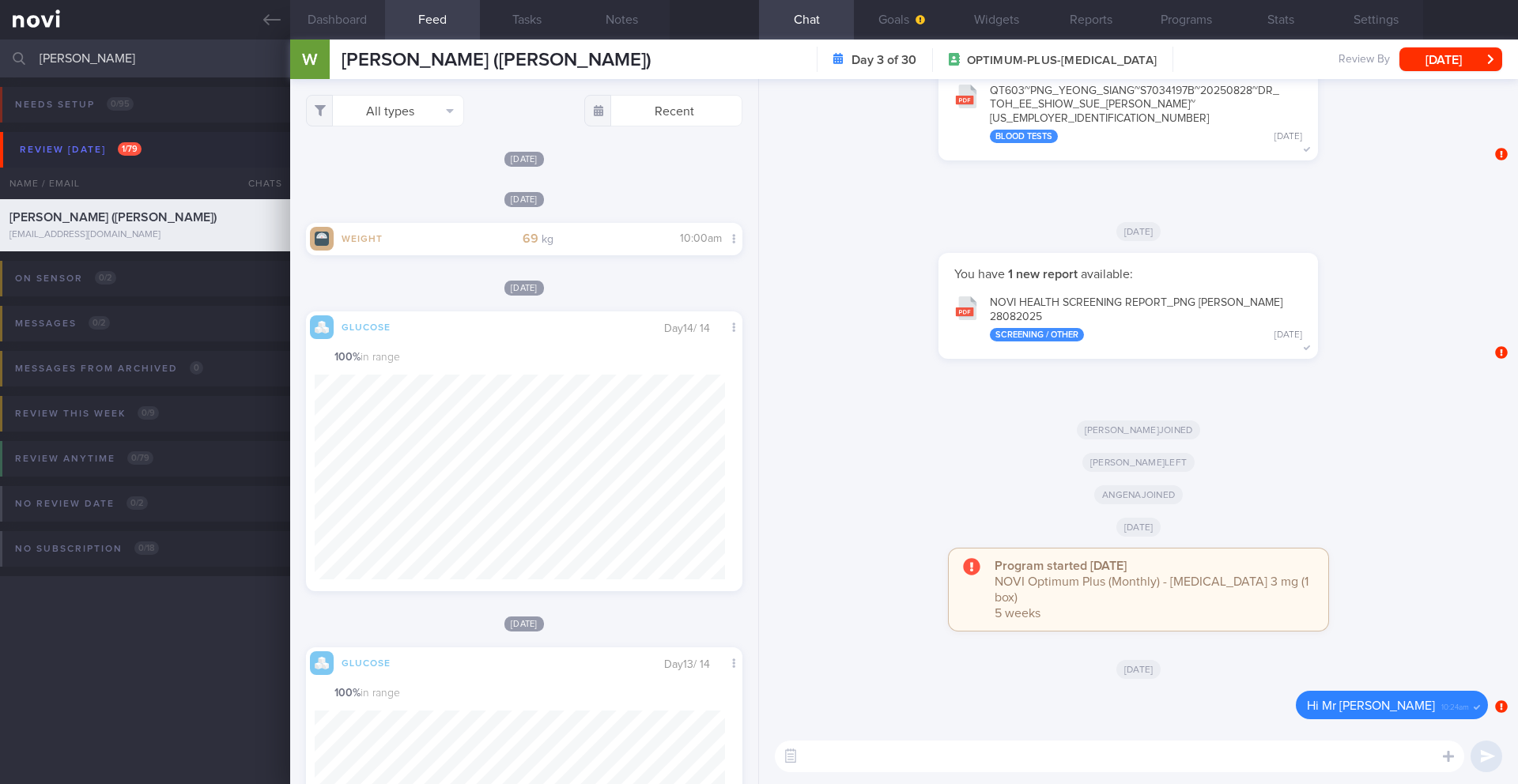
scroll to position [258, 411]
click at [895, 554] on textarea at bounding box center [1119, 756] width 689 height 31
paste textarea "Hi [patient’s name], this is your health coach, Angena. It was nice speaking to…"
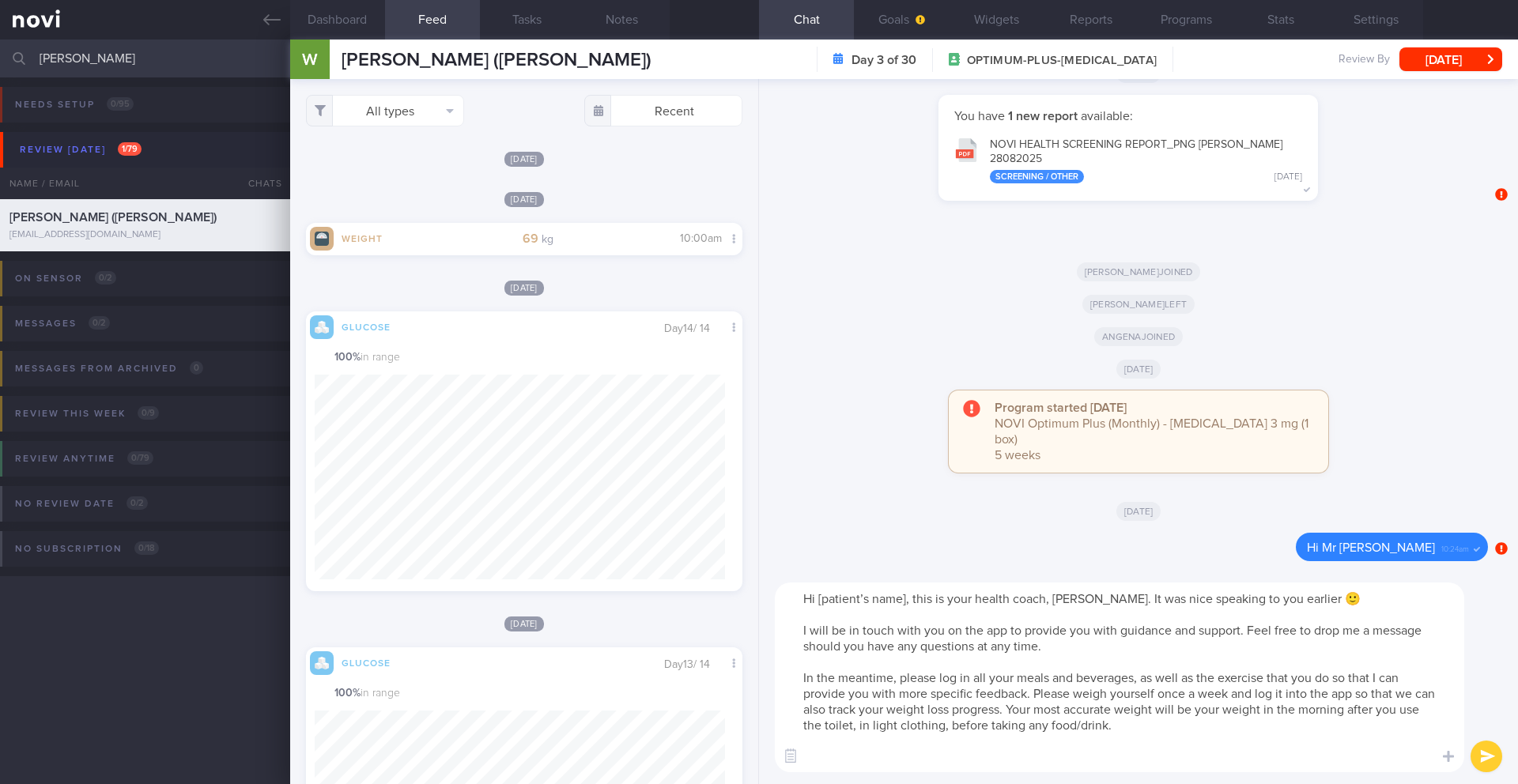
scroll to position [0, 0]
drag, startPoint x: 907, startPoint y: 597, endPoint x: 837, endPoint y: 597, distance: 70.0
click at [837, 554] on textarea "Hi [patient’s name], this is your health coach, Angena. It was nice speaking to…" at bounding box center [1119, 677] width 689 height 190
click at [824, 554] on textarea "Hi Mr Png, this is your health coach, Angena. It was nice speaking to you earli…" at bounding box center [1119, 677] width 689 height 190
paste textarea "- To ensure you don't miss notifications, please go to the "Settings" section o…"
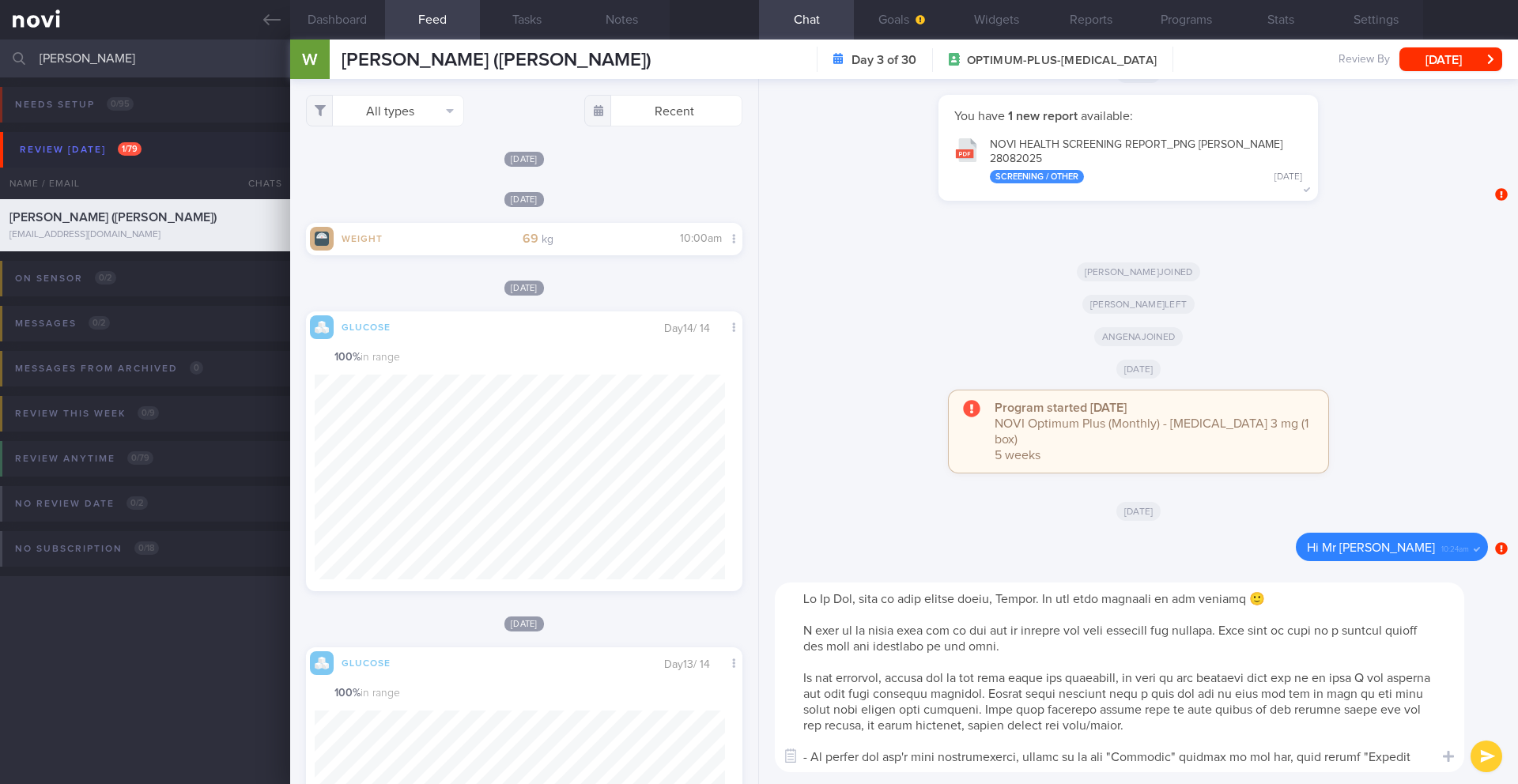
scroll to position [16, 0]
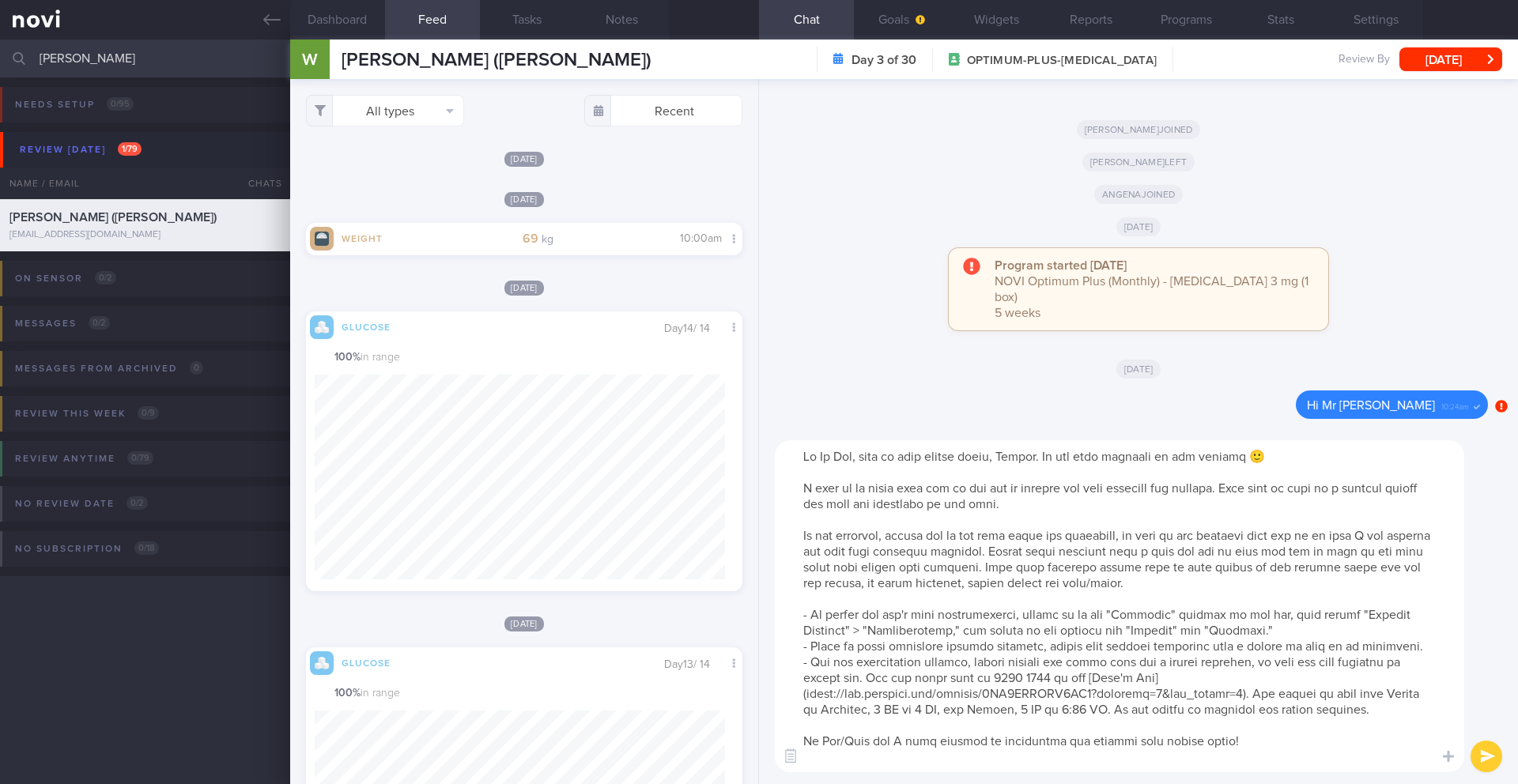
drag, startPoint x: 873, startPoint y: 740, endPoint x: 782, endPoint y: 740, distance: 91.0
click at [782, 554] on textarea at bounding box center [1119, 605] width 689 height 331
click at [895, 554] on textarea at bounding box center [1119, 605] width 689 height 331
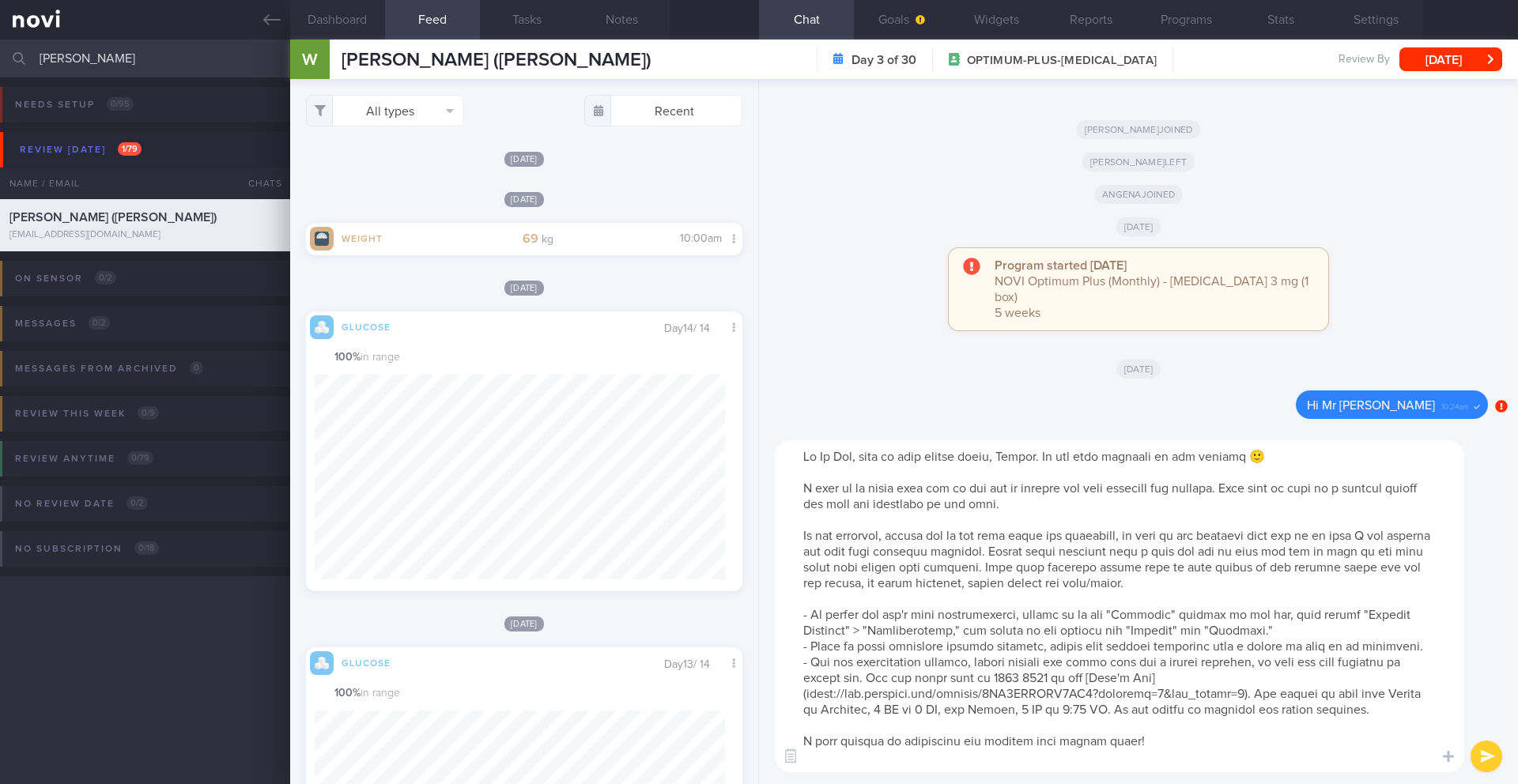
click at [895, 509] on textarea at bounding box center [1119, 605] width 689 height 331
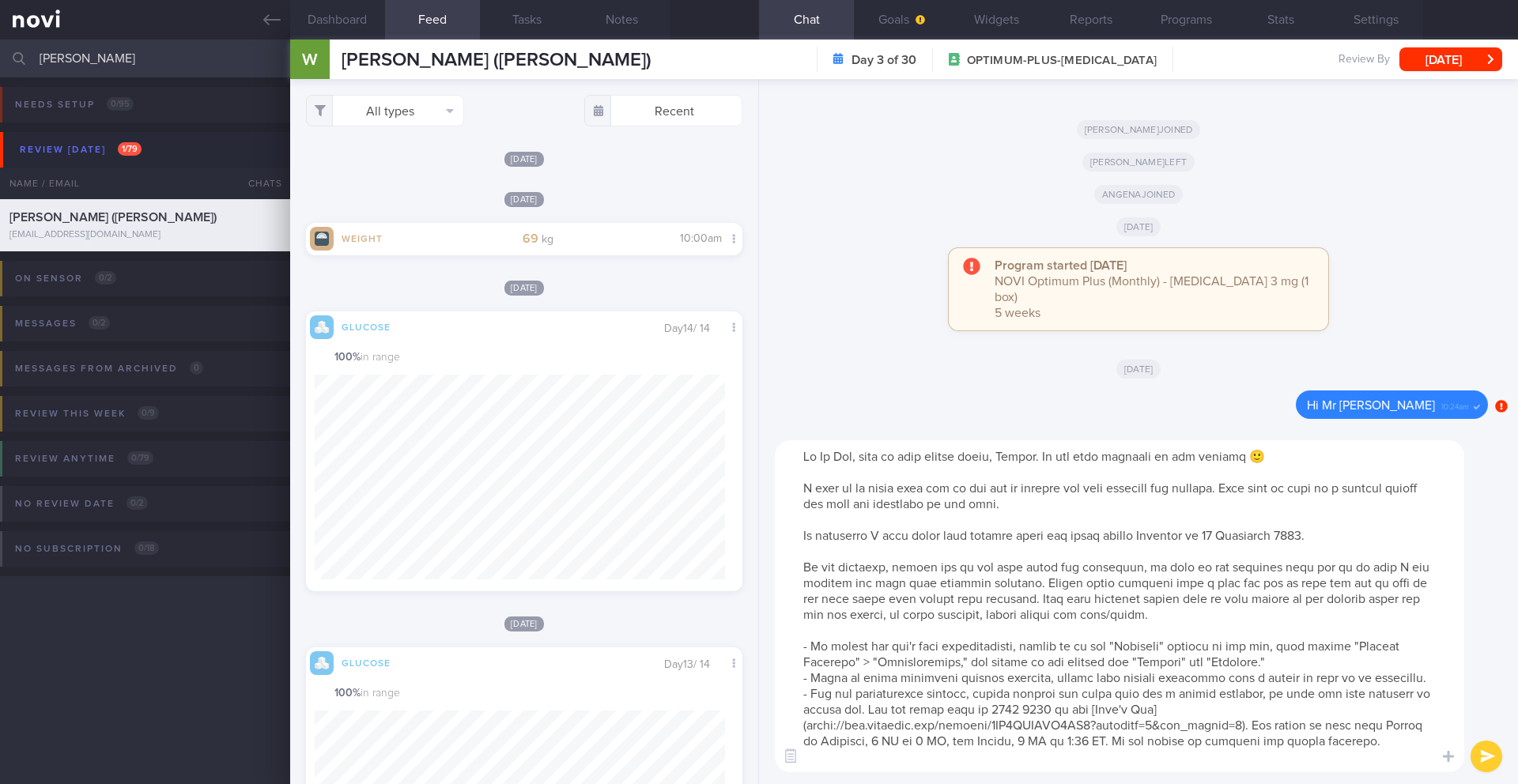
drag, startPoint x: 938, startPoint y: 566, endPoint x: 897, endPoint y: 566, distance: 41.0
click at [895, 554] on textarea at bounding box center [1119, 605] width 689 height 331
click at [849, 554] on textarea at bounding box center [1119, 605] width 689 height 331
drag, startPoint x: 894, startPoint y: 568, endPoint x: 799, endPoint y: 568, distance: 95.0
click at [799, 554] on textarea at bounding box center [1119, 605] width 689 height 331
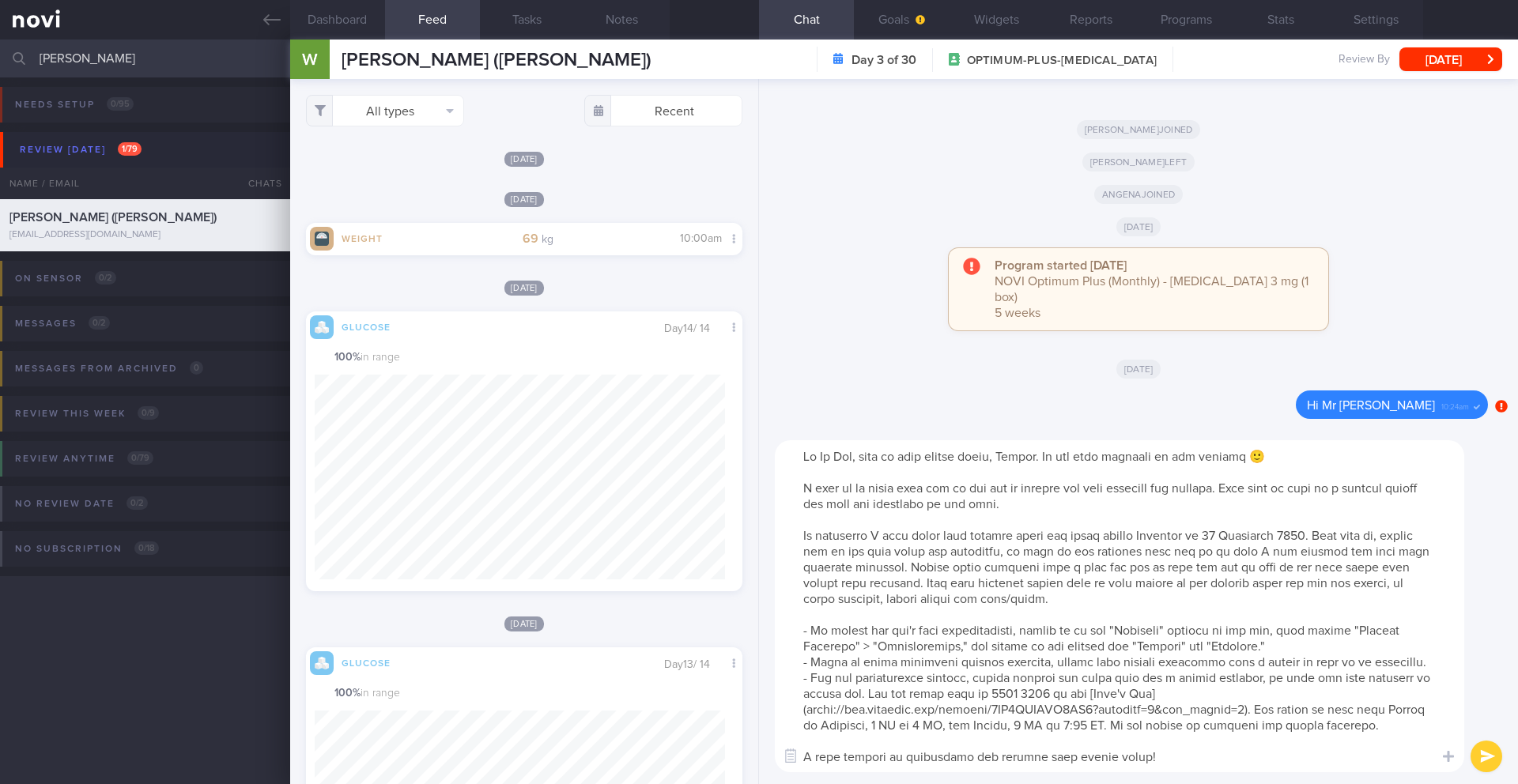
drag, startPoint x: 1085, startPoint y: 504, endPoint x: 784, endPoint y: 495, distance: 301.1
click at [784, 495] on textarea at bounding box center [1119, 605] width 689 height 331
click at [895, 509] on textarea at bounding box center [1119, 605] width 689 height 331
drag, startPoint x: 1247, startPoint y: 487, endPoint x: 1253, endPoint y: 509, distance: 22.8
click at [895, 509] on textarea at bounding box center [1119, 605] width 689 height 331
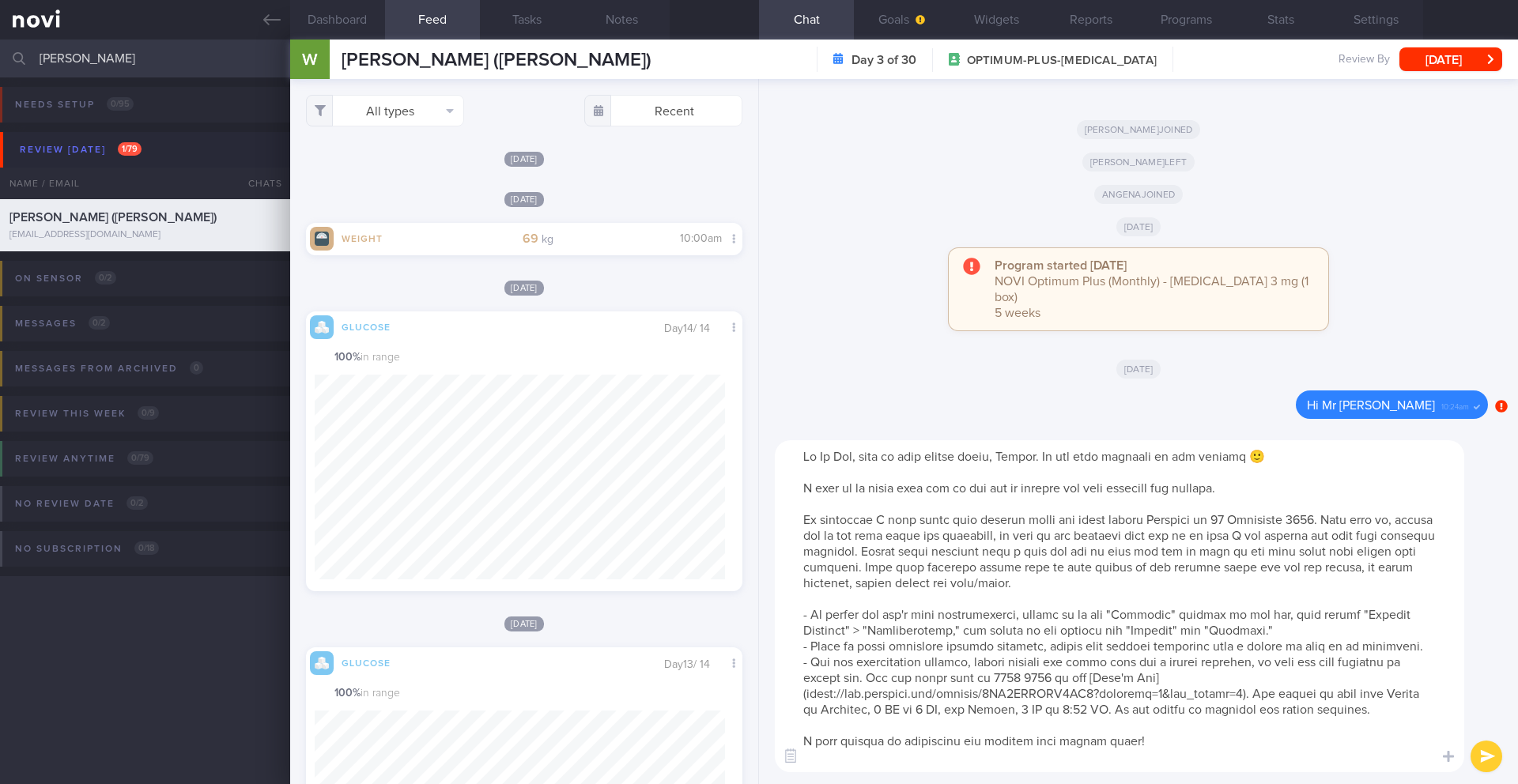
click at [895, 554] on textarea at bounding box center [1119, 605] width 689 height 331
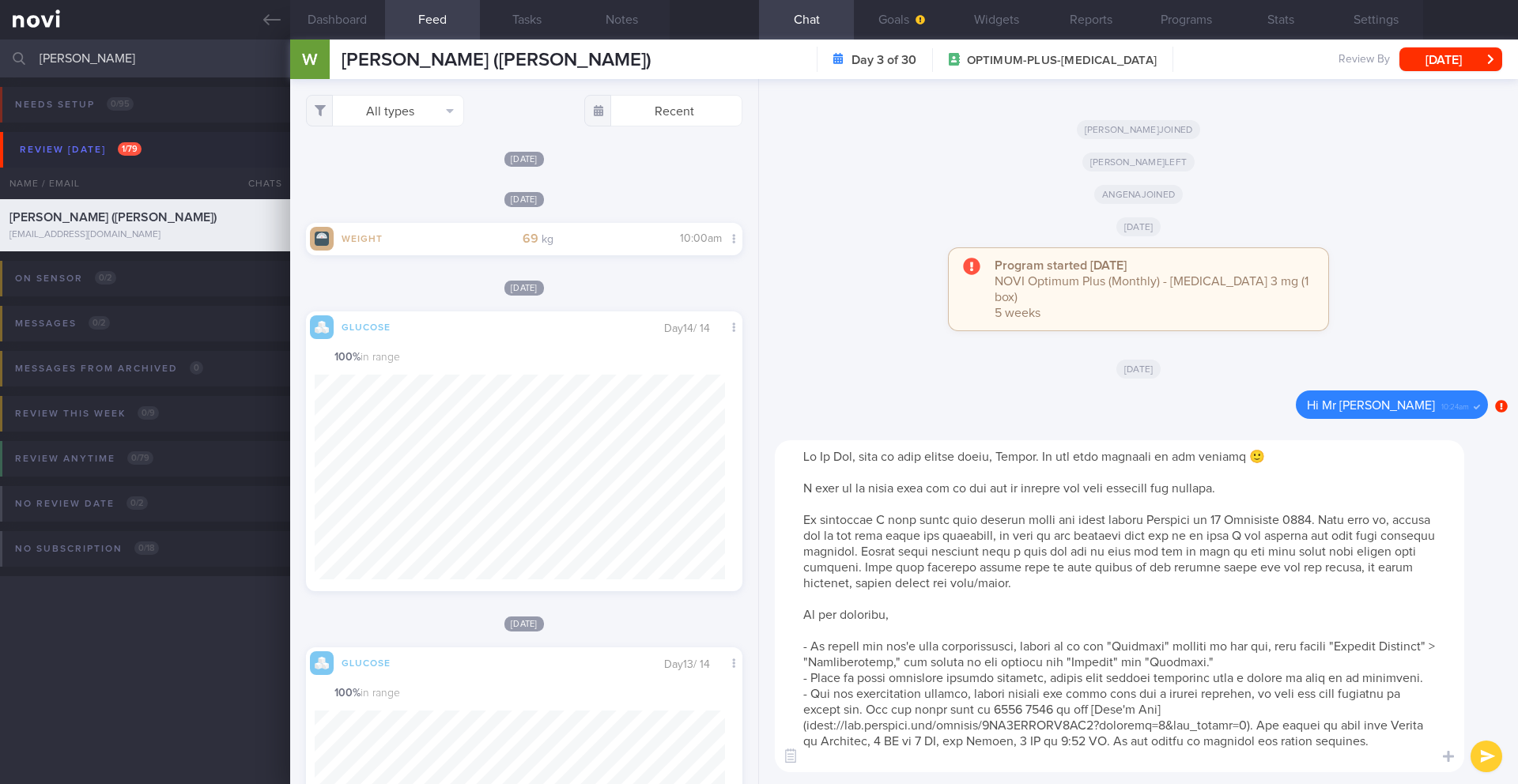
paste textarea "Feel free to drop me a message should you have any questions at any time."
click at [895, 554] on textarea at bounding box center [1119, 605] width 689 height 331
drag, startPoint x: 795, startPoint y: 617, endPoint x: 887, endPoint y: 621, distance: 92.1
click at [887, 554] on textarea at bounding box center [1119, 605] width 689 height 331
click at [822, 554] on textarea at bounding box center [1119, 605] width 689 height 331
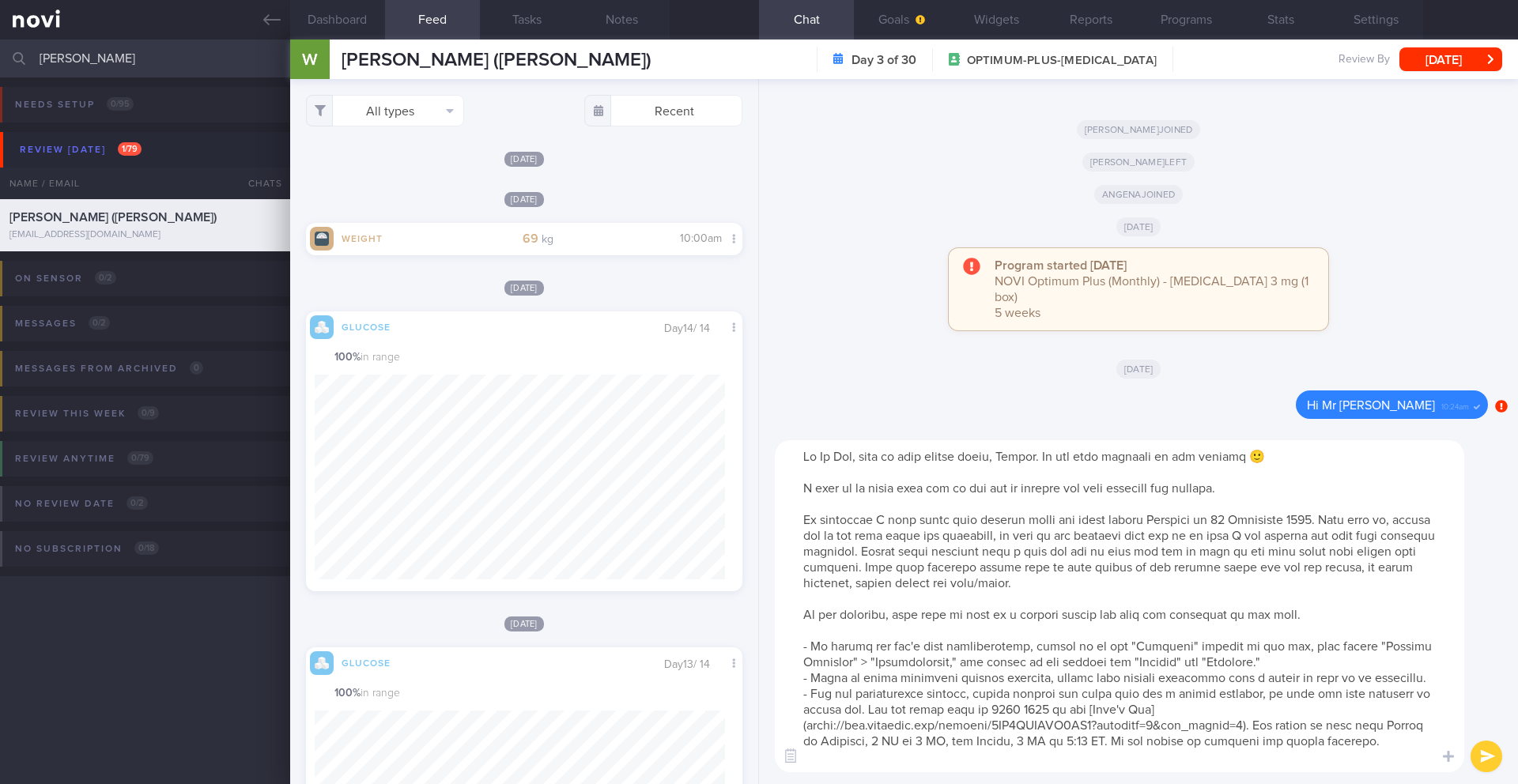
click at [793, 554] on textarea at bounding box center [1119, 605] width 689 height 331
paste textarea "While there won’t be active coaching, we’re still available to answer any quest…"
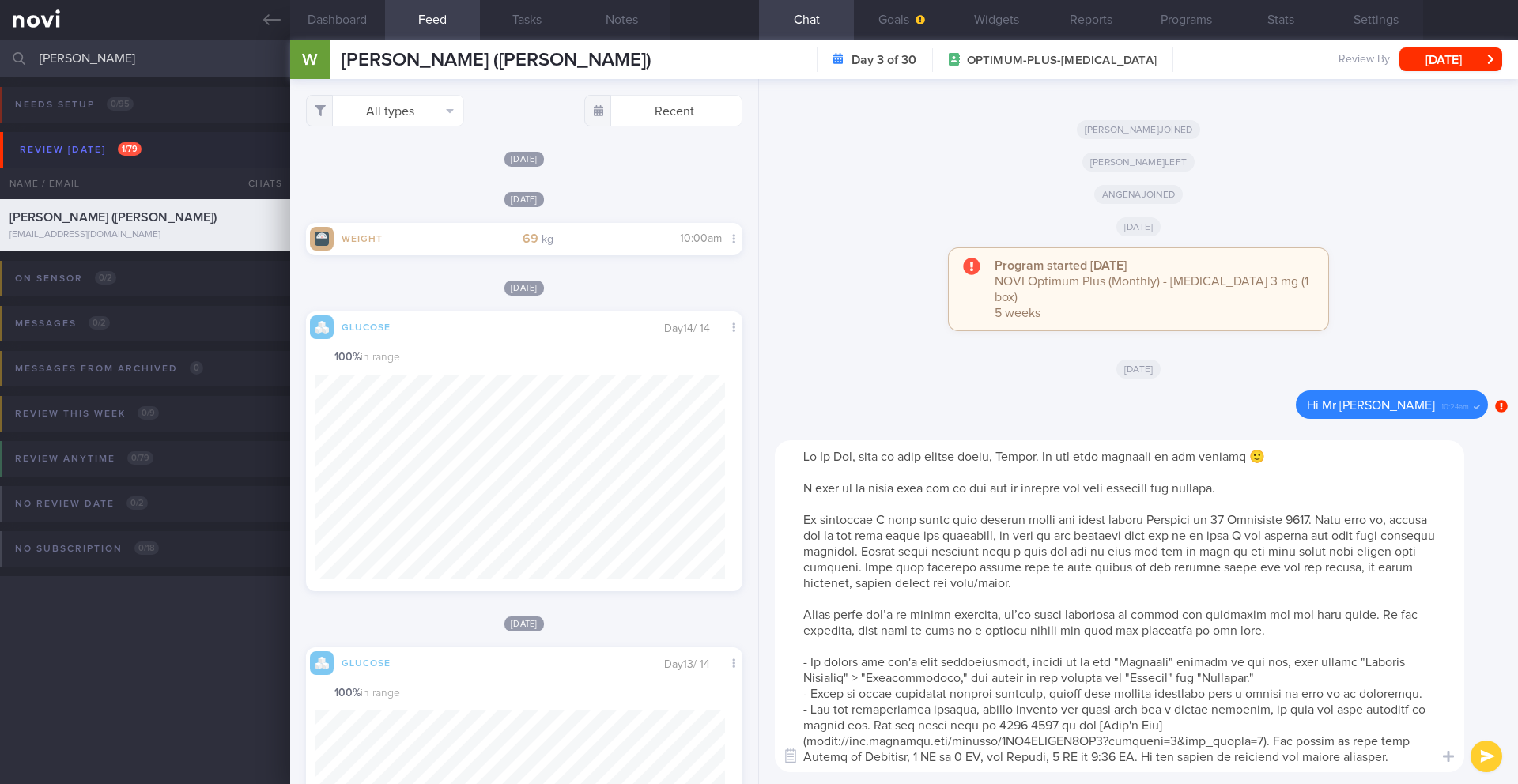
drag, startPoint x: 1014, startPoint y: 615, endPoint x: 1314, endPoint y: 622, distance: 300.1
click at [895, 554] on textarea at bounding box center [1119, 605] width 689 height 331
drag, startPoint x: 1366, startPoint y: 614, endPoint x: 788, endPoint y: 611, distance: 578.0
click at [788, 554] on textarea at bounding box center [1119, 605] width 689 height 331
click at [895, 554] on textarea at bounding box center [1119, 605] width 689 height 331
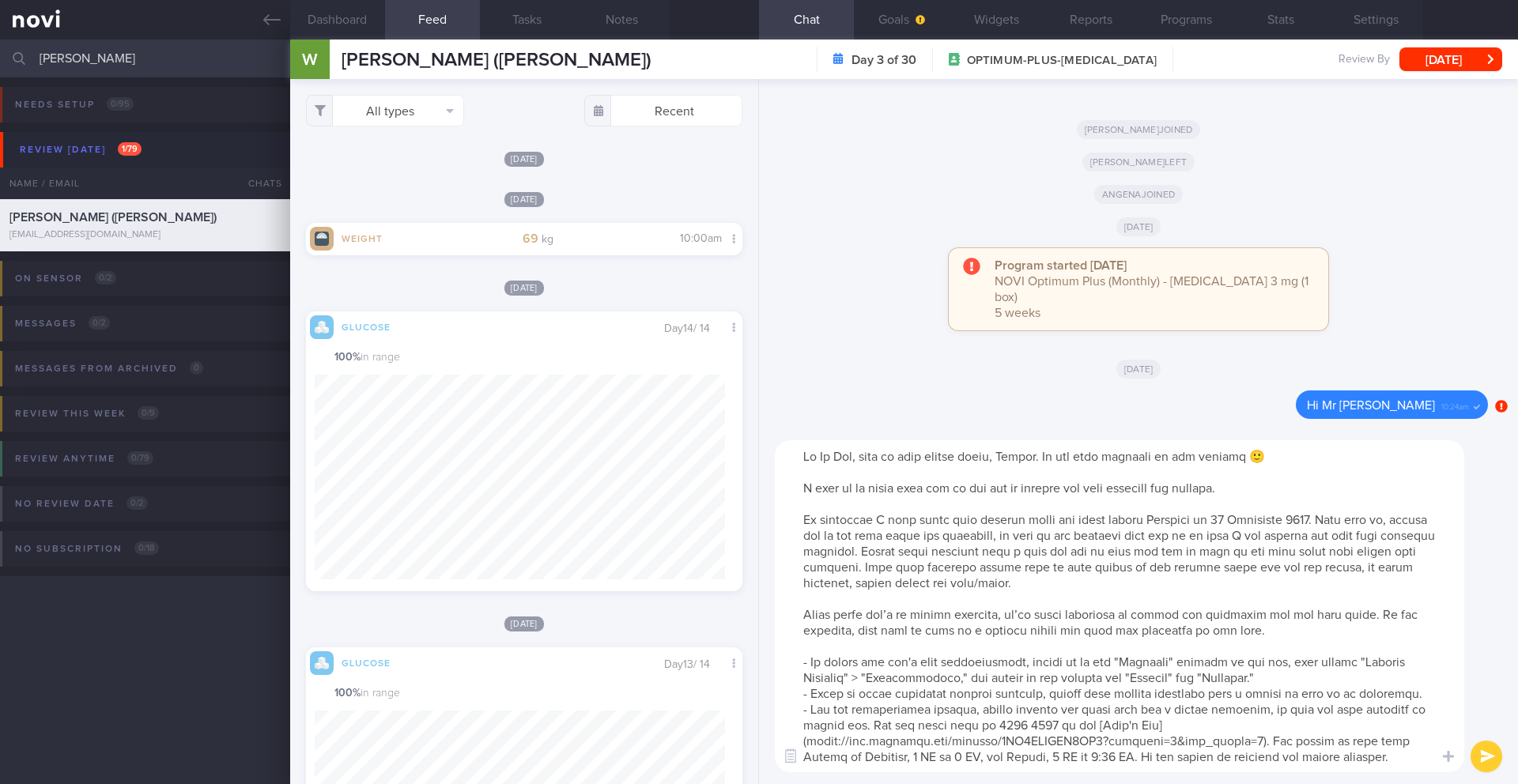
click at [895, 554] on textarea at bounding box center [1119, 605] width 689 height 331
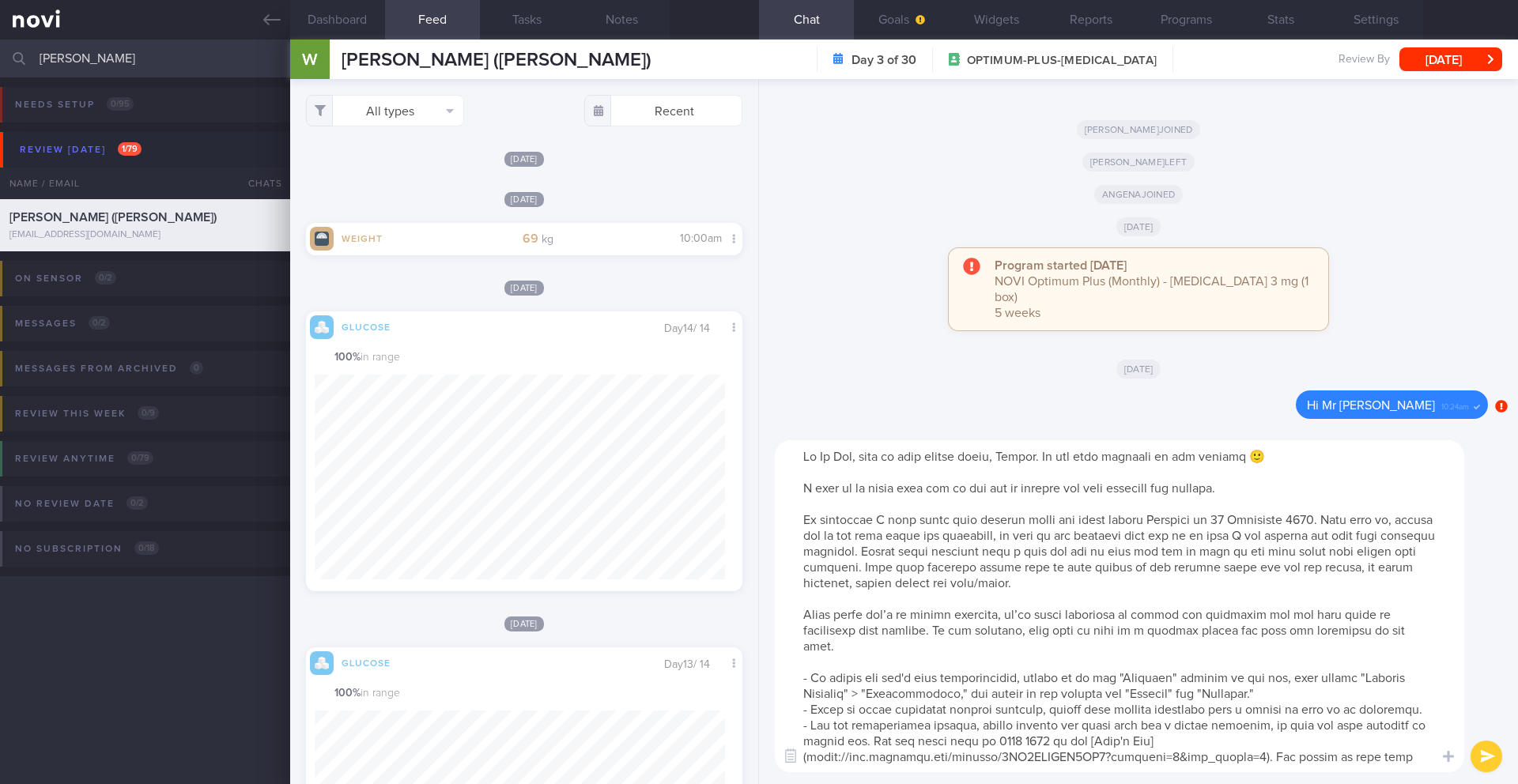
drag, startPoint x: 976, startPoint y: 636, endPoint x: 1016, endPoint y: 653, distance: 43.5
click at [895, 554] on textarea at bounding box center [1119, 605] width 689 height 331
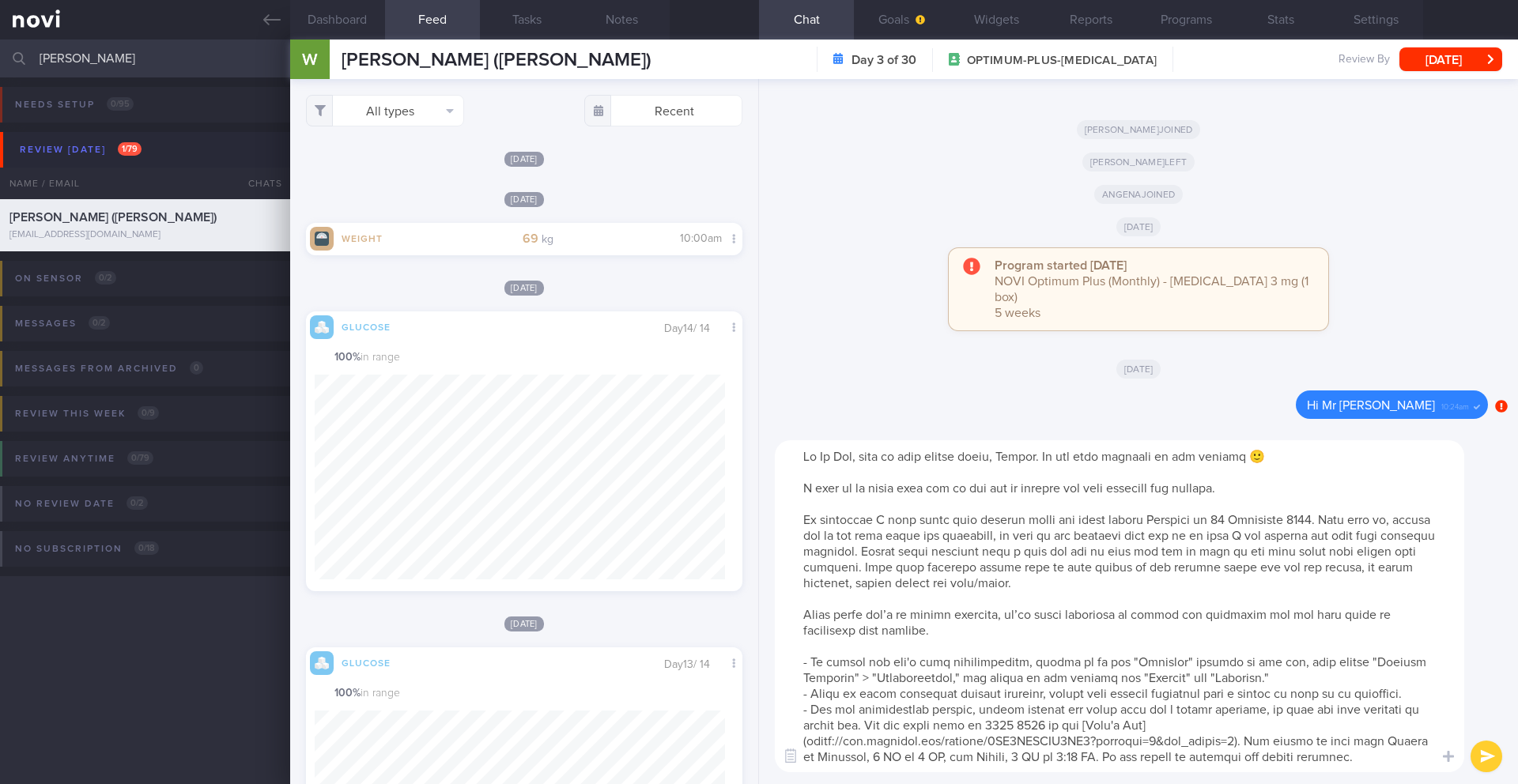
drag, startPoint x: 951, startPoint y: 639, endPoint x: 769, endPoint y: 486, distance: 237.8
click at [769, 486] on div "​ ​" at bounding box center [1137, 606] width 759 height 355
paste textarea "on the app to provide guidance and support. As requested, I've paused your prog…"
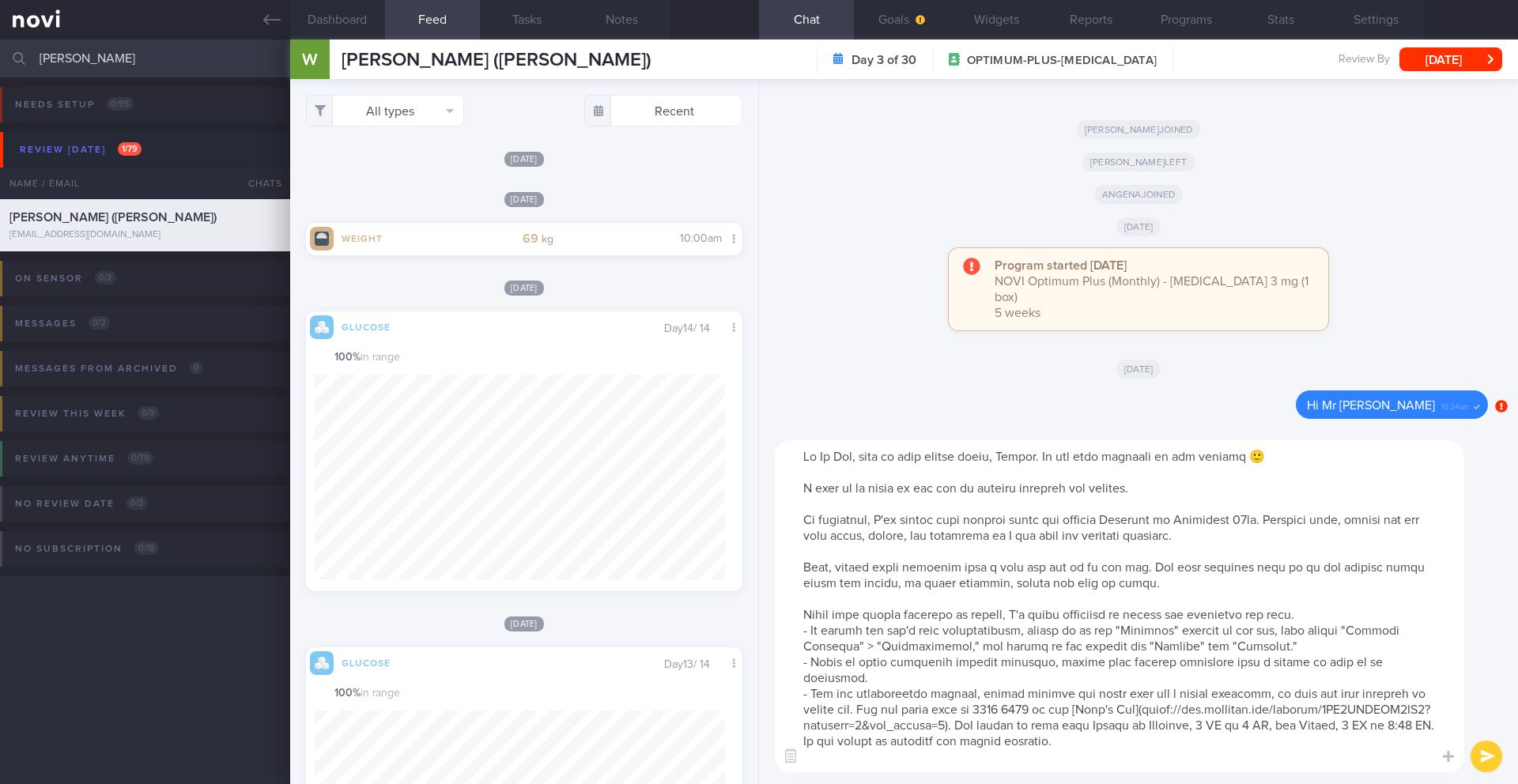
click at [895, 455] on textarea at bounding box center [1119, 605] width 689 height 331
click at [790, 493] on textarea at bounding box center [1119, 605] width 689 height 331
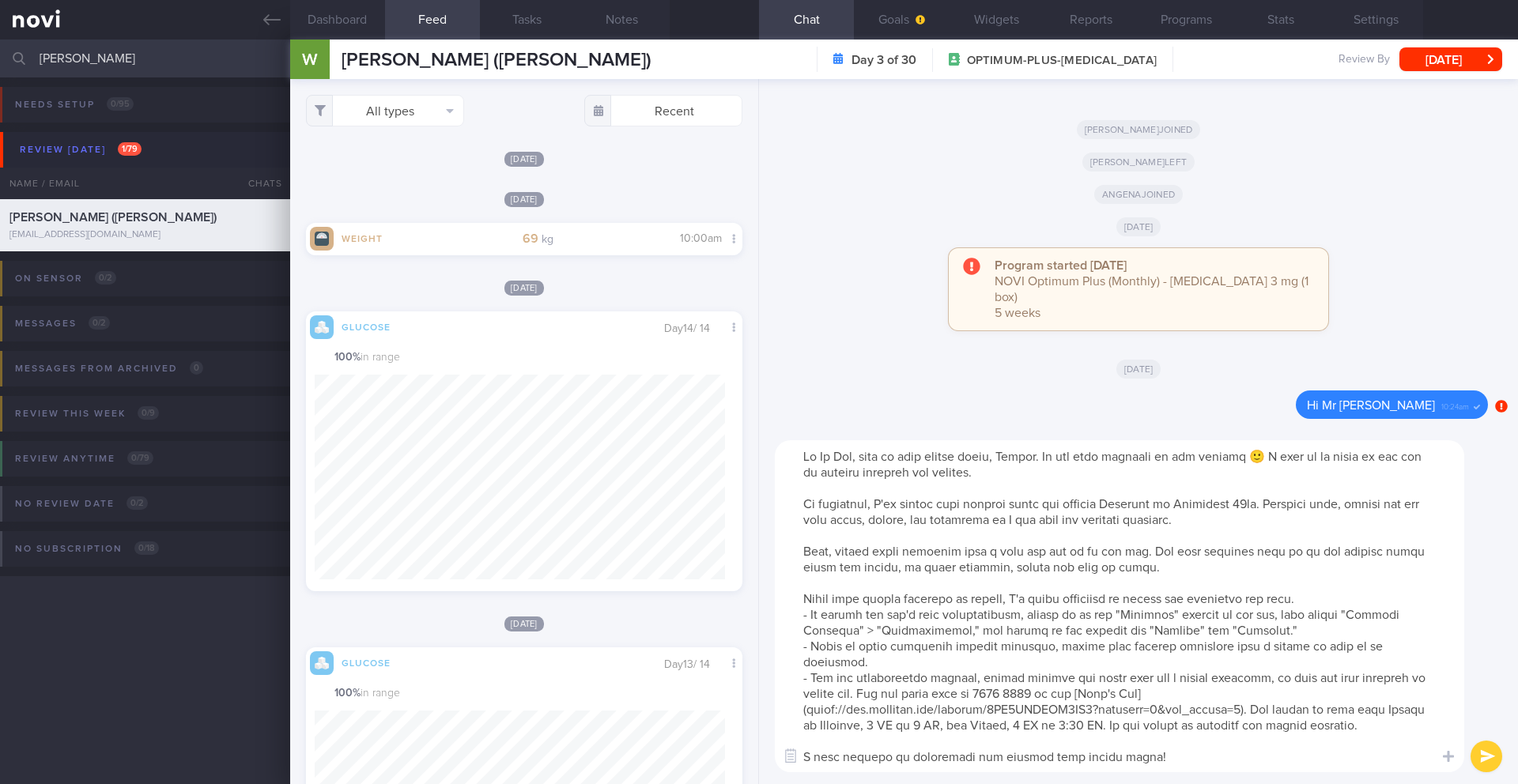
click at [895, 504] on textarea at bounding box center [1119, 605] width 689 height 331
click at [895, 502] on textarea at bounding box center [1119, 605] width 689 height 331
click at [792, 547] on textarea at bounding box center [1119, 605] width 689 height 331
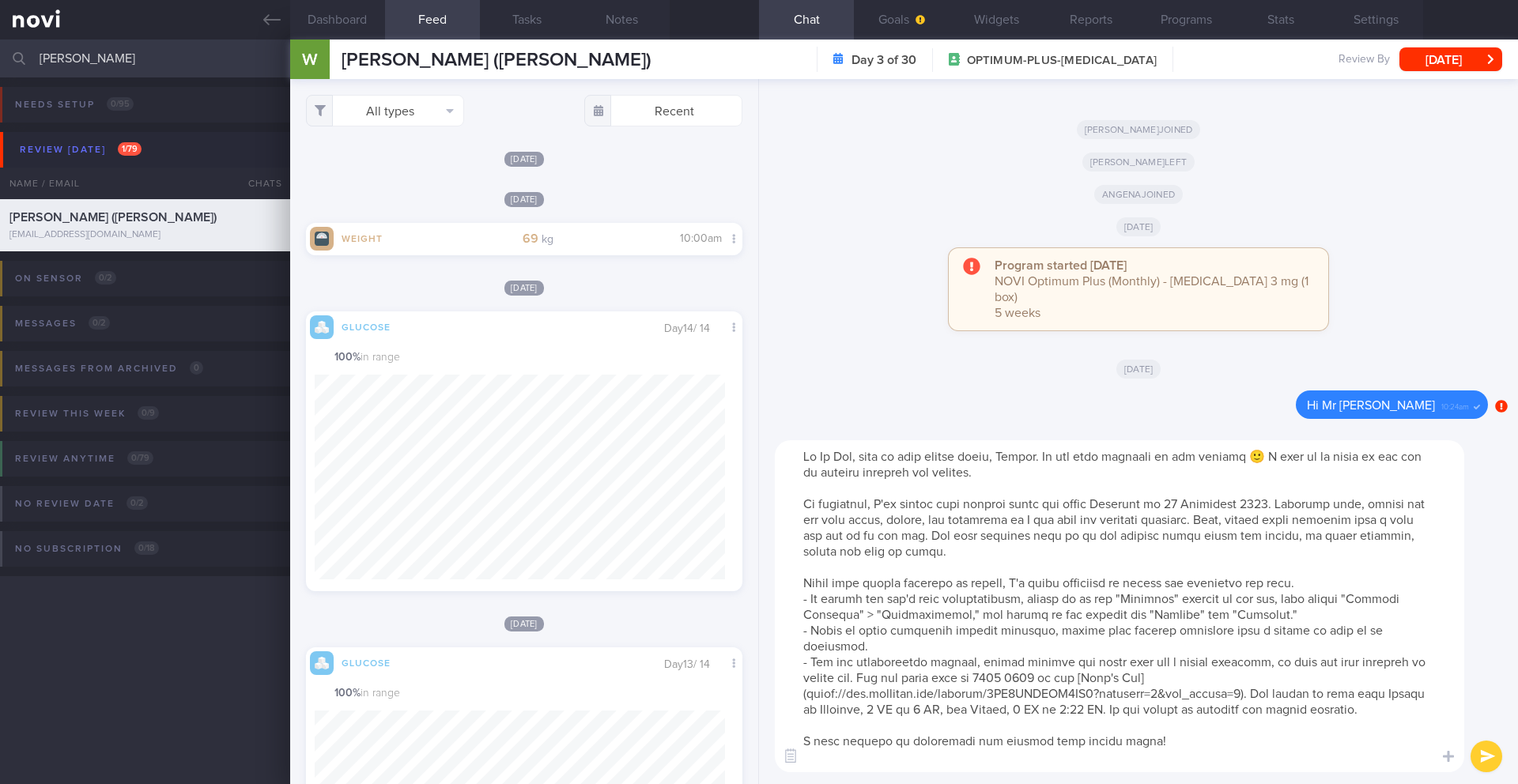
click at [895, 554] on textarea at bounding box center [1119, 605] width 689 height 331
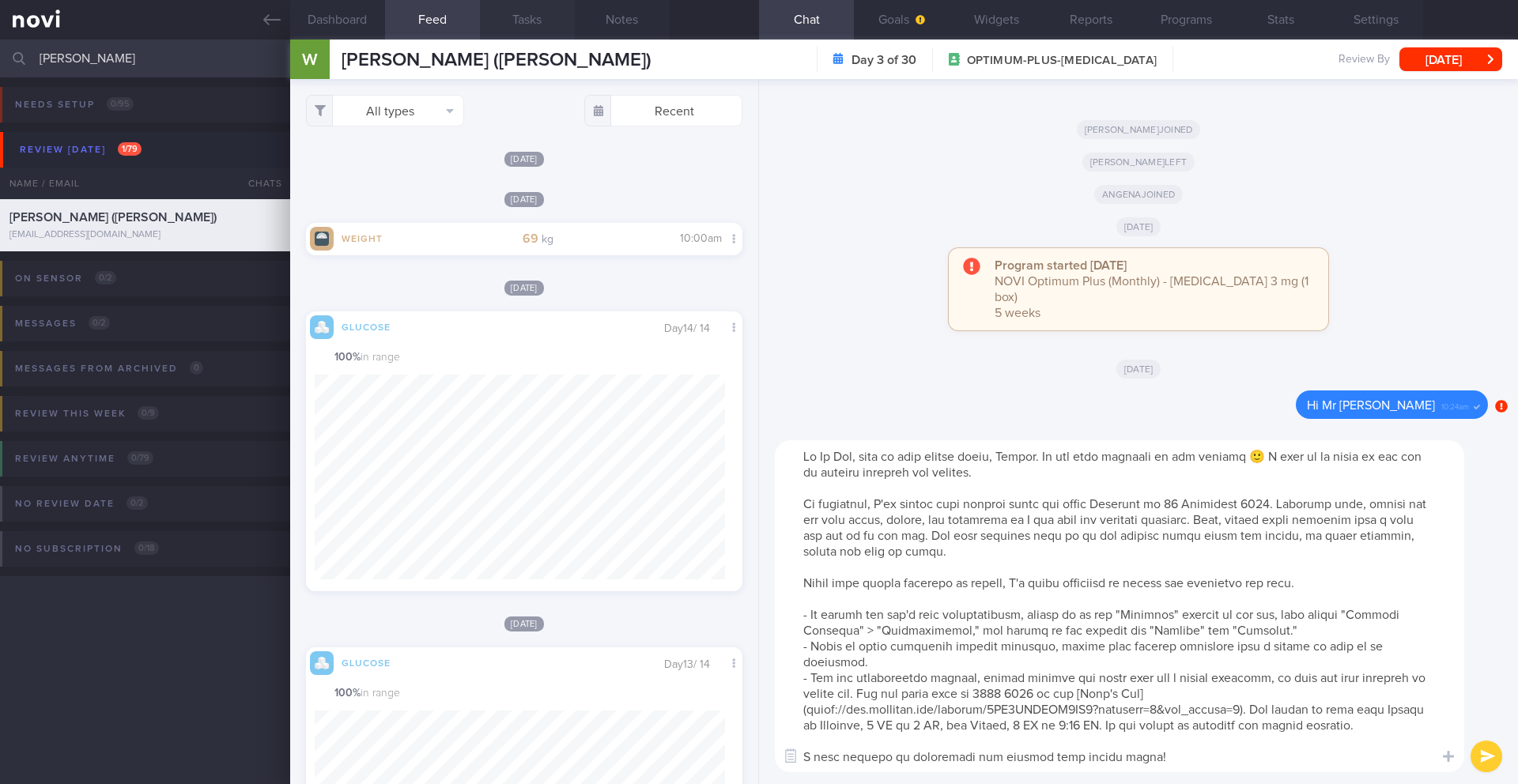
type textarea "Hi Mr Png, this is your health coach, Angena. It was nice speaking to you earli…"
click at [895, 554] on button "submit" at bounding box center [1486, 756] width 31 height 31
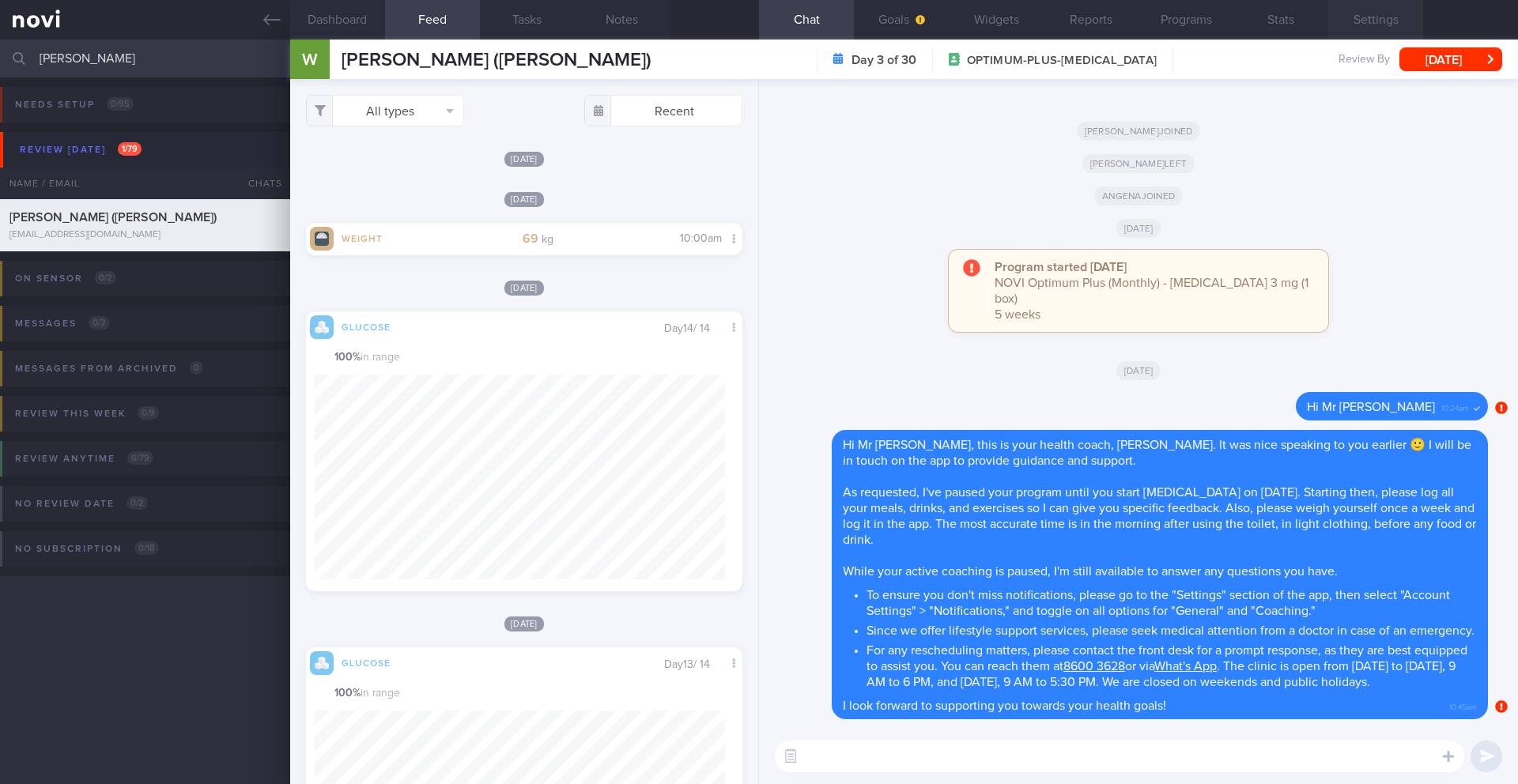
click at [895, 18] on button "Settings" at bounding box center [1375, 19] width 94 height 40
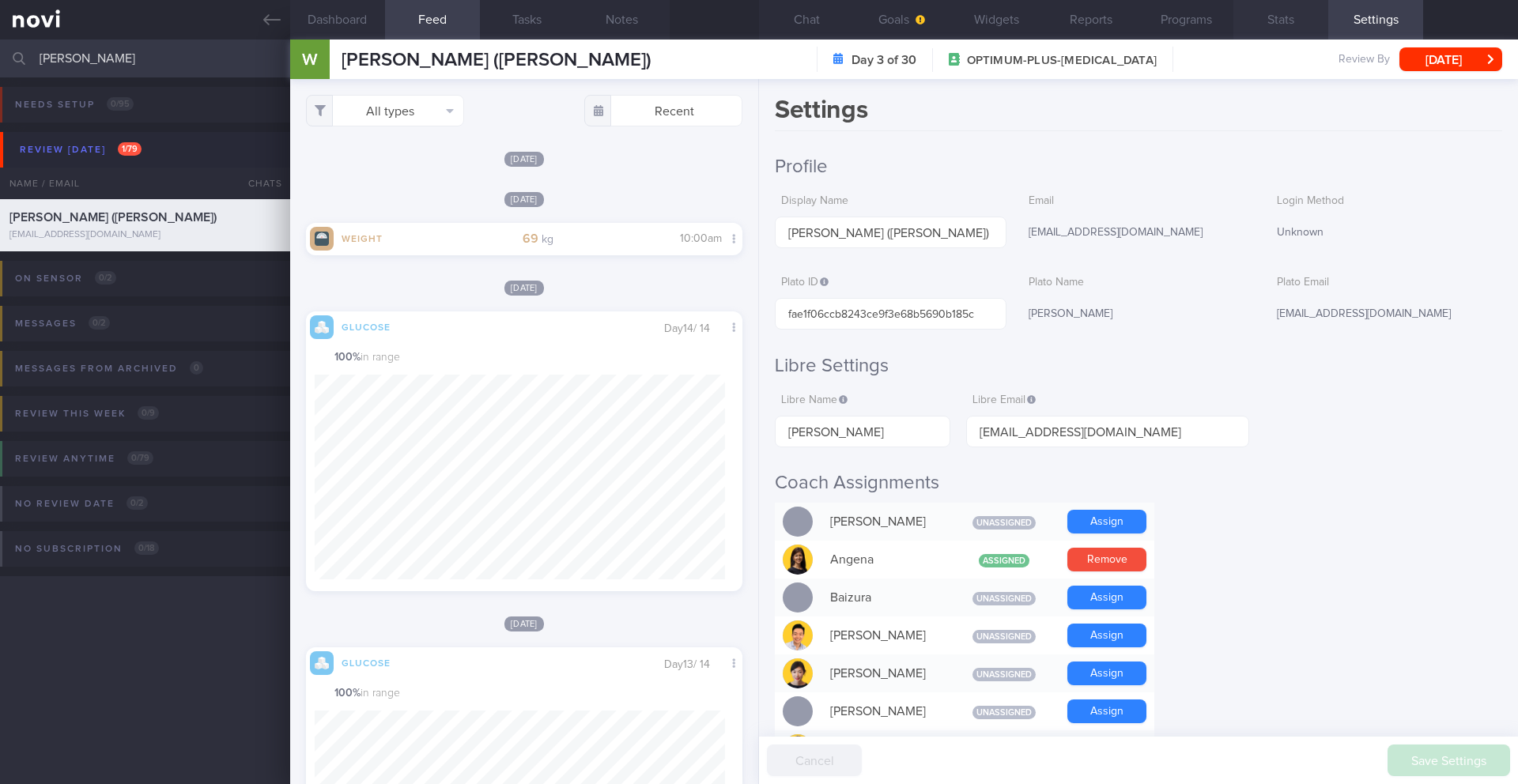
click at [895, 19] on button "Stats" at bounding box center [1280, 19] width 94 height 40
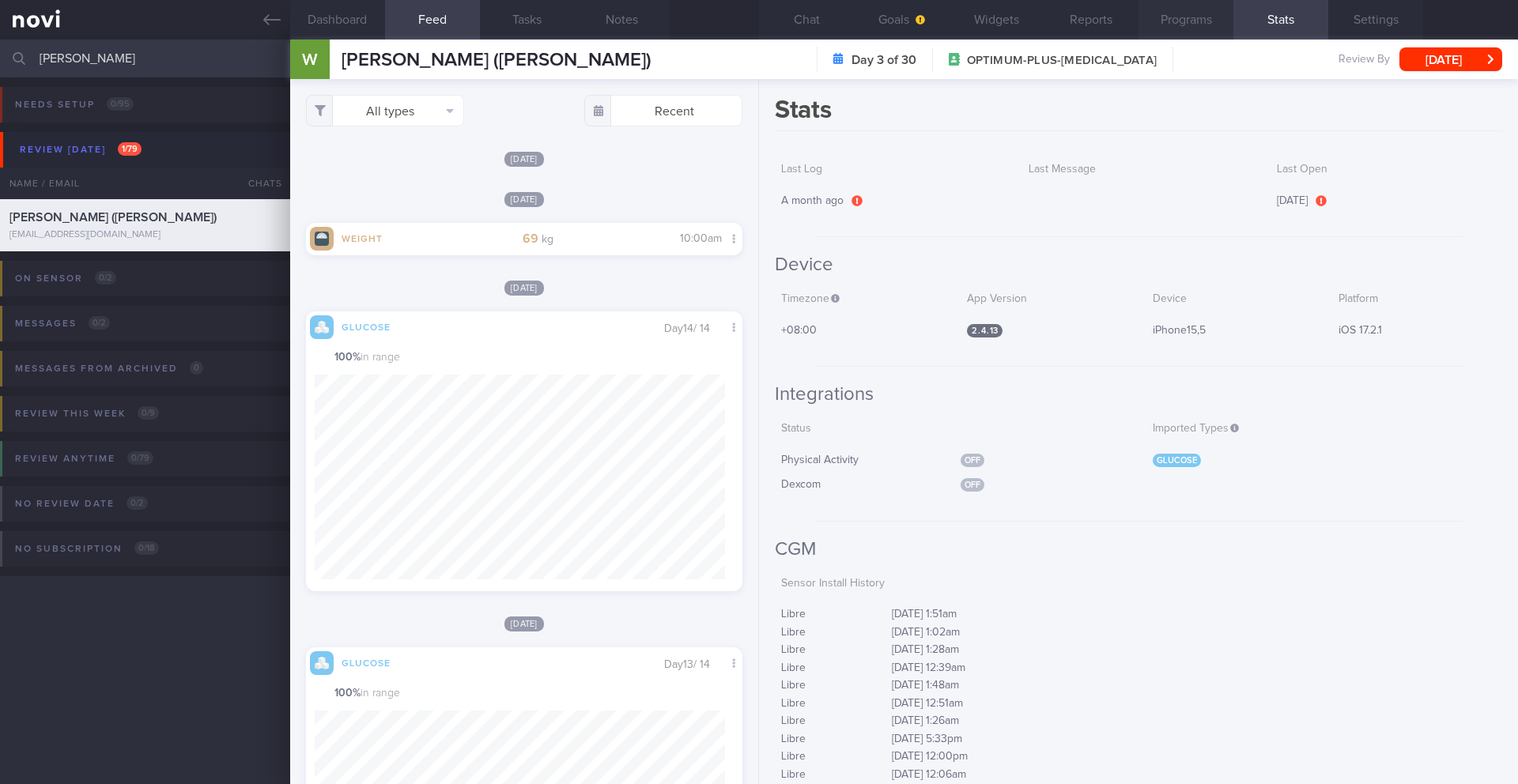
click at [895, 21] on button "Programs" at bounding box center [1186, 19] width 94 height 40
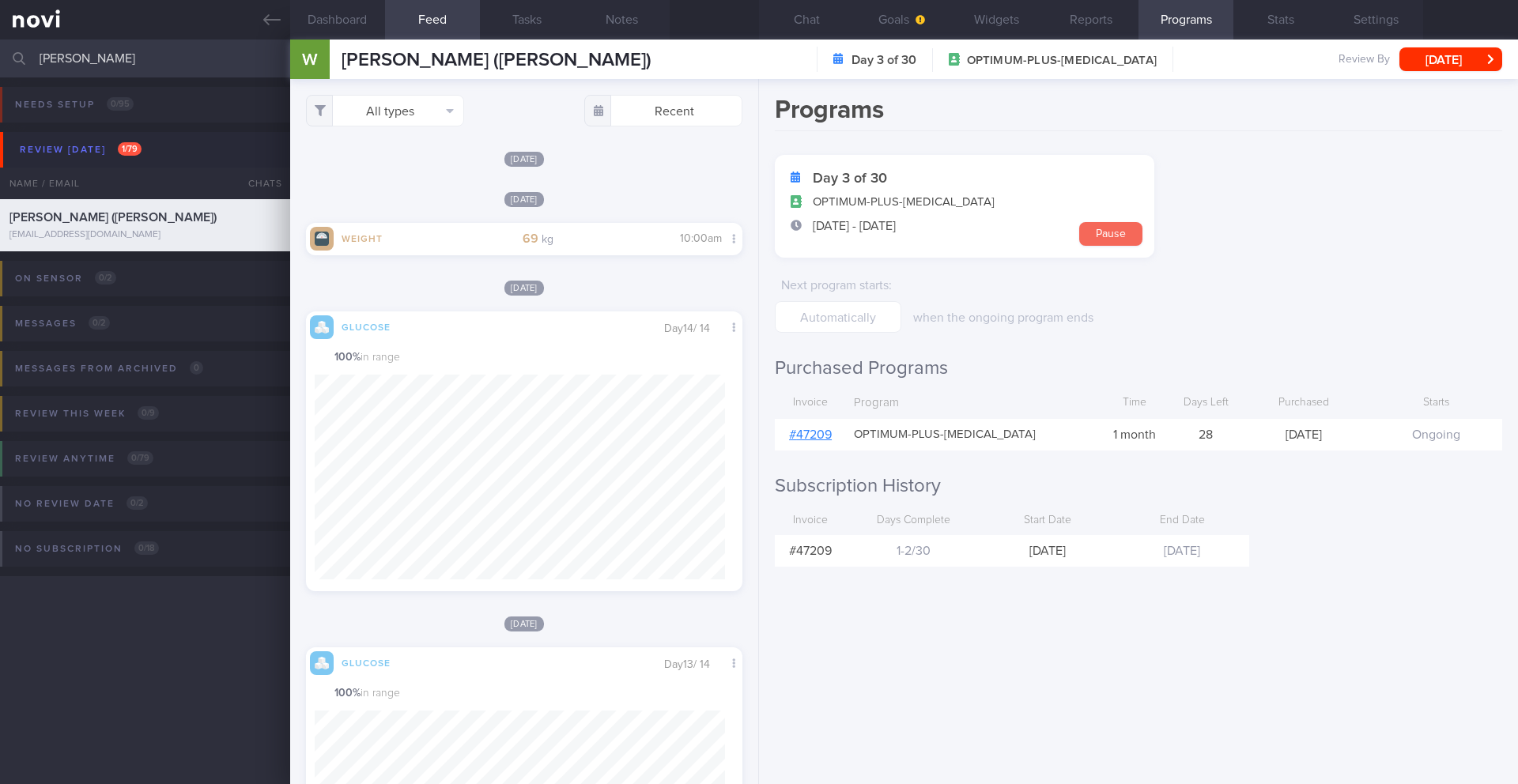
click at [895, 237] on button "Pause" at bounding box center [1110, 234] width 63 height 24
select select "8"
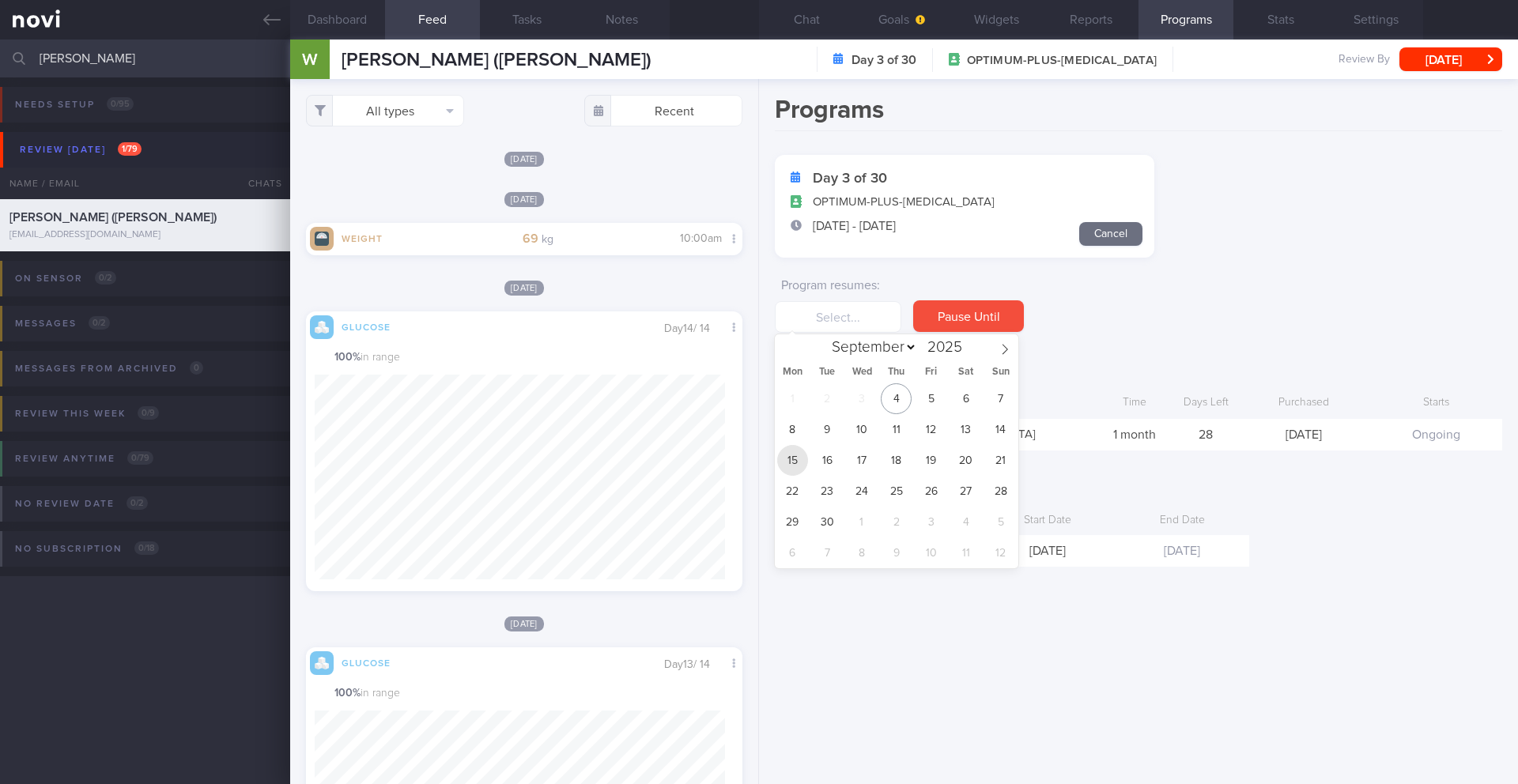
click at [796, 467] on span "15" at bounding box center [792, 459] width 31 height 31
type input "15 Sep 2025"
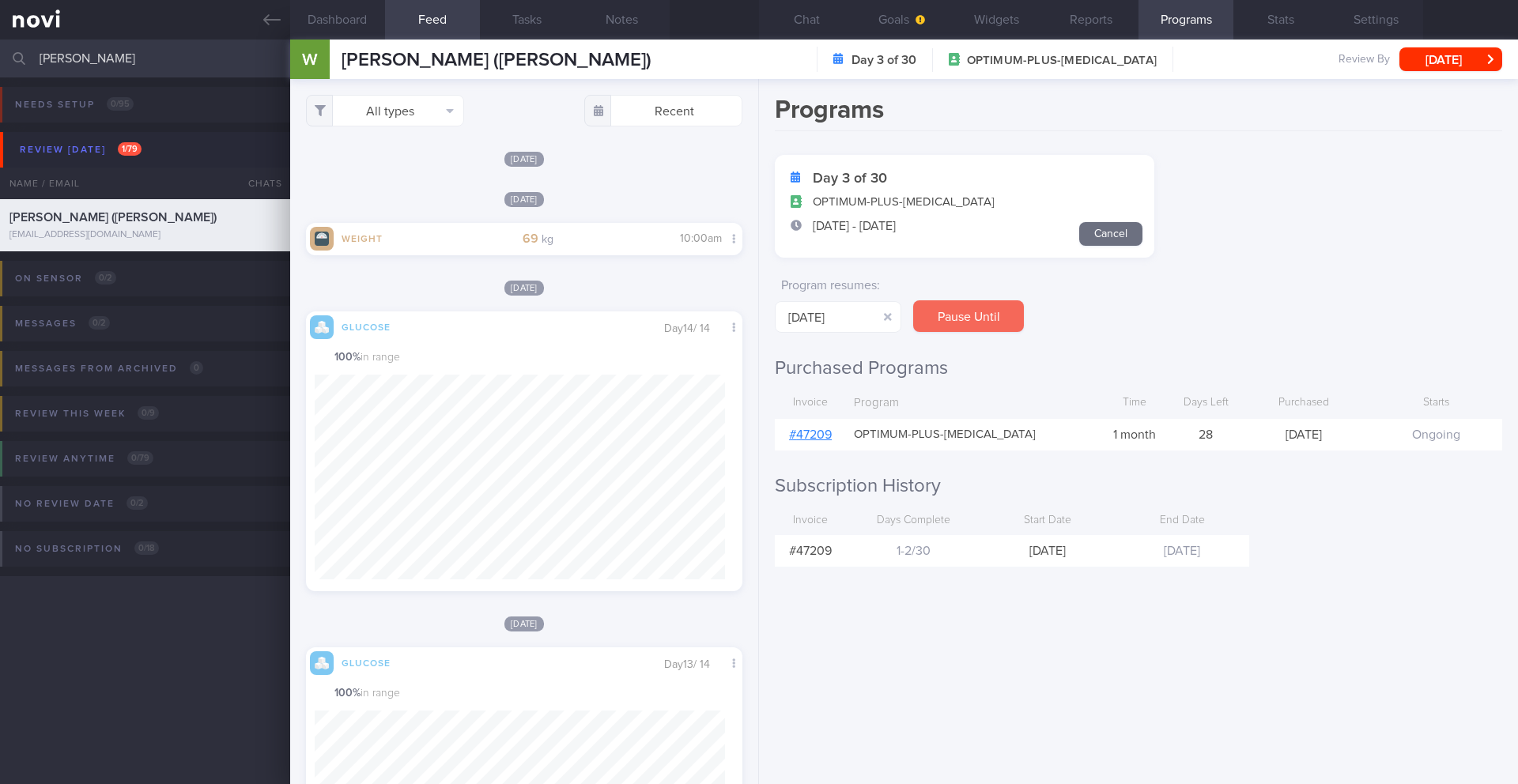
click at [895, 315] on button "Pause Until" at bounding box center [968, 316] width 110 height 31
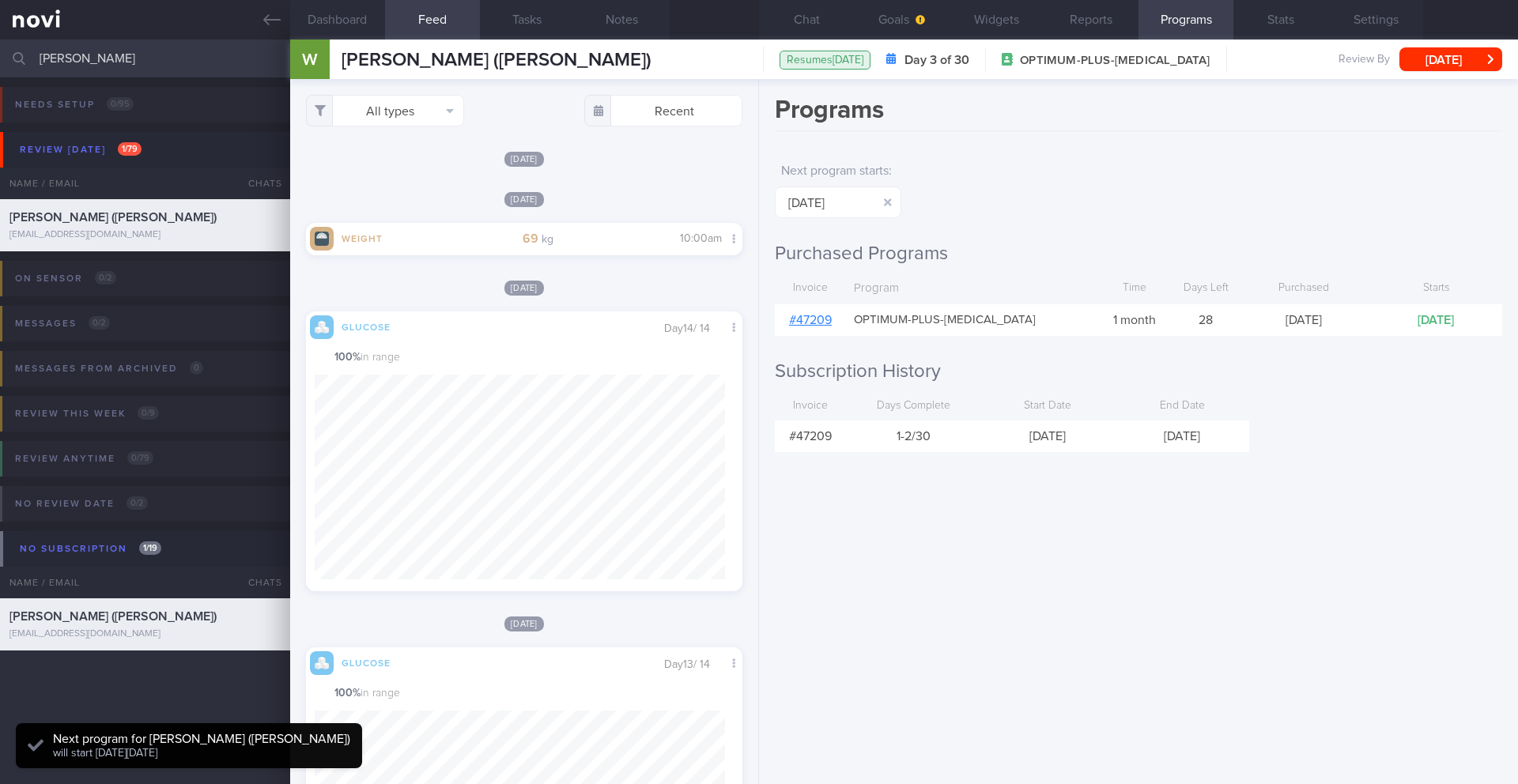
scroll to position [258, 411]
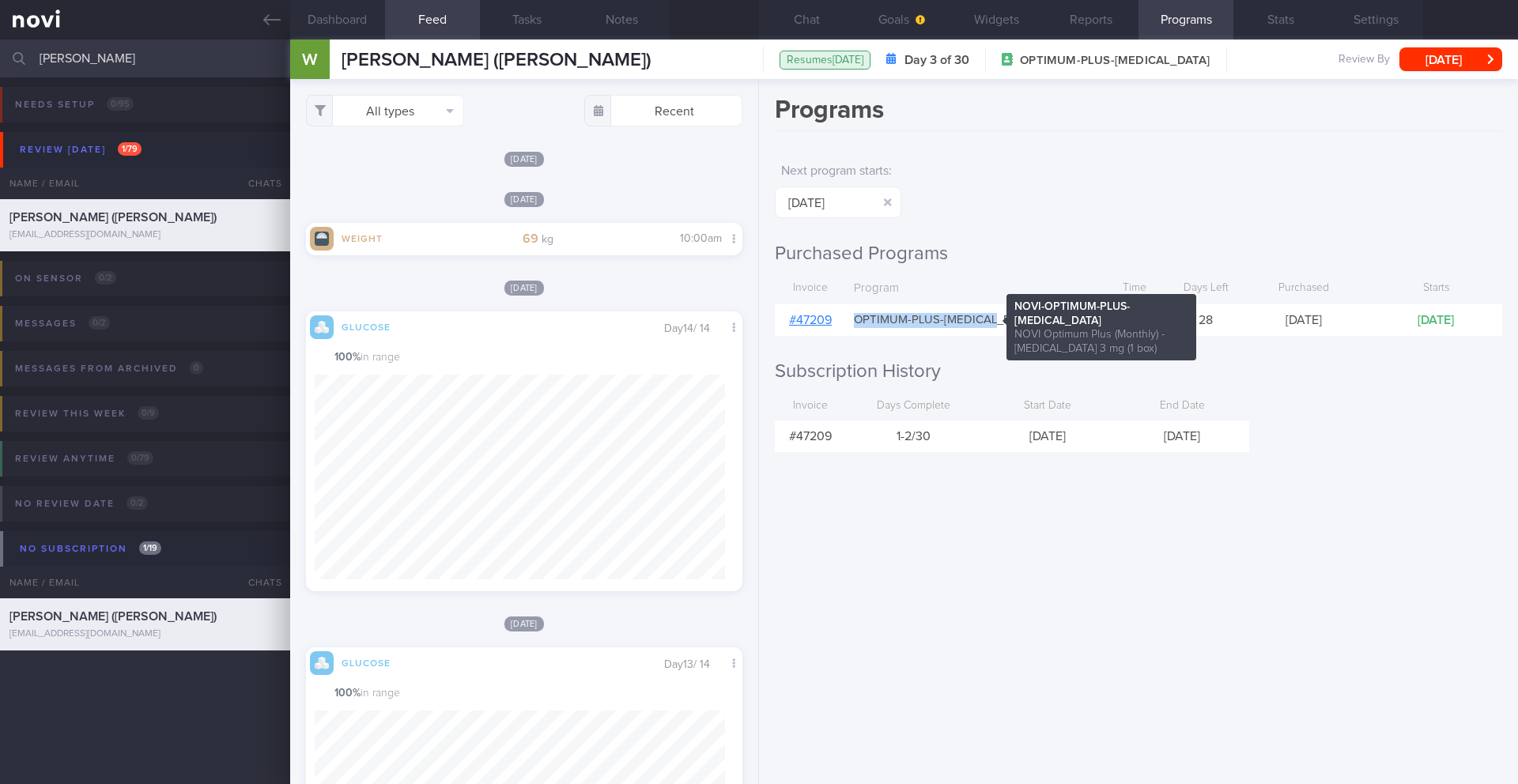
drag, startPoint x: 855, startPoint y: 324, endPoint x: 995, endPoint y: 318, distance: 140.1
click at [895, 318] on span "OPTIMUM-PLUS-[MEDICAL_DATA]" at bounding box center [945, 320] width 182 height 15
copy span "OPTIMUM-PLUS-[MEDICAL_DATA]"
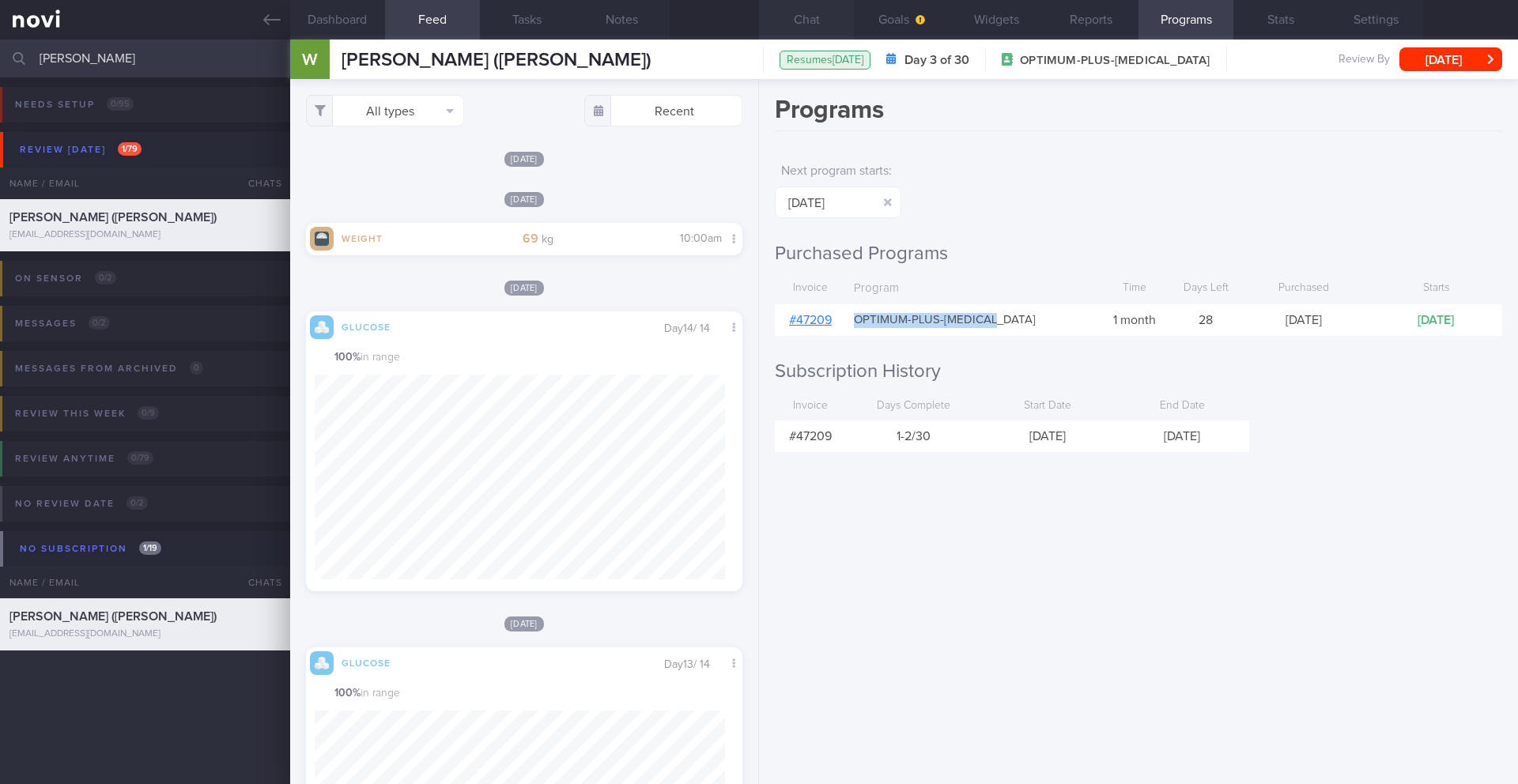
click at [812, 23] on button "Chat" at bounding box center [806, 19] width 94 height 40
